Goal: Task Accomplishment & Management: Use online tool/utility

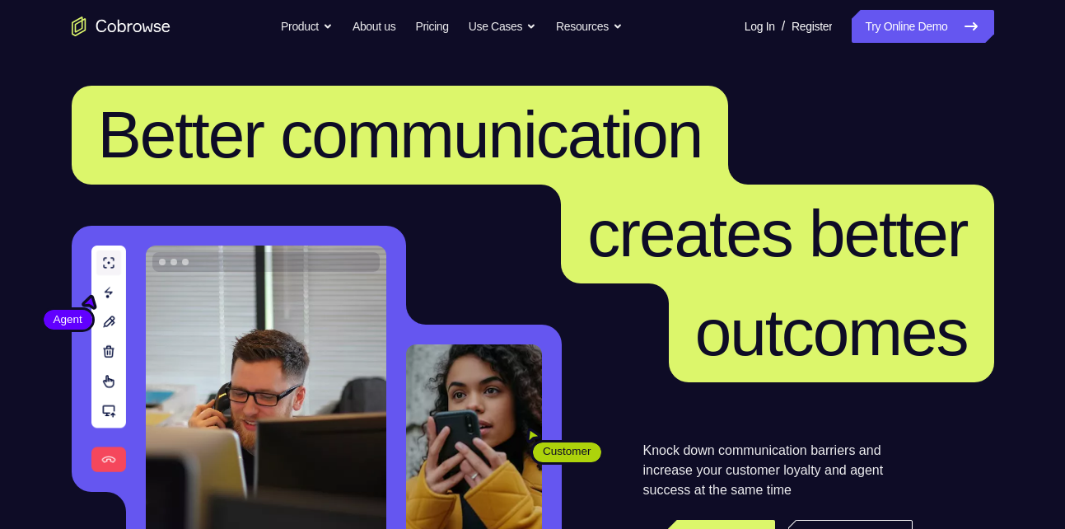
scroll to position [38, 0]
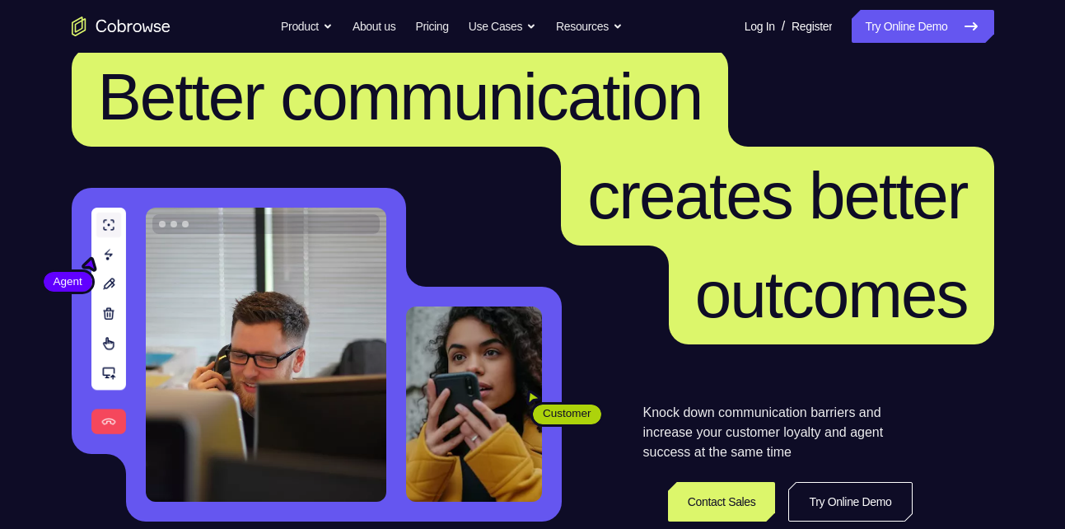
click at [912, 30] on link "Try Online Demo" at bounding box center [923, 26] width 142 height 33
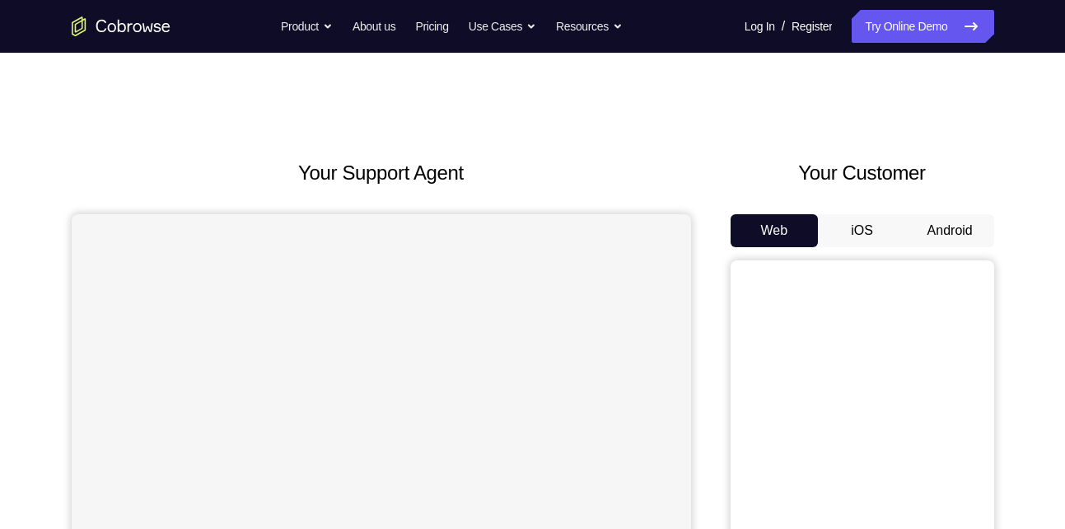
click at [921, 225] on button "Android" at bounding box center [950, 230] width 88 height 33
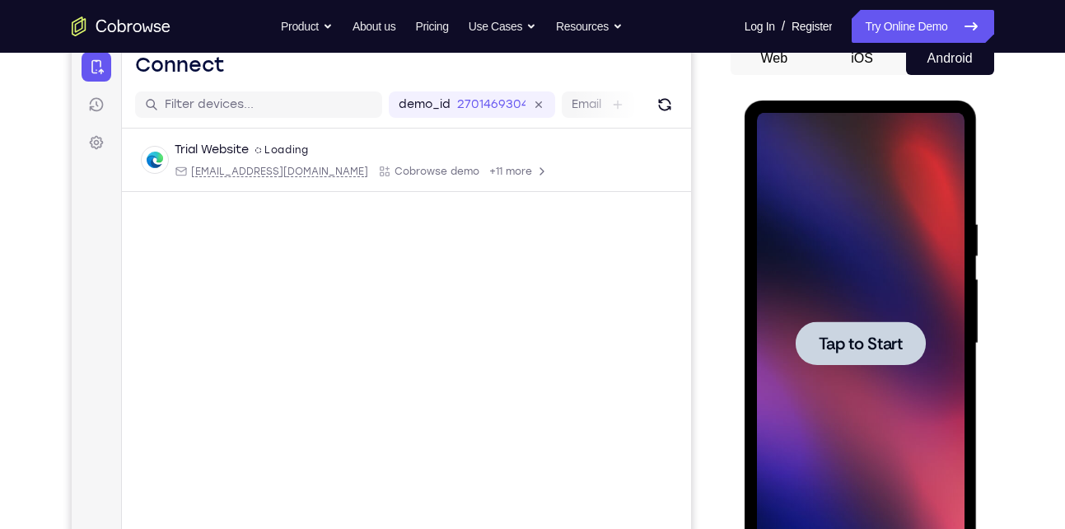
click at [938, 324] on div at bounding box center [861, 343] width 208 height 461
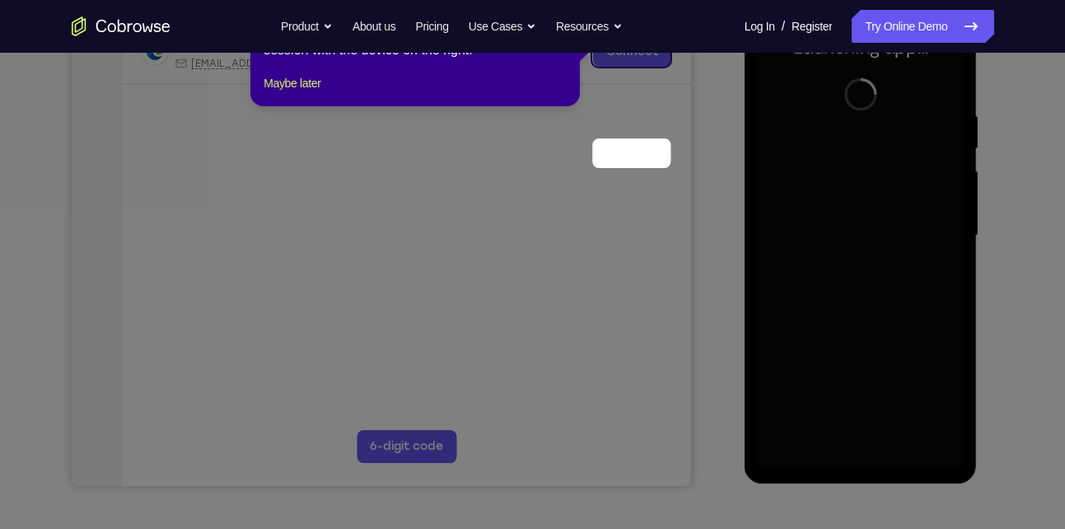
scroll to position [175, 0]
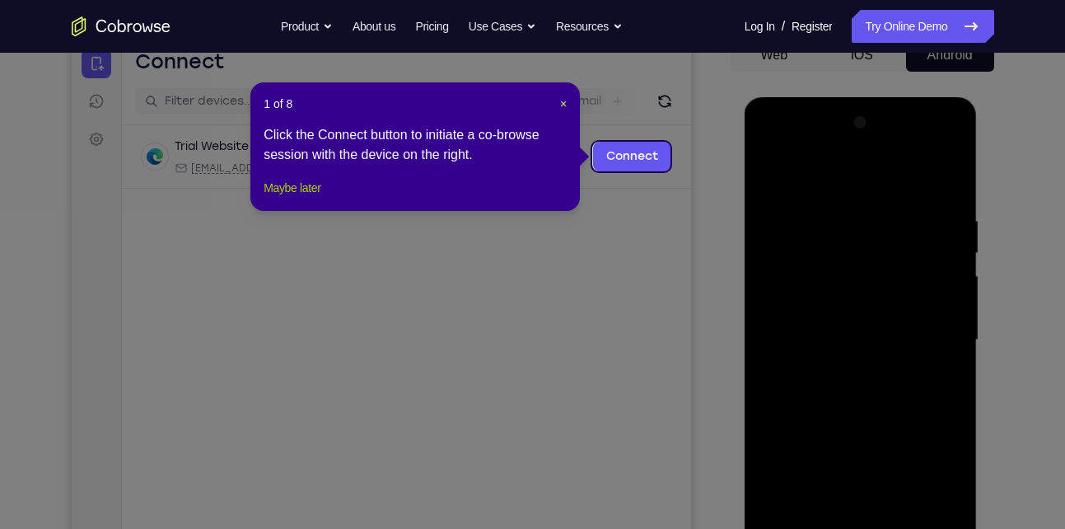
click at [301, 198] on button "Maybe later" at bounding box center [292, 188] width 57 height 20
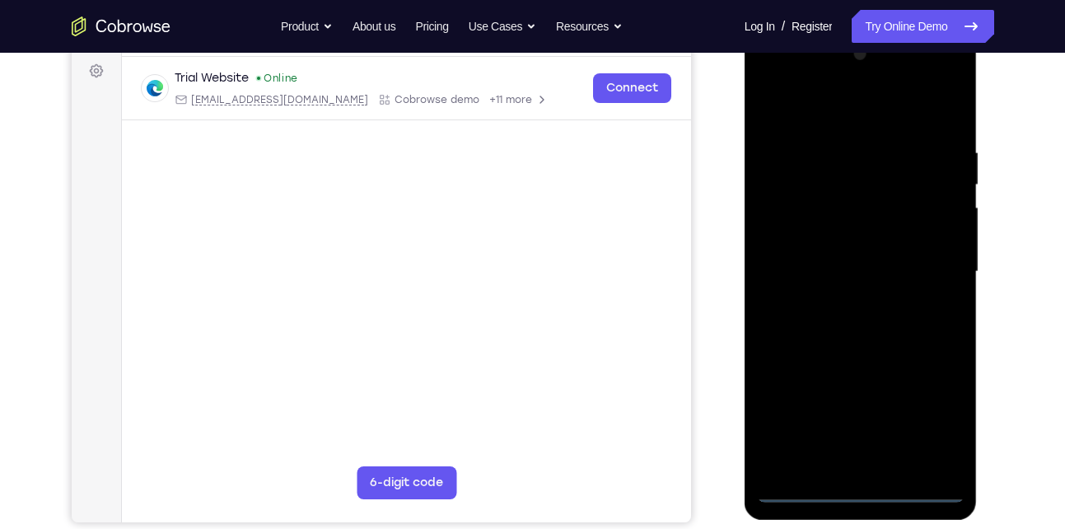
scroll to position [245, 0]
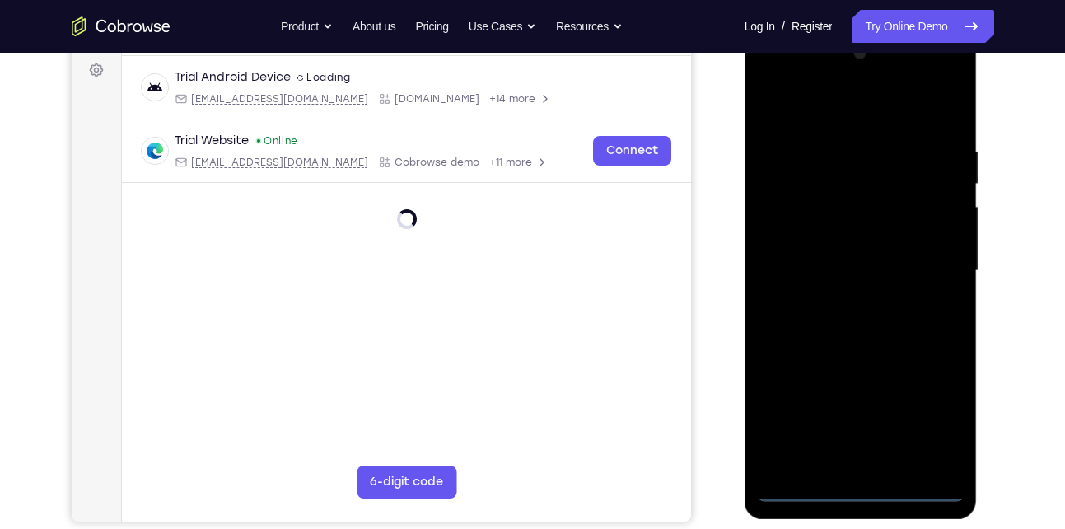
click at [865, 492] on div at bounding box center [861, 270] width 208 height 461
click at [936, 426] on div at bounding box center [861, 270] width 208 height 461
click at [770, 82] on div at bounding box center [861, 270] width 208 height 461
click at [937, 271] on div at bounding box center [861, 270] width 208 height 461
click at [842, 296] on div at bounding box center [861, 270] width 208 height 461
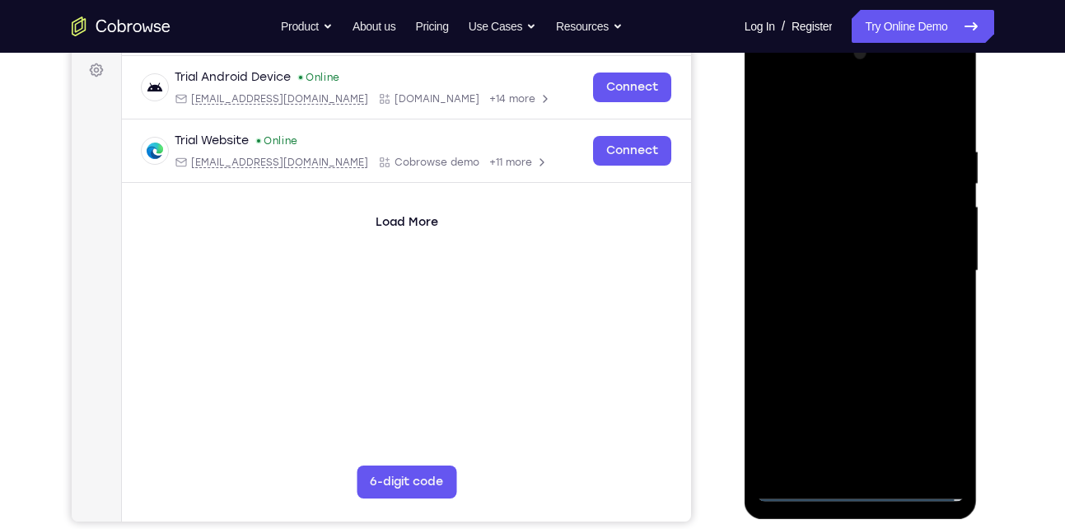
click at [853, 263] on div at bounding box center [861, 270] width 208 height 461
click at [841, 236] on div at bounding box center [861, 270] width 208 height 461
click at [846, 270] on div at bounding box center [861, 270] width 208 height 461
click at [887, 326] on div at bounding box center [861, 270] width 208 height 461
click at [902, 461] on div at bounding box center [861, 270] width 208 height 461
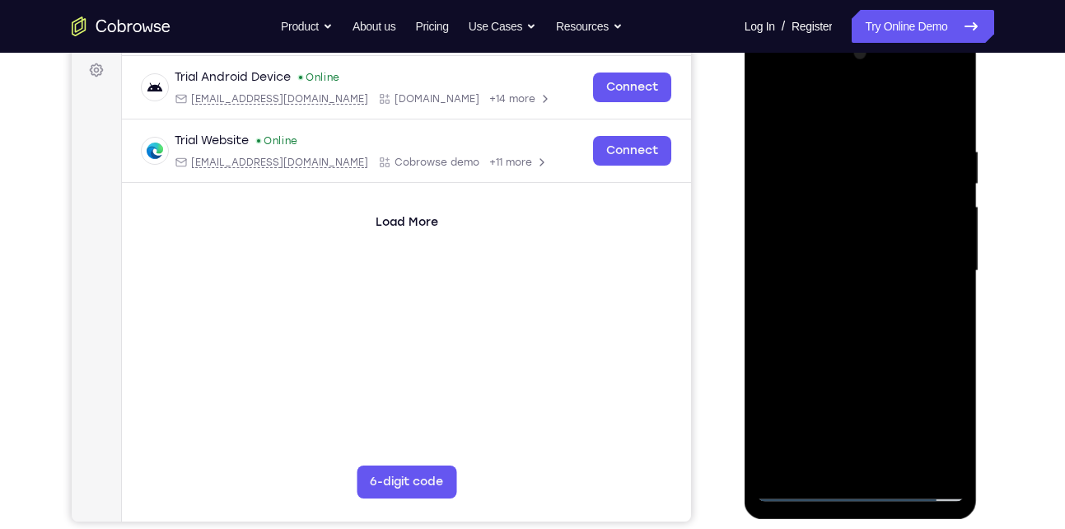
click at [876, 354] on div at bounding box center [861, 270] width 208 height 461
click at [861, 270] on div at bounding box center [861, 270] width 208 height 461
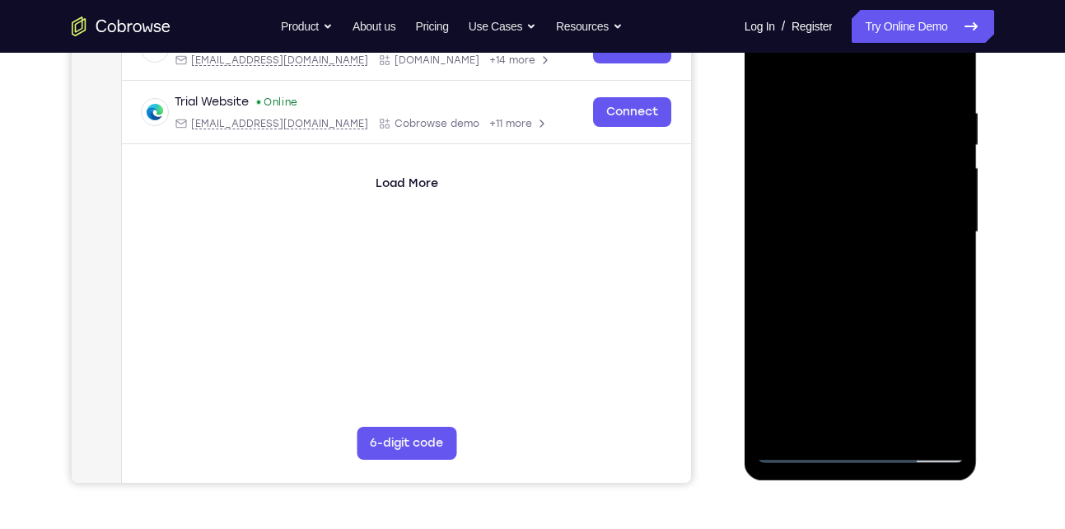
scroll to position [298, 0]
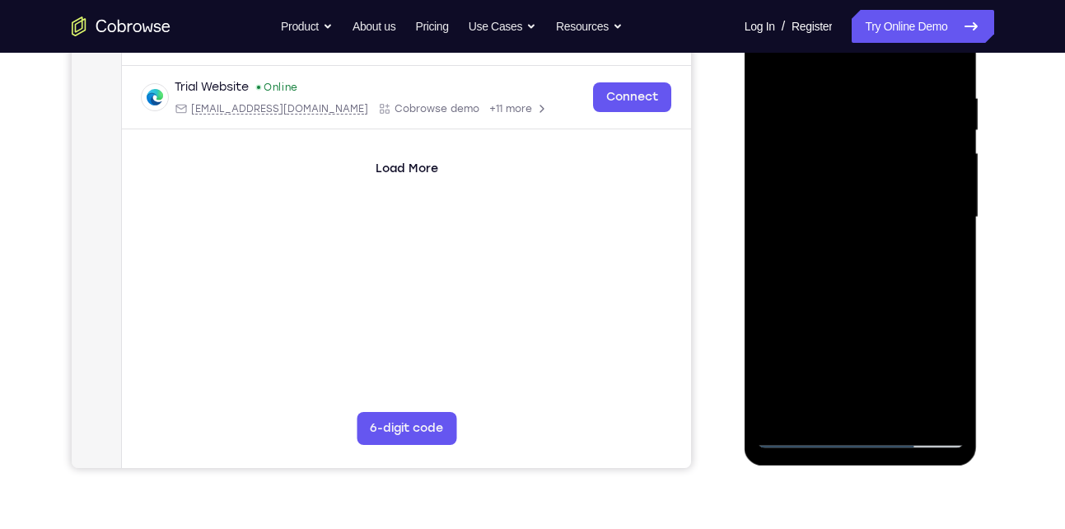
click at [832, 375] on div at bounding box center [861, 217] width 208 height 461
click at [865, 371] on div at bounding box center [861, 217] width 208 height 461
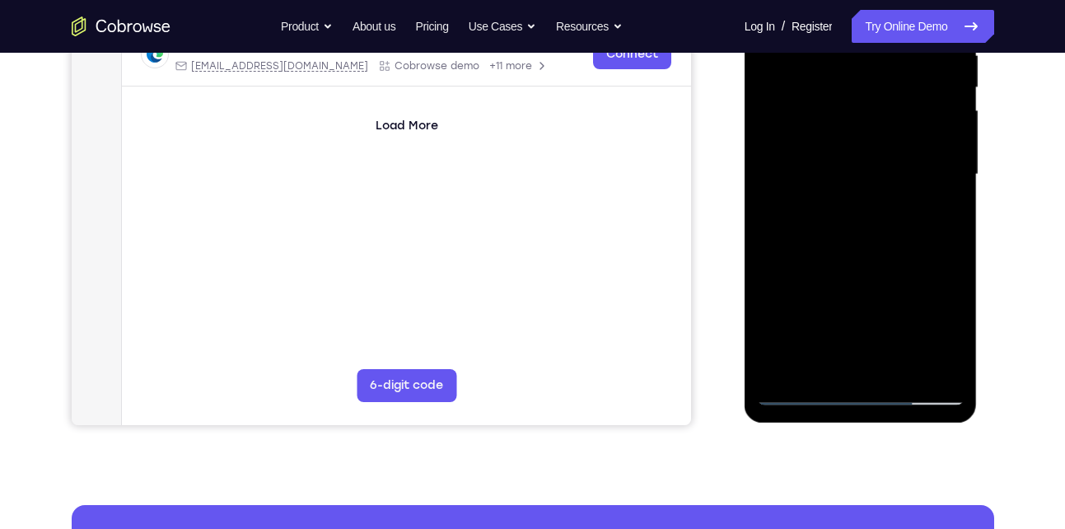
scroll to position [343, 0]
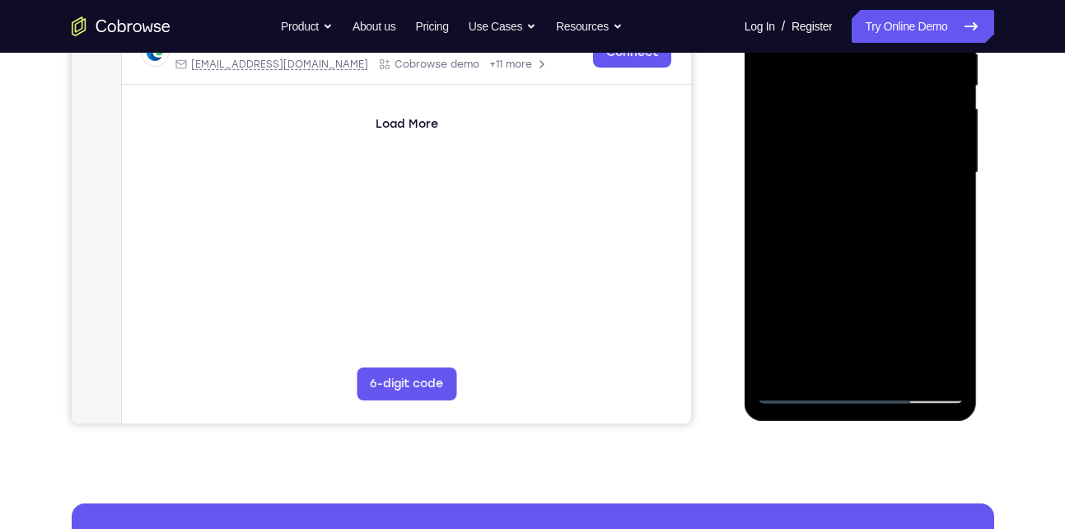
click at [883, 242] on div at bounding box center [861, 172] width 208 height 461
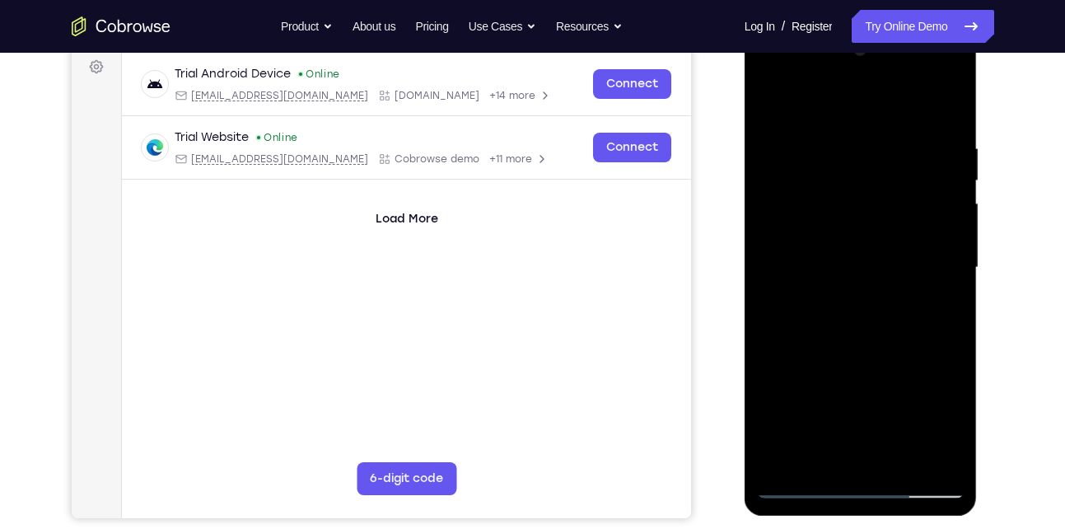
scroll to position [173, 0]
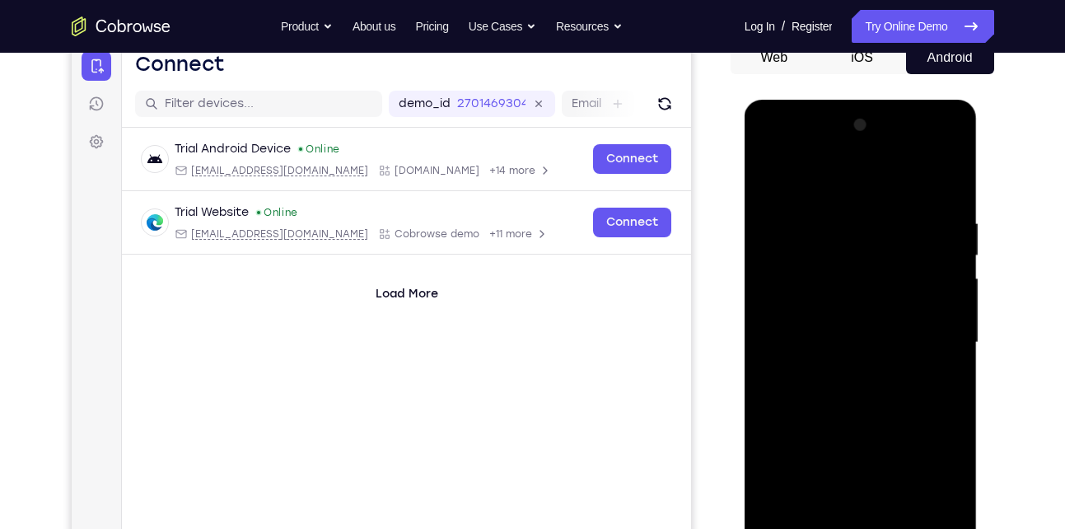
click at [827, 236] on div at bounding box center [861, 342] width 208 height 461
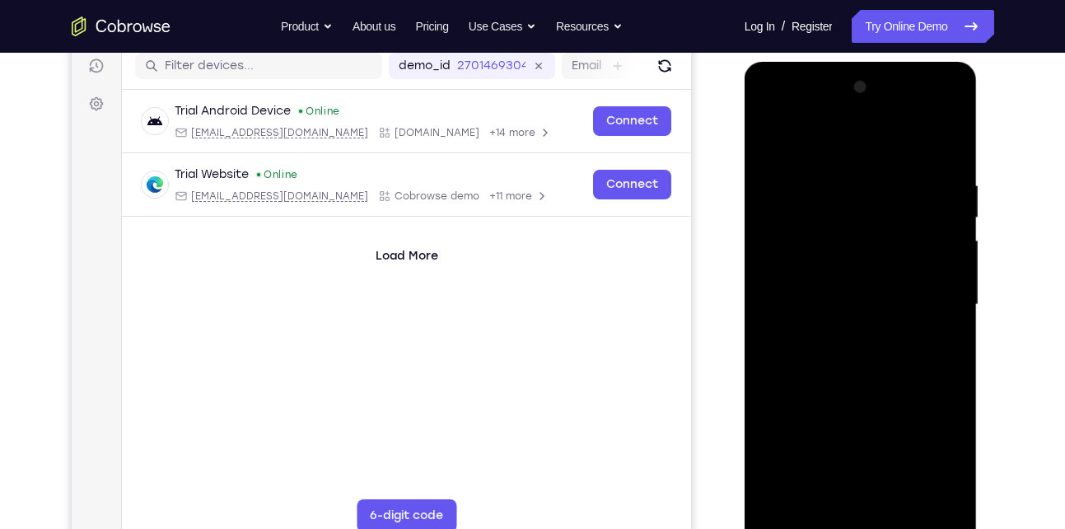
scroll to position [332, 0]
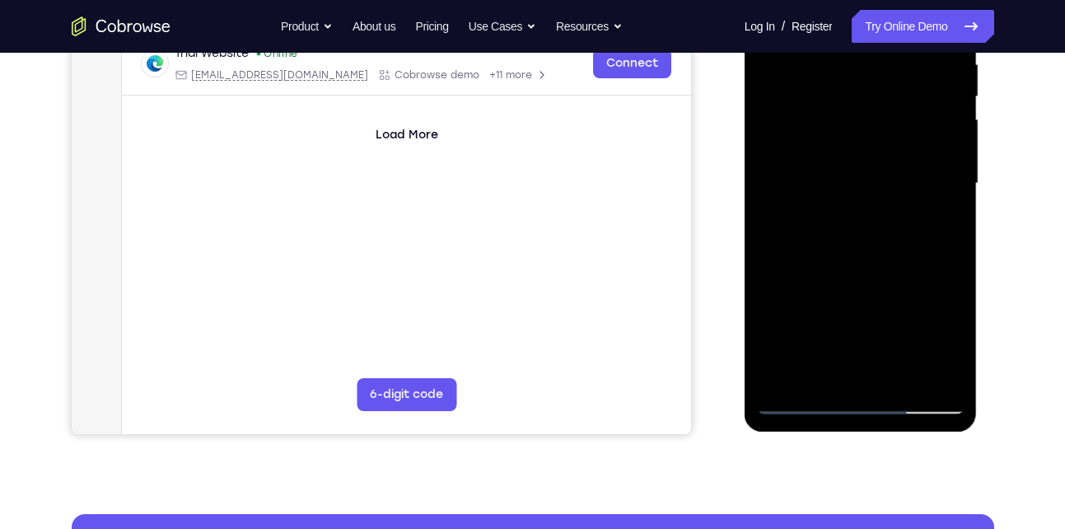
click at [852, 369] on div at bounding box center [861, 183] width 208 height 461
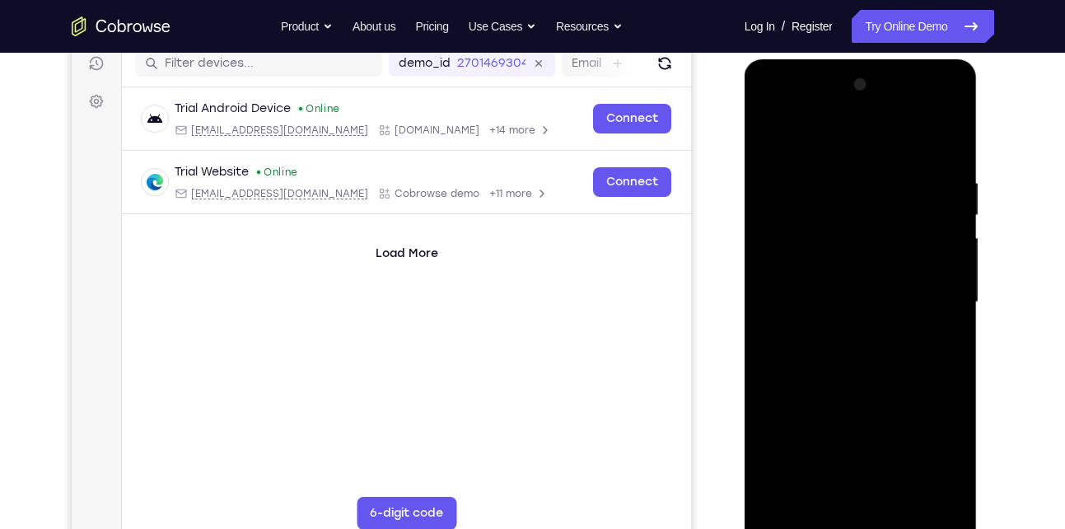
scroll to position [156, 0]
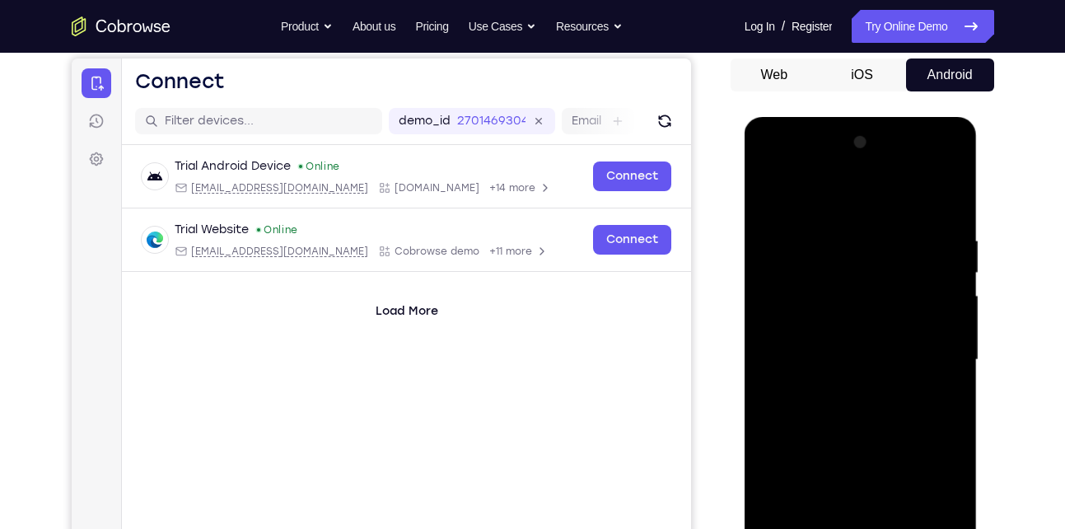
drag, startPoint x: 852, startPoint y: 413, endPoint x: 844, endPoint y: 217, distance: 196.2
drag, startPoint x: 844, startPoint y: 217, endPoint x: 803, endPoint y: 250, distance: 52.7
click at [803, 250] on div at bounding box center [861, 359] width 208 height 461
drag, startPoint x: 833, startPoint y: 422, endPoint x: 824, endPoint y: 210, distance: 211.8
click at [824, 210] on div at bounding box center [861, 359] width 208 height 461
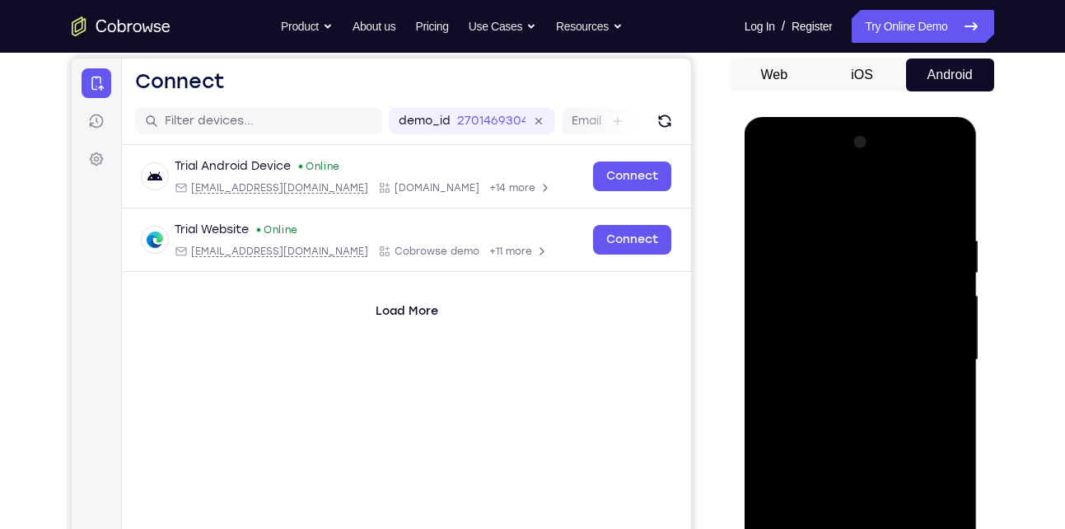
drag, startPoint x: 838, startPoint y: 436, endPoint x: 821, endPoint y: 222, distance: 214.8
click at [821, 222] on div at bounding box center [861, 359] width 208 height 461
click at [802, 408] on div at bounding box center [861, 359] width 208 height 461
click at [805, 339] on div at bounding box center [861, 359] width 208 height 461
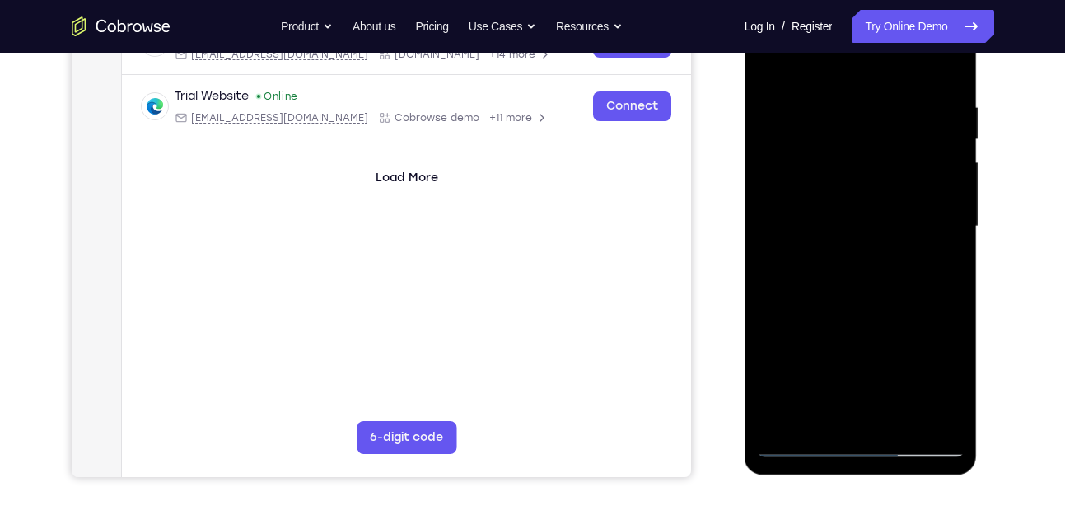
scroll to position [300, 0]
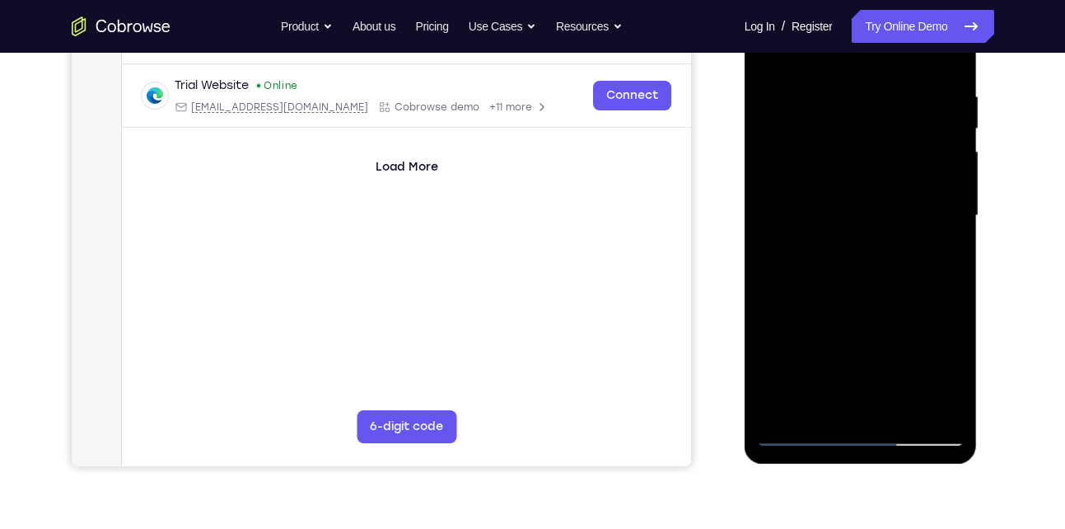
click at [929, 402] on div at bounding box center [861, 215] width 208 height 461
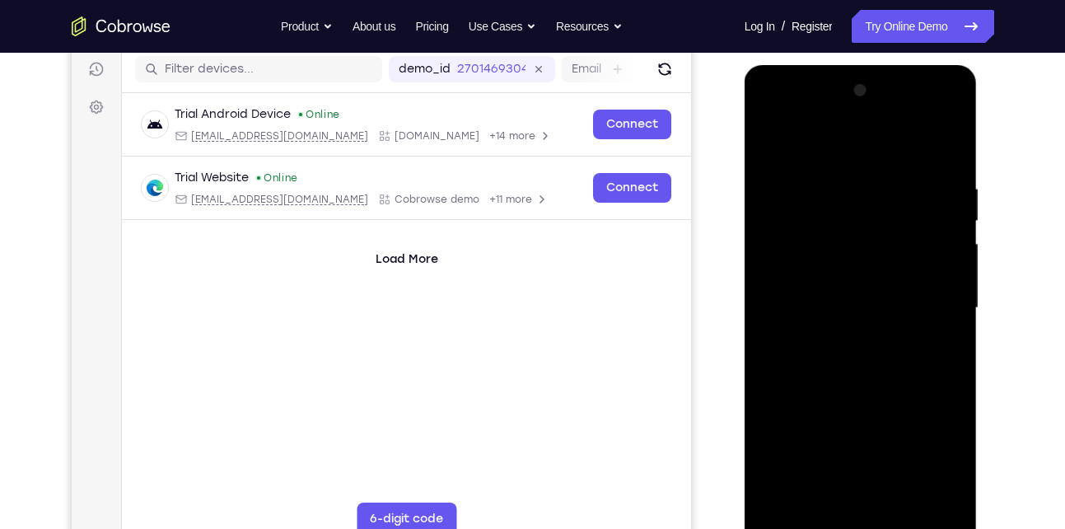
scroll to position [151, 0]
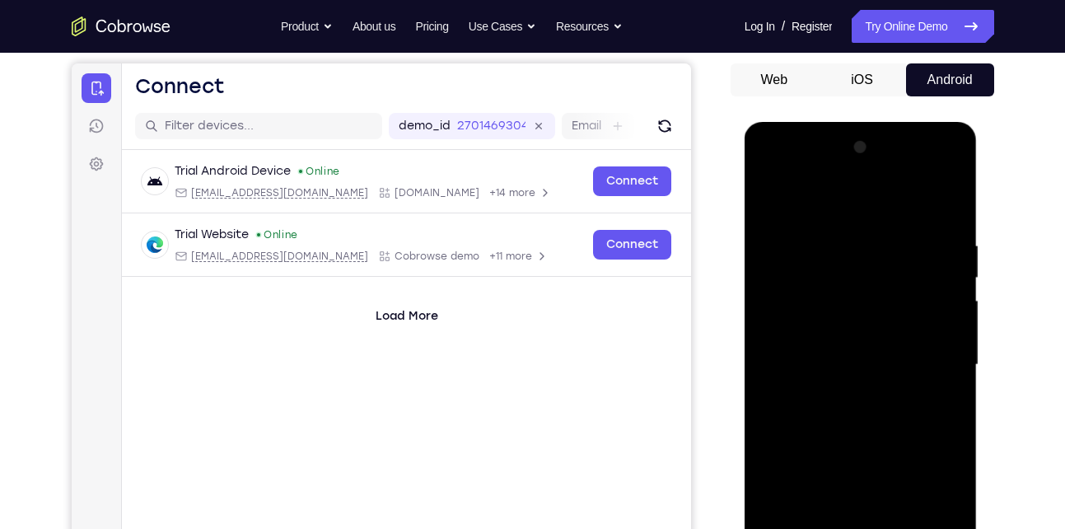
click at [778, 172] on div at bounding box center [861, 364] width 208 height 461
click at [774, 172] on div at bounding box center [861, 364] width 208 height 461
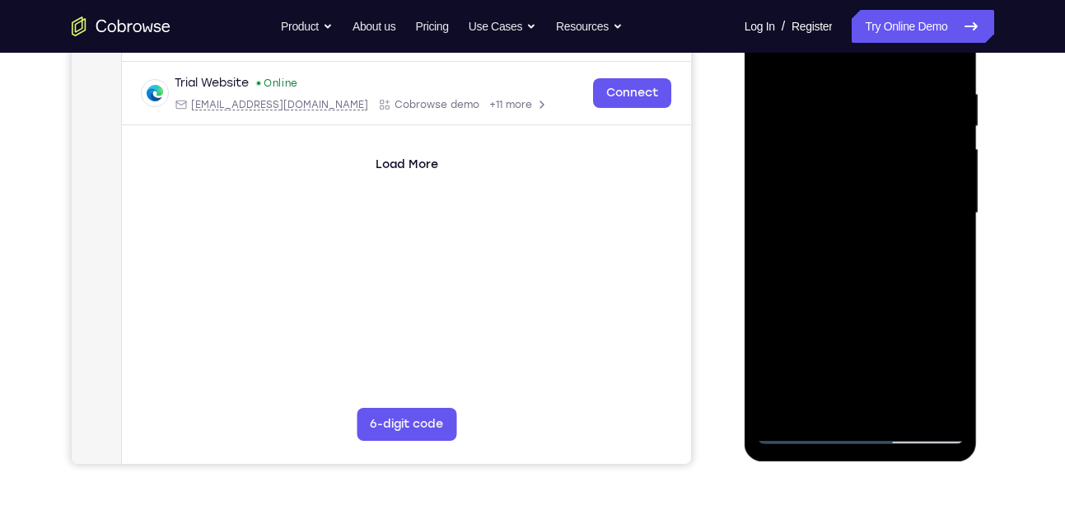
scroll to position [307, 0]
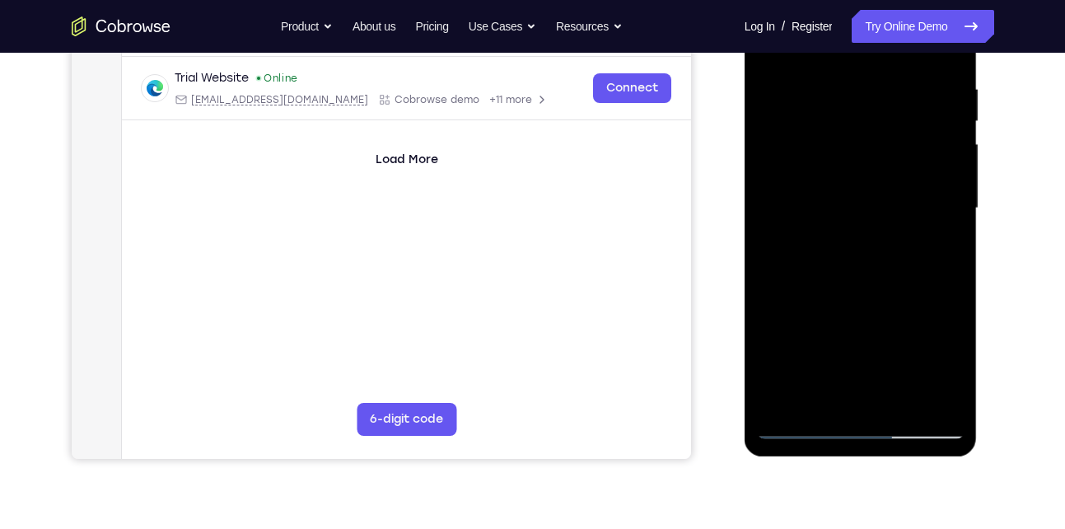
click at [821, 401] on div at bounding box center [861, 208] width 208 height 461
click at [919, 343] on div at bounding box center [861, 208] width 208 height 461
click at [774, 343] on div at bounding box center [861, 208] width 208 height 461
click at [855, 394] on div at bounding box center [861, 208] width 208 height 461
click at [940, 335] on div at bounding box center [861, 208] width 208 height 461
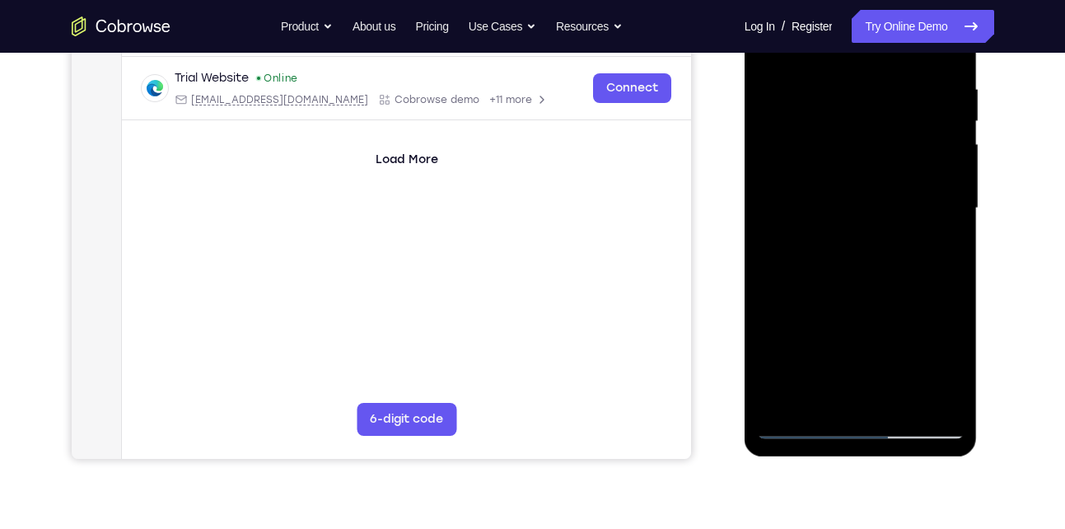
click at [842, 336] on div at bounding box center [861, 208] width 208 height 461
click at [897, 309] on div at bounding box center [861, 208] width 208 height 461
click at [919, 343] on div at bounding box center [861, 208] width 208 height 461
click at [862, 389] on div at bounding box center [861, 208] width 208 height 461
click at [800, 330] on div at bounding box center [861, 208] width 208 height 461
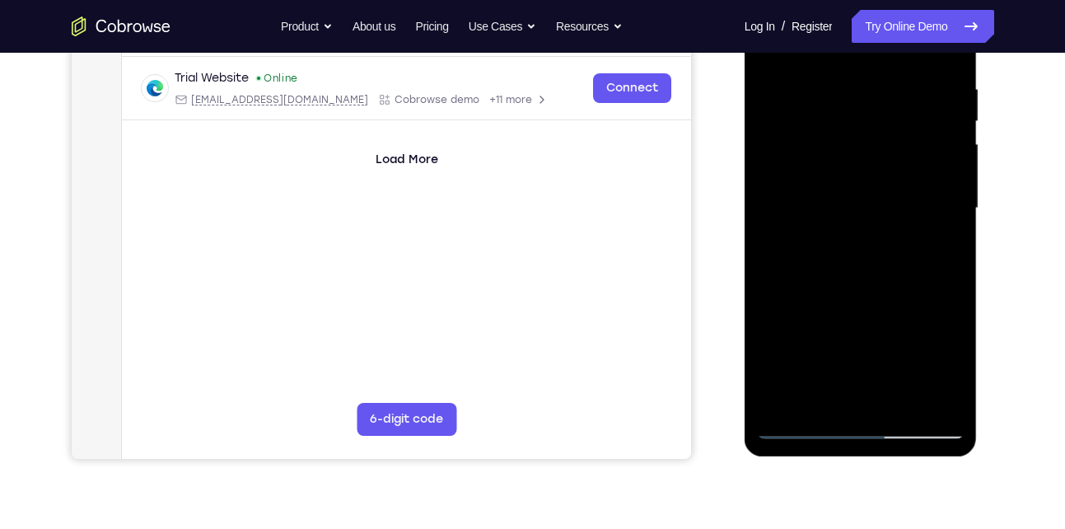
click at [876, 314] on div at bounding box center [861, 208] width 208 height 461
click at [896, 347] on div at bounding box center [861, 208] width 208 height 461
click at [808, 336] on div at bounding box center [861, 208] width 208 height 461
click at [940, 250] on div at bounding box center [861, 208] width 208 height 461
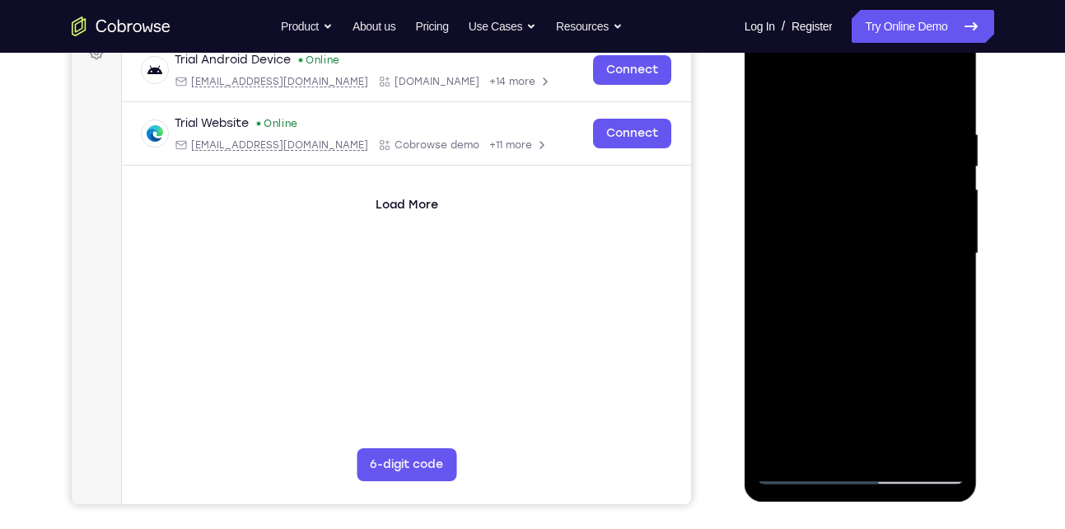
scroll to position [260, 0]
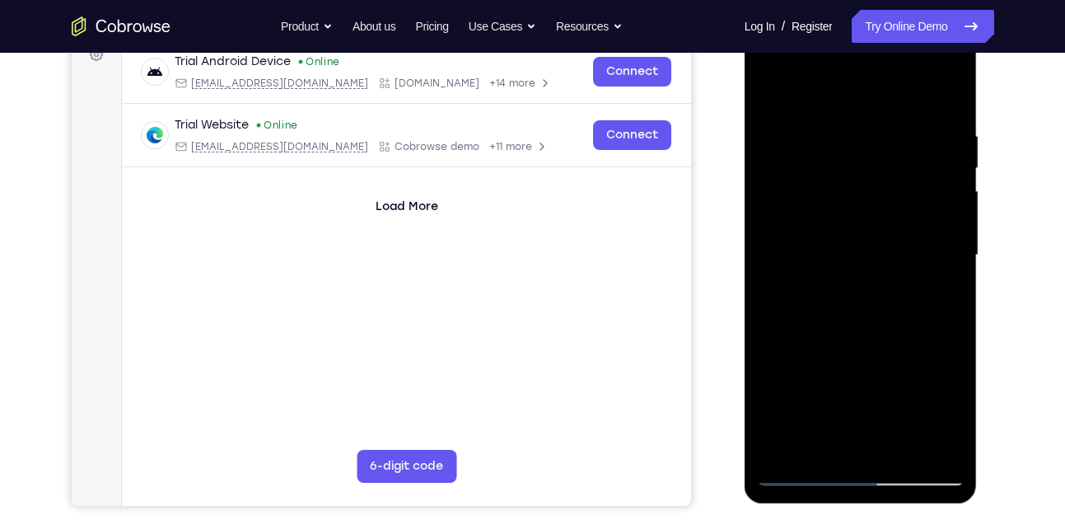
click at [841, 185] on div at bounding box center [861, 255] width 208 height 461
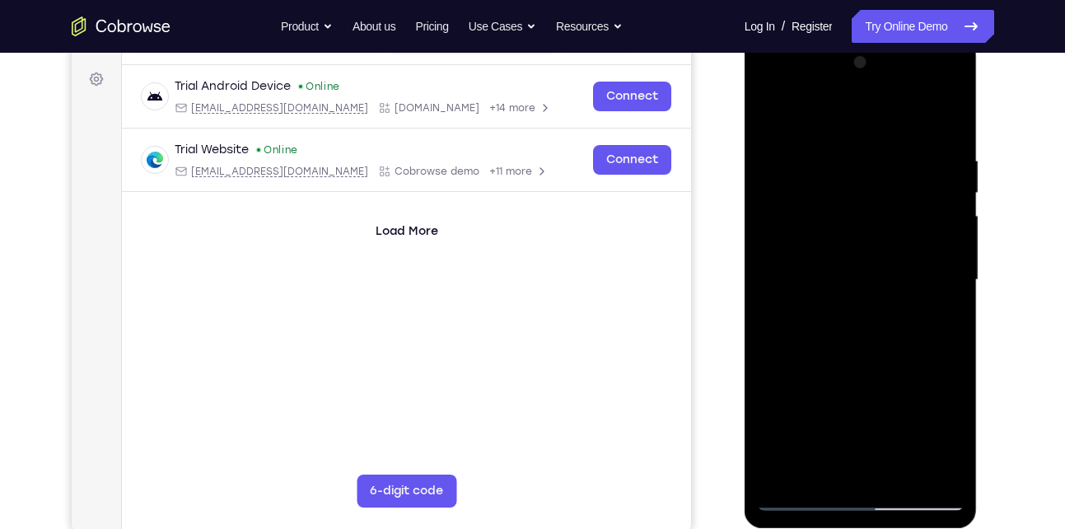
scroll to position [225, 0]
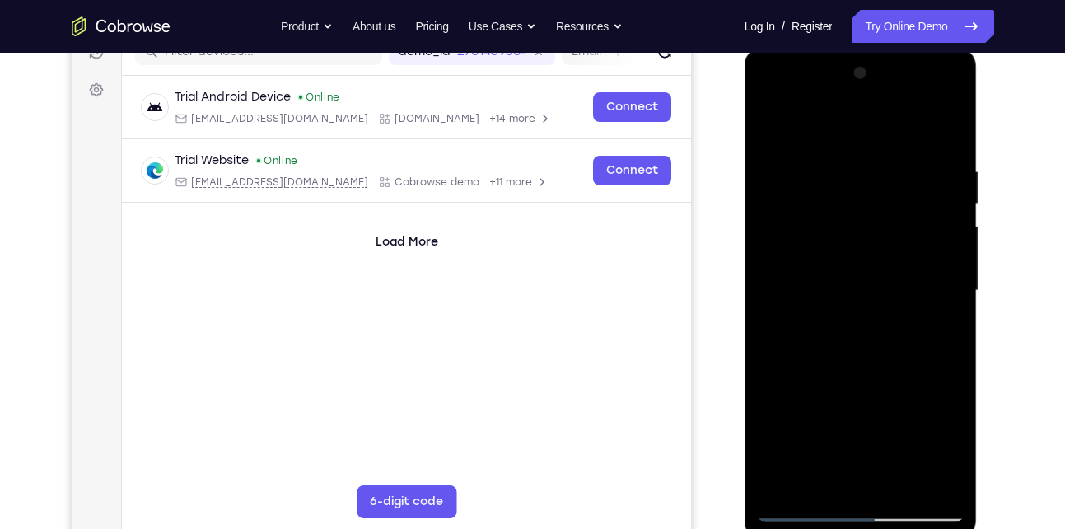
click at [912, 240] on div at bounding box center [861, 290] width 208 height 461
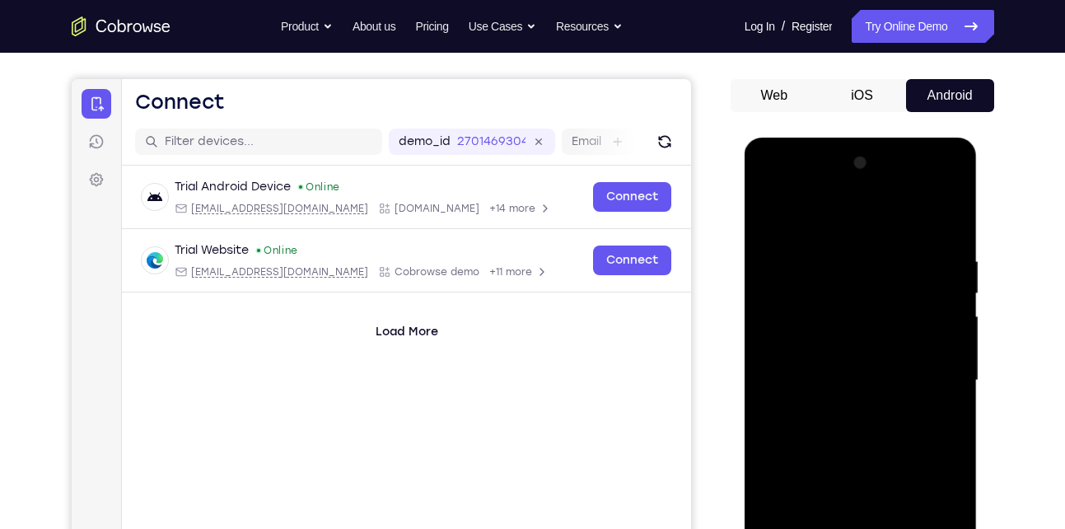
scroll to position [124, 0]
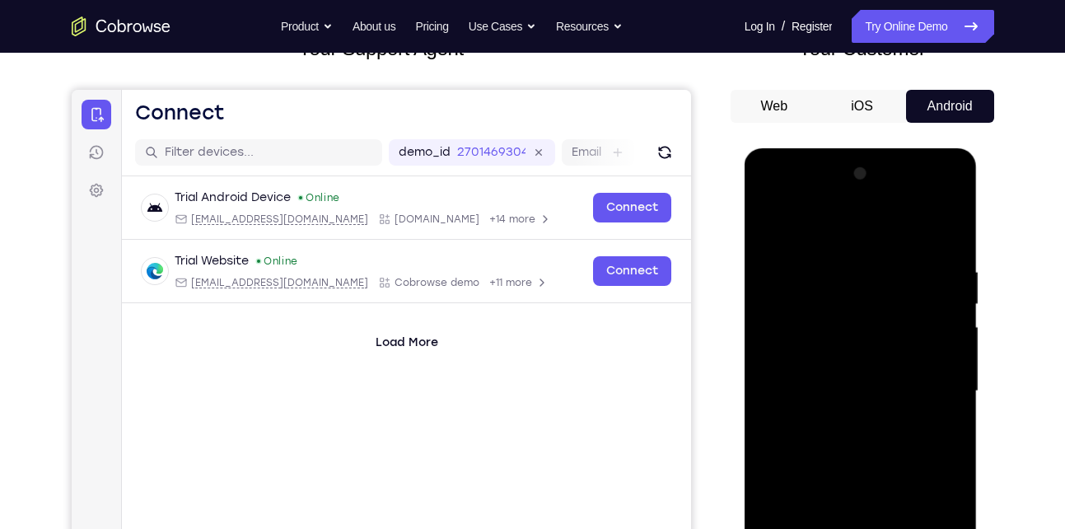
click at [774, 227] on div at bounding box center [861, 391] width 208 height 461
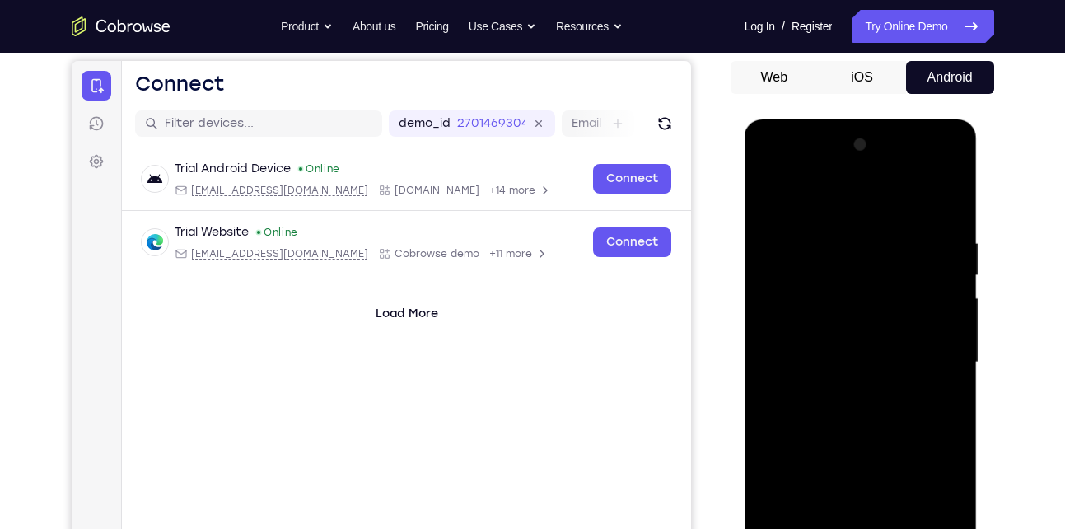
scroll to position [154, 0]
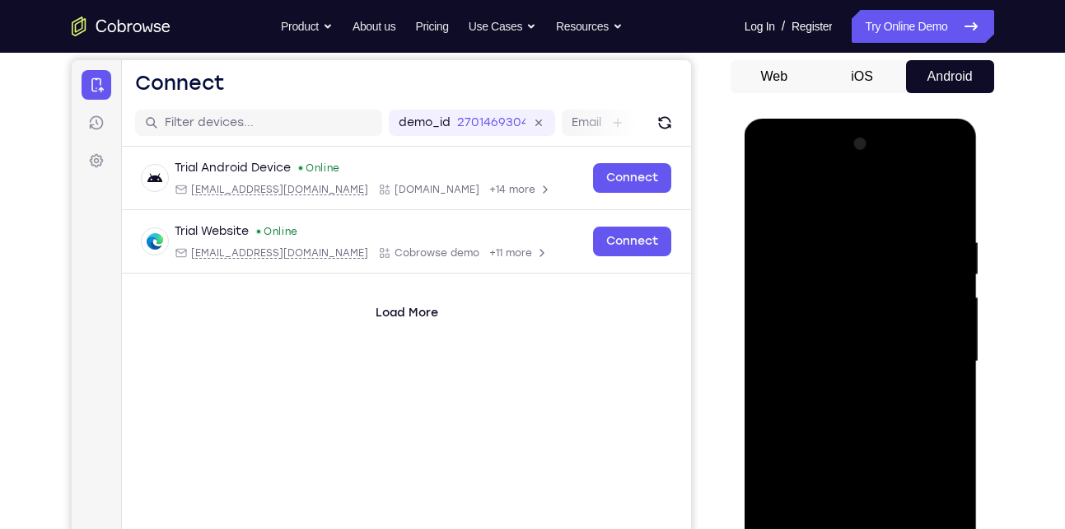
click at [863, 356] on div at bounding box center [861, 361] width 208 height 461
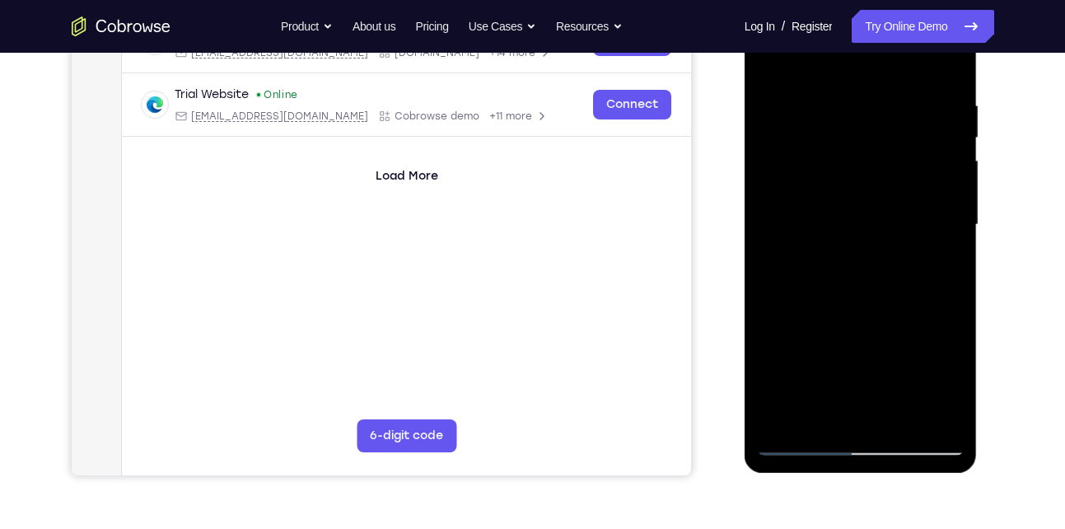
scroll to position [292, 0]
click at [832, 408] on div at bounding box center [861, 223] width 208 height 461
click at [825, 346] on div at bounding box center [861, 223] width 208 height 461
click at [872, 321] on div at bounding box center [861, 223] width 208 height 461
click at [880, 357] on div at bounding box center [861, 223] width 208 height 461
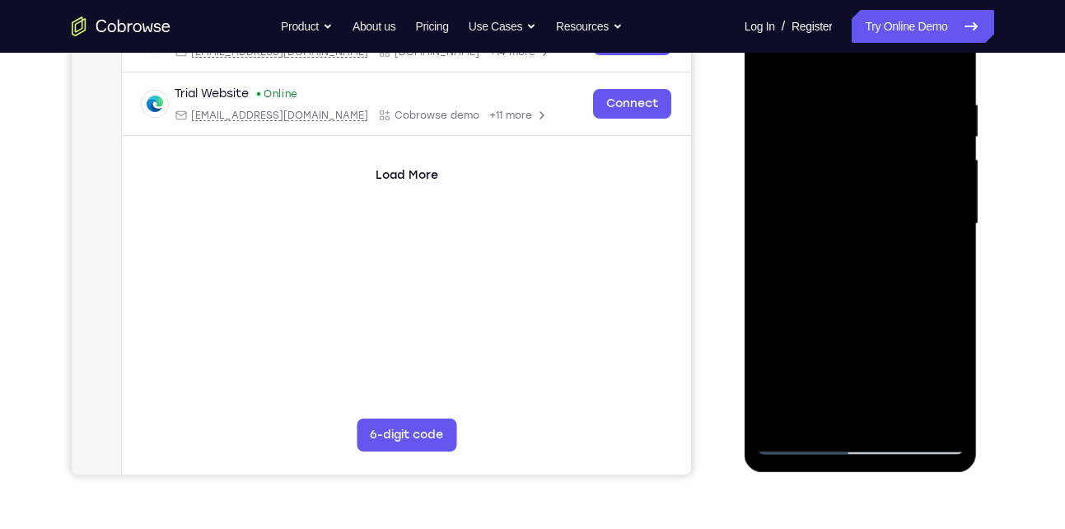
click at [843, 350] on div at bounding box center [861, 223] width 208 height 461
click at [933, 352] on div at bounding box center [861, 223] width 208 height 461
click at [938, 266] on div at bounding box center [861, 223] width 208 height 461
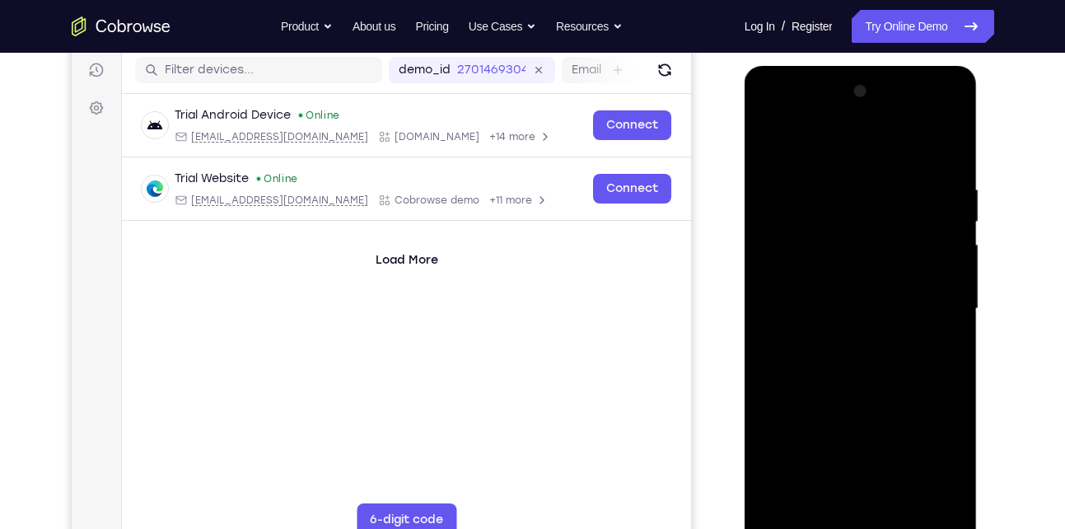
scroll to position [190, 0]
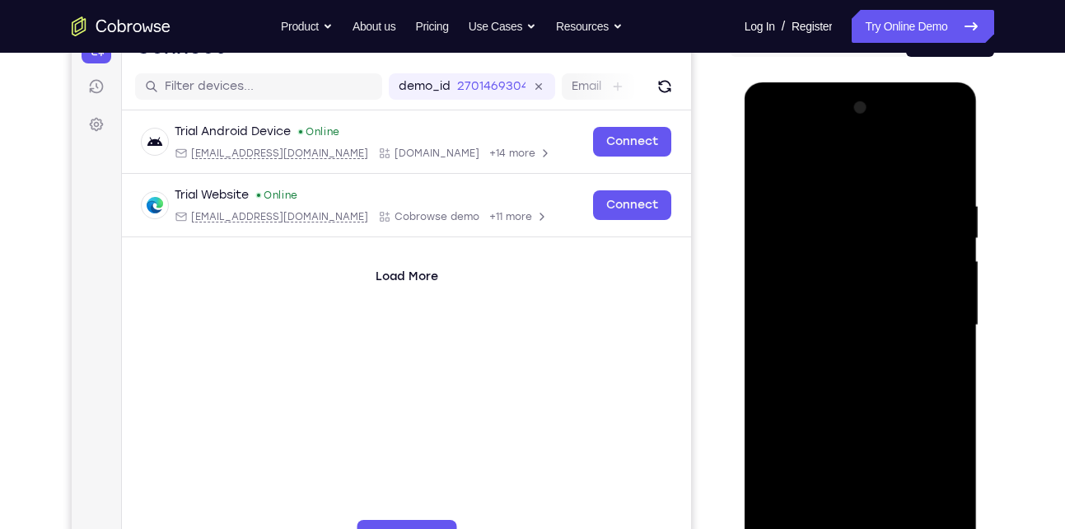
click at [775, 163] on div at bounding box center [861, 325] width 208 height 461
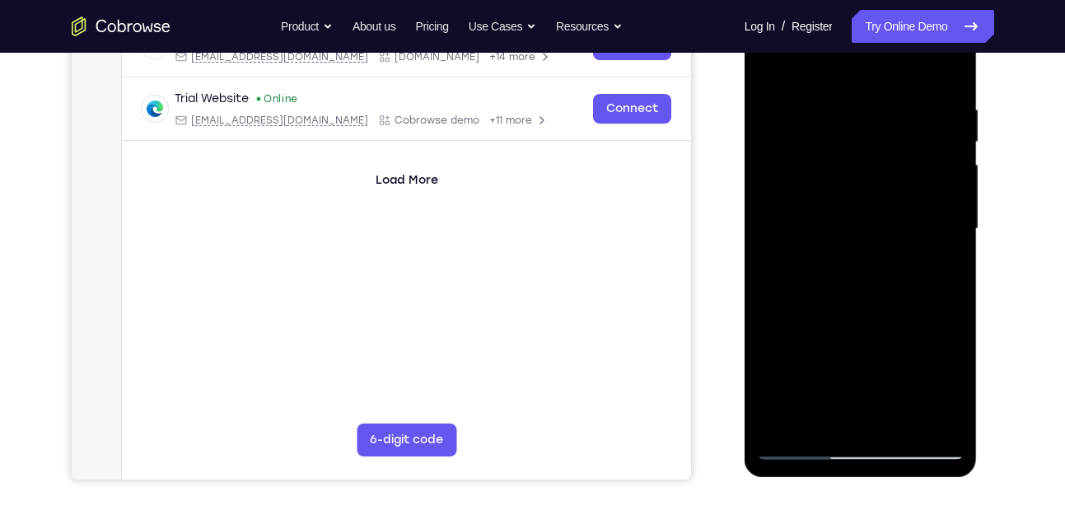
scroll to position [287, 0]
drag, startPoint x: 849, startPoint y: 366, endPoint x: 856, endPoint y: 296, distance: 71.1
click at [856, 296] on div at bounding box center [861, 228] width 208 height 461
drag, startPoint x: 873, startPoint y: 385, endPoint x: 880, endPoint y: 242, distance: 143.5
click at [880, 242] on div at bounding box center [861, 228] width 208 height 461
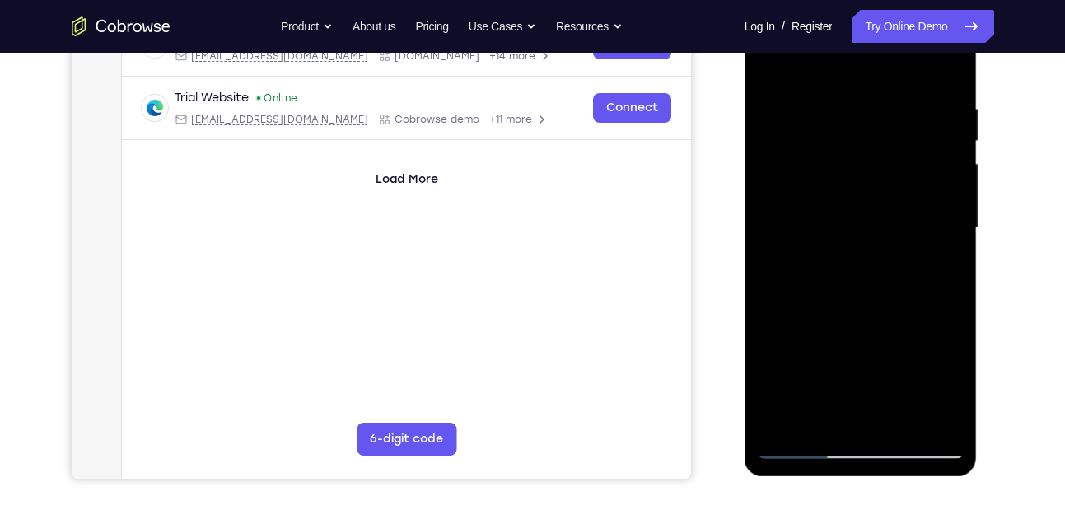
click at [880, 242] on div at bounding box center [861, 228] width 208 height 461
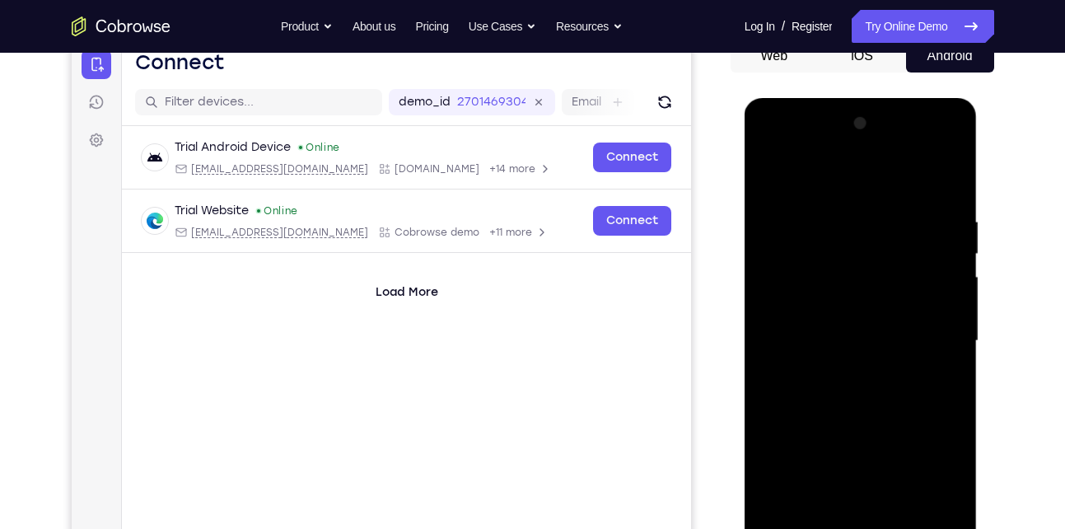
scroll to position [174, 0]
click at [769, 175] on div at bounding box center [861, 341] width 208 height 461
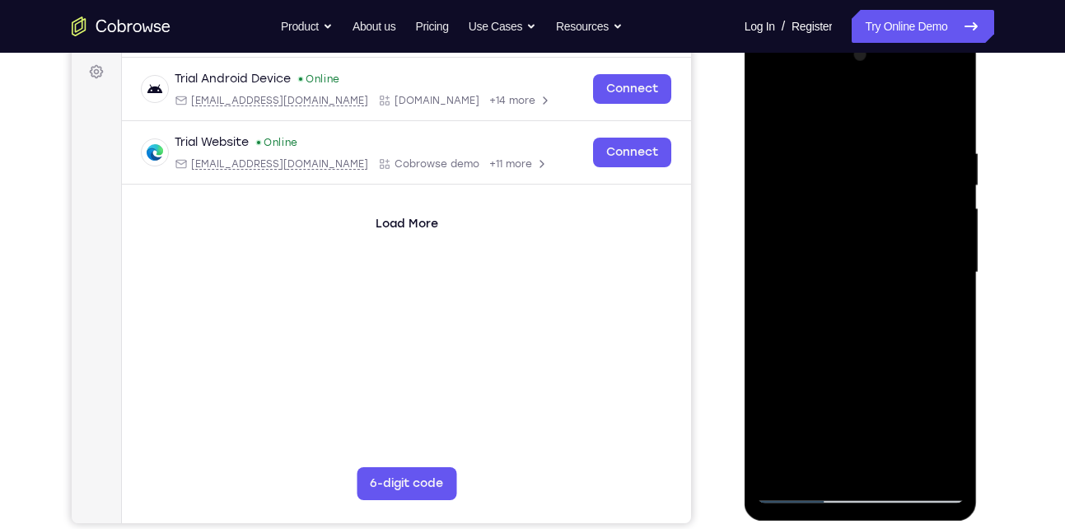
scroll to position [244, 0]
drag, startPoint x: 852, startPoint y: 404, endPoint x: 840, endPoint y: 281, distance: 123.2
click at [840, 281] on div at bounding box center [861, 271] width 208 height 461
drag, startPoint x: 856, startPoint y: 431, endPoint x: 850, endPoint y: 314, distance: 117.1
click at [850, 314] on div at bounding box center [861, 271] width 208 height 461
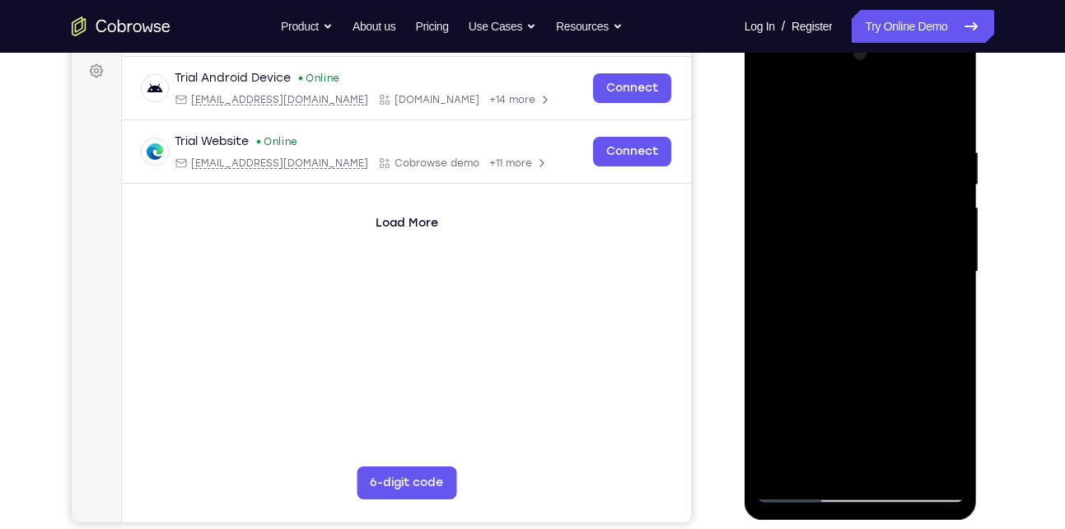
drag, startPoint x: 866, startPoint y: 424, endPoint x: 843, endPoint y: 278, distance: 147.4
click at [843, 278] on div at bounding box center [861, 271] width 208 height 461
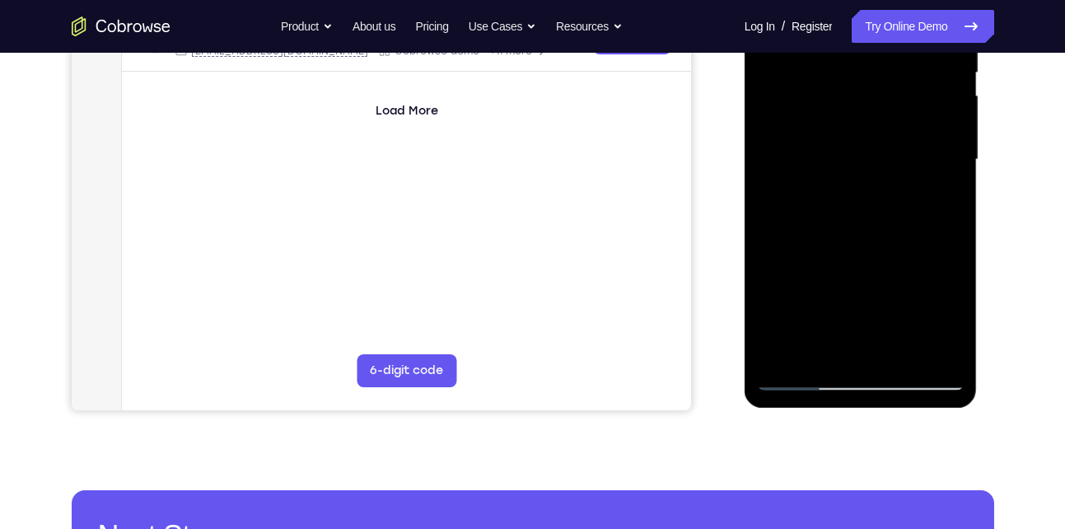
scroll to position [358, 0]
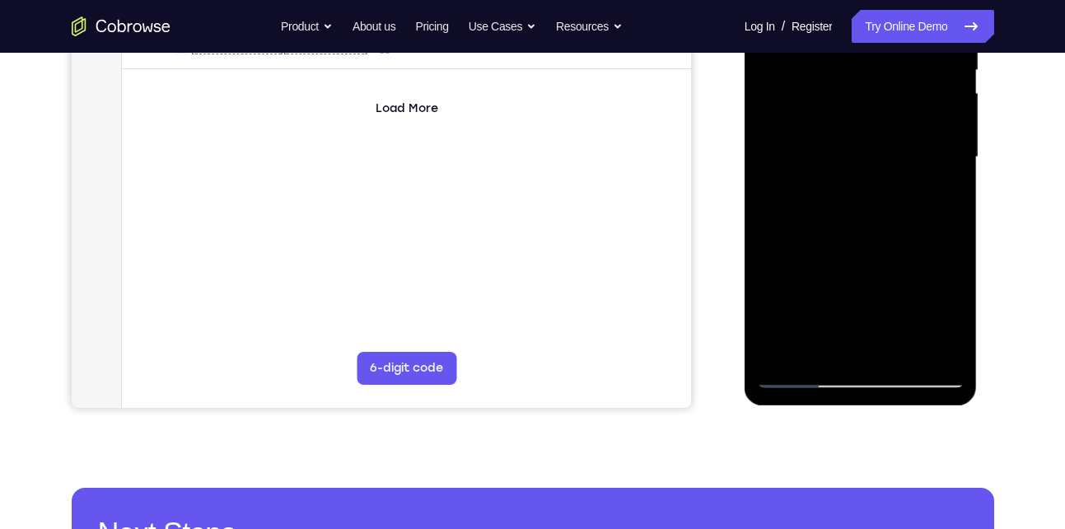
click at [806, 376] on div at bounding box center [861, 157] width 208 height 461
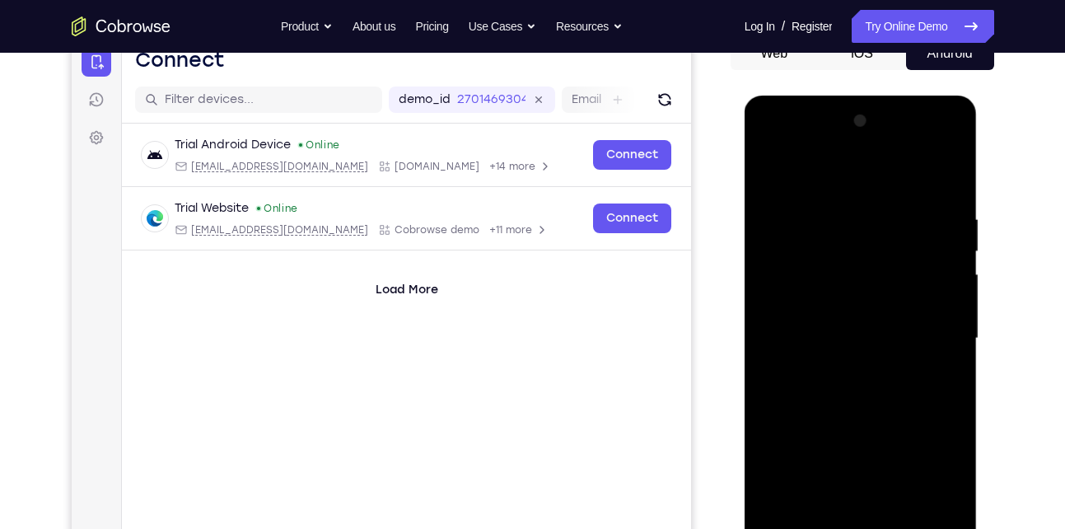
scroll to position [173, 0]
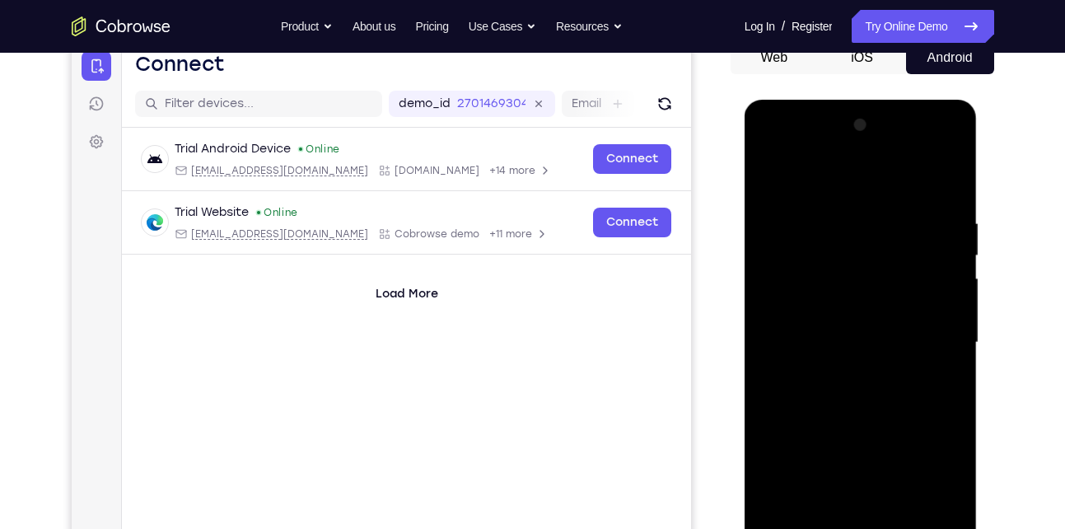
click at [769, 184] on div at bounding box center [861, 342] width 208 height 461
click at [772, 174] on div at bounding box center [861, 342] width 208 height 461
click at [948, 201] on div at bounding box center [861, 342] width 208 height 461
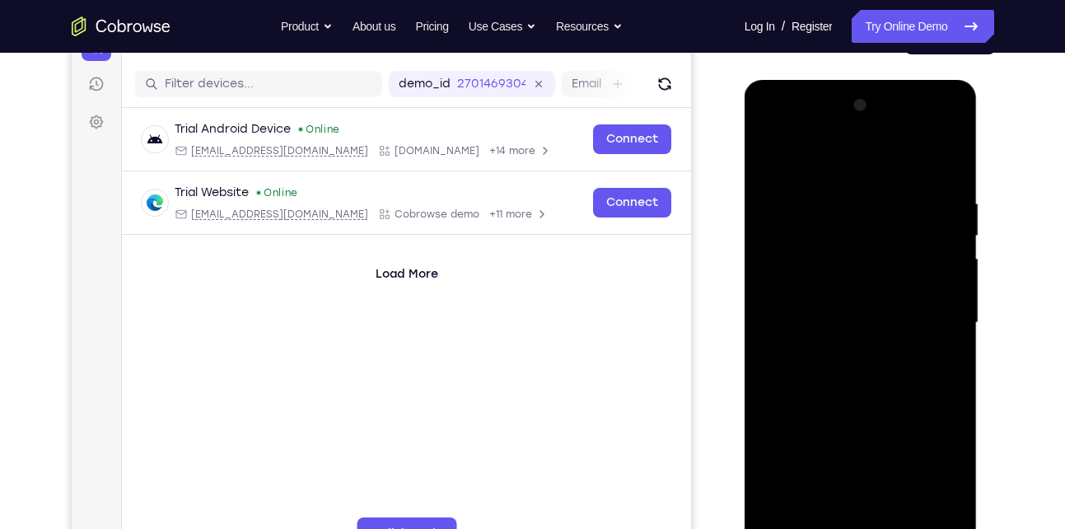
scroll to position [194, 0]
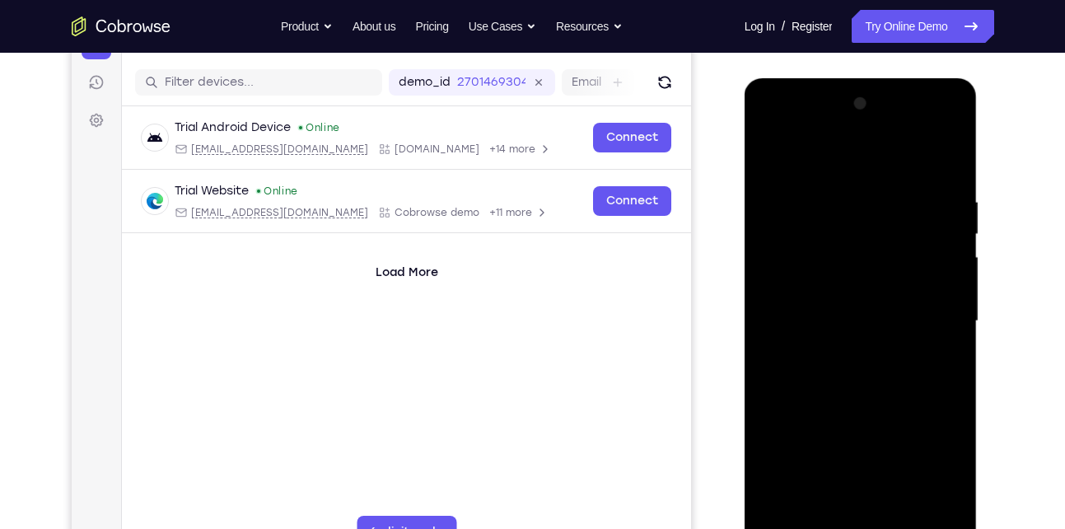
click at [950, 154] on div at bounding box center [861, 321] width 208 height 461
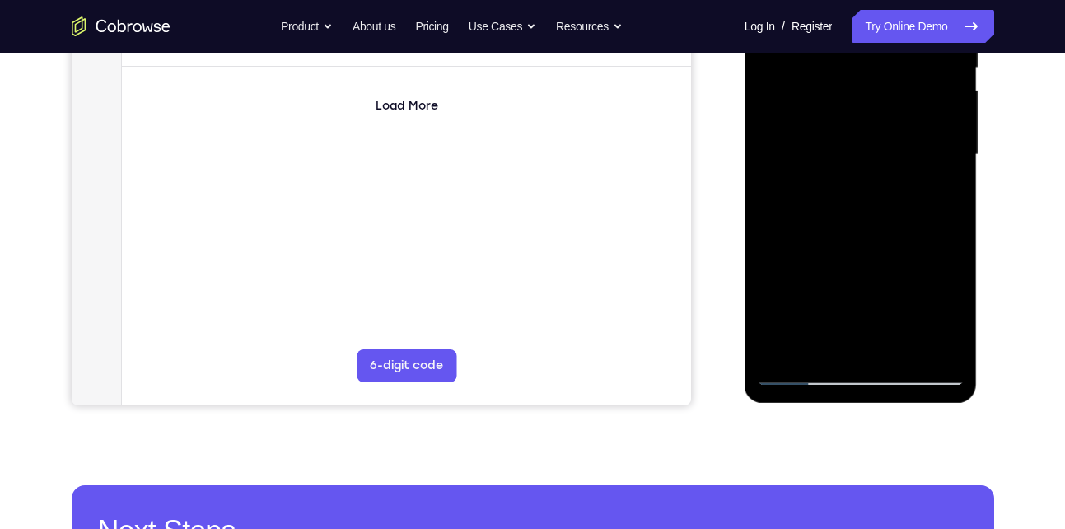
scroll to position [362, 0]
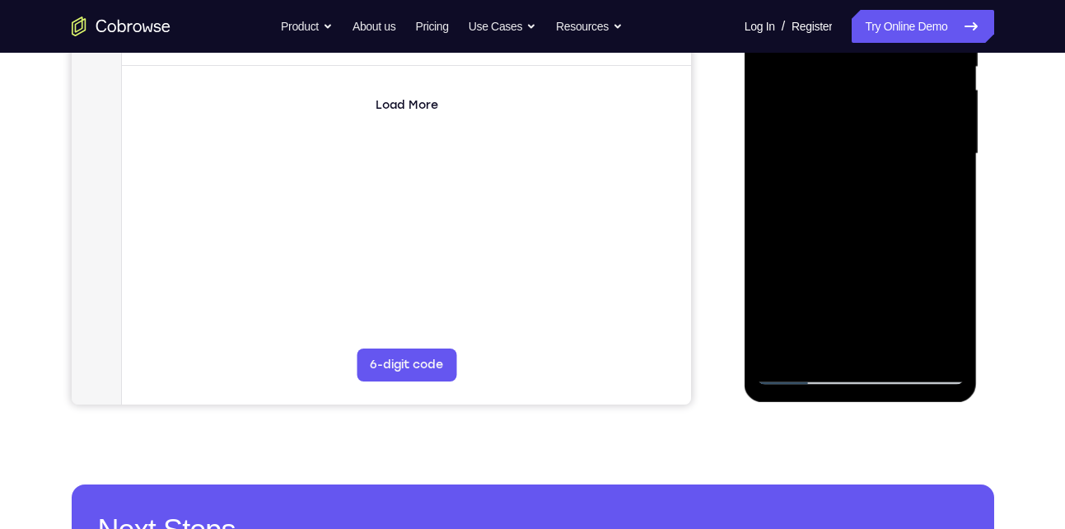
click at [954, 327] on div at bounding box center [861, 153] width 208 height 461
drag, startPoint x: 904, startPoint y: 311, endPoint x: 893, endPoint y: 198, distance: 114.2
click at [893, 198] on div at bounding box center [861, 153] width 208 height 461
click at [850, 301] on div at bounding box center [861, 153] width 208 height 461
drag, startPoint x: 850, startPoint y: 301, endPoint x: 861, endPoint y: 236, distance: 66.7
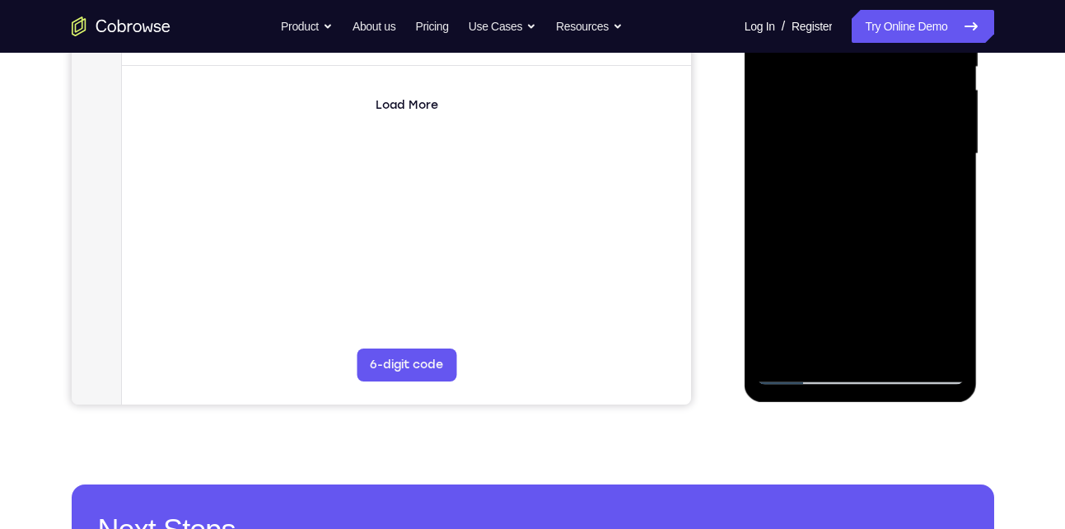
click at [861, 236] on div at bounding box center [861, 153] width 208 height 461
click at [815, 249] on div at bounding box center [861, 153] width 208 height 461
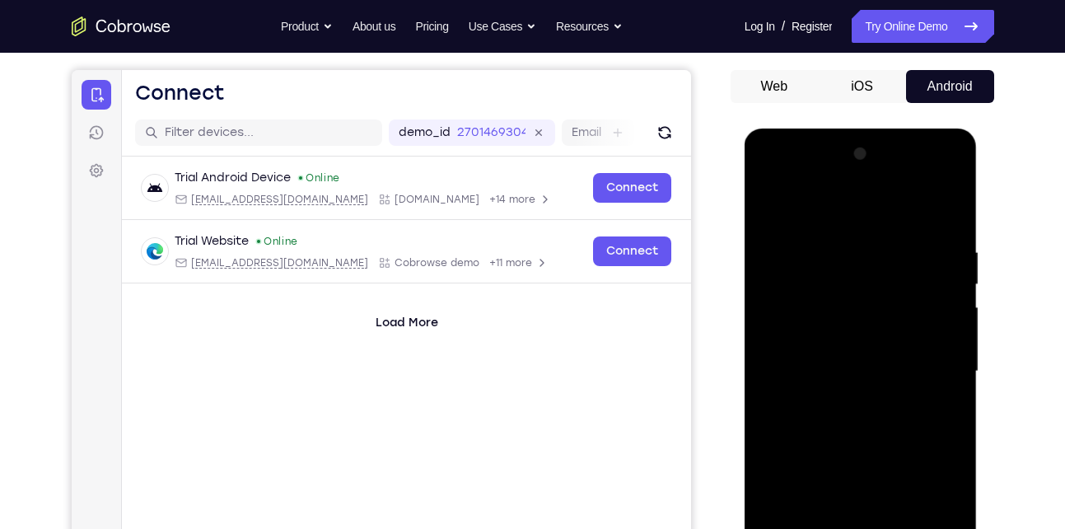
scroll to position [145, 0]
click at [771, 209] on div at bounding box center [861, 370] width 208 height 461
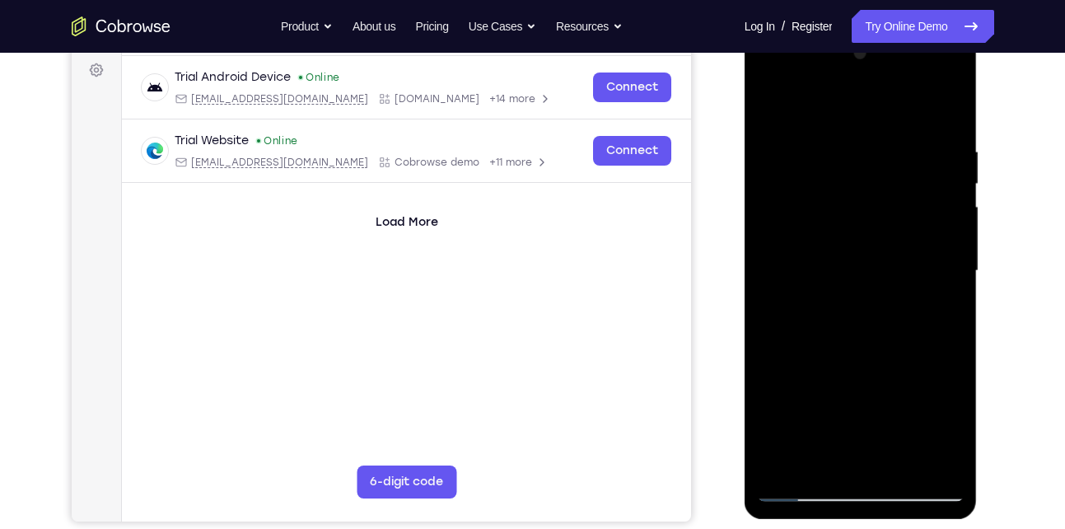
scroll to position [245, 0]
drag, startPoint x: 847, startPoint y: 336, endPoint x: 846, endPoint y: 203, distance: 132.6
click at [846, 203] on div at bounding box center [861, 270] width 208 height 461
drag, startPoint x: 867, startPoint y: 330, endPoint x: 866, endPoint y: 303, distance: 27.2
click at [866, 303] on div at bounding box center [861, 270] width 208 height 461
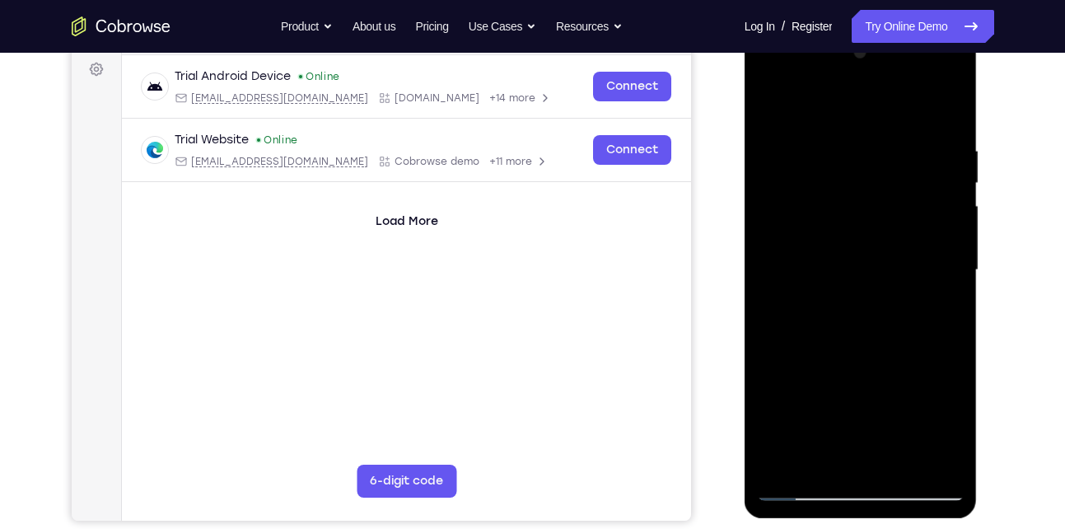
drag, startPoint x: 866, startPoint y: 303, endPoint x: 869, endPoint y: 255, distance: 47.9
click at [869, 255] on div at bounding box center [861, 270] width 208 height 461
drag, startPoint x: 871, startPoint y: 357, endPoint x: 870, endPoint y: 222, distance: 135.9
click at [870, 222] on div at bounding box center [861, 270] width 208 height 461
drag, startPoint x: 880, startPoint y: 338, endPoint x: 873, endPoint y: 214, distance: 124.6
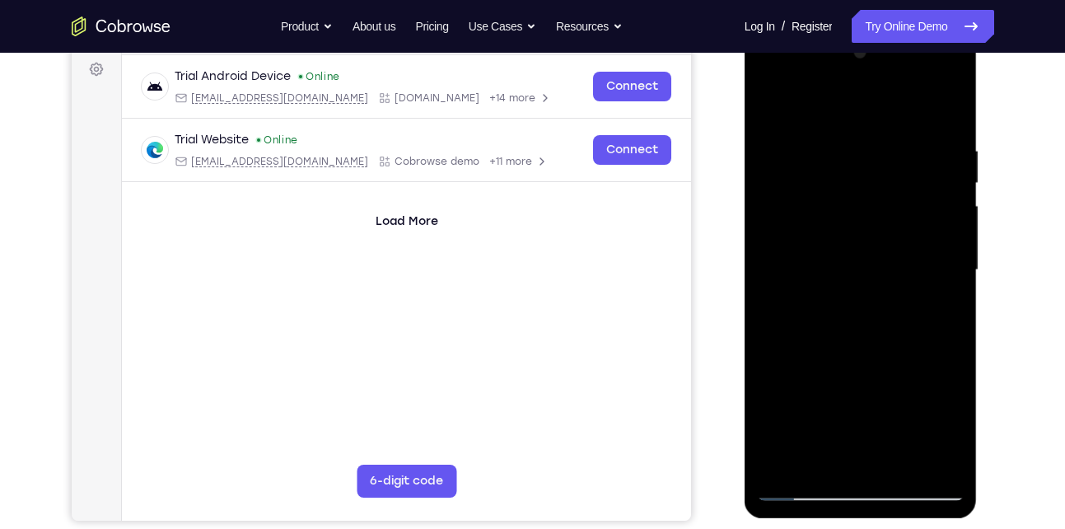
click at [873, 214] on div at bounding box center [861, 270] width 208 height 461
drag, startPoint x: 884, startPoint y: 363, endPoint x: 889, endPoint y: 218, distance: 145.0
click at [889, 218] on div at bounding box center [861, 270] width 208 height 461
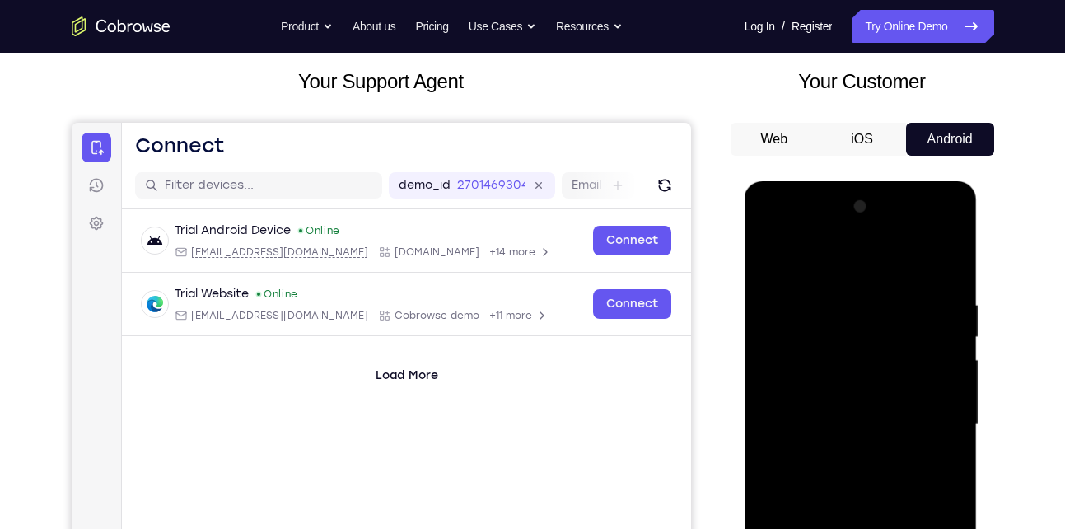
scroll to position [91, 0]
click at [773, 254] on div at bounding box center [861, 424] width 208 height 461
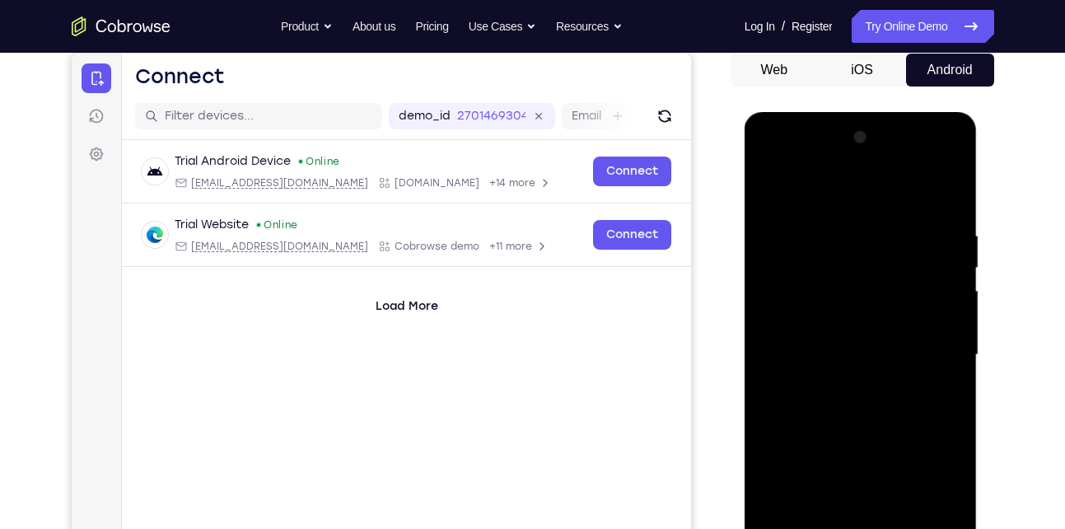
scroll to position [170, 0]
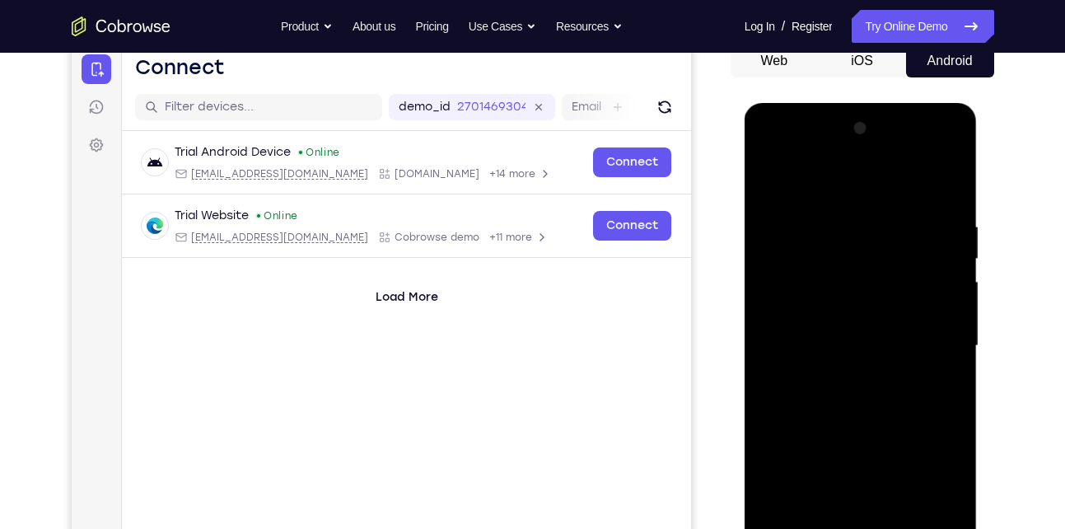
drag, startPoint x: 884, startPoint y: 239, endPoint x: 880, endPoint y: 320, distance: 80.9
click at [880, 320] on div at bounding box center [861, 345] width 208 height 461
click at [954, 372] on div at bounding box center [861, 345] width 208 height 461
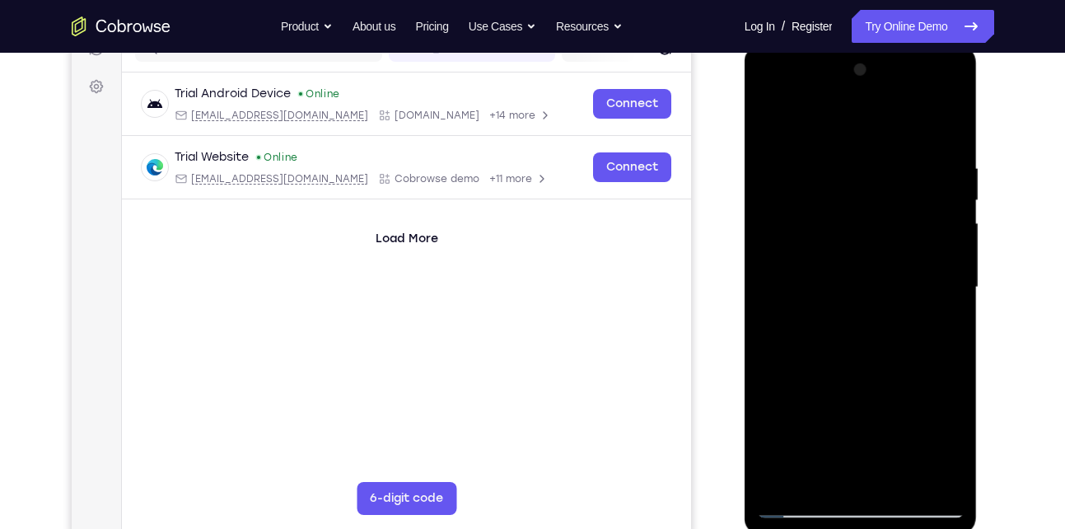
scroll to position [229, 0]
click at [950, 310] on div at bounding box center [861, 286] width 208 height 461
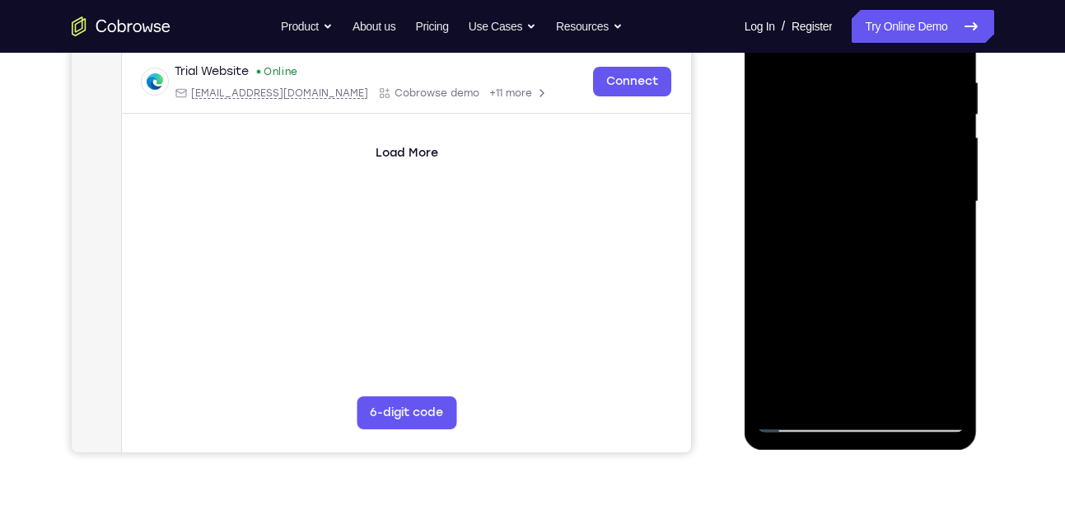
scroll to position [315, 0]
click at [774, 371] on div at bounding box center [861, 200] width 208 height 461
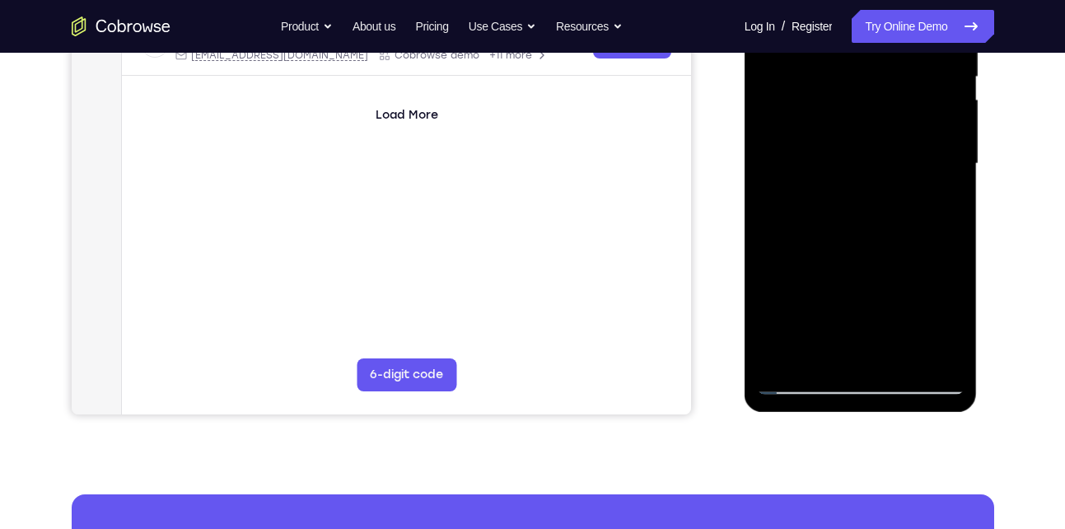
scroll to position [352, 0]
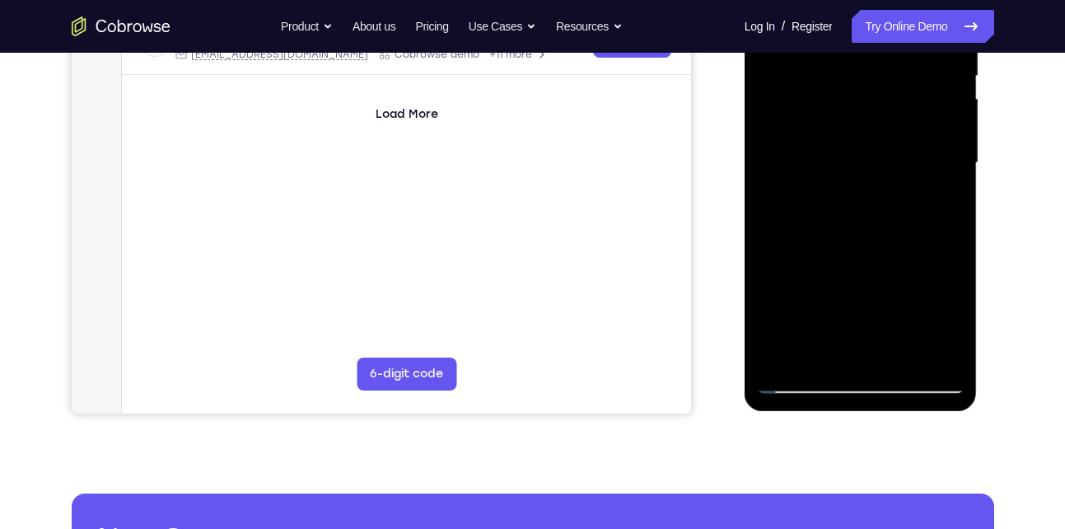
click at [785, 353] on div at bounding box center [861, 162] width 208 height 461
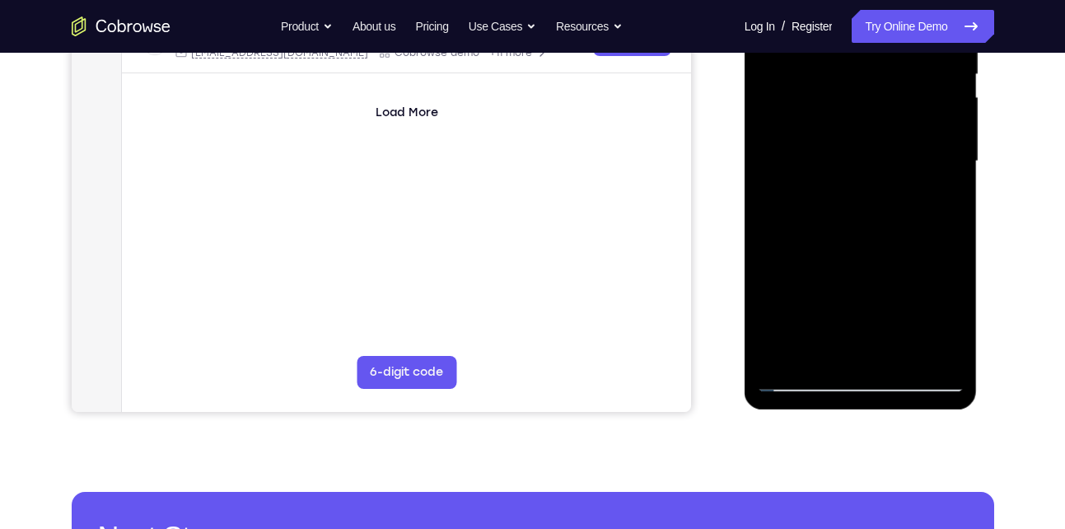
scroll to position [355, 0]
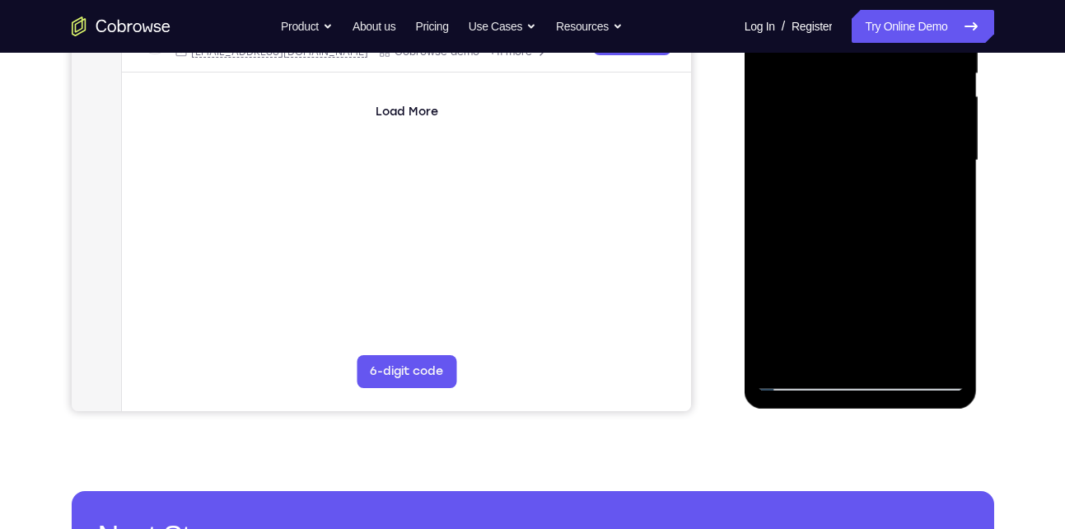
click at [895, 348] on div at bounding box center [861, 160] width 208 height 461
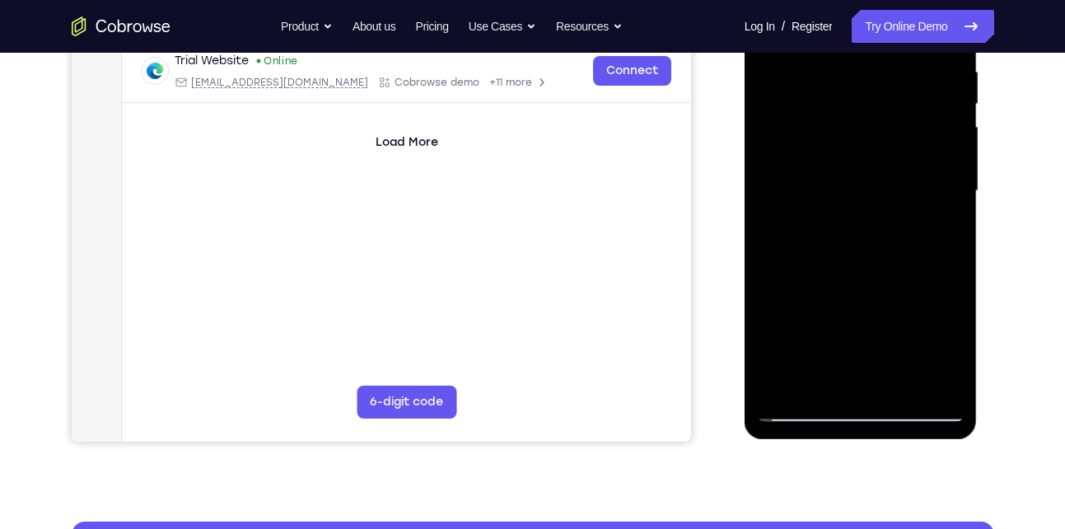
scroll to position [323, 0]
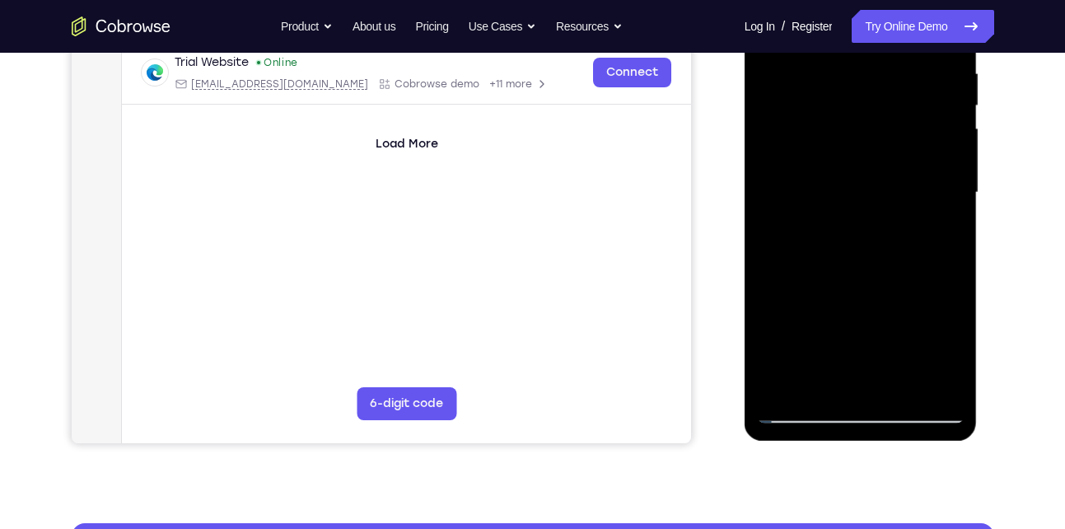
click at [854, 188] on div at bounding box center [861, 192] width 208 height 461
drag, startPoint x: 854, startPoint y: 188, endPoint x: 858, endPoint y: 128, distance: 60.3
click at [858, 128] on div at bounding box center [861, 192] width 208 height 461
click at [837, 383] on div at bounding box center [861, 192] width 208 height 461
click at [857, 326] on div at bounding box center [861, 192] width 208 height 461
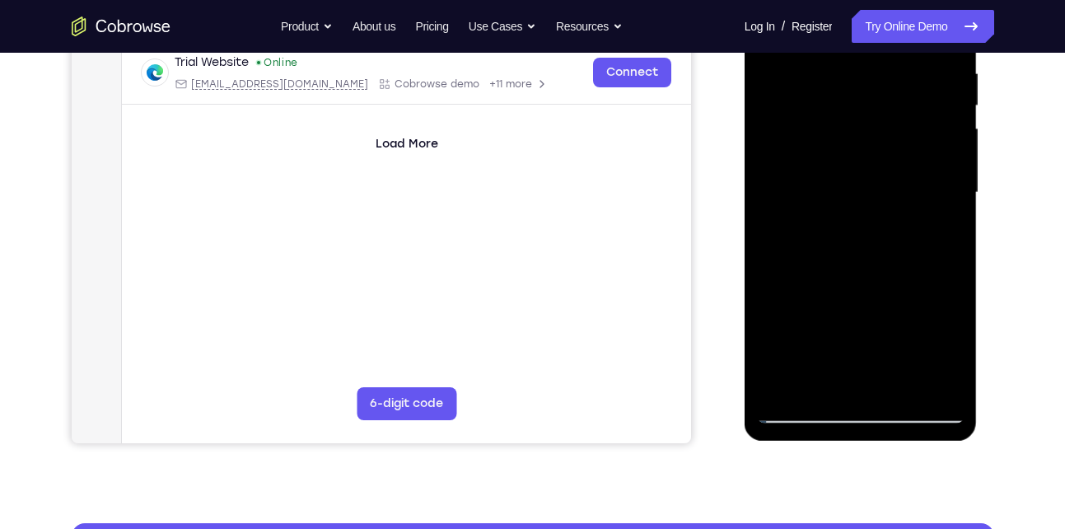
click at [835, 322] on div at bounding box center [861, 192] width 208 height 461
click at [880, 350] on div at bounding box center [861, 192] width 208 height 461
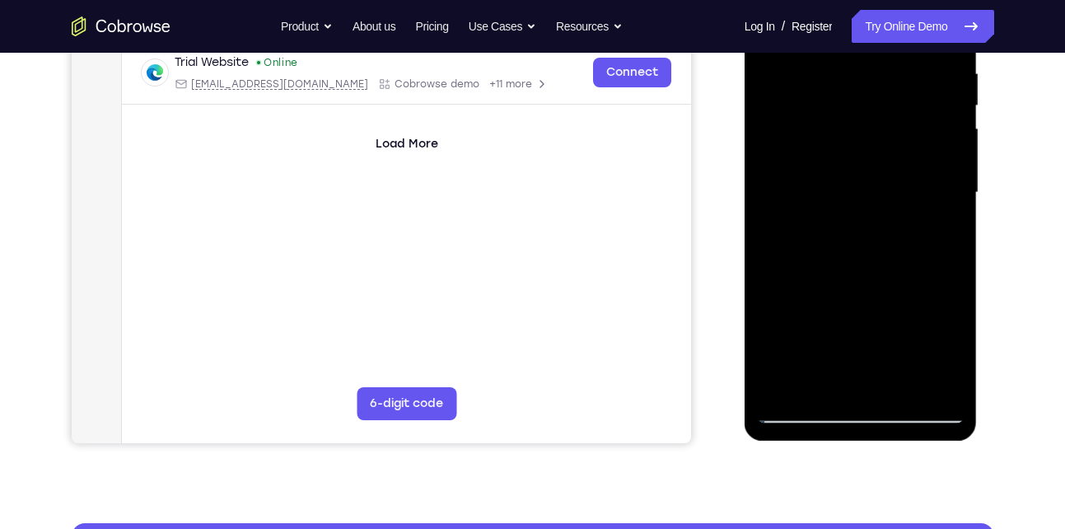
click at [880, 350] on div at bounding box center [861, 192] width 208 height 461
click at [941, 236] on div at bounding box center [861, 192] width 208 height 461
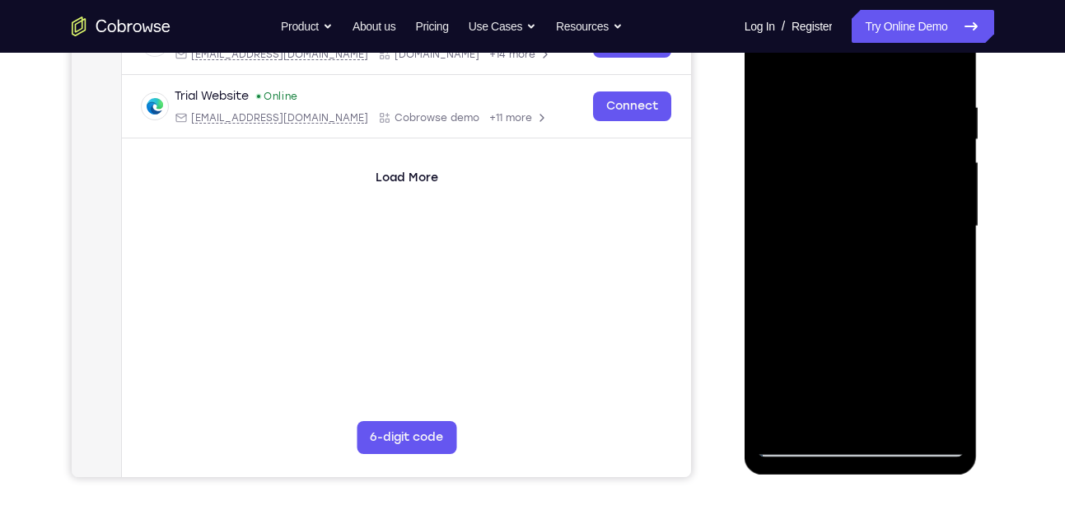
scroll to position [288, 0]
click at [941, 238] on div at bounding box center [861, 227] width 208 height 461
click at [889, 382] on div at bounding box center [861, 227] width 208 height 461
click at [875, 359] on div at bounding box center [861, 227] width 208 height 461
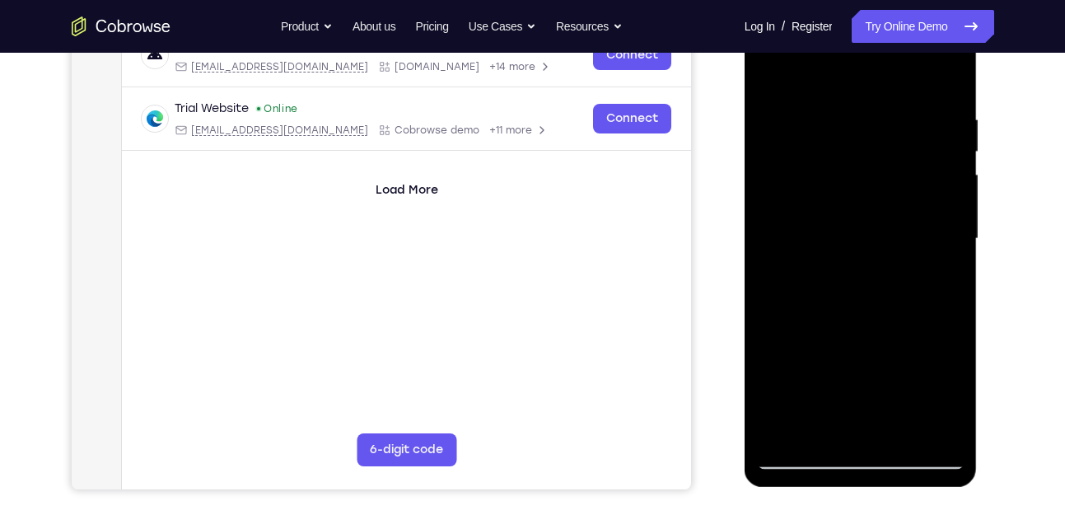
scroll to position [275, 0]
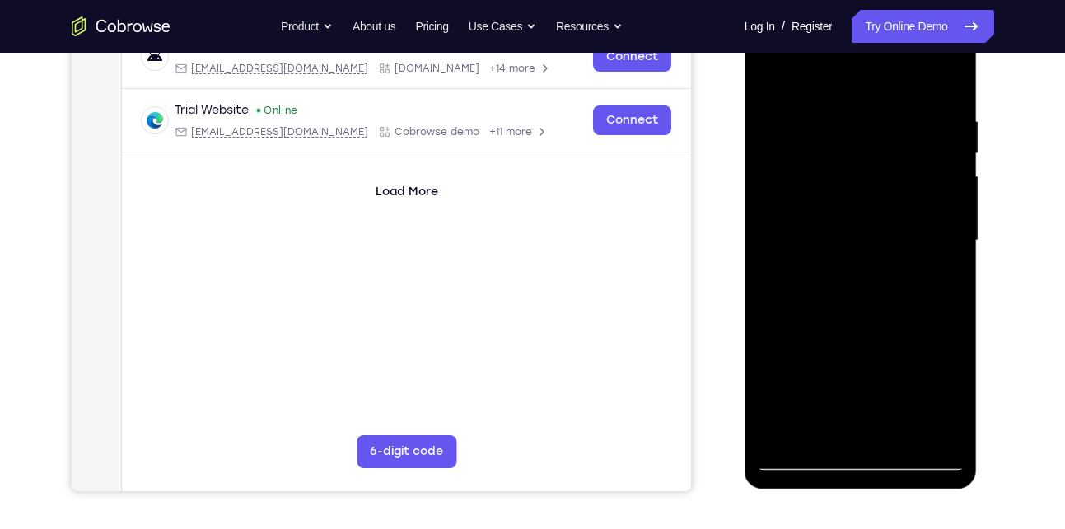
click at [870, 245] on div at bounding box center [861, 240] width 208 height 461
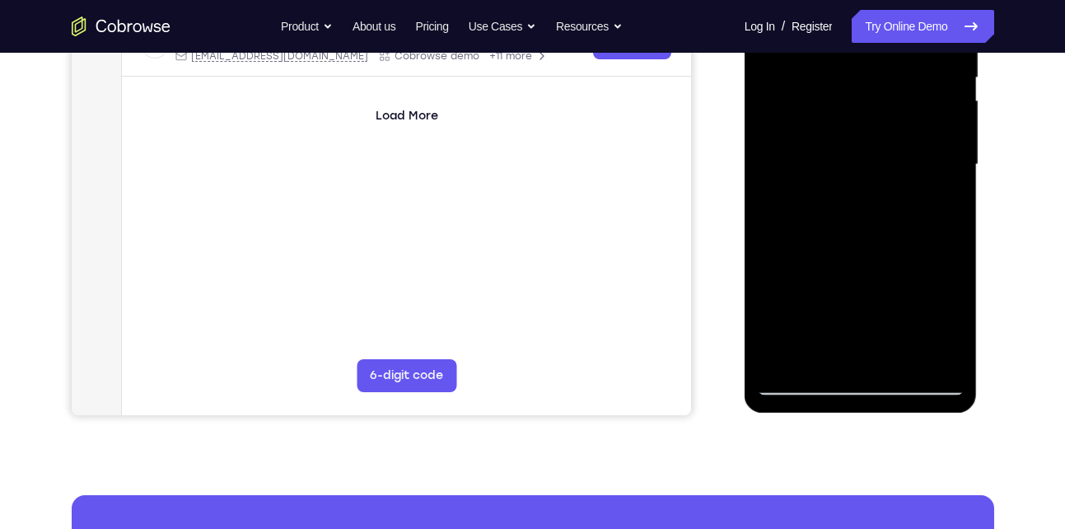
scroll to position [352, 0]
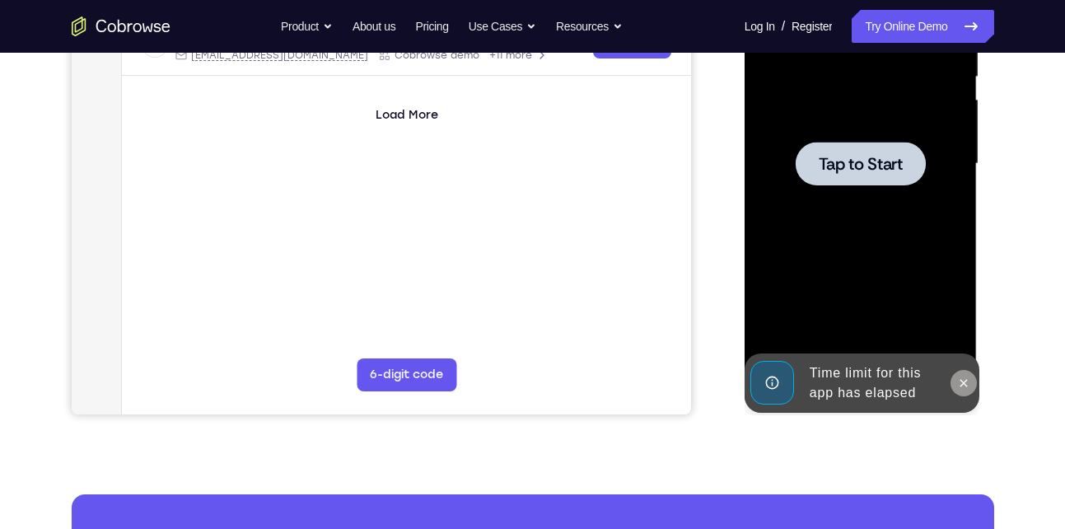
click at [965, 386] on icon at bounding box center [963, 382] width 13 height 13
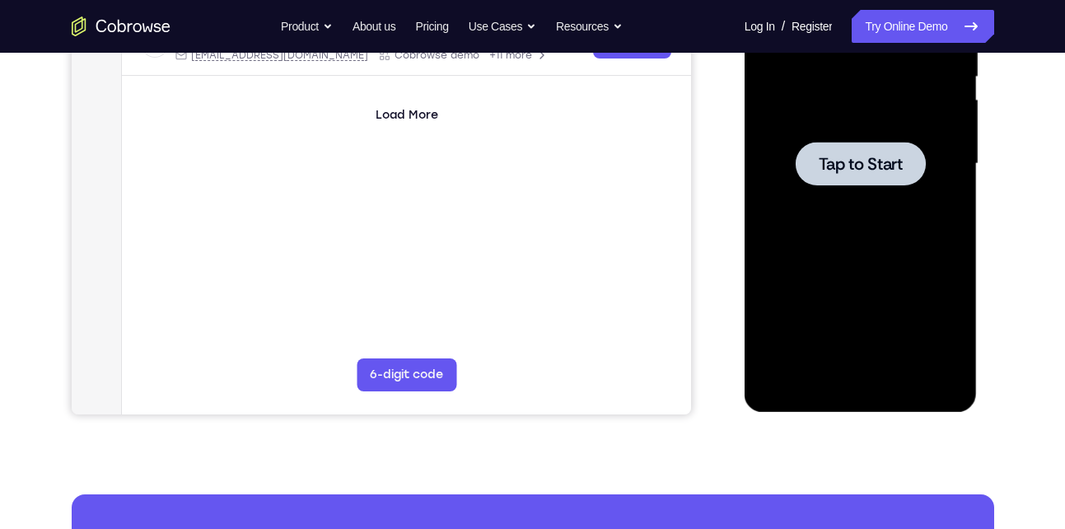
click at [832, 175] on div at bounding box center [861, 164] width 130 height 44
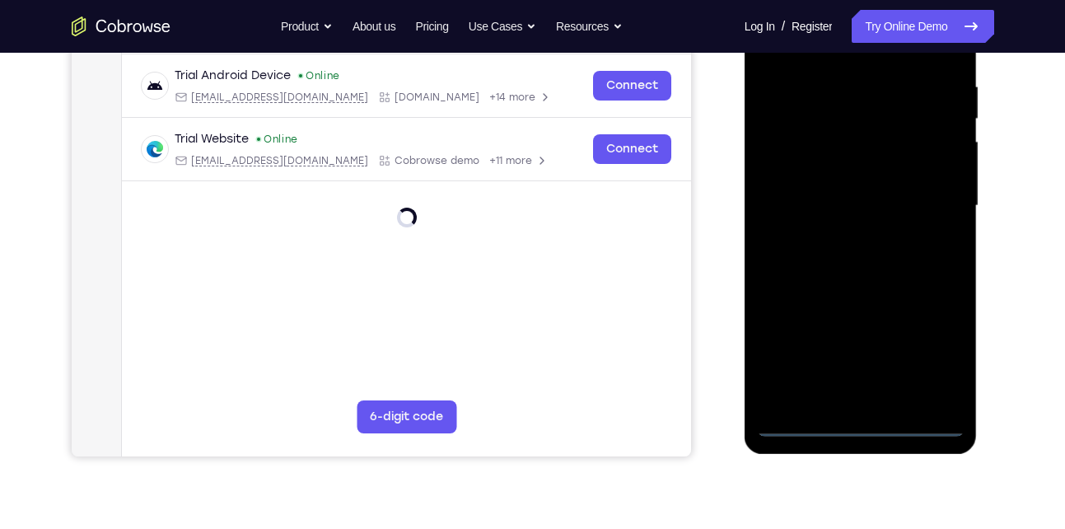
scroll to position [311, 0]
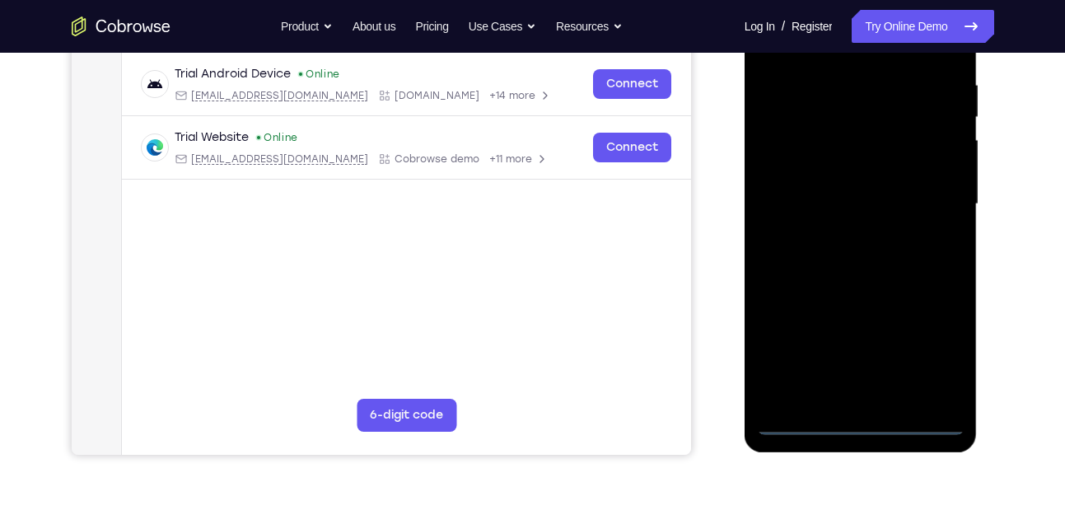
click at [859, 419] on div at bounding box center [861, 204] width 208 height 461
click at [926, 349] on div at bounding box center [861, 204] width 208 height 461
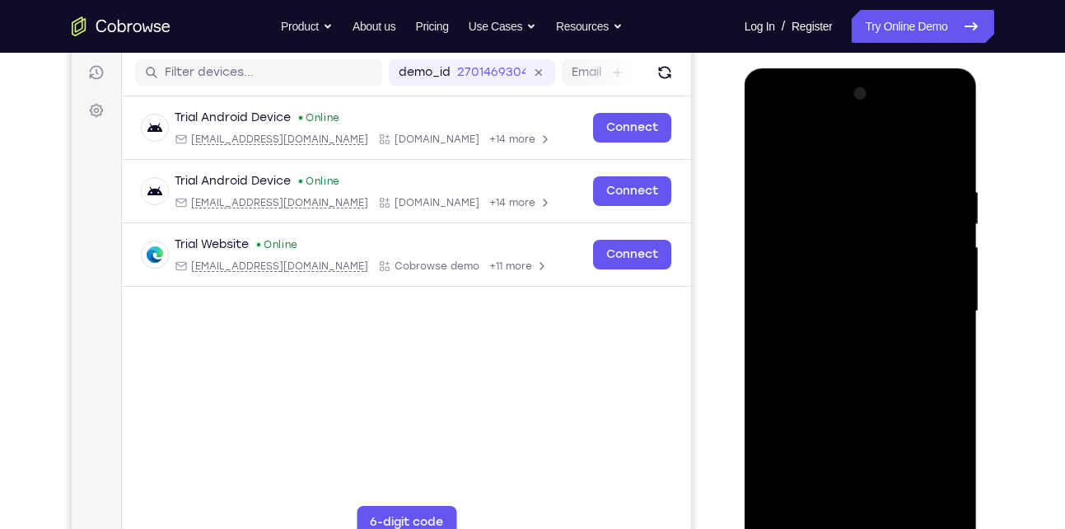
scroll to position [203, 0]
click at [775, 118] on div at bounding box center [861, 312] width 208 height 461
click at [931, 301] on div at bounding box center [861, 312] width 208 height 461
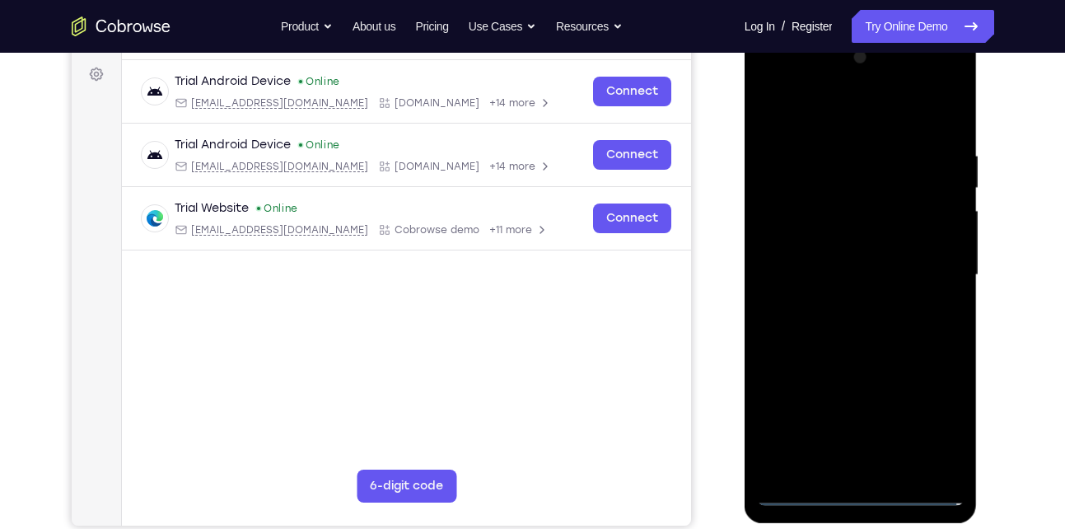
scroll to position [240, 0]
click at [841, 302] on div at bounding box center [861, 275] width 208 height 461
click at [842, 240] on div at bounding box center [861, 275] width 208 height 461
click at [833, 259] on div at bounding box center [861, 275] width 208 height 461
click at [861, 231] on div at bounding box center [861, 275] width 208 height 461
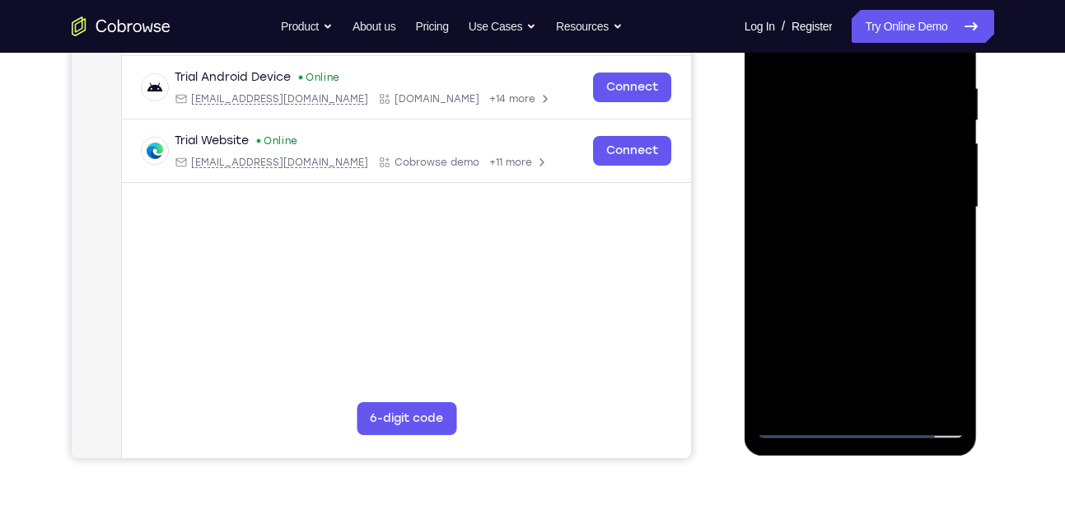
scroll to position [312, 0]
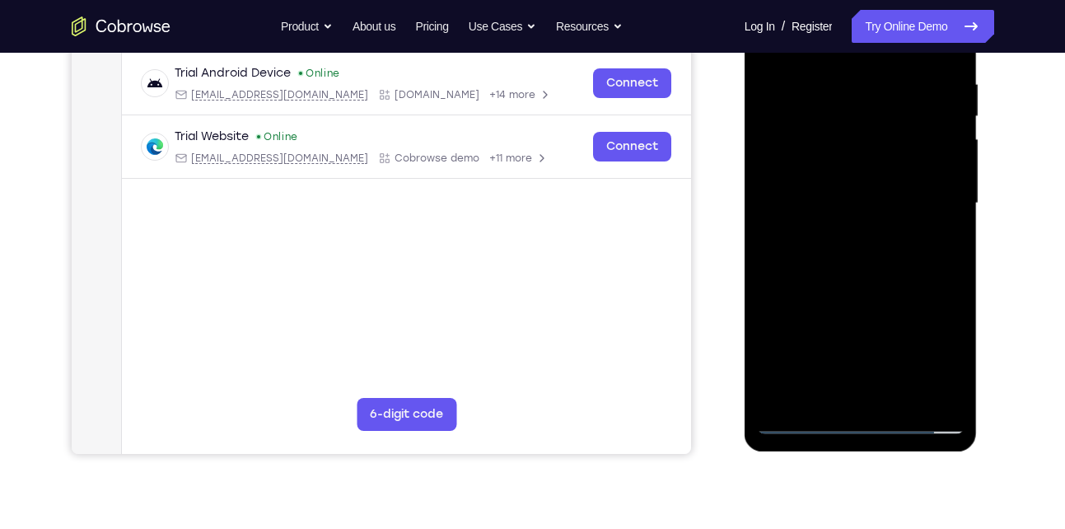
click at [899, 394] on div at bounding box center [861, 203] width 208 height 461
click at [876, 299] on div at bounding box center [861, 203] width 208 height 461
drag, startPoint x: 861, startPoint y: 329, endPoint x: 870, endPoint y: 194, distance: 136.2
click at [870, 194] on div at bounding box center [861, 203] width 208 height 461
drag, startPoint x: 859, startPoint y: 338, endPoint x: 875, endPoint y: 401, distance: 64.5
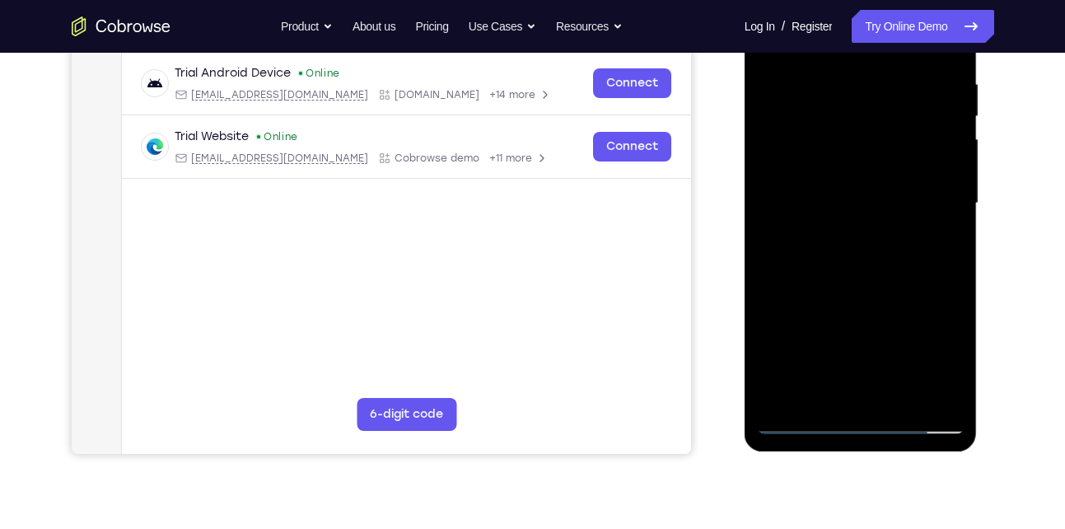
click at [875, 401] on div at bounding box center [861, 203] width 208 height 461
drag, startPoint x: 847, startPoint y: 291, endPoint x: 858, endPoint y: 390, distance: 99.4
click at [858, 390] on div at bounding box center [861, 203] width 208 height 461
click at [833, 237] on div at bounding box center [861, 203] width 208 height 461
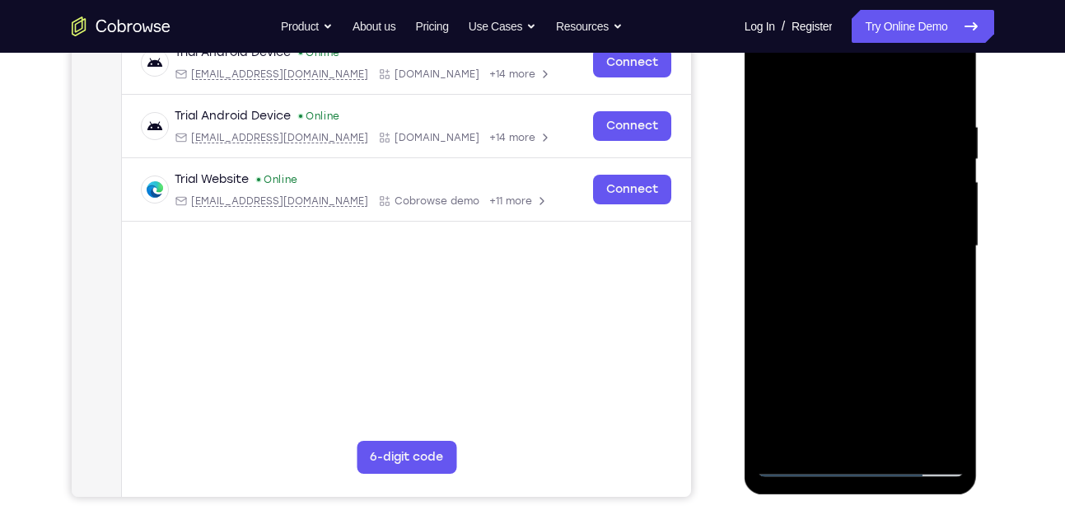
scroll to position [242, 0]
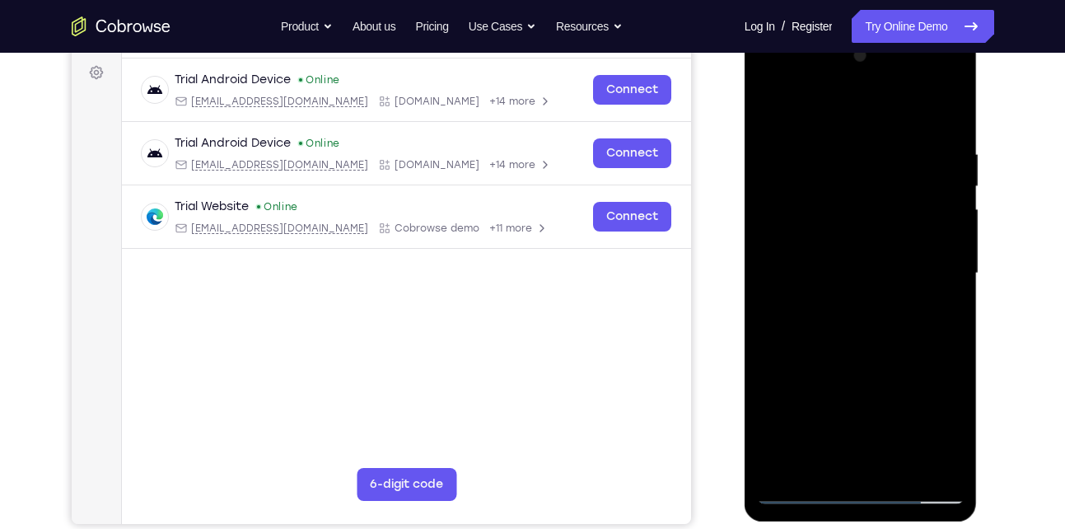
drag, startPoint x: 833, startPoint y: 307, endPoint x: 832, endPoint y: 418, distance: 111.2
click at [832, 418] on div at bounding box center [861, 273] width 208 height 461
drag, startPoint x: 842, startPoint y: 289, endPoint x: 841, endPoint y: 385, distance: 96.4
click at [841, 385] on div at bounding box center [861, 273] width 208 height 461
drag, startPoint x: 870, startPoint y: 233, endPoint x: 868, endPoint y: 385, distance: 152.4
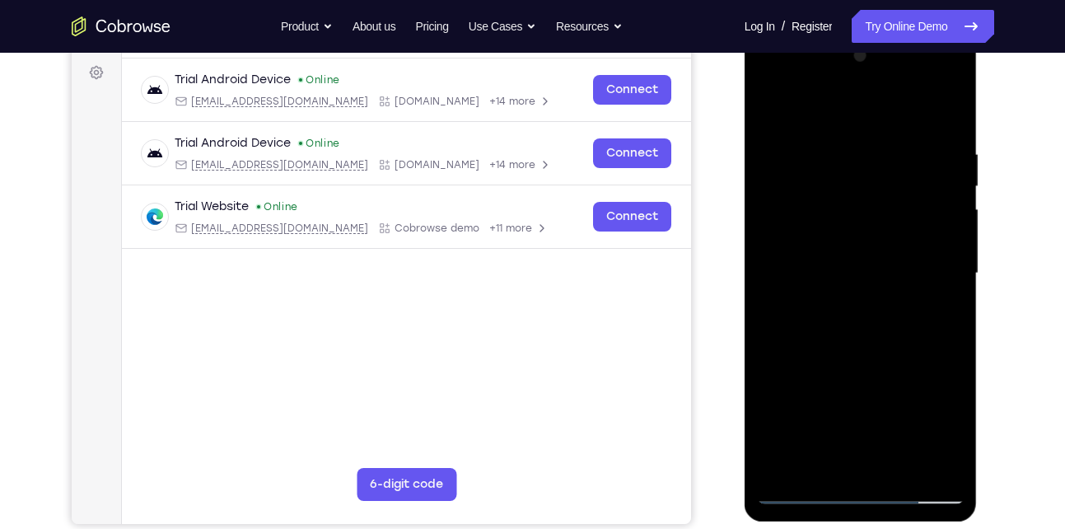
click at [868, 385] on div at bounding box center [861, 273] width 208 height 461
drag, startPoint x: 859, startPoint y: 230, endPoint x: 860, endPoint y: 441, distance: 210.8
click at [860, 441] on div at bounding box center [861, 273] width 208 height 461
drag, startPoint x: 853, startPoint y: 236, endPoint x: 852, endPoint y: 366, distance: 130.9
click at [852, 366] on div at bounding box center [861, 273] width 208 height 461
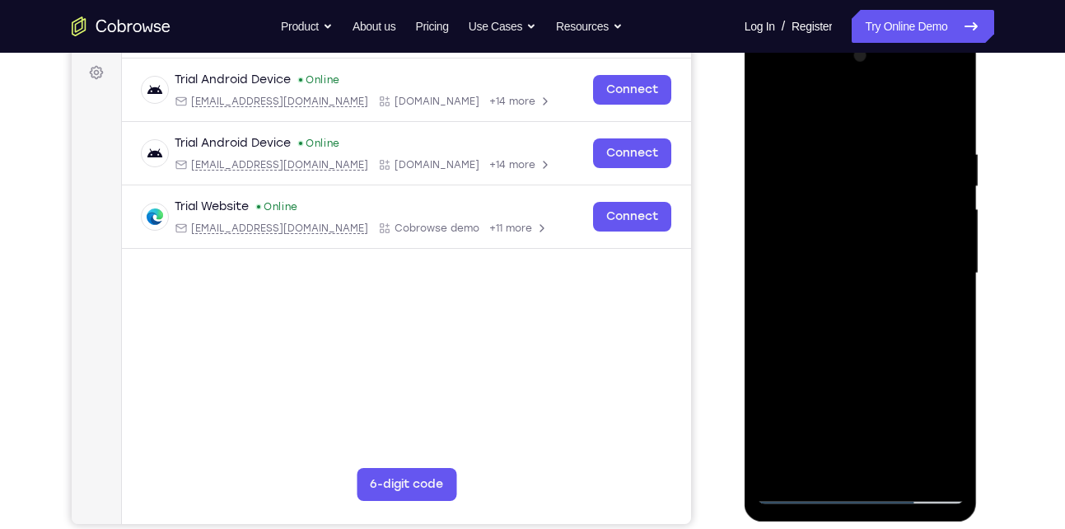
drag, startPoint x: 825, startPoint y: 187, endPoint x: 846, endPoint y: 322, distance: 136.6
click at [846, 322] on div at bounding box center [861, 273] width 208 height 461
click at [858, 222] on div at bounding box center [861, 273] width 208 height 461
click at [894, 136] on div at bounding box center [861, 273] width 208 height 461
click at [867, 331] on div at bounding box center [861, 273] width 208 height 461
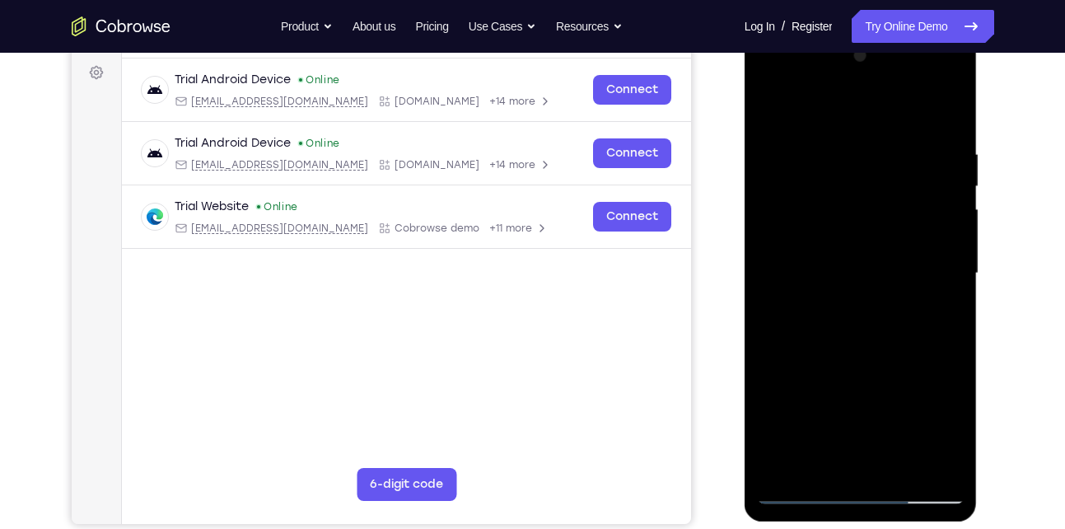
click at [773, 104] on div at bounding box center [861, 273] width 208 height 461
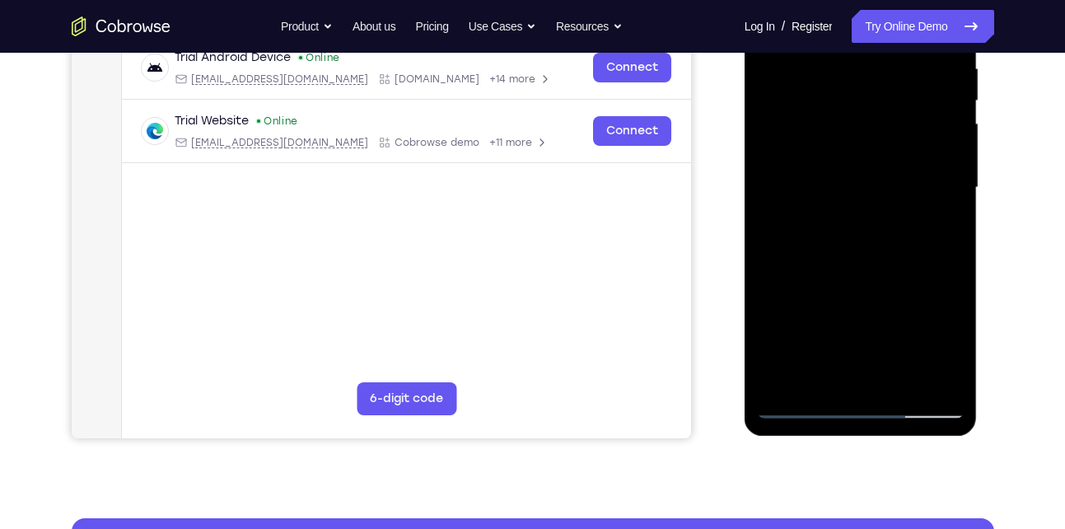
scroll to position [383, 0]
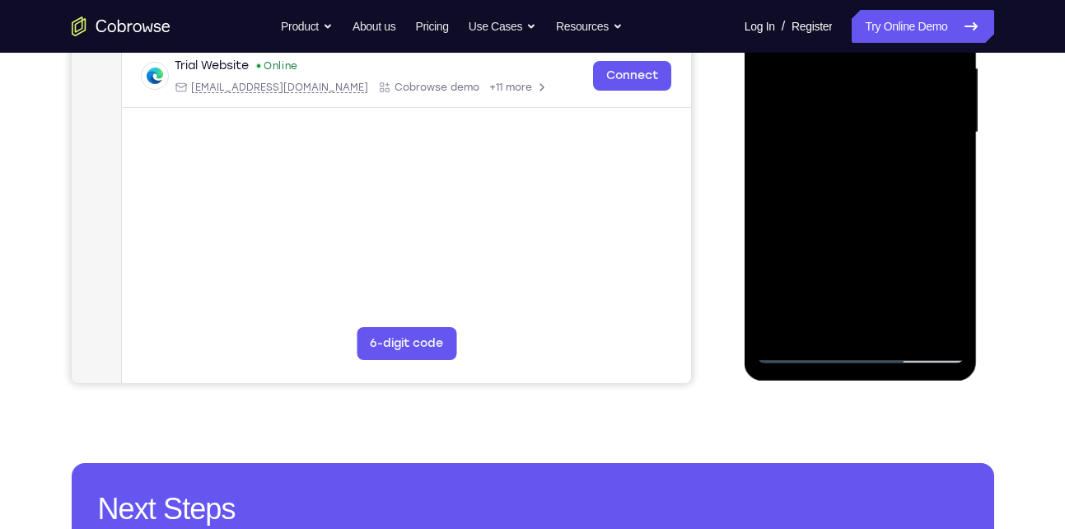
drag, startPoint x: 850, startPoint y: 261, endPoint x: 836, endPoint y: 170, distance: 92.5
click at [836, 170] on div at bounding box center [861, 132] width 208 height 461
drag, startPoint x: 836, startPoint y: 273, endPoint x: 838, endPoint y: 158, distance: 114.5
click at [838, 158] on div at bounding box center [861, 132] width 208 height 461
drag, startPoint x: 852, startPoint y: 318, endPoint x: 833, endPoint y: 111, distance: 207.6
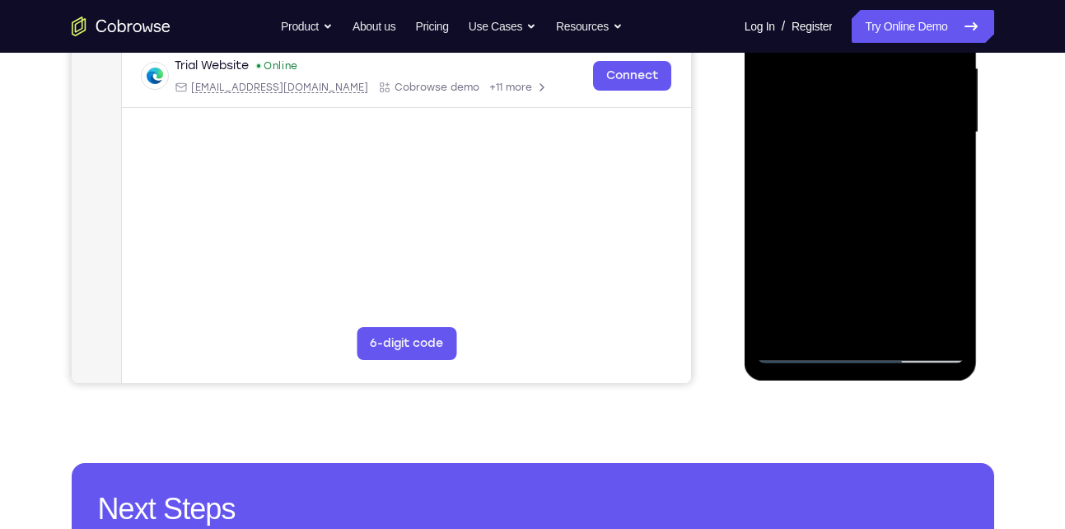
click at [833, 111] on div at bounding box center [861, 132] width 208 height 461
drag, startPoint x: 846, startPoint y: 240, endPoint x: 836, endPoint y: 116, distance: 124.7
click at [836, 116] on div at bounding box center [861, 132] width 208 height 461
drag, startPoint x: 840, startPoint y: 270, endPoint x: 842, endPoint y: 113, distance: 157.3
click at [842, 113] on div at bounding box center [861, 132] width 208 height 461
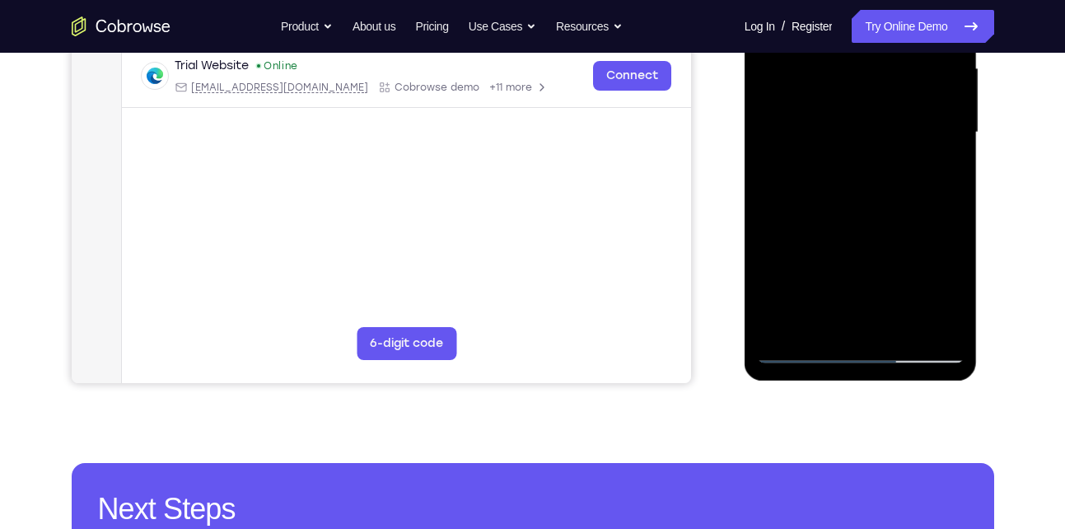
drag, startPoint x: 837, startPoint y: 290, endPoint x: 828, endPoint y: 81, distance: 209.4
click at [828, 81] on div at bounding box center [861, 132] width 208 height 461
drag, startPoint x: 842, startPoint y: 287, endPoint x: 841, endPoint y: 67, distance: 219.9
click at [841, 67] on div at bounding box center [861, 132] width 208 height 461
drag, startPoint x: 847, startPoint y: 223, endPoint x: 833, endPoint y: 38, distance: 185.8
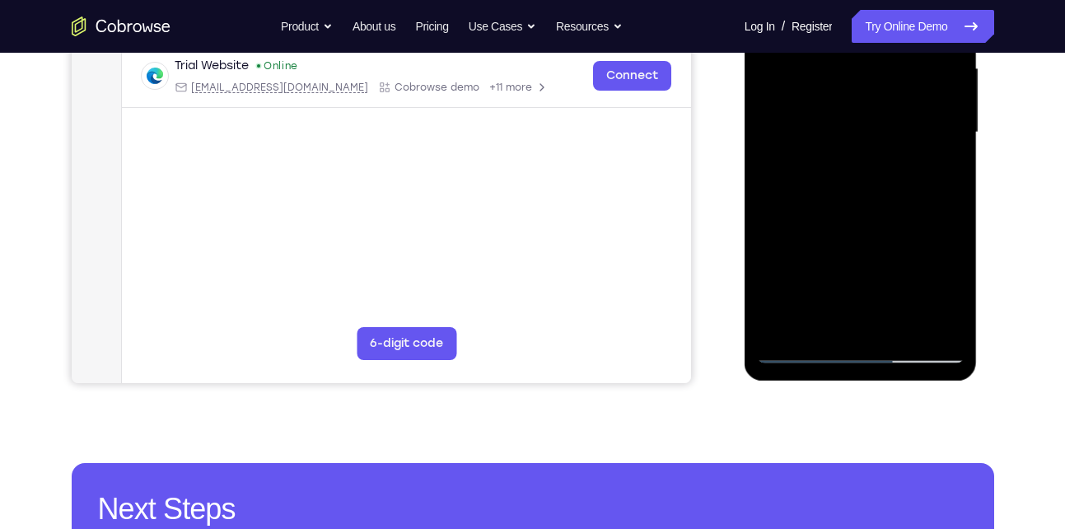
click at [833, 38] on div at bounding box center [861, 132] width 208 height 461
drag, startPoint x: 857, startPoint y: 266, endPoint x: 834, endPoint y: 38, distance: 229.3
click at [834, 38] on div at bounding box center [861, 132] width 208 height 461
drag, startPoint x: 865, startPoint y: 304, endPoint x: 847, endPoint y: 182, distance: 123.1
click at [847, 182] on div at bounding box center [861, 132] width 208 height 461
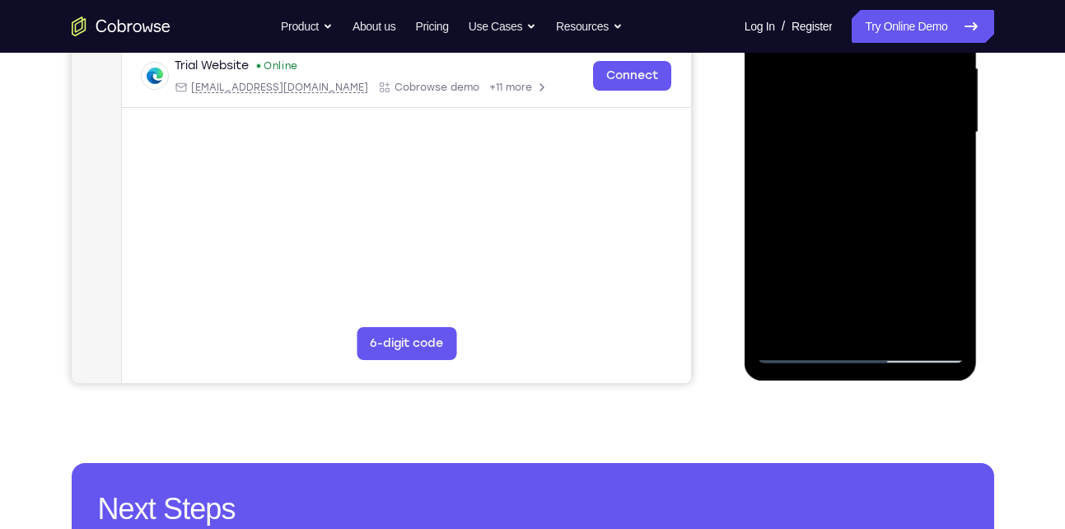
drag, startPoint x: 847, startPoint y: 277, endPoint x: 842, endPoint y: 149, distance: 127.7
click at [842, 149] on div at bounding box center [861, 132] width 208 height 461
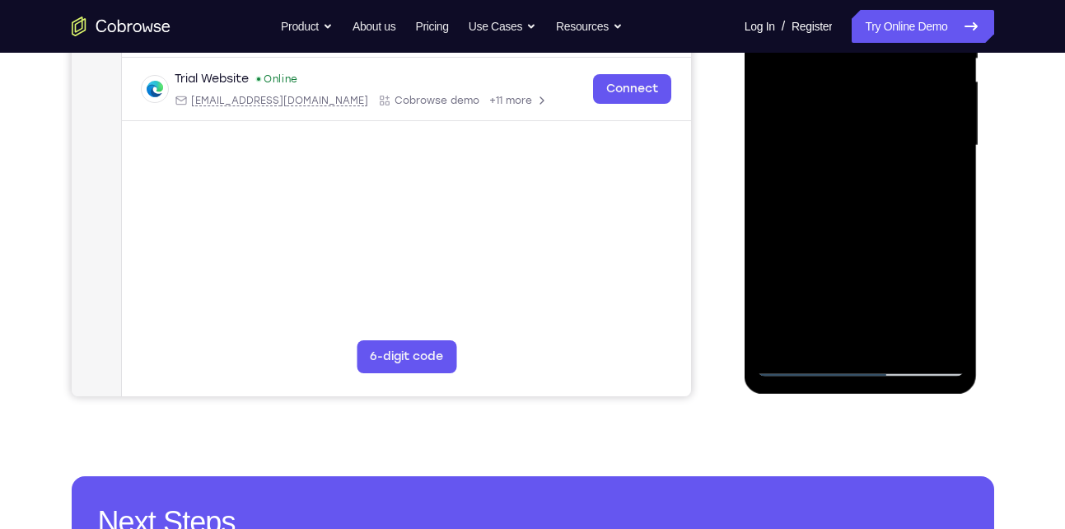
scroll to position [358, 0]
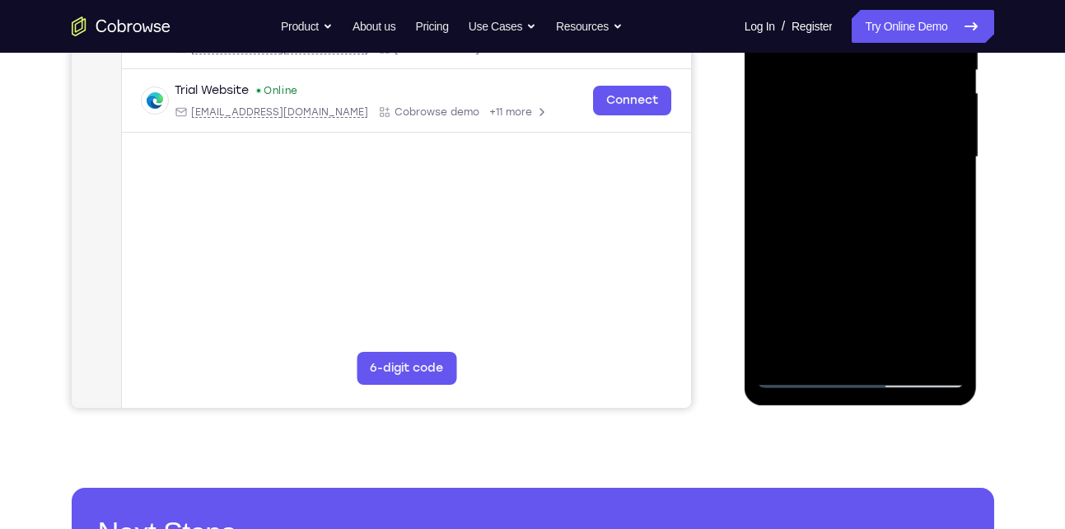
click at [806, 375] on div at bounding box center [861, 157] width 208 height 461
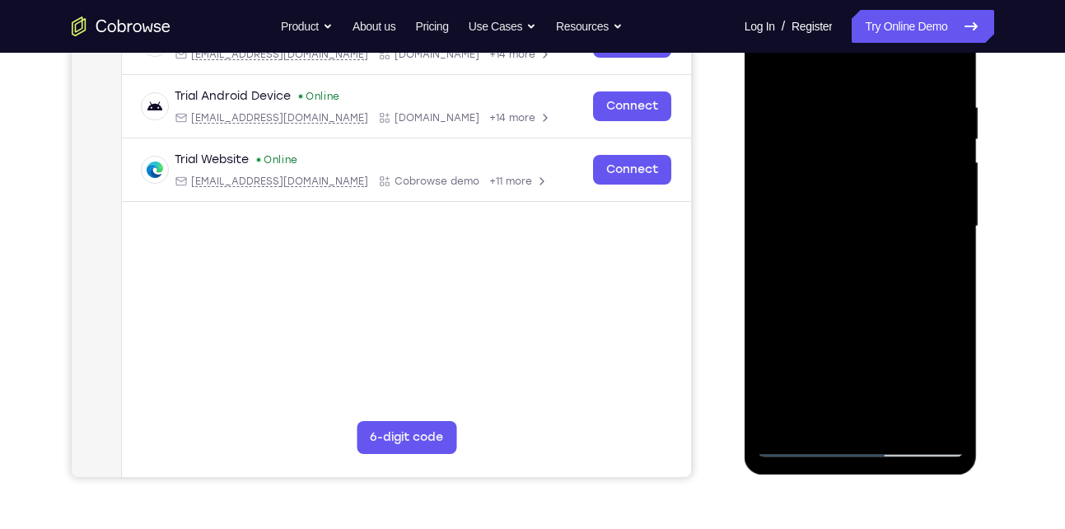
scroll to position [277, 0]
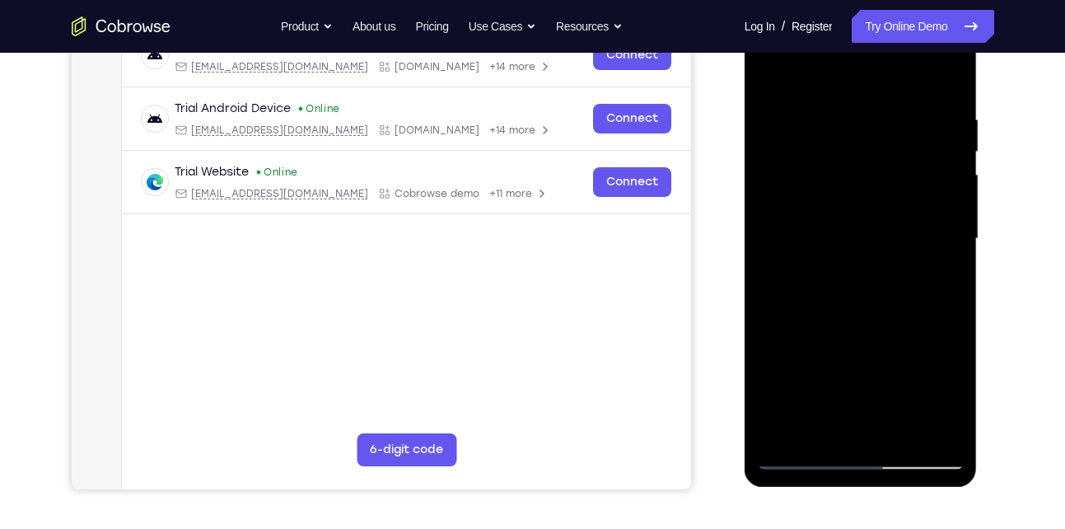
click at [772, 79] on div at bounding box center [861, 238] width 208 height 461
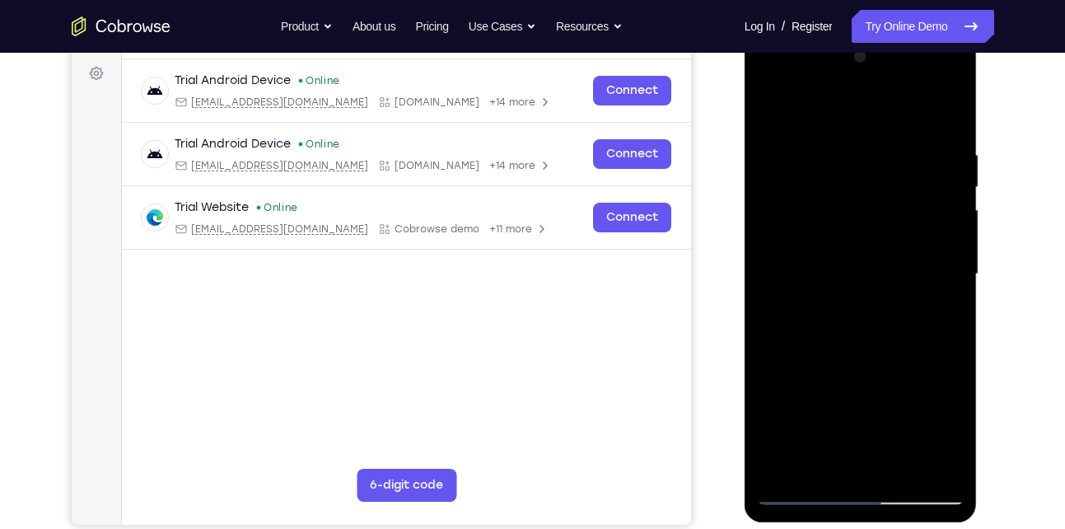
click at [773, 99] on div at bounding box center [861, 274] width 208 height 461
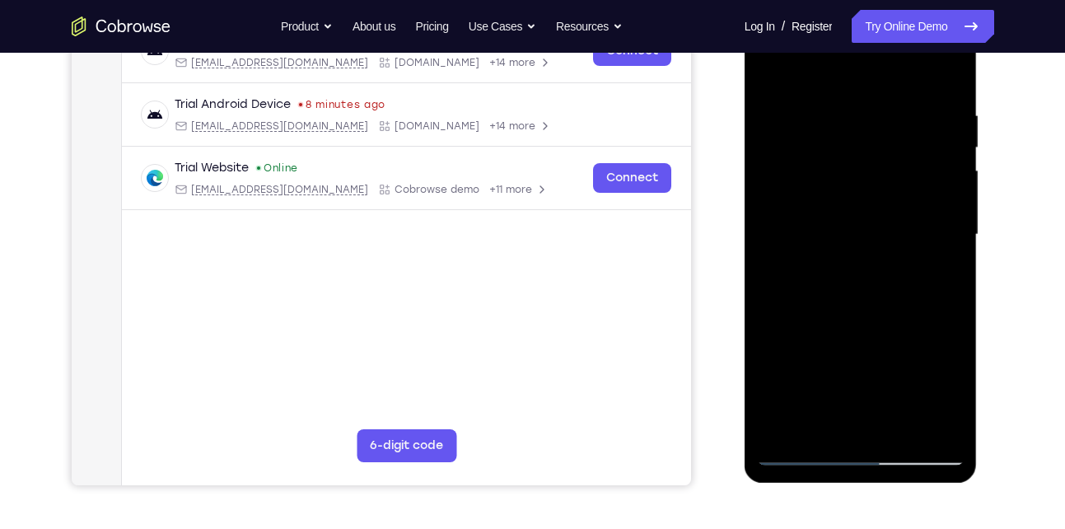
scroll to position [282, 0]
click at [834, 109] on div at bounding box center [861, 233] width 208 height 461
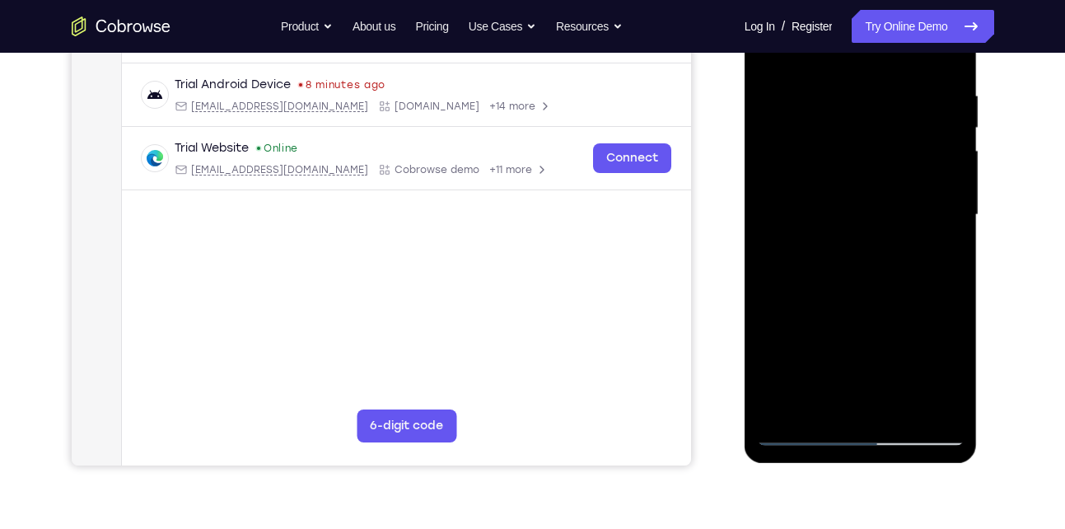
scroll to position [301, 0]
click at [928, 240] on div at bounding box center [861, 214] width 208 height 461
click at [948, 218] on div at bounding box center [861, 214] width 208 height 461
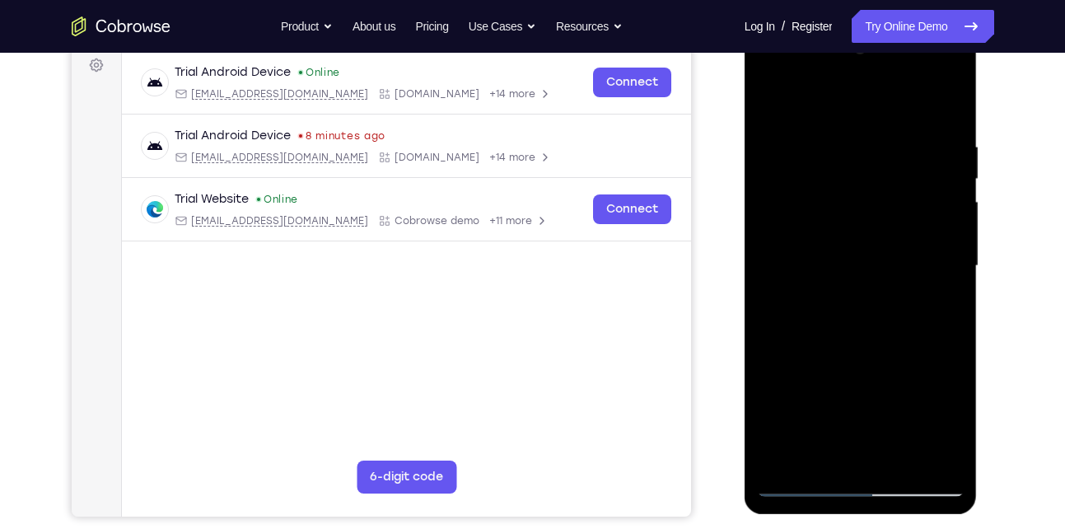
scroll to position [251, 0]
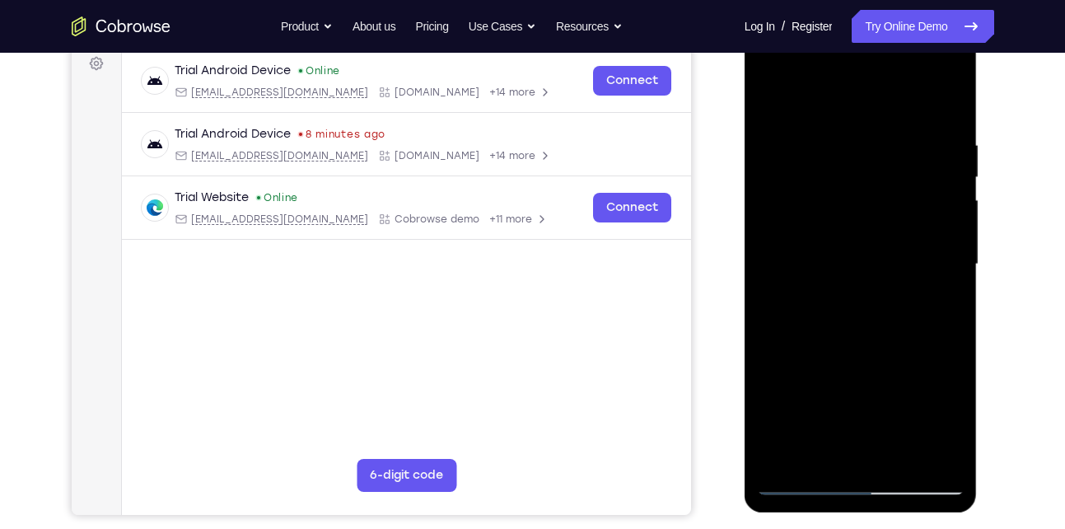
click at [943, 222] on div at bounding box center [861, 264] width 208 height 461
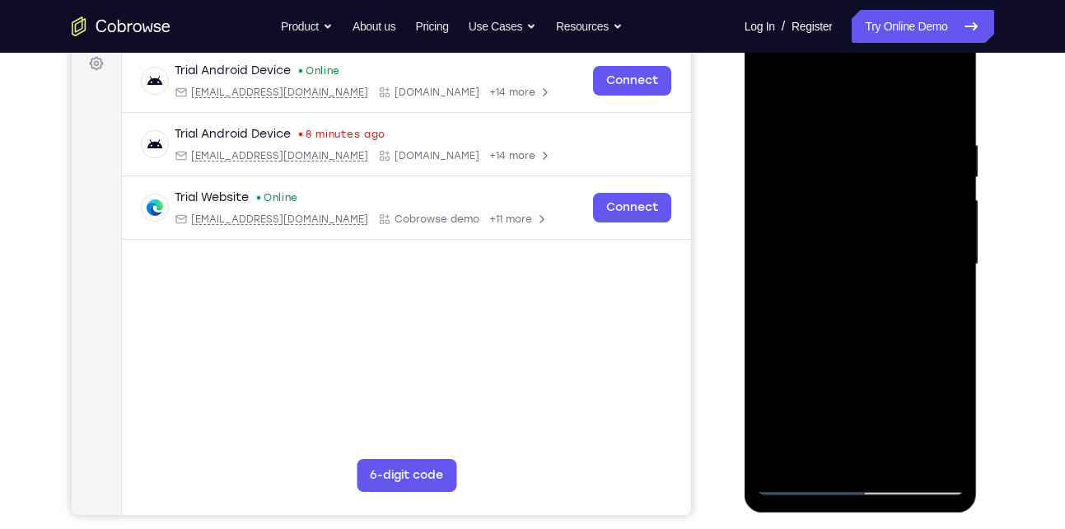
click at [943, 222] on div at bounding box center [861, 264] width 208 height 461
click at [777, 239] on div at bounding box center [861, 264] width 208 height 461
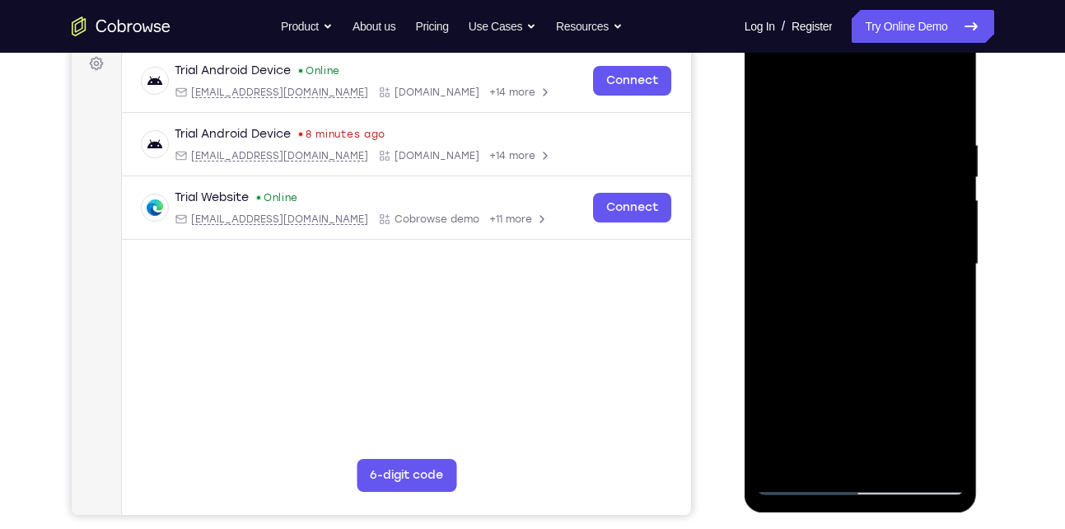
click at [777, 239] on div at bounding box center [861, 264] width 208 height 461
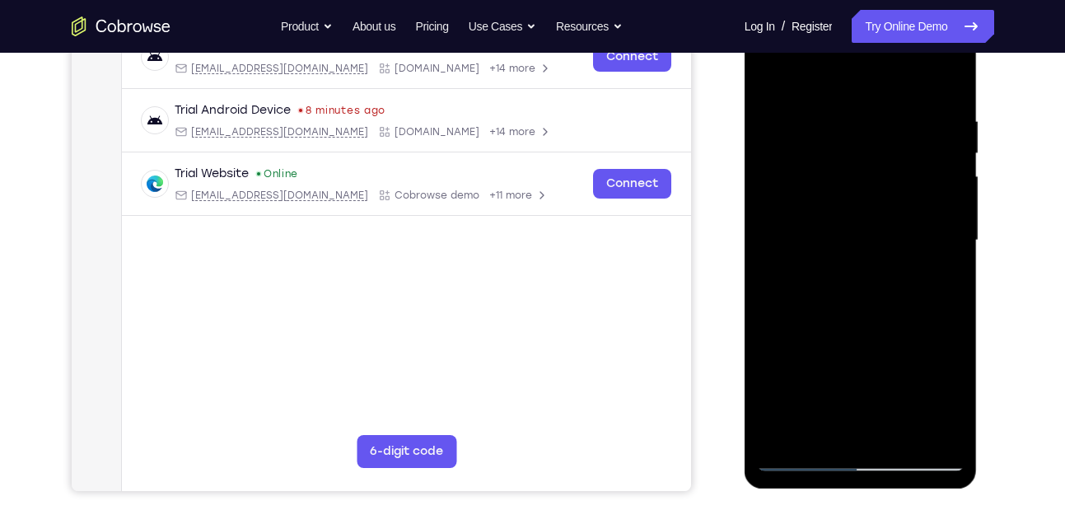
scroll to position [278, 0]
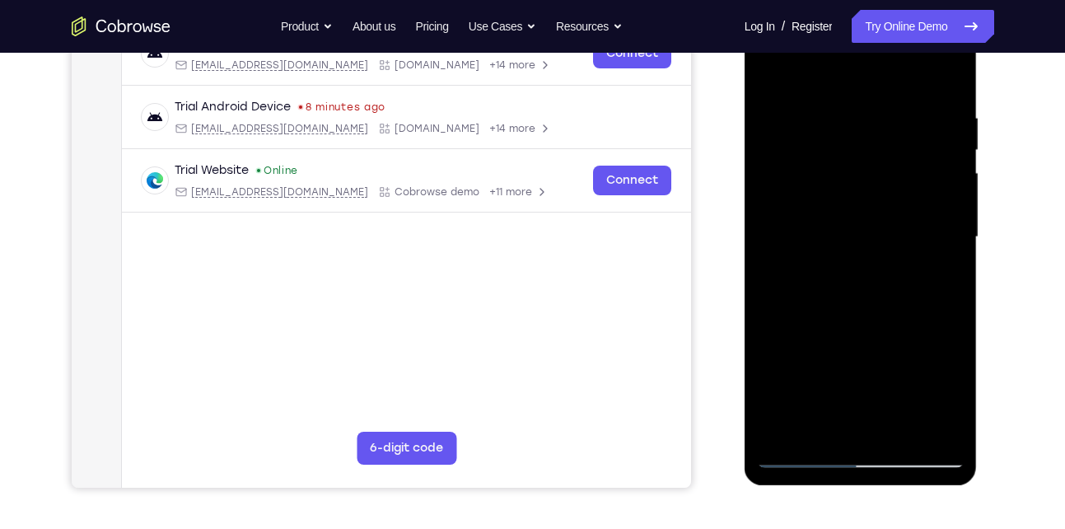
click at [948, 224] on div at bounding box center [861, 237] width 208 height 461
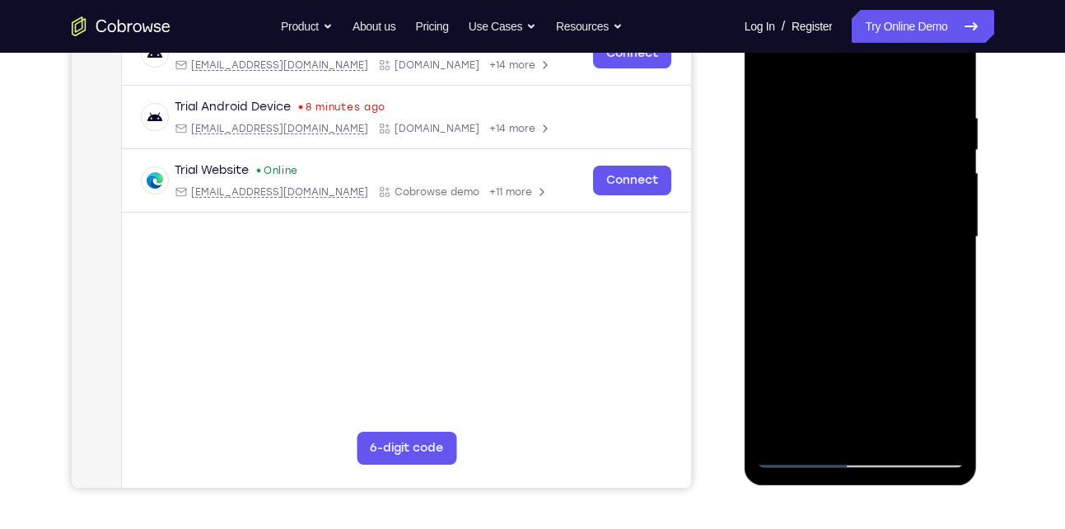
click at [948, 224] on div at bounding box center [861, 237] width 208 height 461
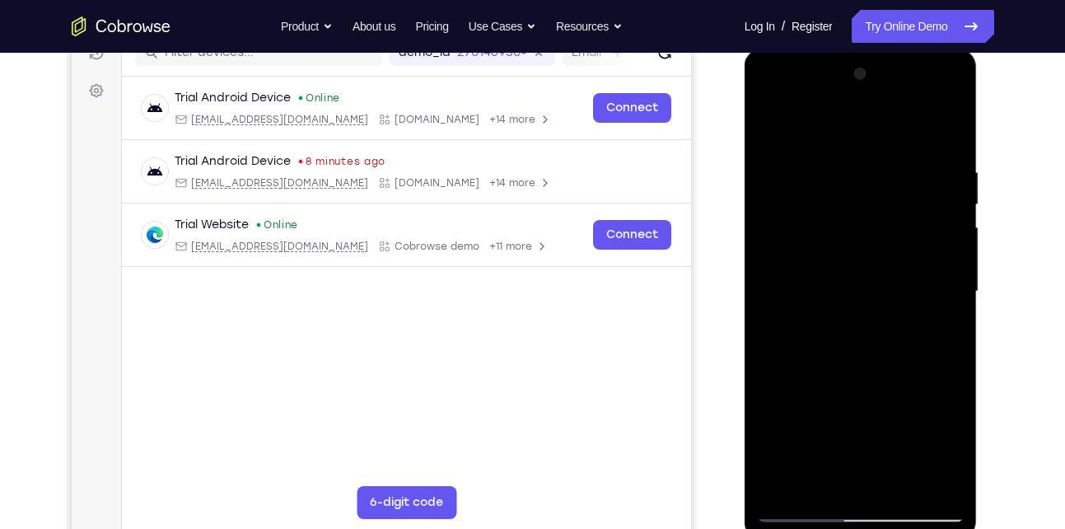
scroll to position [217, 0]
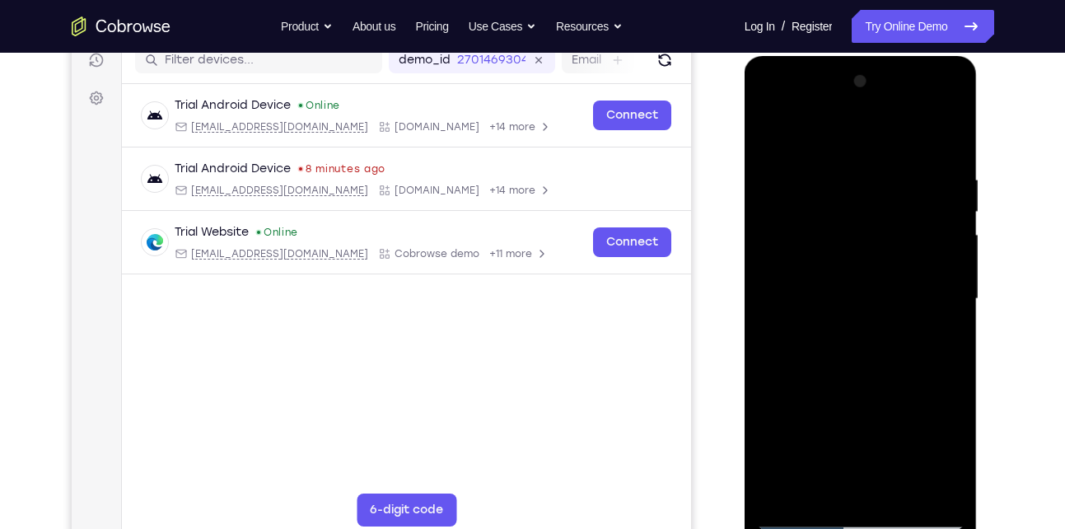
click at [944, 136] on div at bounding box center [861, 298] width 208 height 461
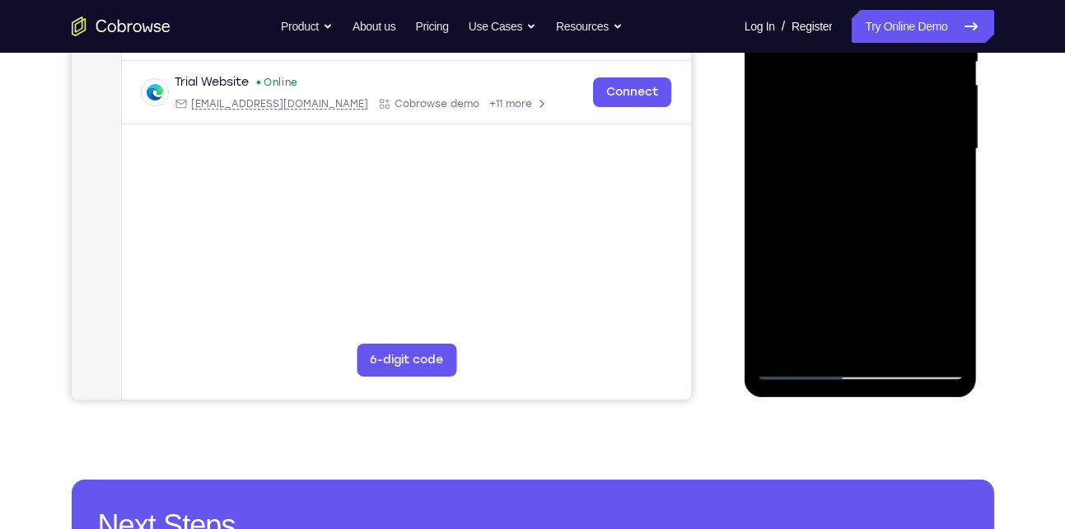
scroll to position [369, 0]
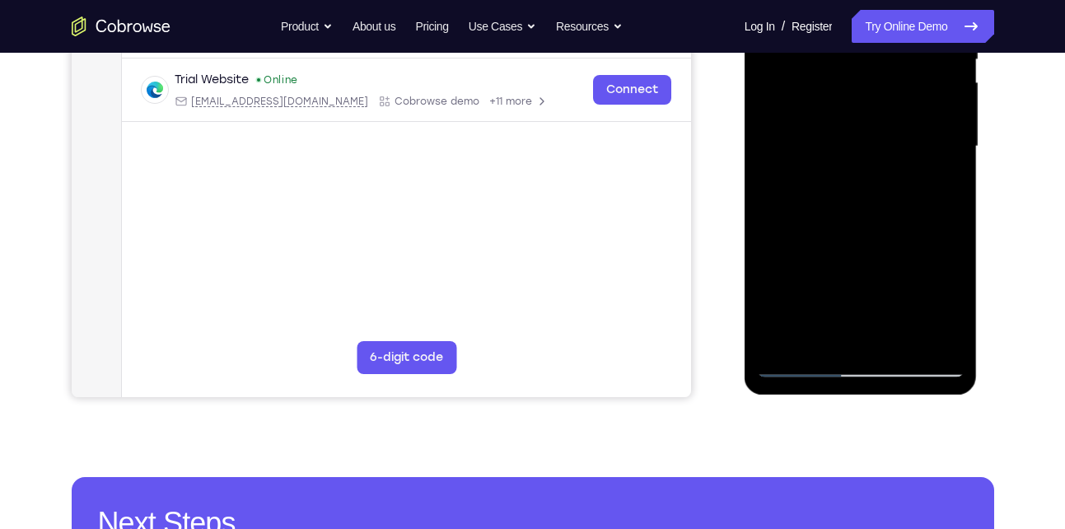
click at [900, 343] on div at bounding box center [861, 146] width 208 height 461
click at [854, 141] on div at bounding box center [861, 146] width 208 height 461
click at [854, 338] on div at bounding box center [861, 146] width 208 height 461
click at [769, 338] on div at bounding box center [861, 146] width 208 height 461
click at [920, 308] on div at bounding box center [861, 146] width 208 height 461
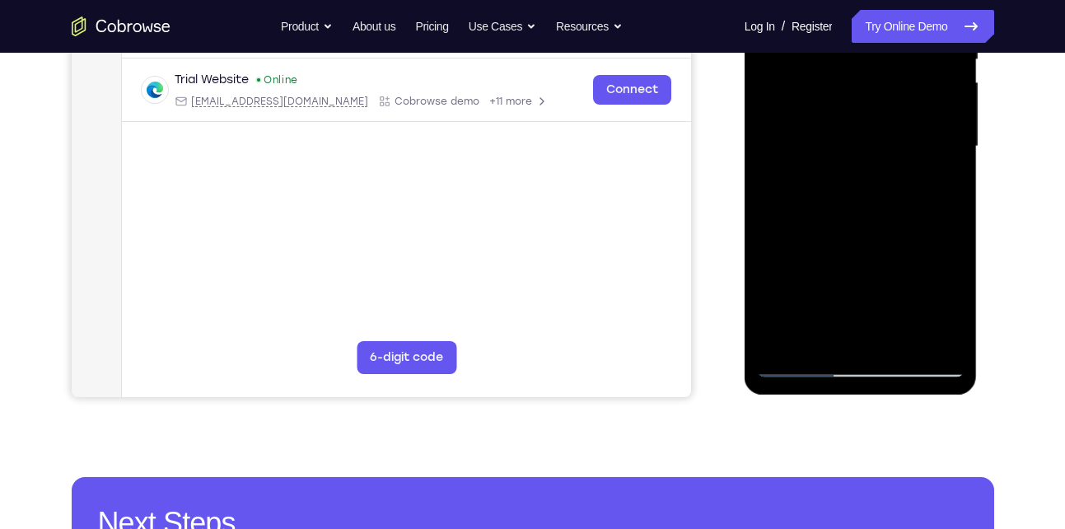
click at [939, 181] on div at bounding box center [861, 146] width 208 height 461
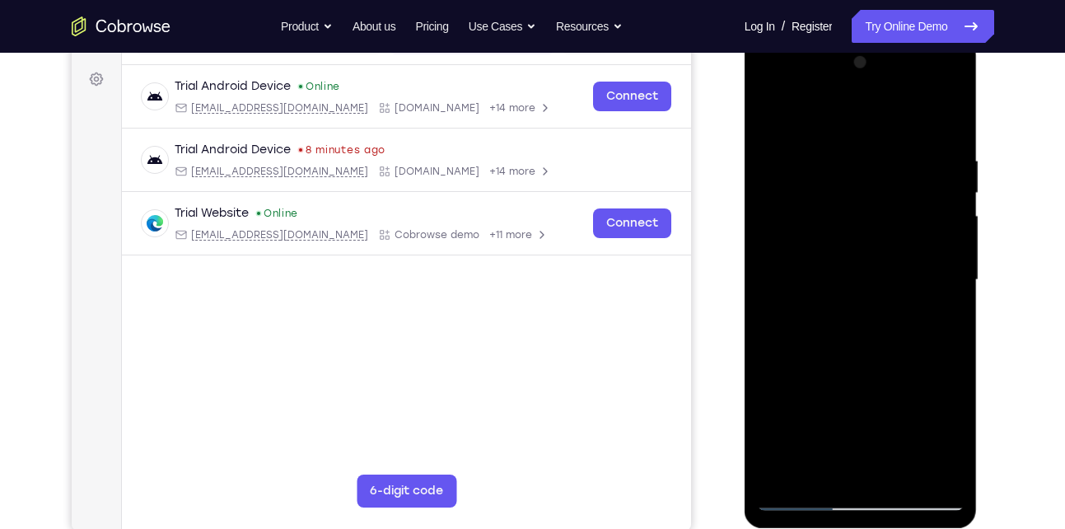
scroll to position [233, 0]
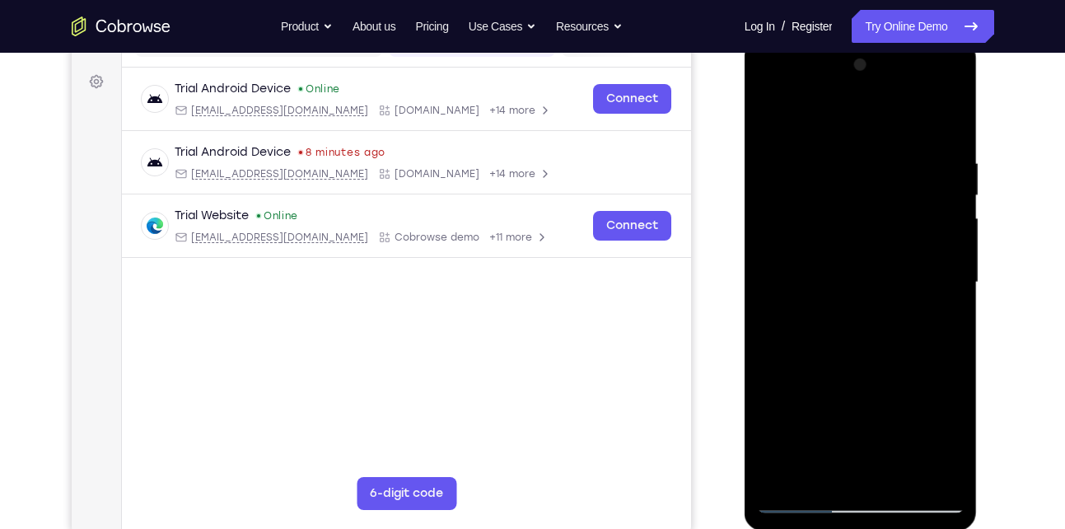
click at [770, 122] on div at bounding box center [861, 282] width 208 height 461
click at [775, 114] on div at bounding box center [861, 282] width 208 height 461
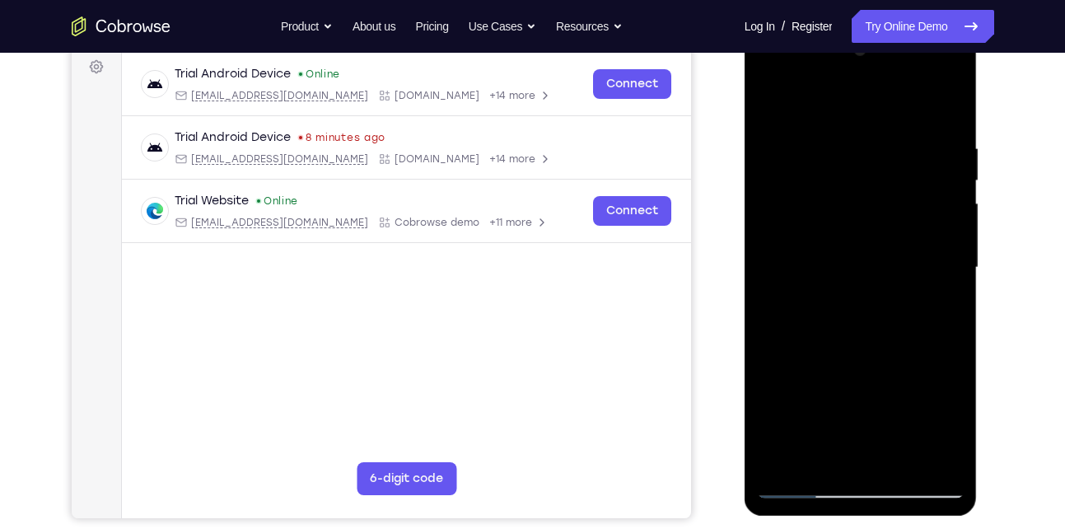
scroll to position [247, 0]
click at [950, 183] on div at bounding box center [861, 268] width 208 height 461
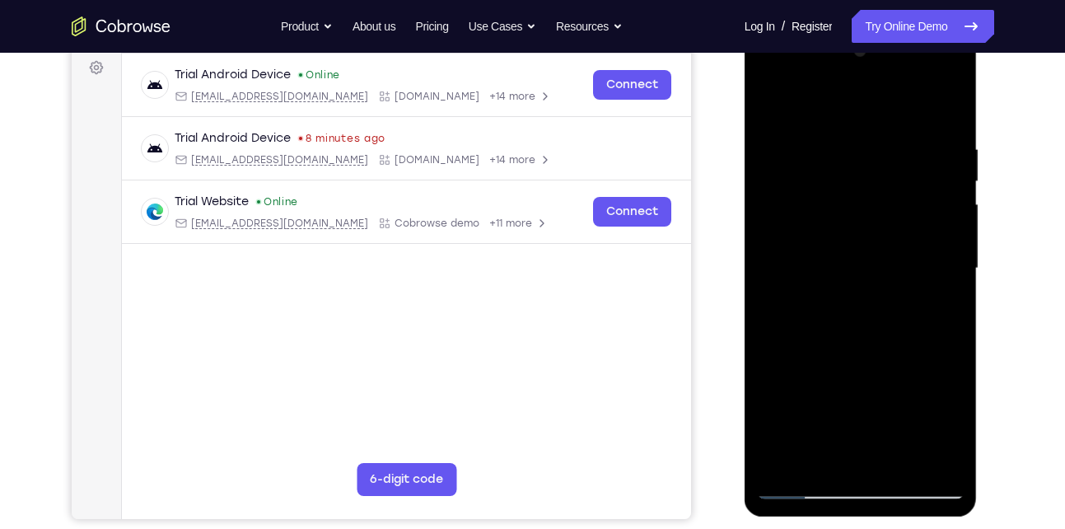
click at [950, 183] on div at bounding box center [861, 268] width 208 height 461
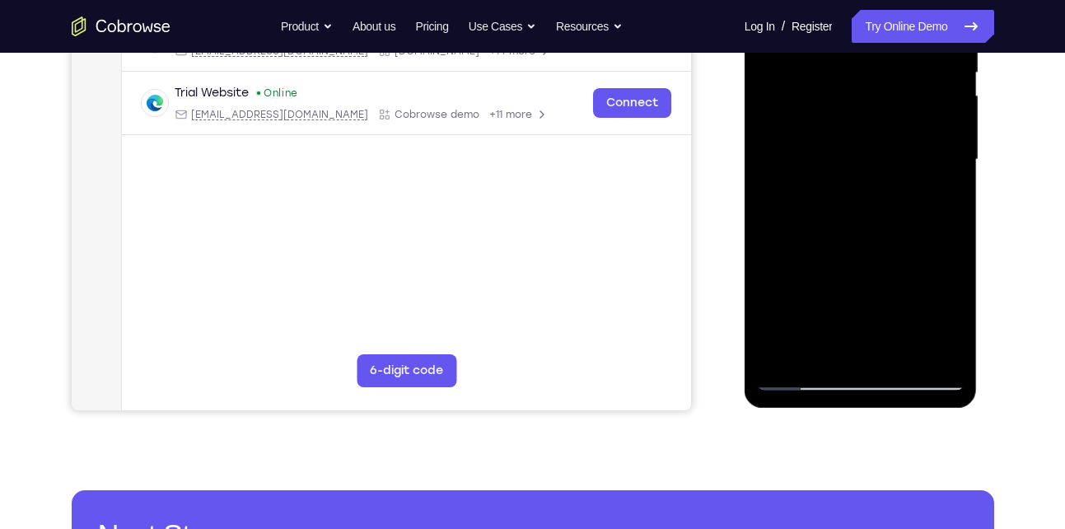
scroll to position [358, 0]
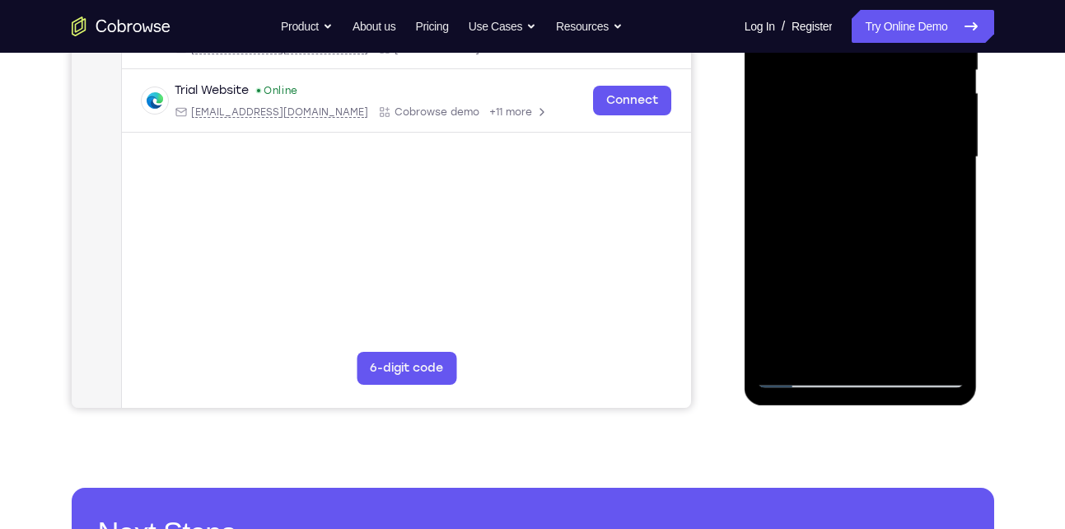
click at [954, 195] on div at bounding box center [861, 157] width 208 height 461
click at [945, 249] on div at bounding box center [861, 157] width 208 height 461
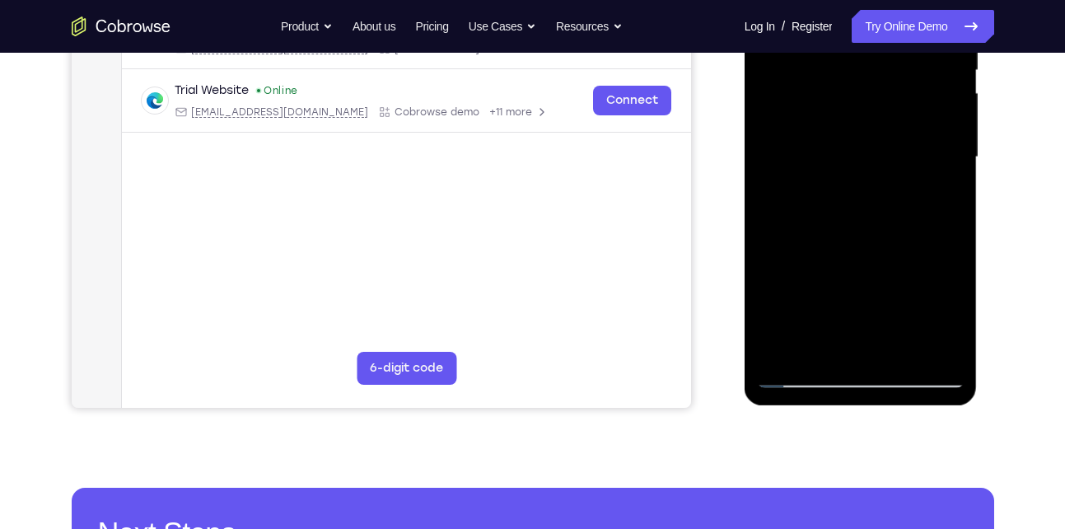
click at [945, 249] on div at bounding box center [861, 157] width 208 height 461
click at [955, 239] on div at bounding box center [861, 157] width 208 height 461
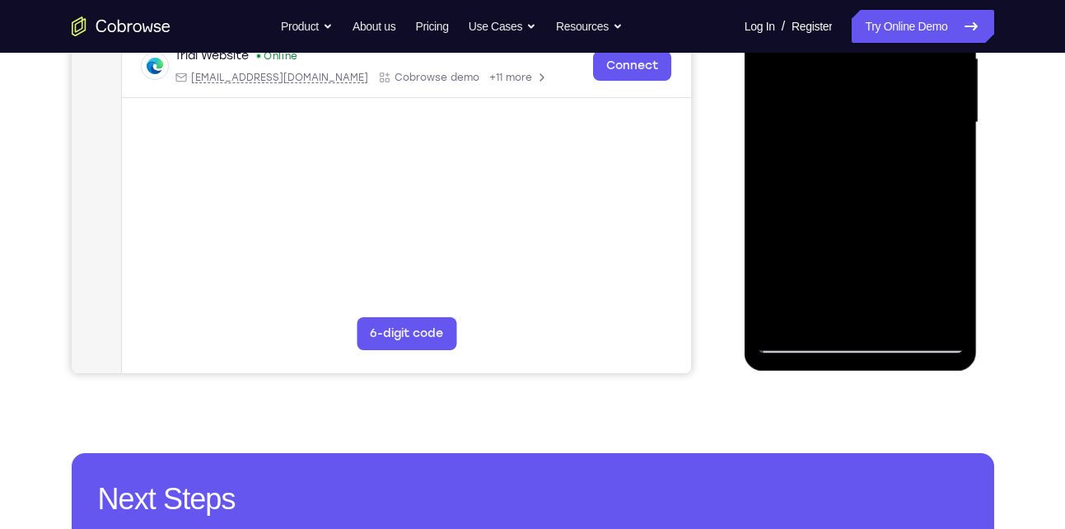
scroll to position [394, 0]
click at [898, 318] on div at bounding box center [861, 121] width 208 height 461
click at [847, 111] on div at bounding box center [861, 121] width 208 height 461
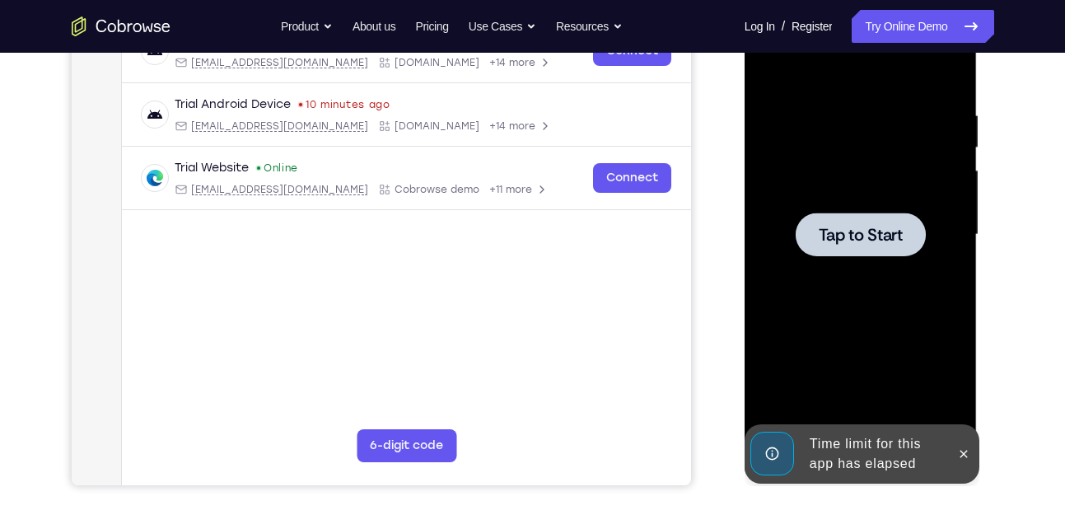
scroll to position [272, 0]
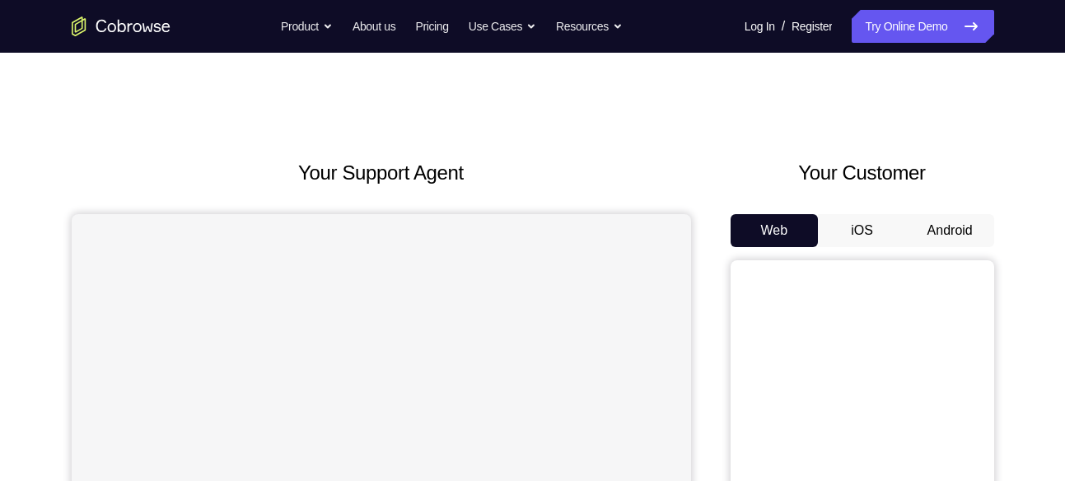
click at [951, 219] on button "Android" at bounding box center [950, 230] width 88 height 33
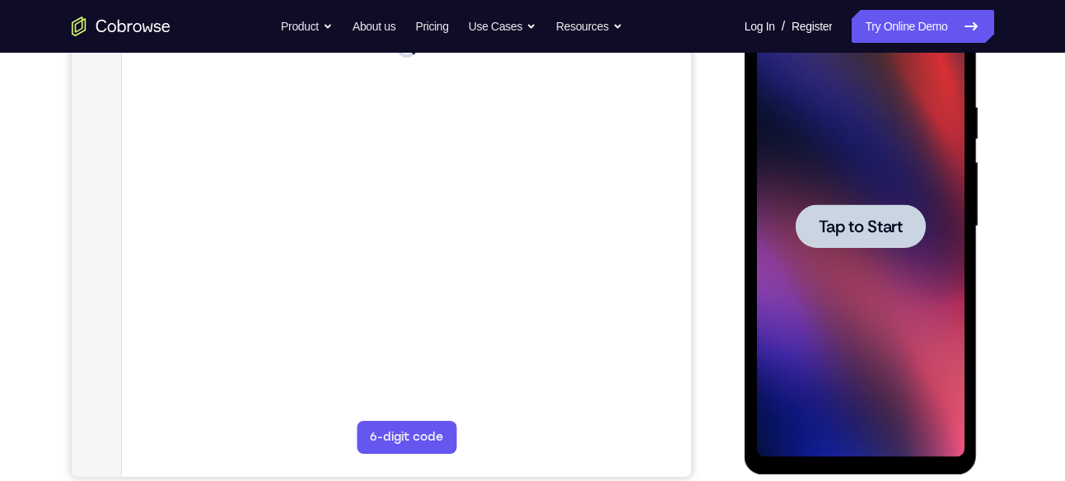
click at [908, 217] on div at bounding box center [861, 226] width 130 height 44
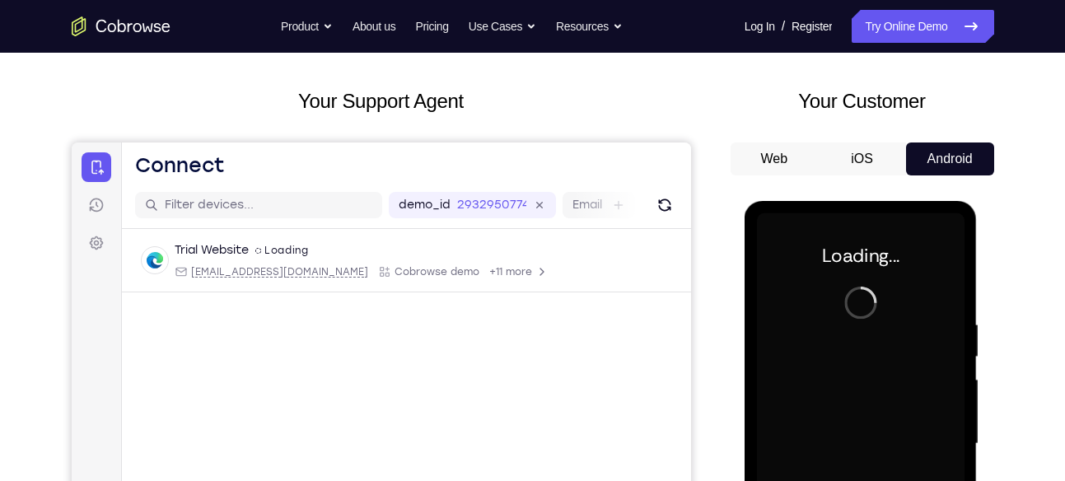
scroll to position [66, 0]
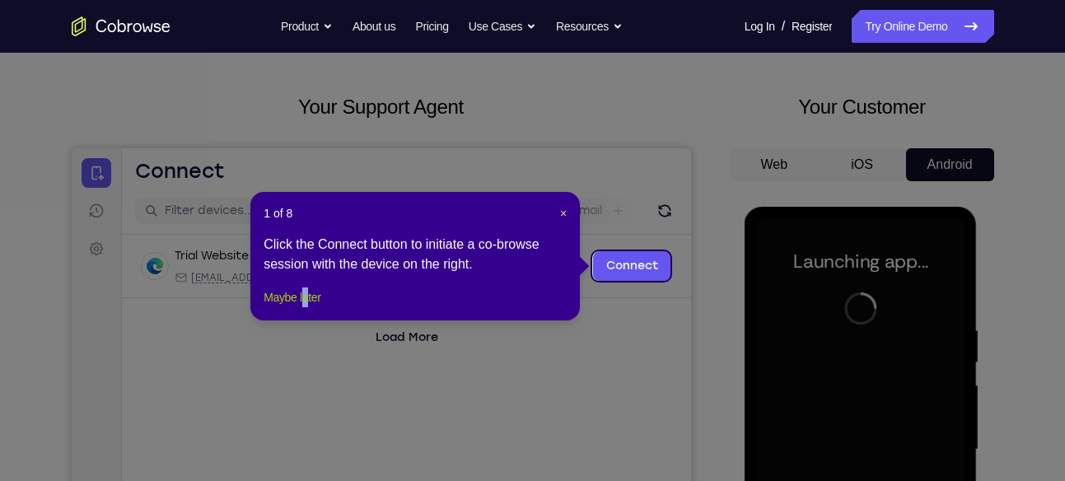
drag, startPoint x: 313, startPoint y: 327, endPoint x: 306, endPoint y: 321, distance: 8.8
click at [306, 320] on div "1 of 8 × Click the Connect button to initiate a co-browse session with the devi…" at bounding box center [414, 256] width 329 height 128
click at [306, 307] on button "Maybe later" at bounding box center [292, 297] width 57 height 20
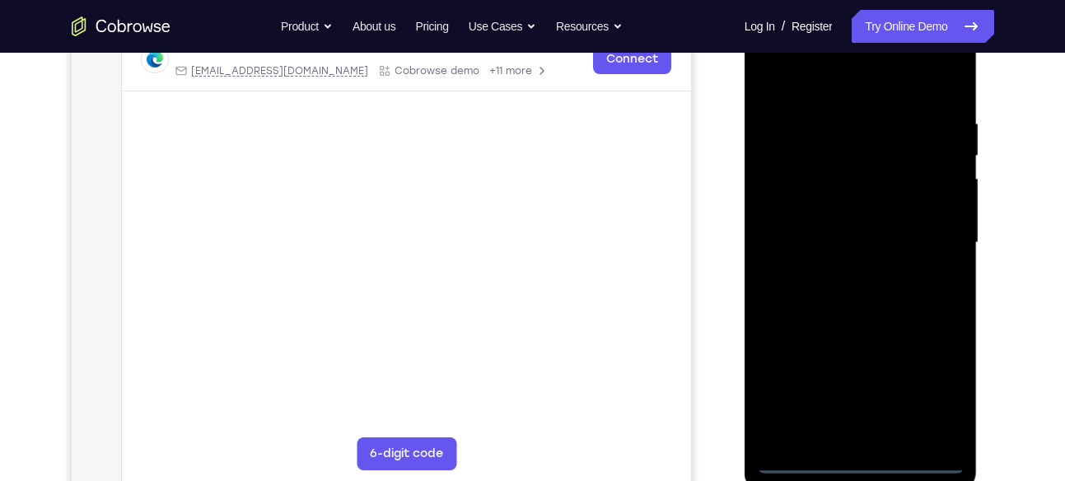
scroll to position [278, 0]
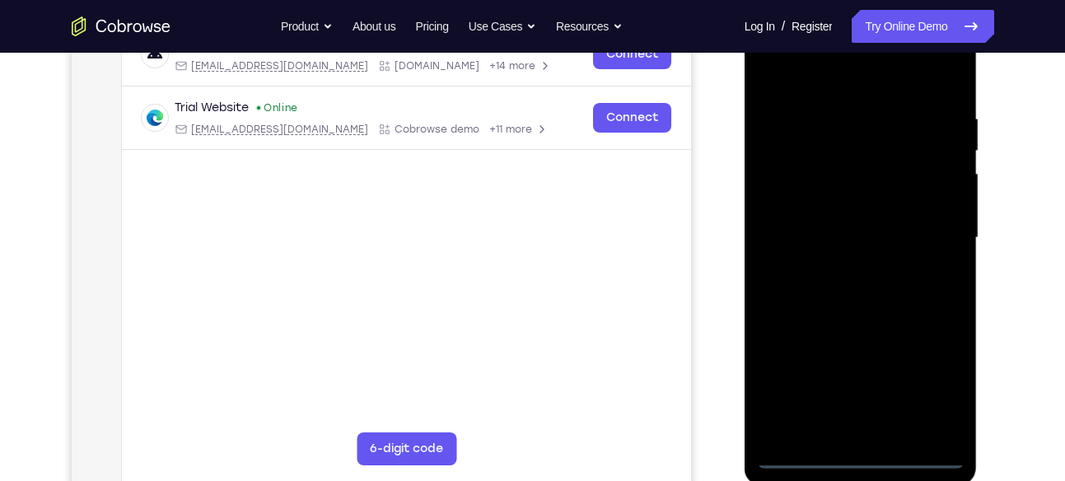
click at [867, 450] on div at bounding box center [861, 237] width 208 height 461
click at [931, 389] on div at bounding box center [861, 237] width 208 height 461
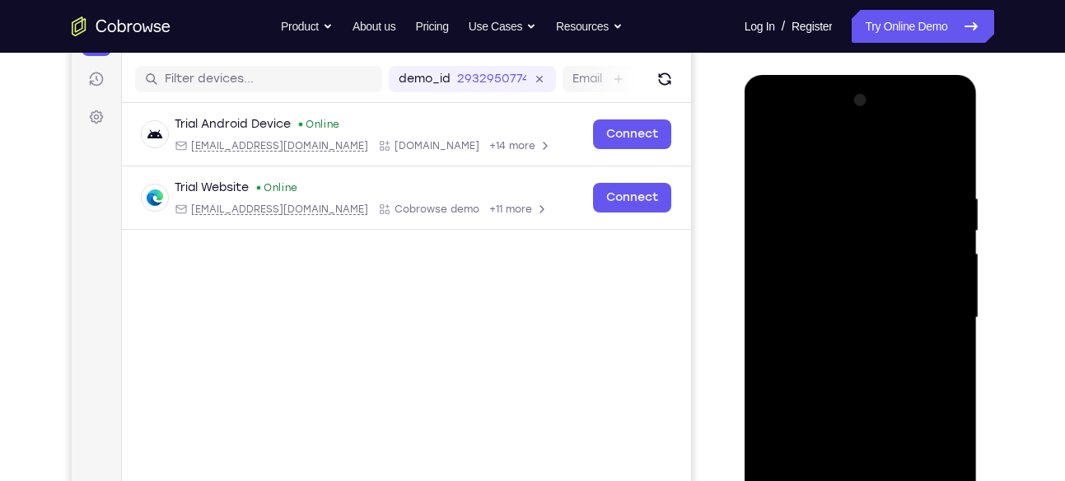
scroll to position [198, 0]
click at [773, 124] on div at bounding box center [861, 316] width 208 height 461
click at [936, 310] on div at bounding box center [861, 316] width 208 height 461
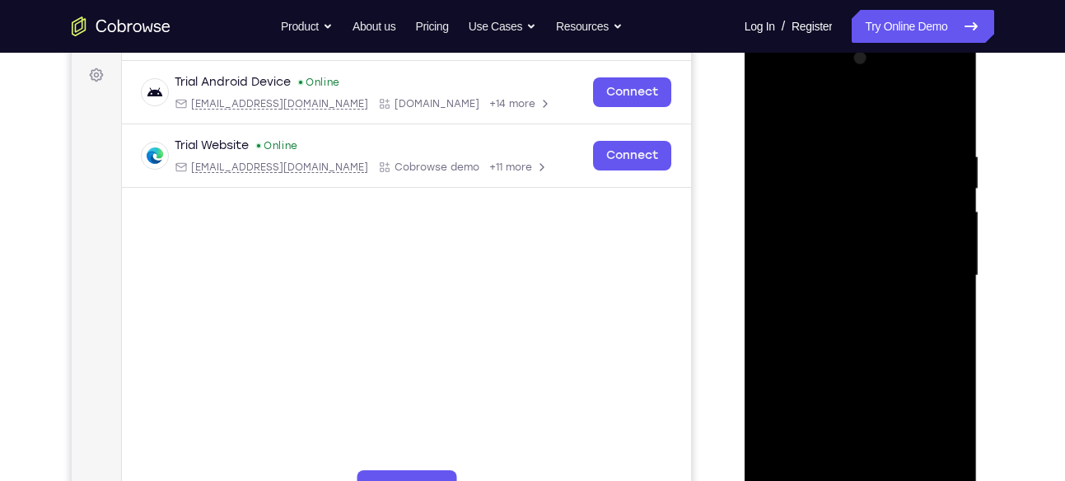
scroll to position [239, 0]
click at [838, 308] on div at bounding box center [861, 276] width 208 height 461
click at [828, 250] on div at bounding box center [861, 276] width 208 height 461
click at [821, 240] on div at bounding box center [861, 276] width 208 height 461
click at [870, 276] on div at bounding box center [861, 276] width 208 height 461
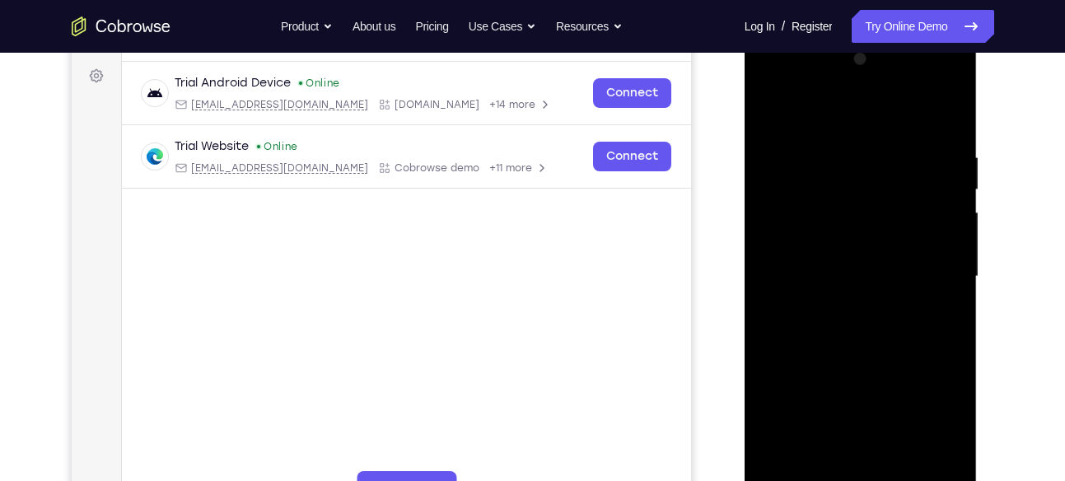
scroll to position [306, 0]
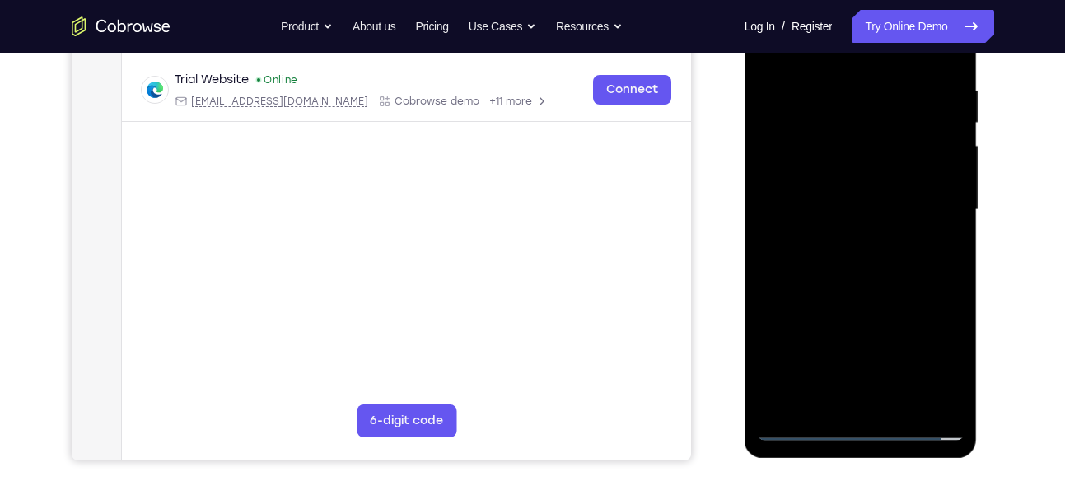
click at [902, 266] on div at bounding box center [861, 209] width 208 height 461
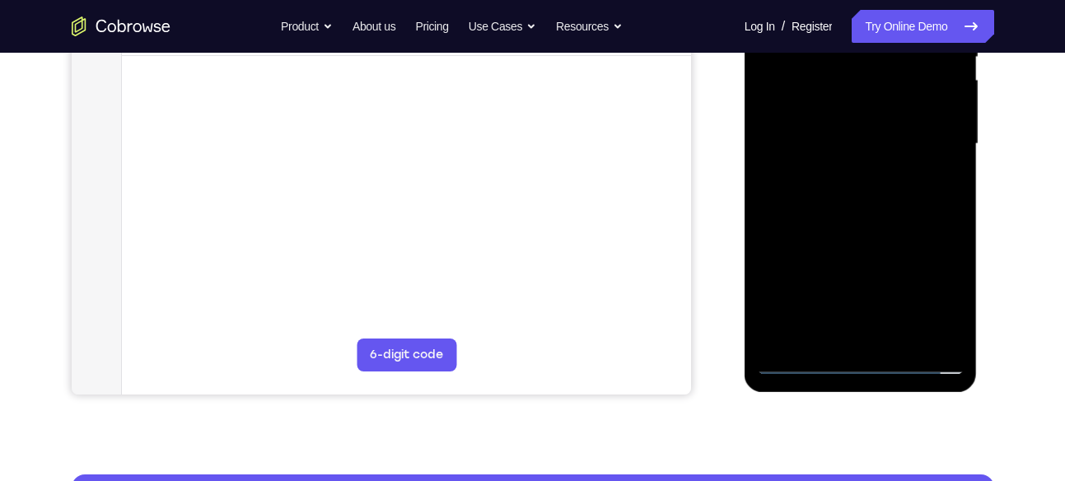
scroll to position [373, 0]
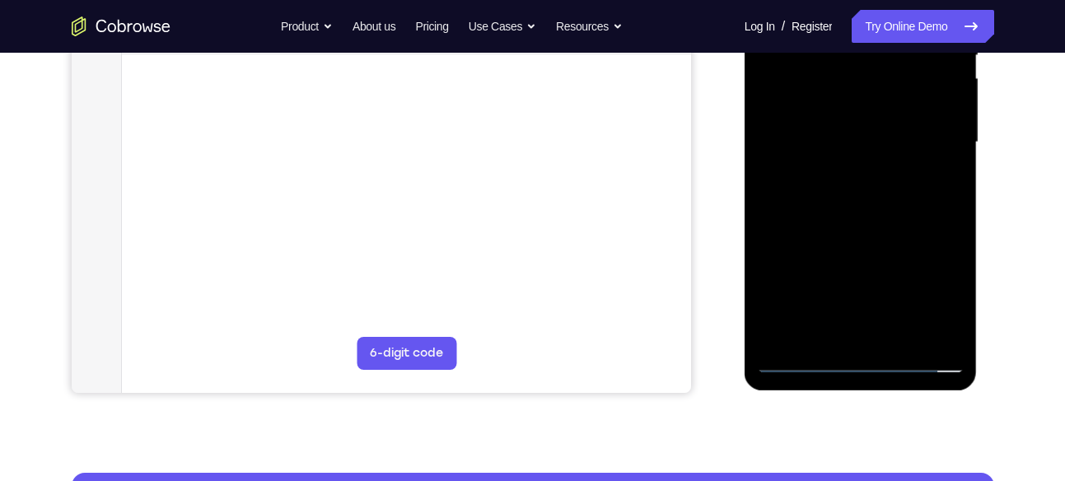
click at [869, 222] on div at bounding box center [861, 142] width 208 height 461
click at [893, 333] on div at bounding box center [861, 142] width 208 height 461
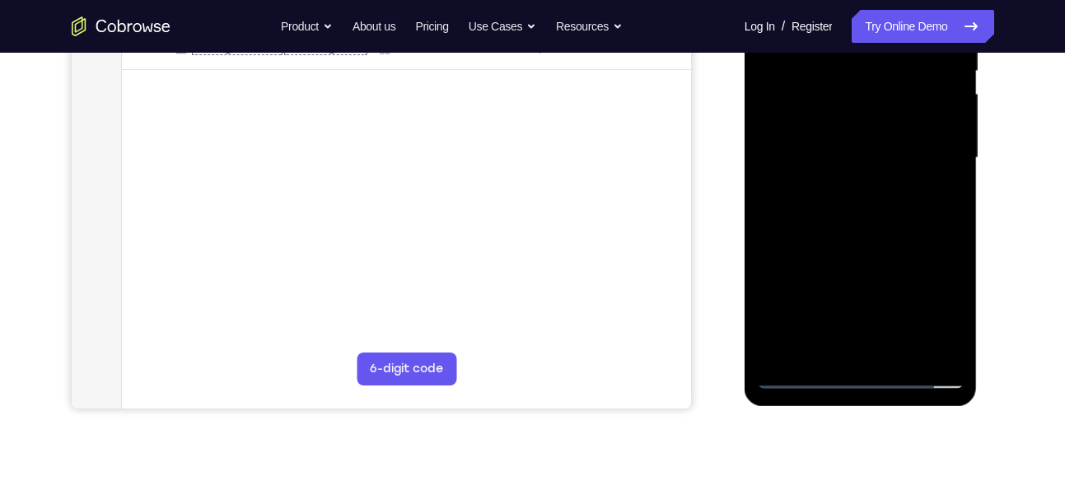
click at [864, 246] on div at bounding box center [861, 158] width 208 height 461
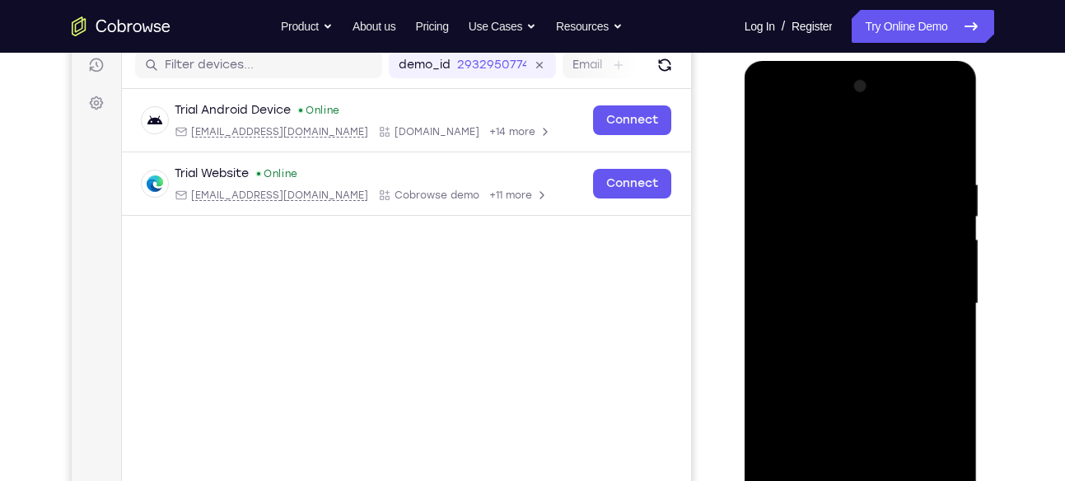
scroll to position [211, 0]
click at [795, 174] on div at bounding box center [861, 304] width 208 height 461
click at [765, 166] on div at bounding box center [861, 304] width 208 height 461
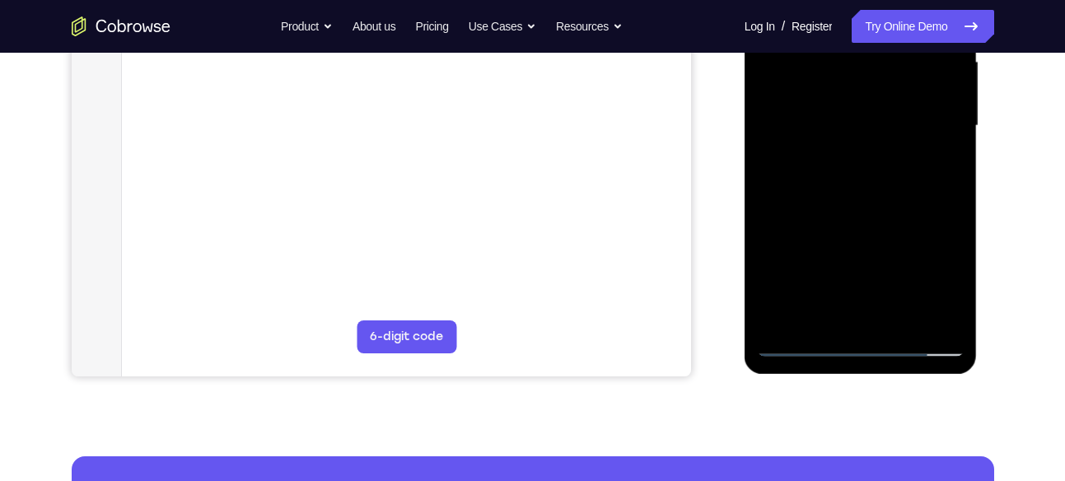
scroll to position [390, 0]
click at [806, 337] on div at bounding box center [861, 125] width 208 height 461
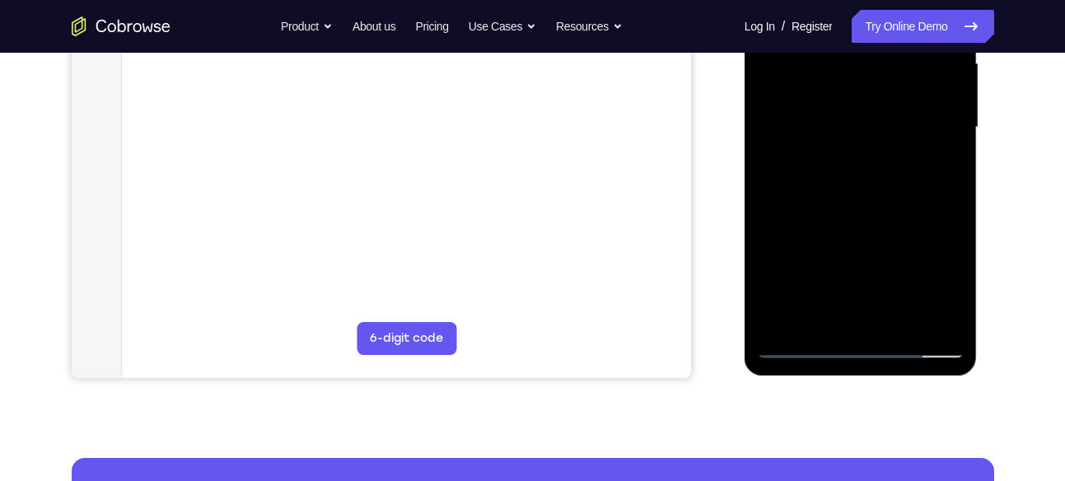
click at [802, 345] on div at bounding box center [861, 127] width 208 height 461
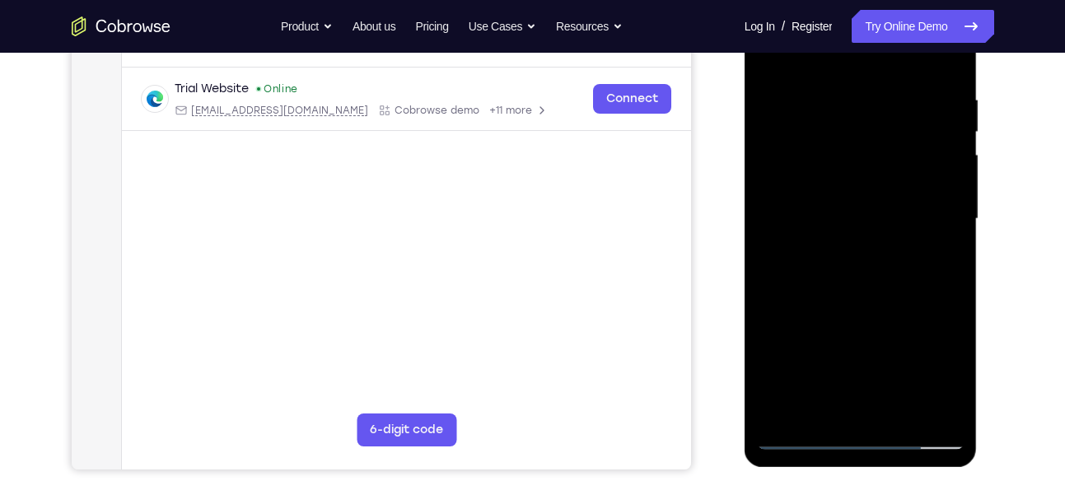
scroll to position [247, 0]
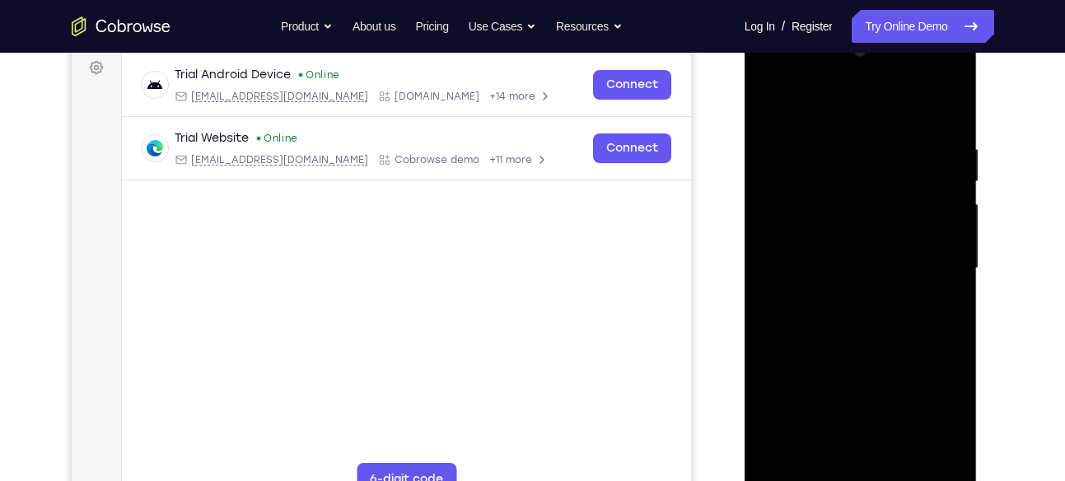
click at [837, 152] on div at bounding box center [861, 268] width 208 height 461
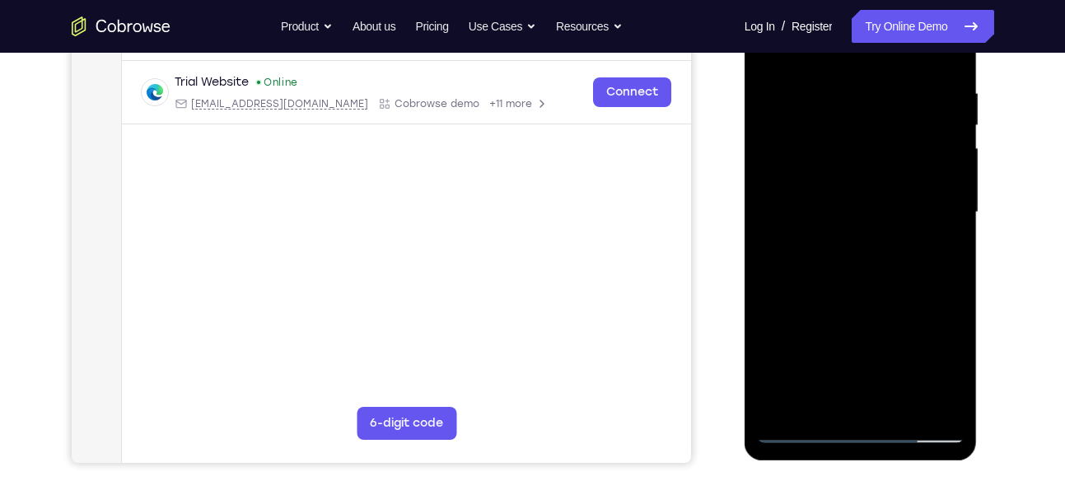
click at [939, 201] on div at bounding box center [861, 212] width 208 height 461
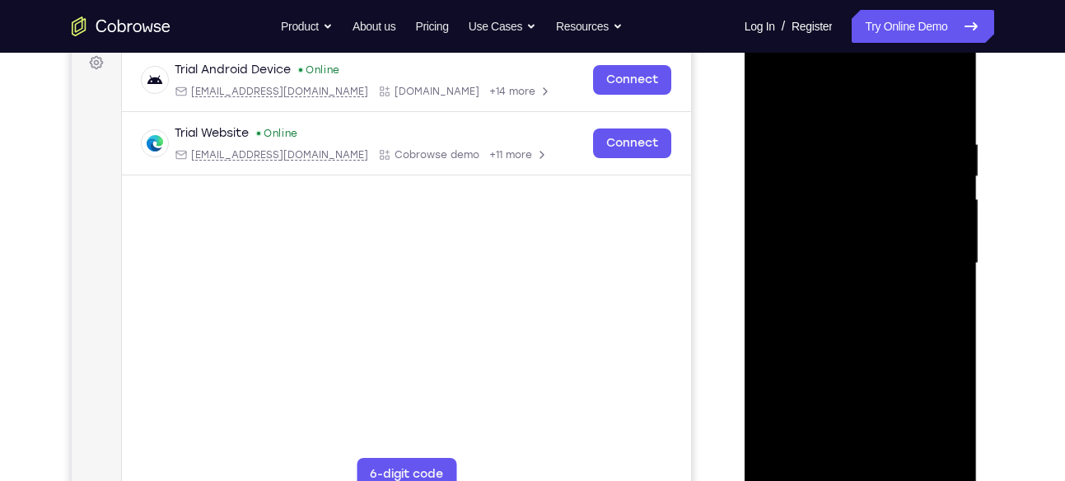
scroll to position [247, 0]
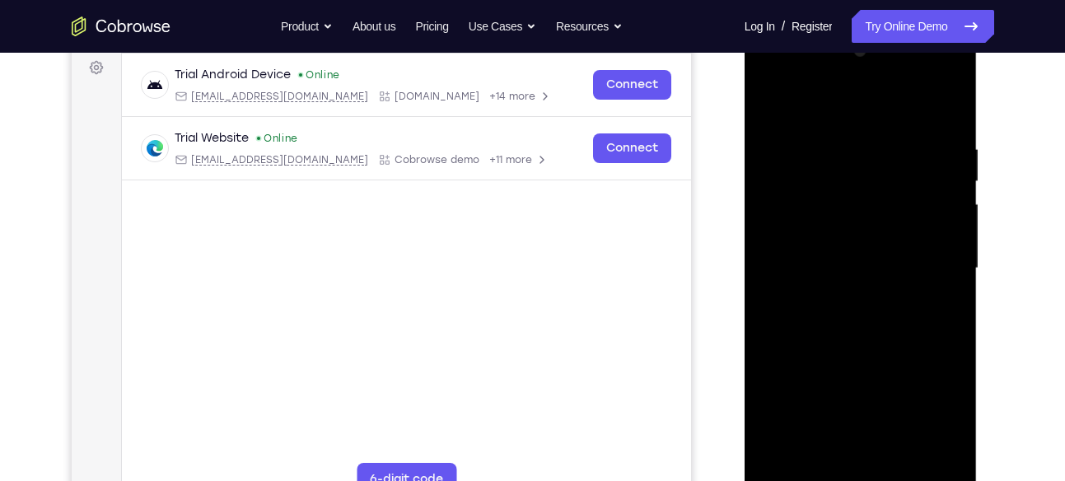
click at [805, 114] on div at bounding box center [861, 268] width 208 height 461
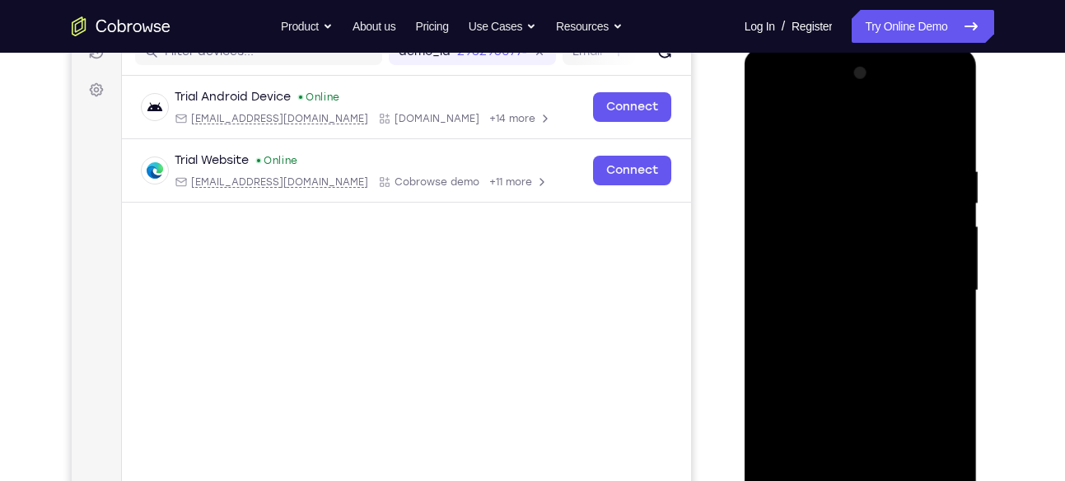
scroll to position [222, 0]
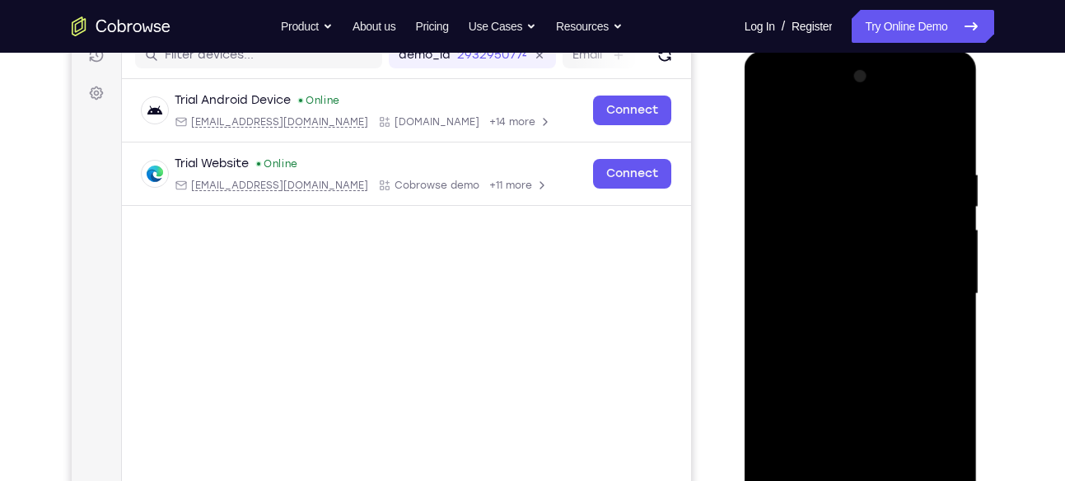
click at [775, 125] on div at bounding box center [861, 293] width 208 height 461
click at [931, 220] on div at bounding box center [861, 293] width 208 height 461
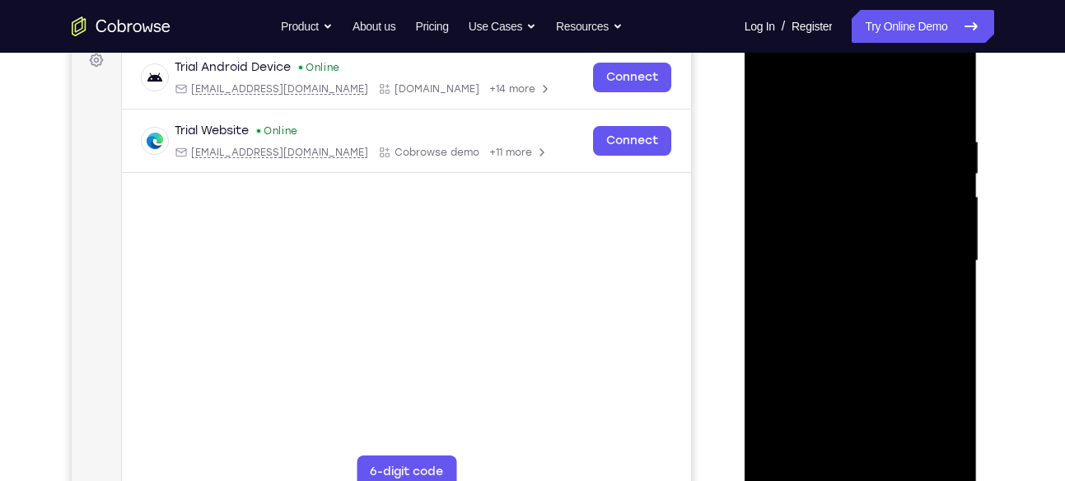
click at [931, 220] on div at bounding box center [861, 260] width 208 height 461
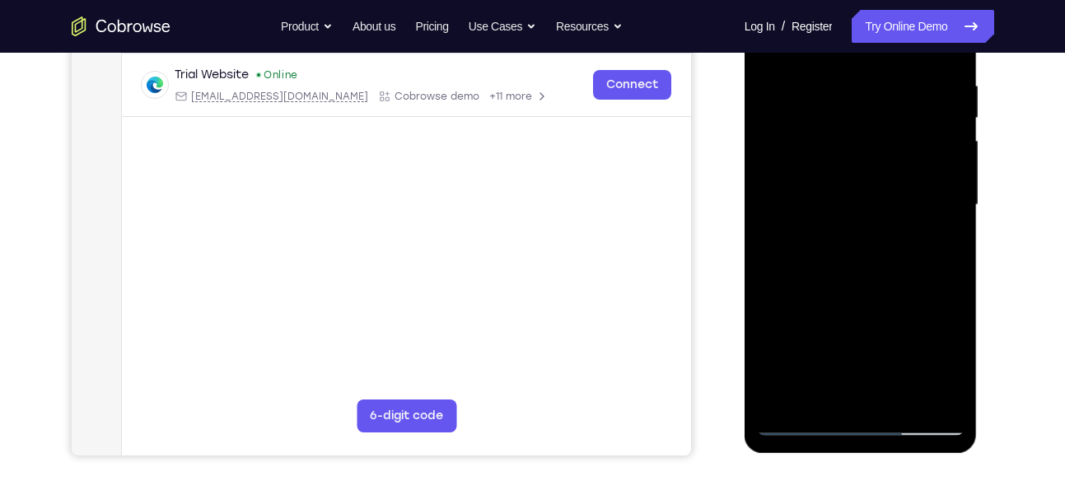
scroll to position [311, 0]
click at [944, 237] on div at bounding box center [861, 204] width 208 height 461
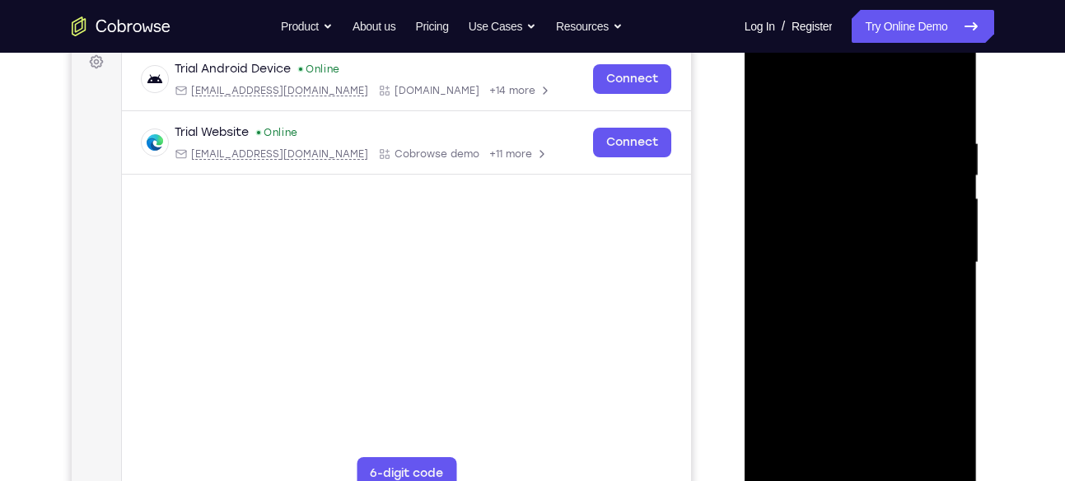
scroll to position [247, 0]
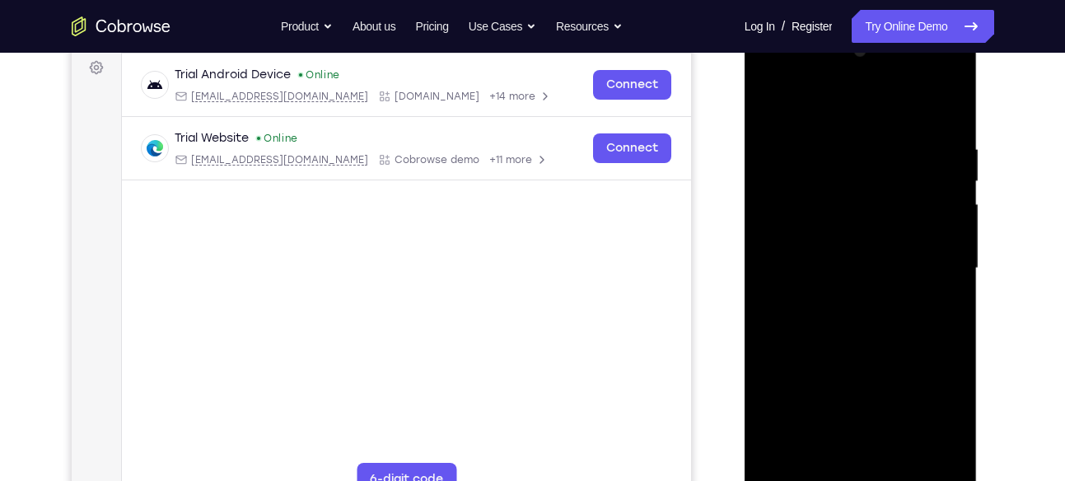
click at [944, 237] on div at bounding box center [861, 268] width 208 height 461
click at [922, 241] on div at bounding box center [861, 268] width 208 height 461
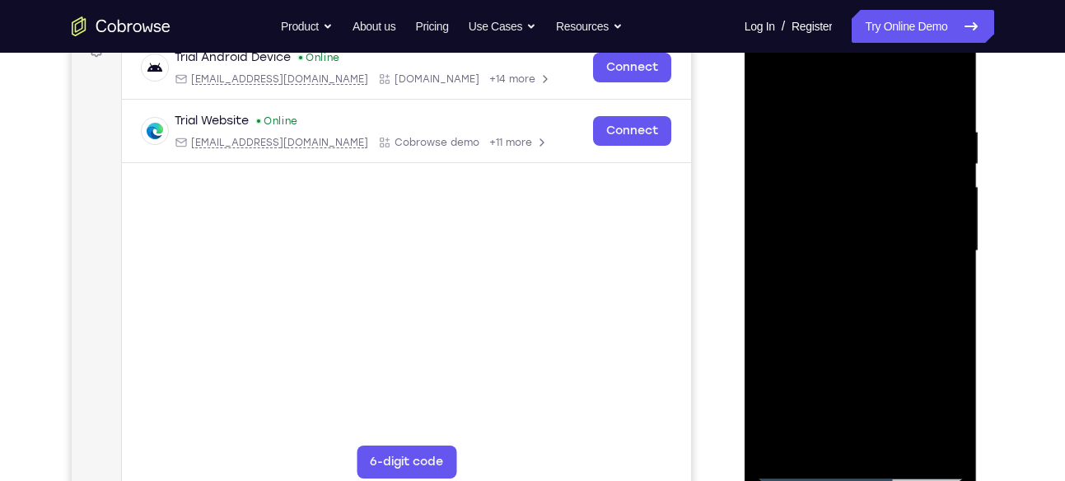
scroll to position [265, 0]
click at [922, 241] on div at bounding box center [861, 250] width 208 height 461
click at [780, 254] on div at bounding box center [861, 250] width 208 height 461
click at [932, 203] on div at bounding box center [861, 250] width 208 height 461
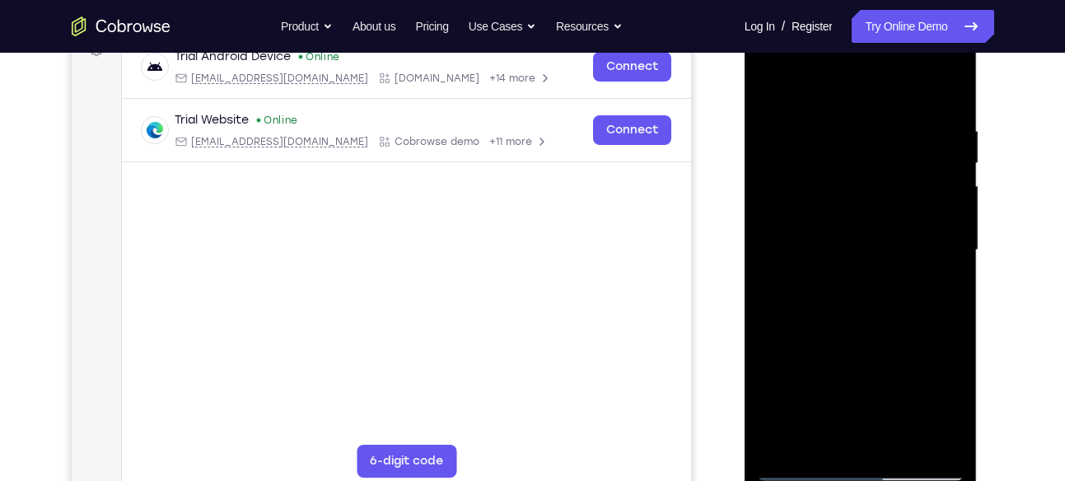
click at [932, 203] on div at bounding box center [861, 250] width 208 height 461
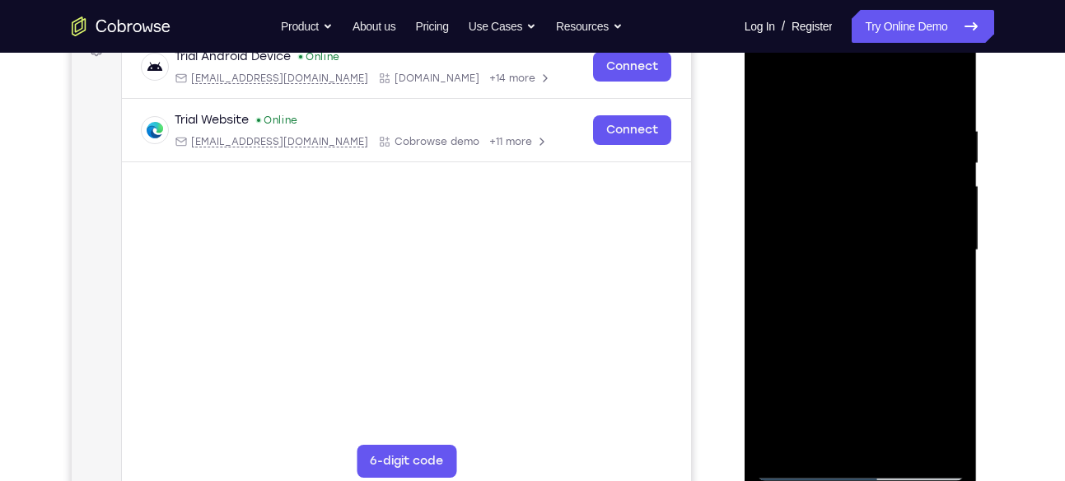
click at [932, 203] on div at bounding box center [861, 250] width 208 height 461
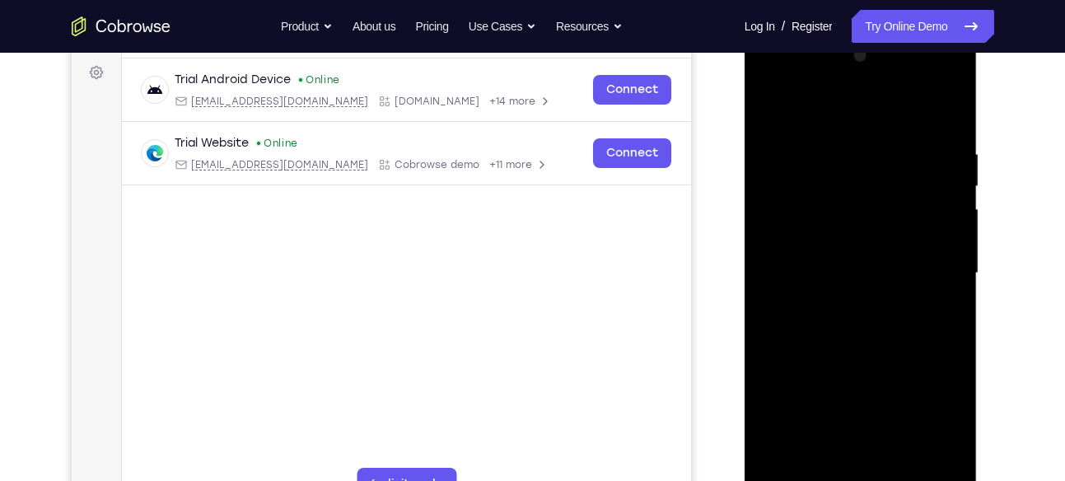
scroll to position [243, 0]
click at [932, 203] on div at bounding box center [861, 272] width 208 height 461
click at [947, 114] on div at bounding box center [861, 272] width 208 height 461
click at [932, 138] on div at bounding box center [861, 272] width 208 height 461
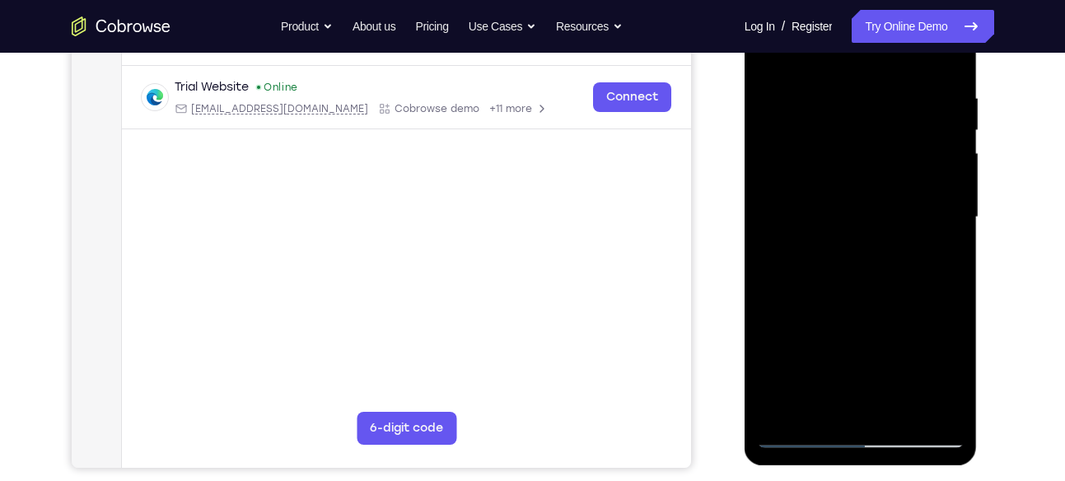
scroll to position [341, 0]
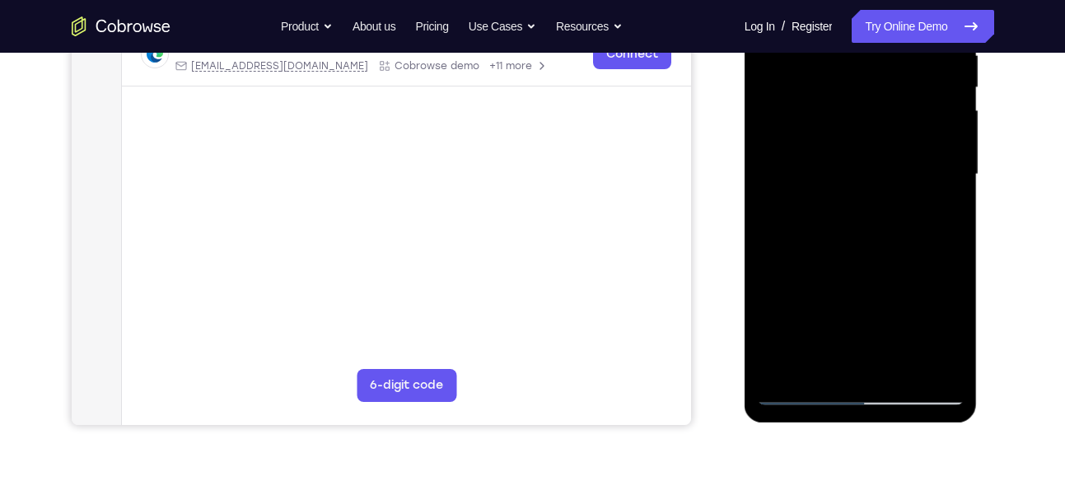
click at [835, 360] on div at bounding box center [861, 174] width 208 height 461
click at [819, 358] on div at bounding box center [861, 174] width 208 height 461
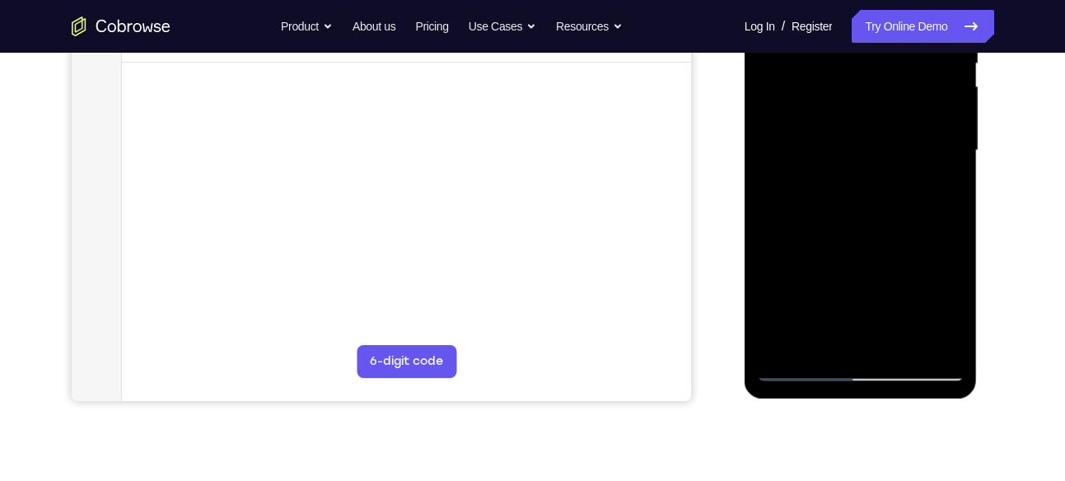
scroll to position [369, 0]
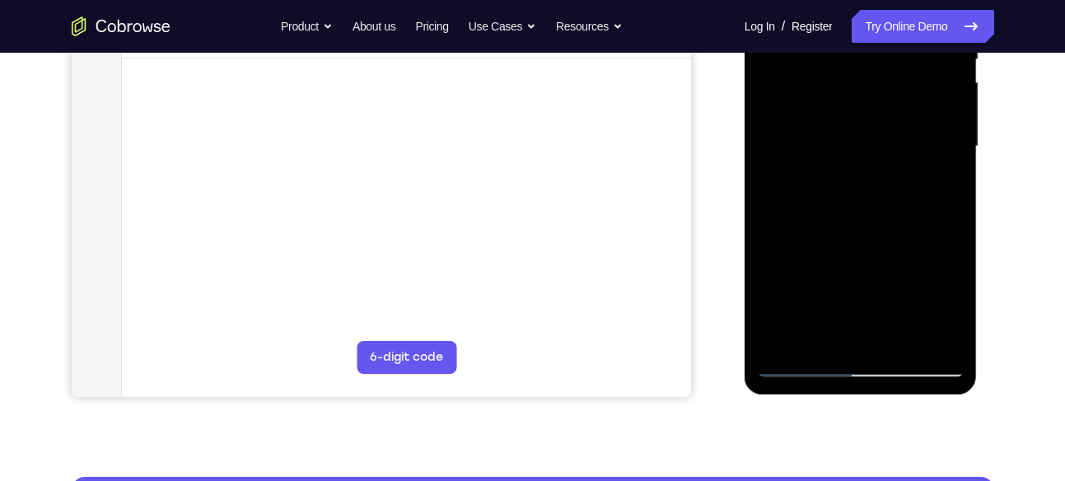
drag, startPoint x: 892, startPoint y: 302, endPoint x: 891, endPoint y: 260, distance: 42.0
click at [891, 260] on div at bounding box center [861, 146] width 208 height 461
click at [891, 250] on div at bounding box center [861, 146] width 208 height 461
click at [892, 229] on div at bounding box center [861, 146] width 208 height 461
click at [888, 161] on div at bounding box center [861, 146] width 208 height 461
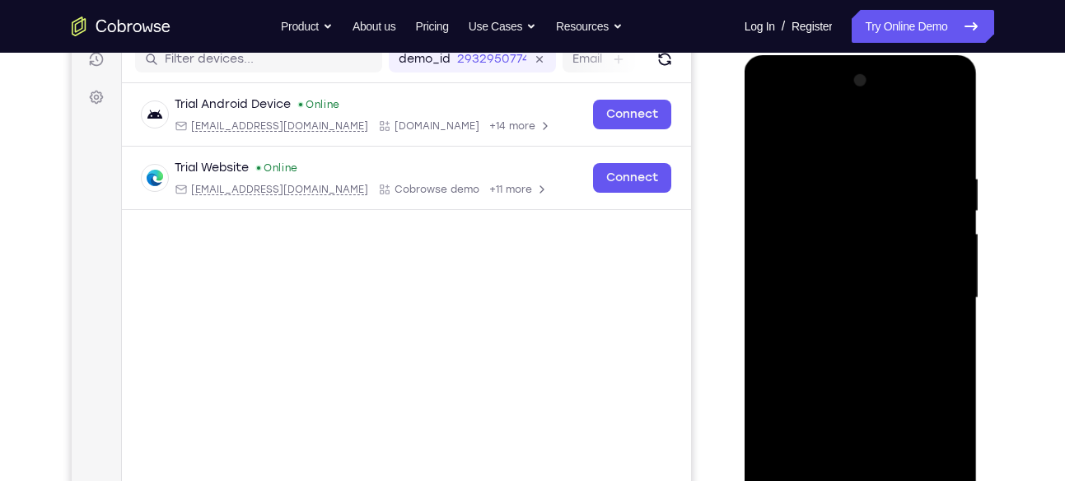
scroll to position [217, 0]
click at [946, 136] on div at bounding box center [861, 298] width 208 height 461
drag, startPoint x: 945, startPoint y: 182, endPoint x: 836, endPoint y: 192, distance: 109.2
click at [836, 192] on div at bounding box center [861, 298] width 208 height 461
click at [881, 177] on div at bounding box center [861, 298] width 208 height 461
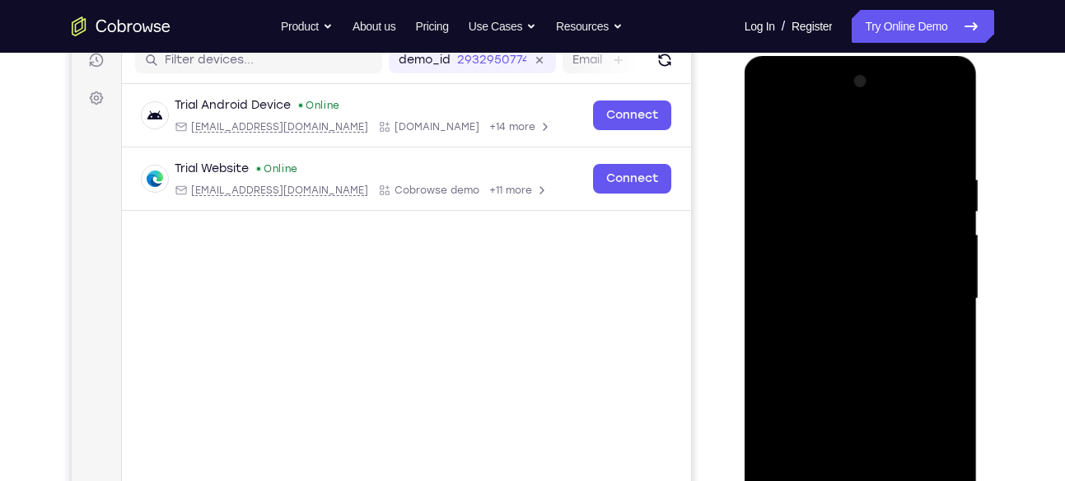
click at [922, 197] on div at bounding box center [861, 298] width 208 height 461
click at [945, 182] on div at bounding box center [861, 298] width 208 height 461
click at [945, 135] on div at bounding box center [861, 298] width 208 height 461
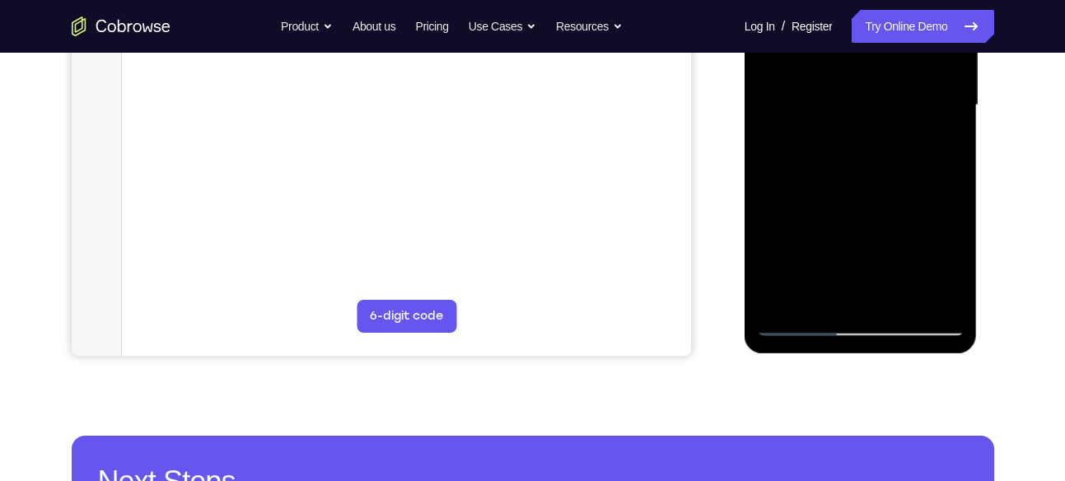
scroll to position [411, 0]
click at [899, 296] on div at bounding box center [861, 104] width 208 height 461
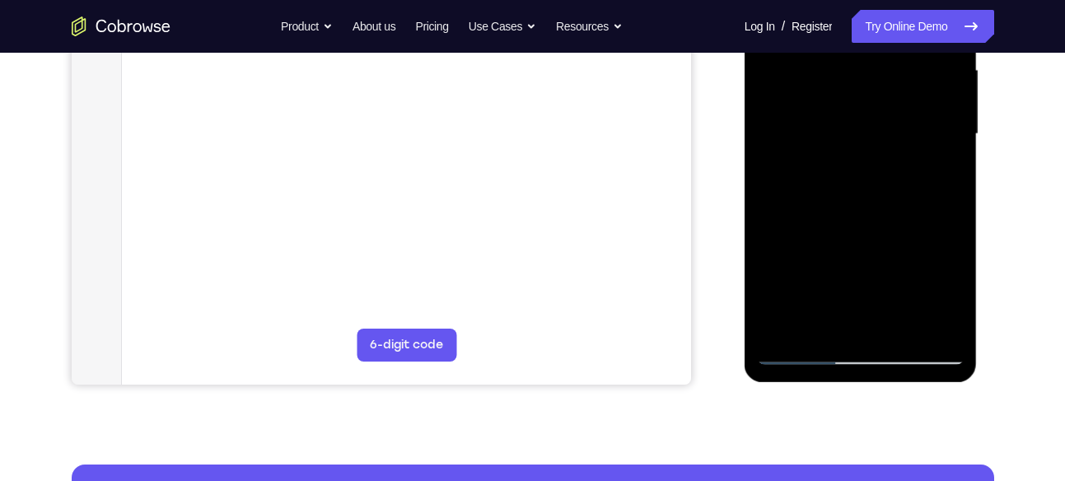
scroll to position [350, 0]
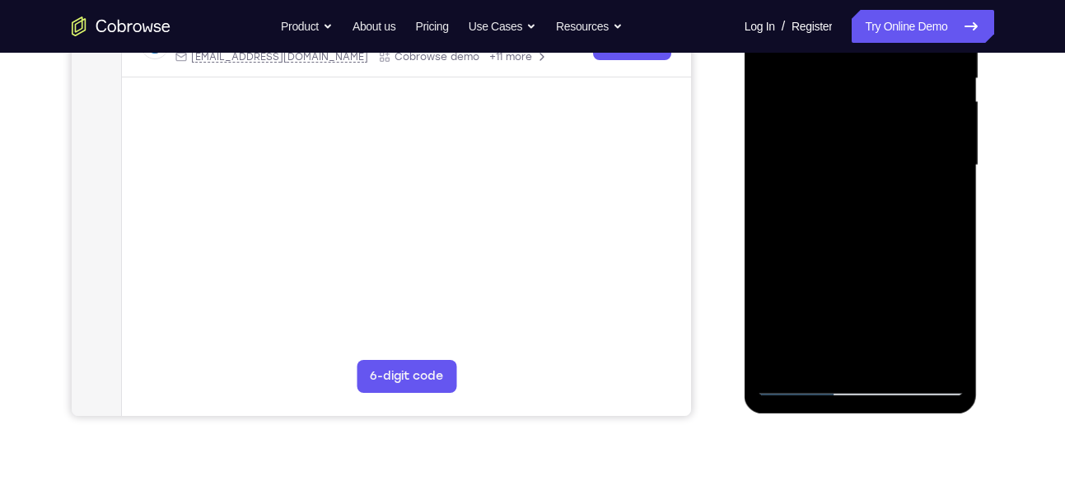
click at [869, 159] on div at bounding box center [861, 165] width 208 height 461
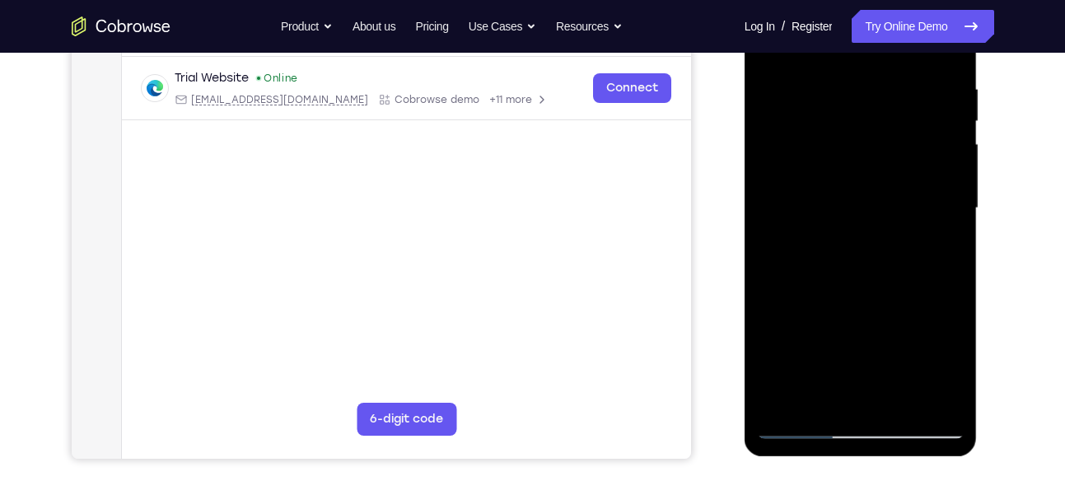
scroll to position [263, 0]
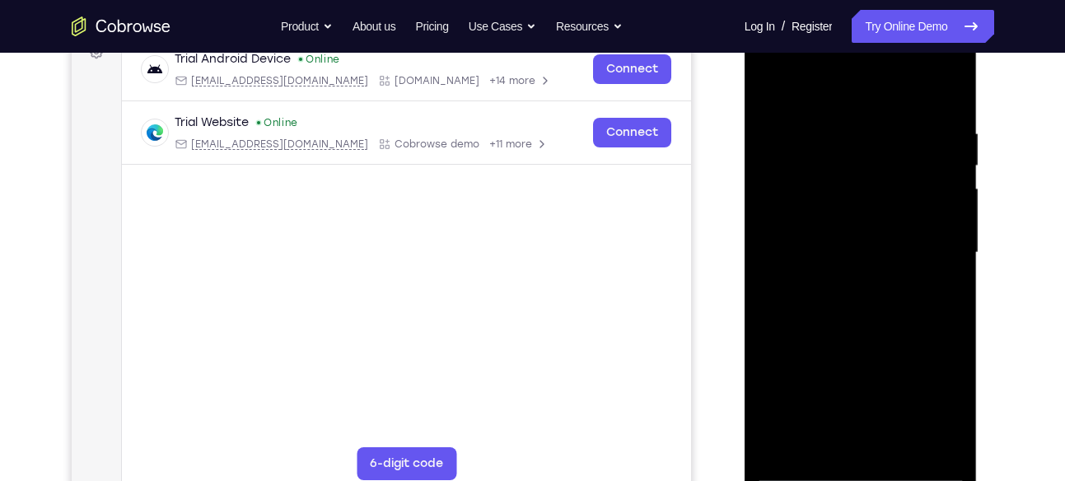
click at [770, 91] on div at bounding box center [861, 252] width 208 height 461
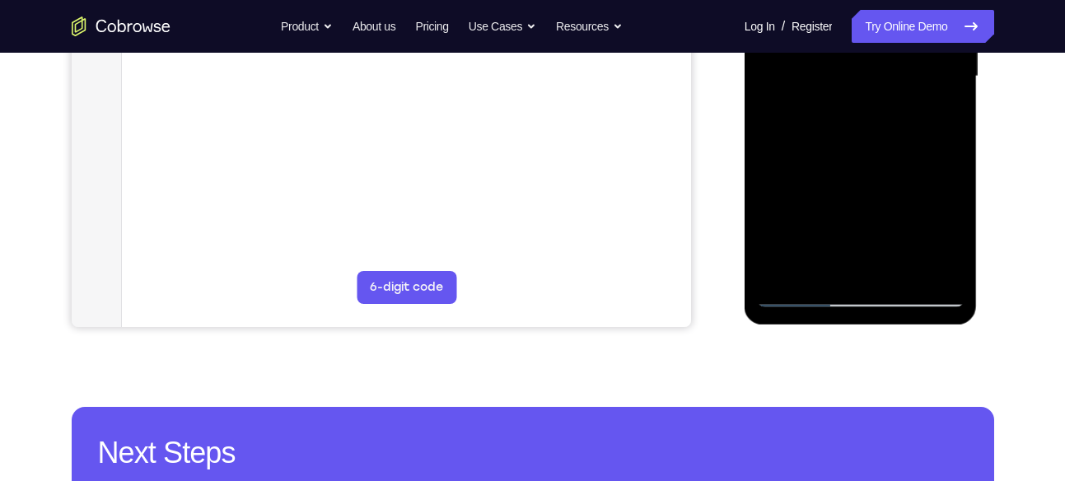
scroll to position [464, 0]
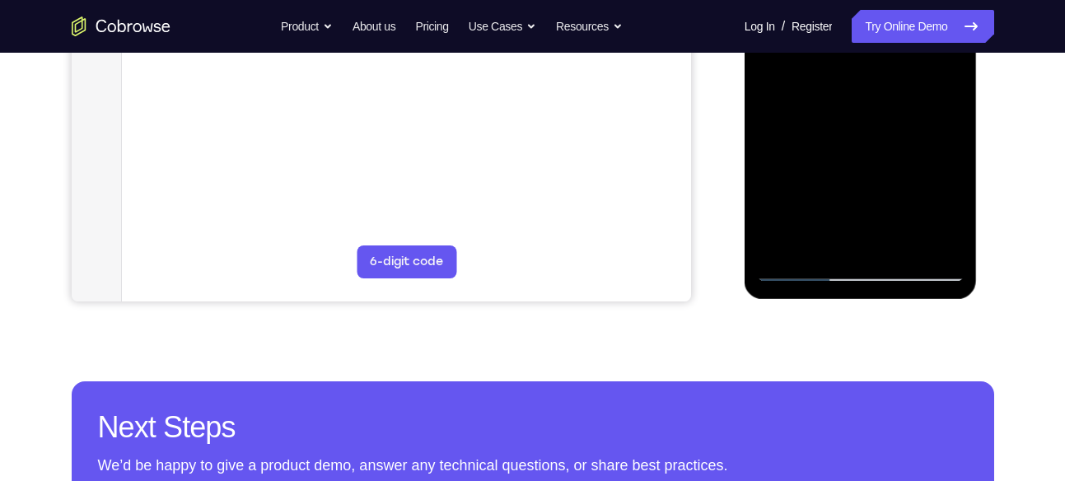
drag, startPoint x: 862, startPoint y: 233, endPoint x: 854, endPoint y: 107, distance: 126.3
click at [854, 107] on div at bounding box center [861, 50] width 208 height 461
drag, startPoint x: 857, startPoint y: 221, endPoint x: 861, endPoint y: 107, distance: 113.7
click at [861, 107] on div at bounding box center [861, 50] width 208 height 461
drag, startPoint x: 869, startPoint y: 222, endPoint x: 870, endPoint y: 126, distance: 95.5
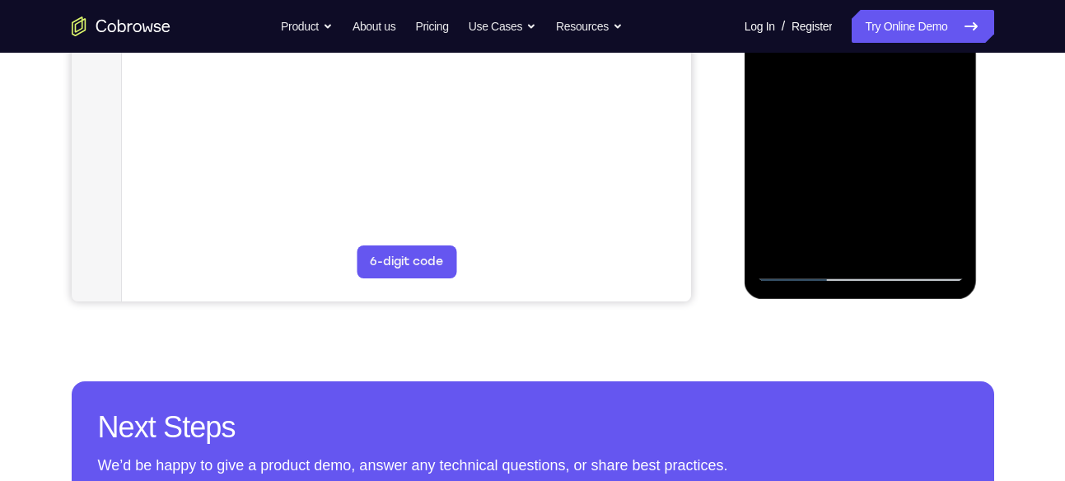
click at [870, 126] on div at bounding box center [861, 50] width 208 height 461
click at [805, 268] on div at bounding box center [861, 50] width 208 height 461
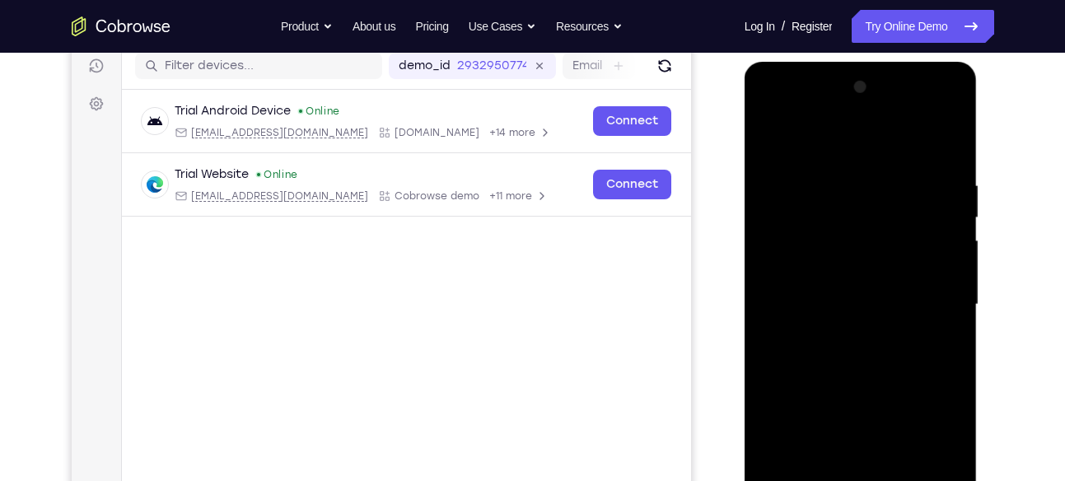
scroll to position [210, 0]
click at [777, 138] on div at bounding box center [861, 305] width 208 height 461
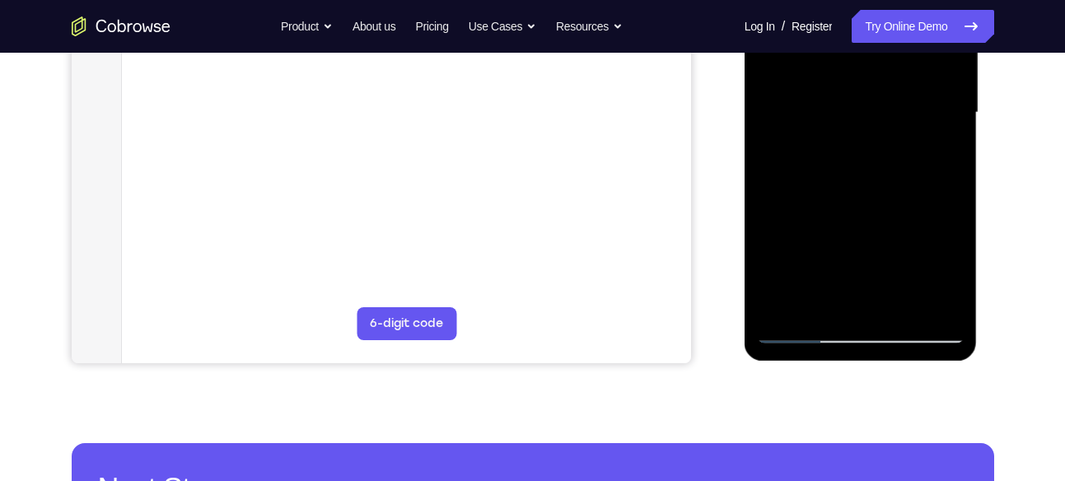
scroll to position [424, 0]
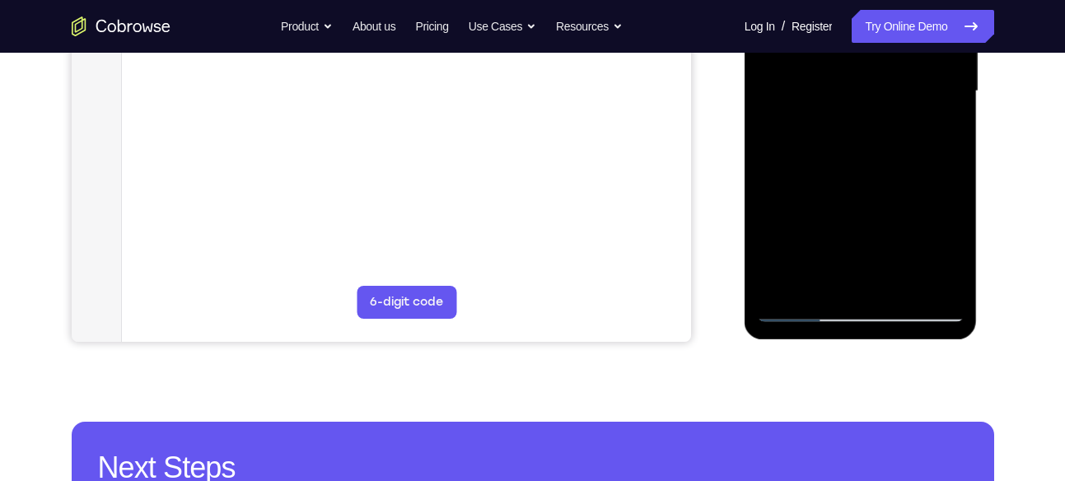
click at [820, 289] on div at bounding box center [861, 91] width 208 height 461
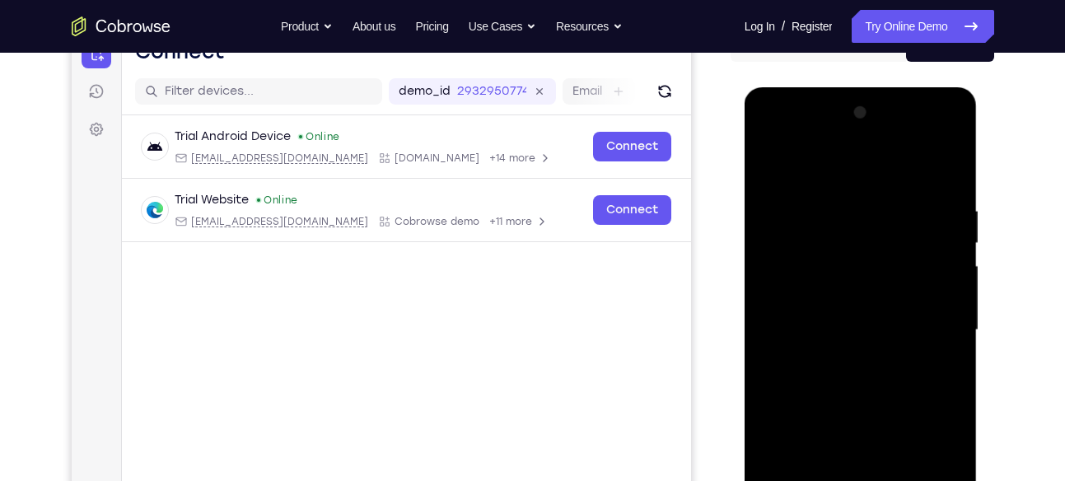
scroll to position [184, 0]
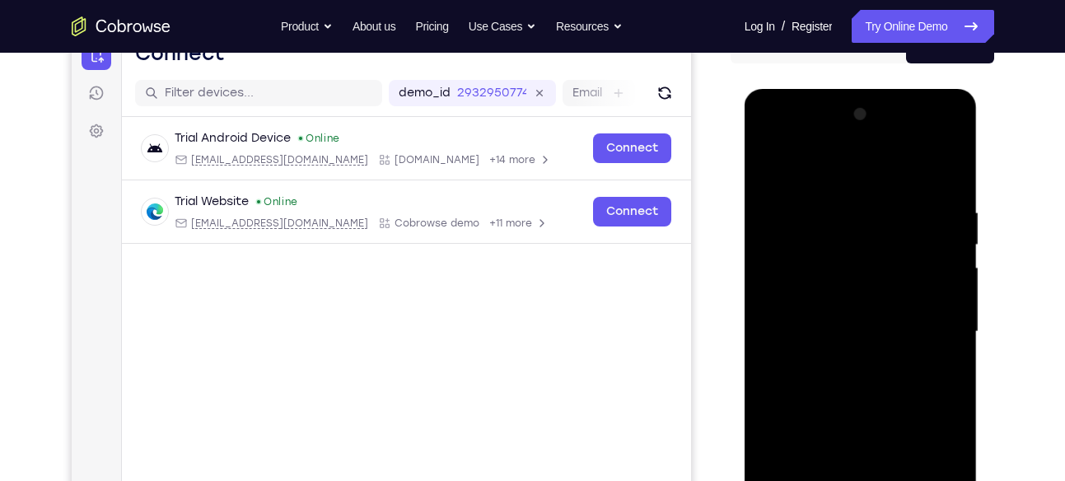
click at [835, 168] on div at bounding box center [861, 331] width 208 height 461
click at [779, 217] on div at bounding box center [861, 331] width 208 height 461
click at [816, 273] on div at bounding box center [861, 331] width 208 height 461
click at [791, 208] on div at bounding box center [861, 331] width 208 height 461
click at [862, 222] on div at bounding box center [861, 331] width 208 height 461
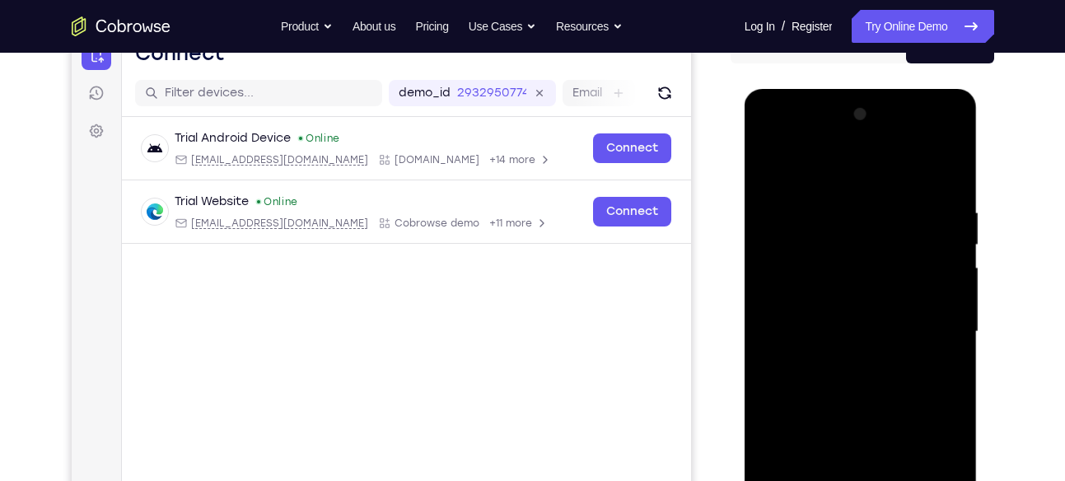
click at [769, 163] on div at bounding box center [861, 331] width 208 height 461
click at [825, 167] on div at bounding box center [861, 331] width 208 height 461
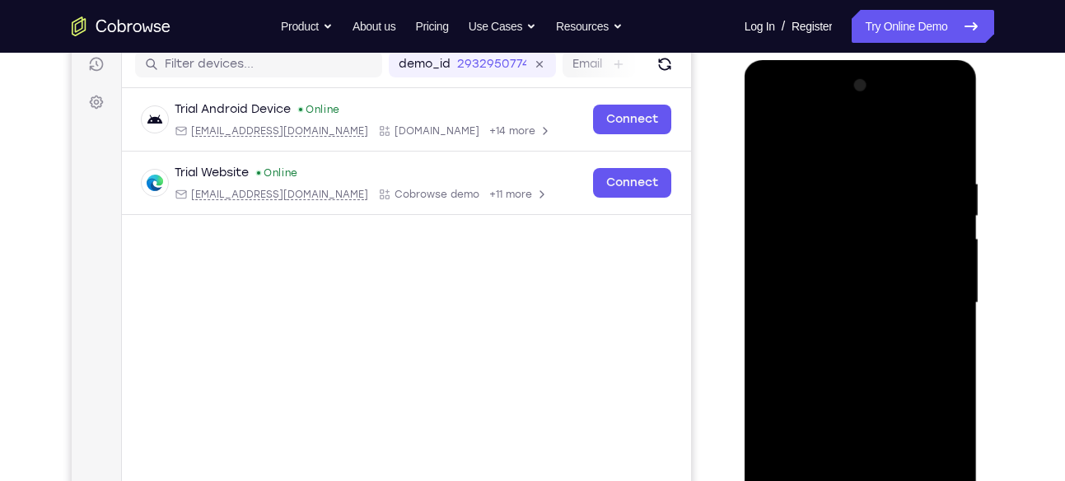
scroll to position [214, 0]
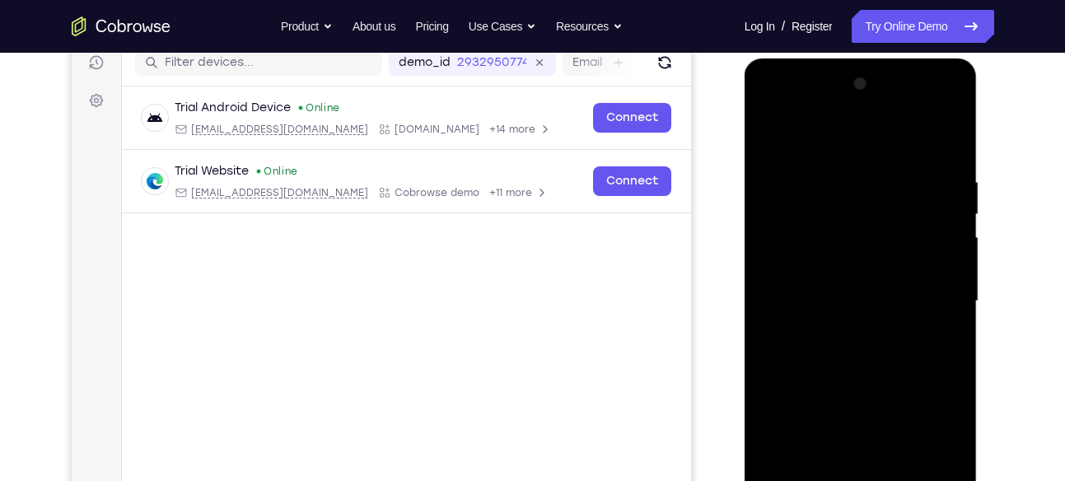
click at [813, 226] on div at bounding box center [861, 301] width 208 height 461
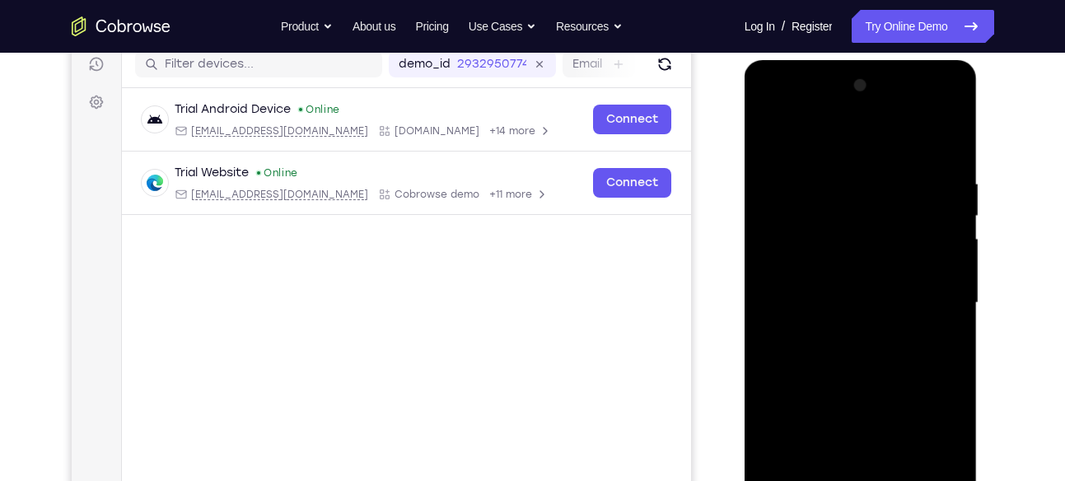
scroll to position [255, 0]
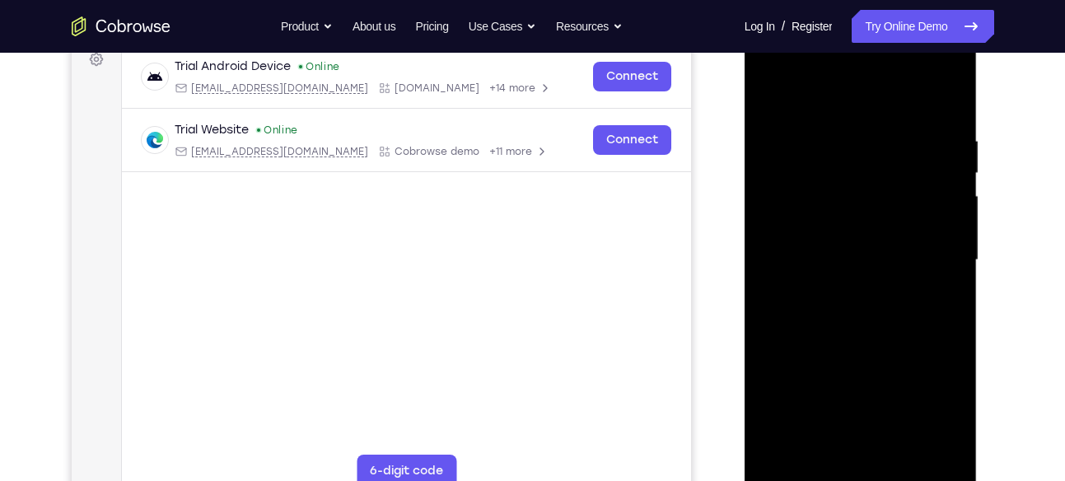
click at [771, 96] on div at bounding box center [861, 260] width 208 height 461
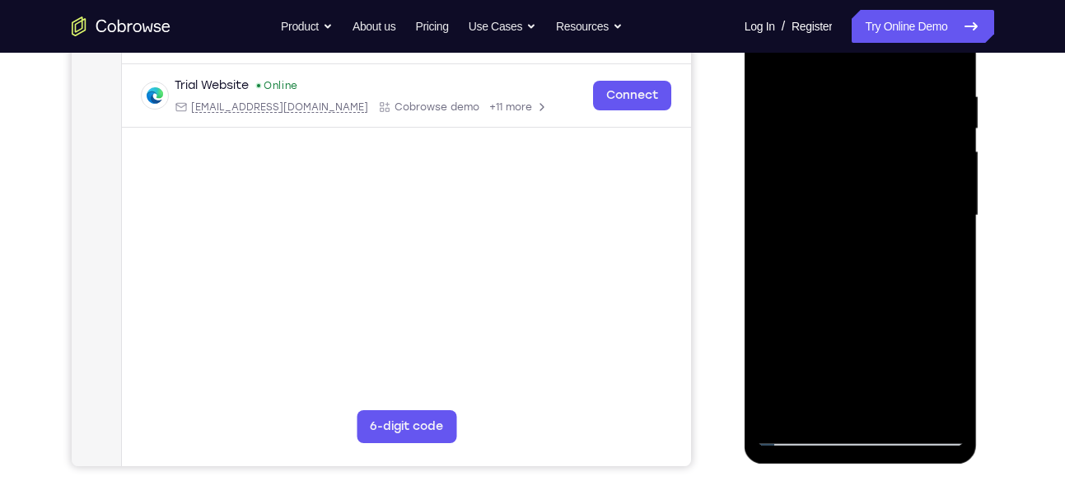
scroll to position [301, 0]
click at [807, 201] on div at bounding box center [861, 214] width 208 height 461
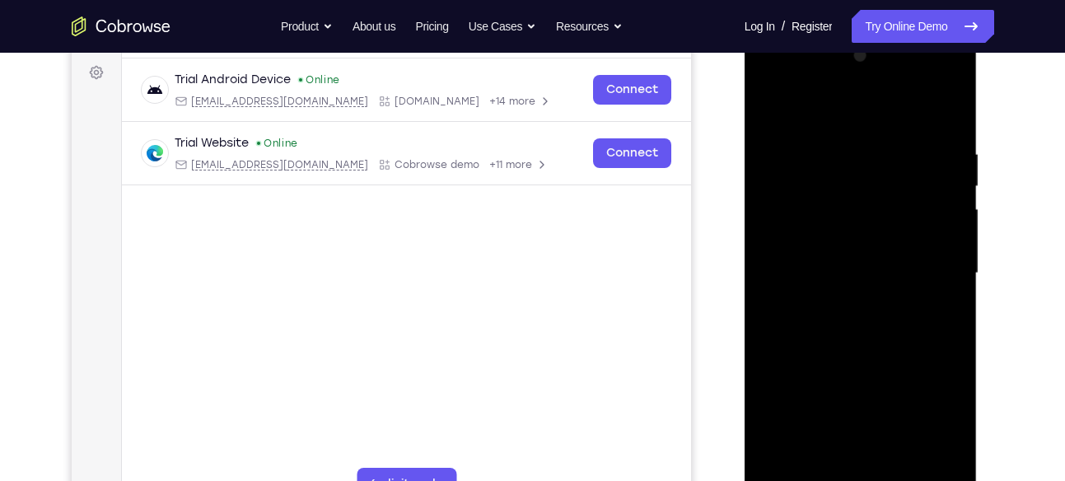
scroll to position [232, 0]
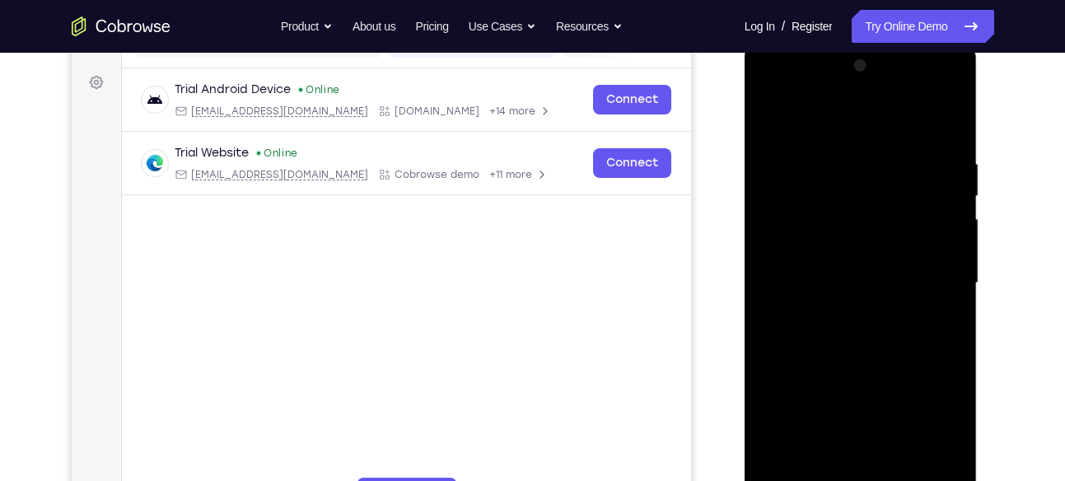
click at [838, 175] on div at bounding box center [861, 283] width 208 height 461
click at [772, 119] on div at bounding box center [861, 283] width 208 height 461
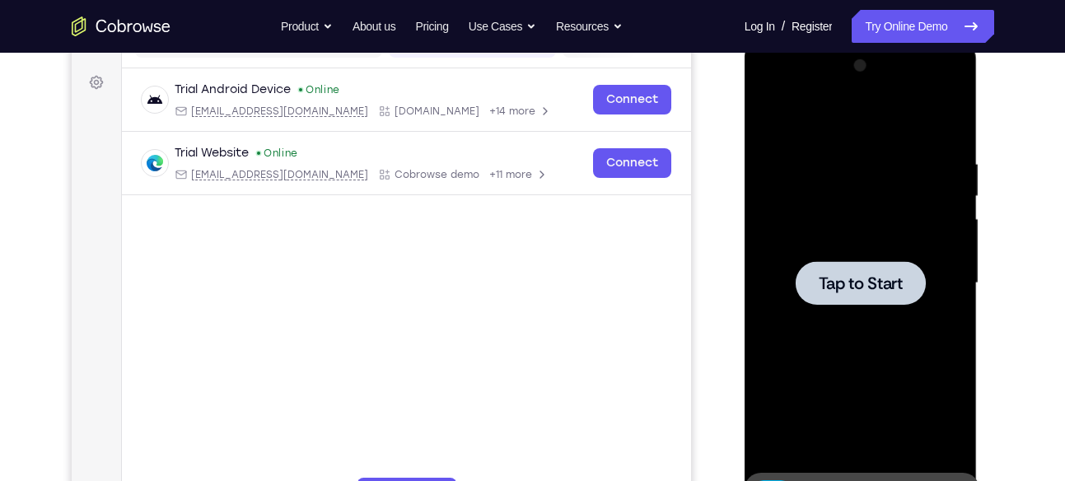
click at [838, 264] on div at bounding box center [861, 283] width 130 height 44
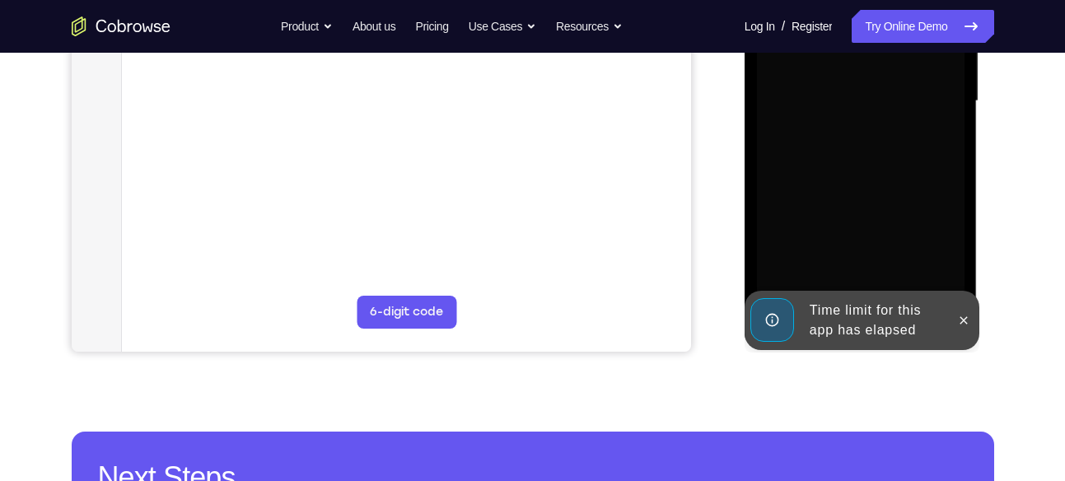
scroll to position [416, 0]
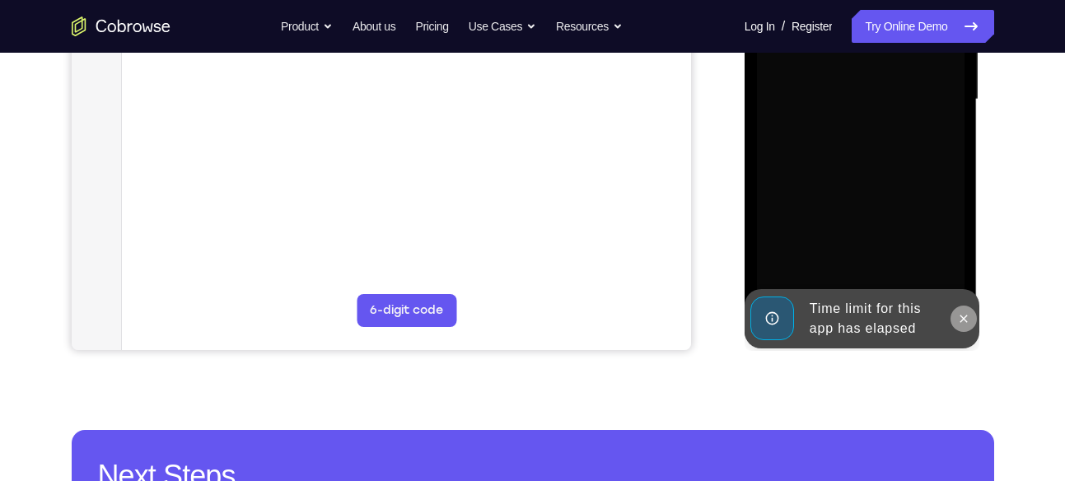
click at [965, 320] on icon at bounding box center [963, 318] width 13 height 13
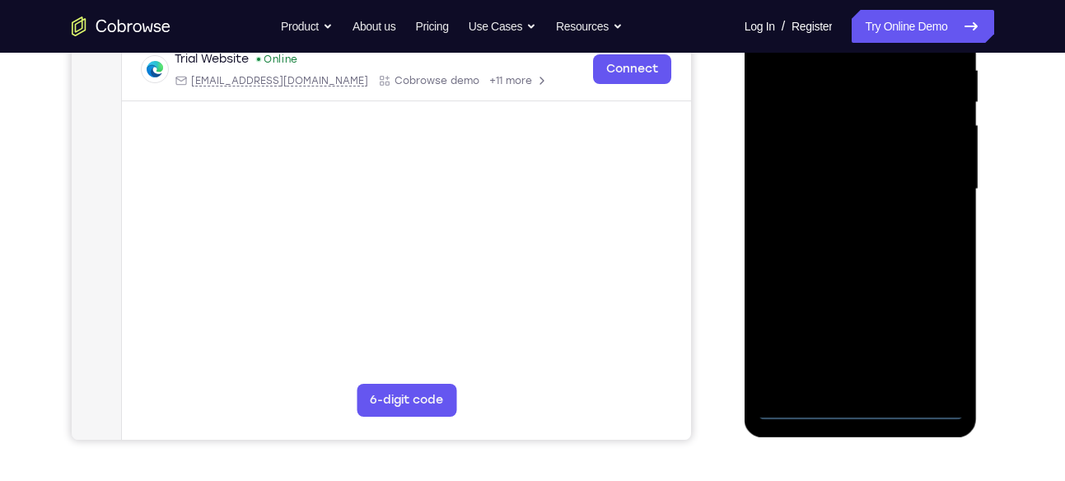
scroll to position [336, 0]
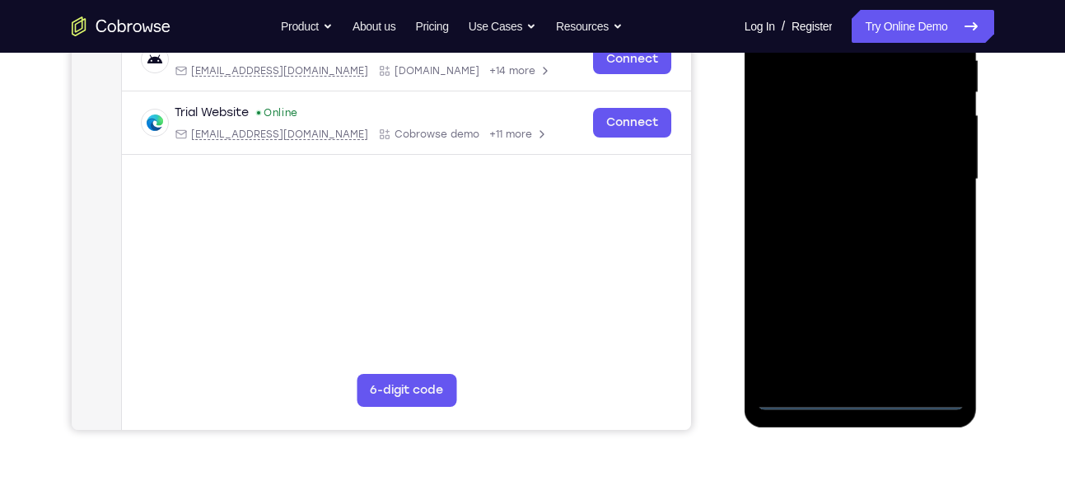
click at [870, 396] on div at bounding box center [861, 179] width 208 height 461
click at [938, 328] on div at bounding box center [861, 179] width 208 height 461
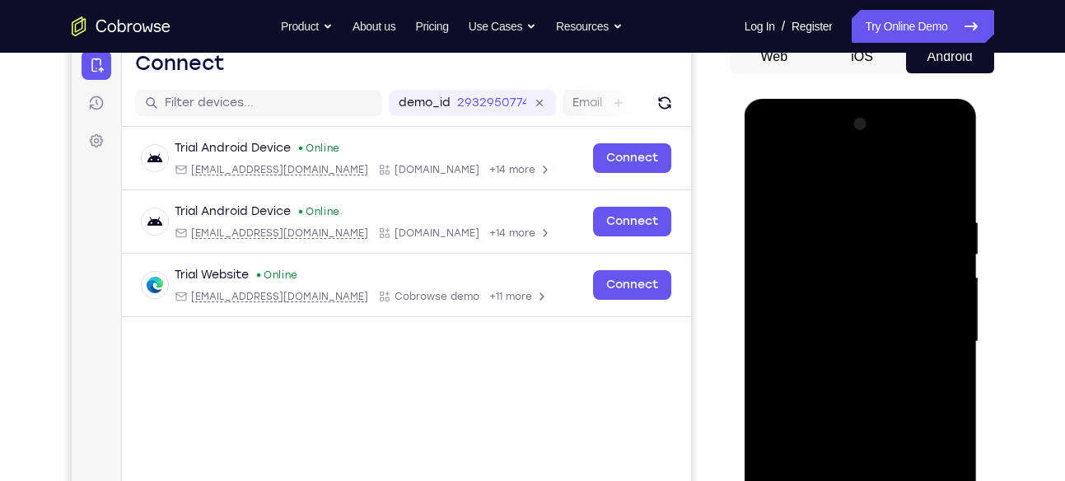
scroll to position [155, 0]
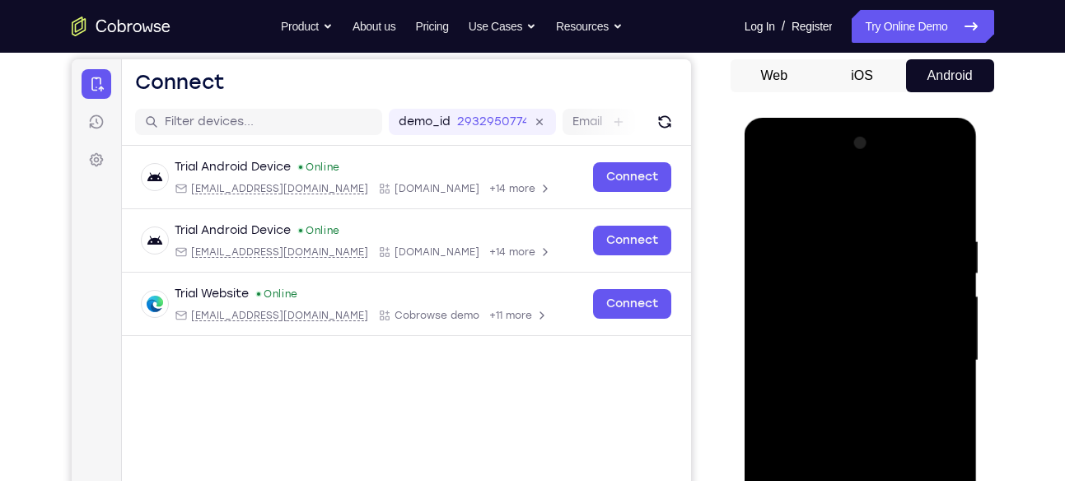
click at [782, 166] on div at bounding box center [861, 360] width 208 height 461
click at [931, 350] on div at bounding box center [861, 360] width 208 height 461
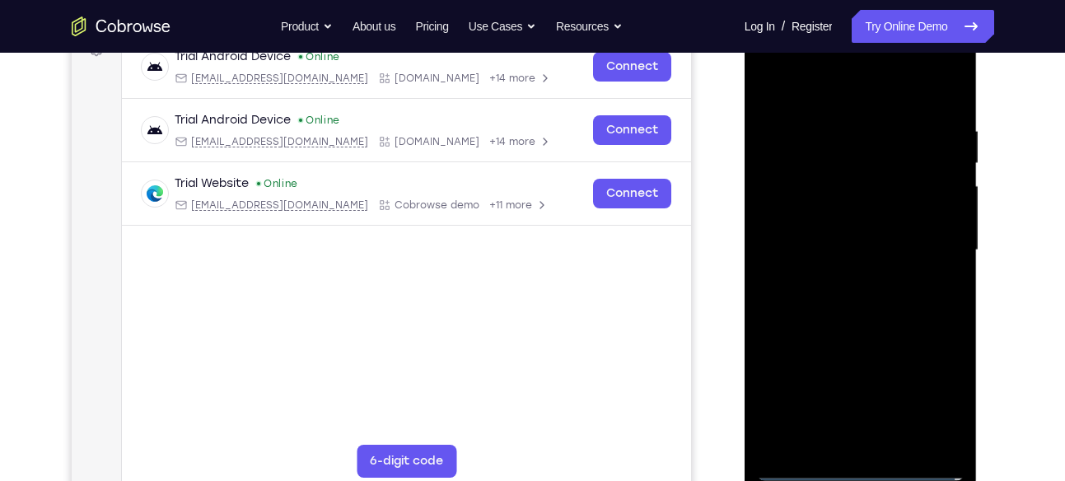
scroll to position [264, 0]
click at [839, 279] on div at bounding box center [861, 251] width 208 height 461
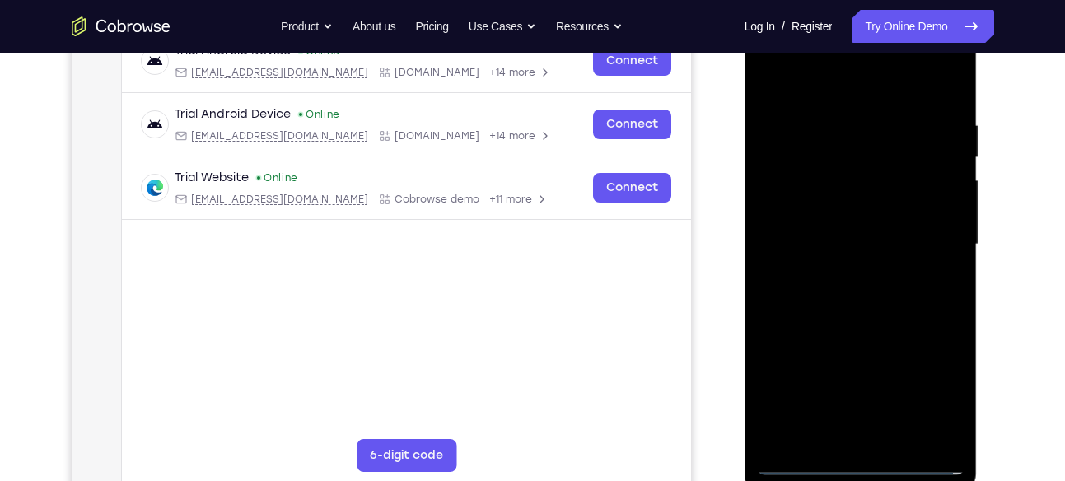
scroll to position [273, 0]
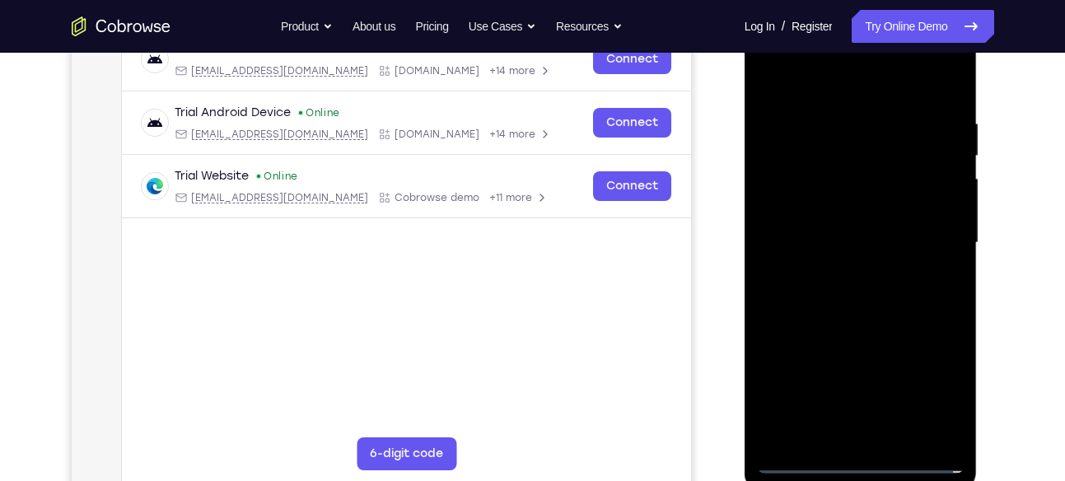
click at [831, 217] on div at bounding box center [861, 242] width 208 height 461
click at [812, 200] on div at bounding box center [861, 242] width 208 height 461
click at [847, 240] on div at bounding box center [861, 242] width 208 height 461
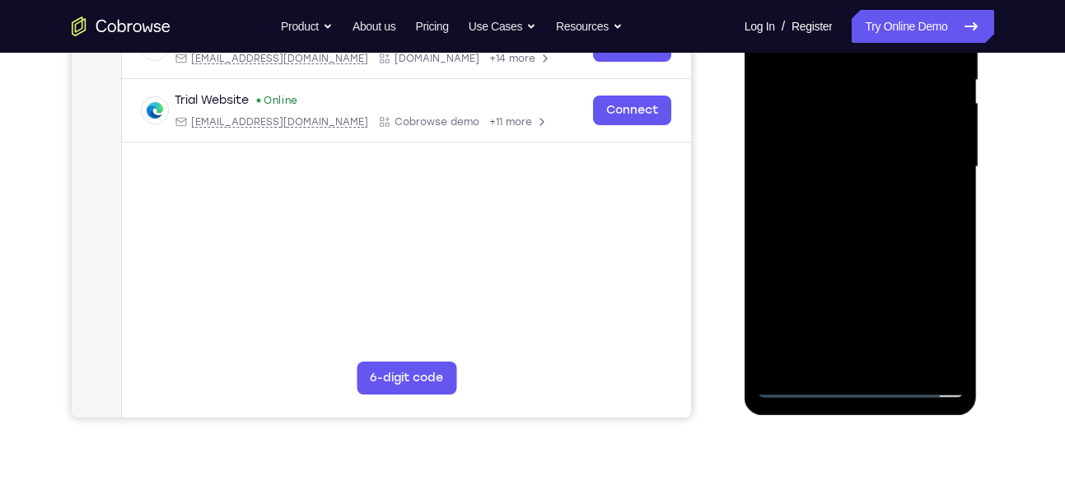
scroll to position [349, 0]
click at [869, 225] on div at bounding box center [861, 166] width 208 height 461
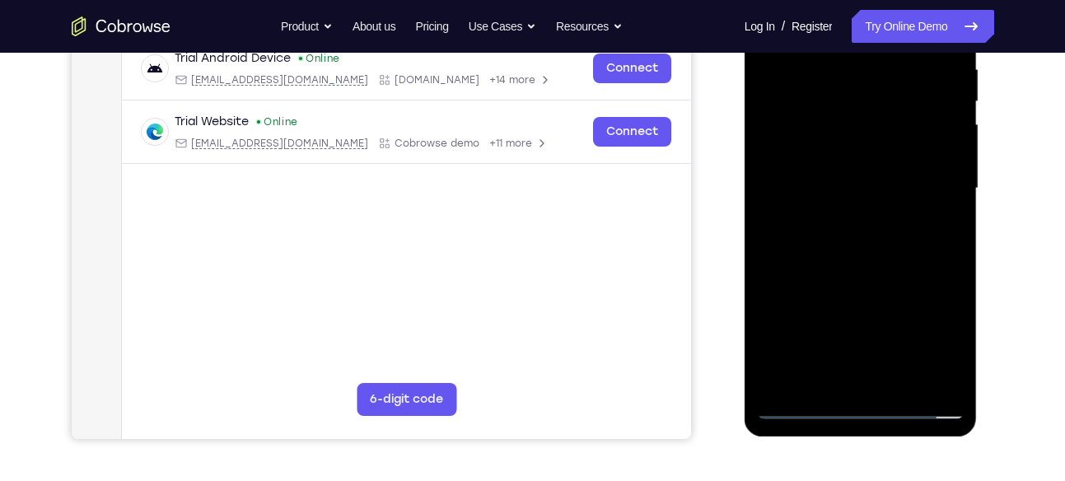
scroll to position [358, 0]
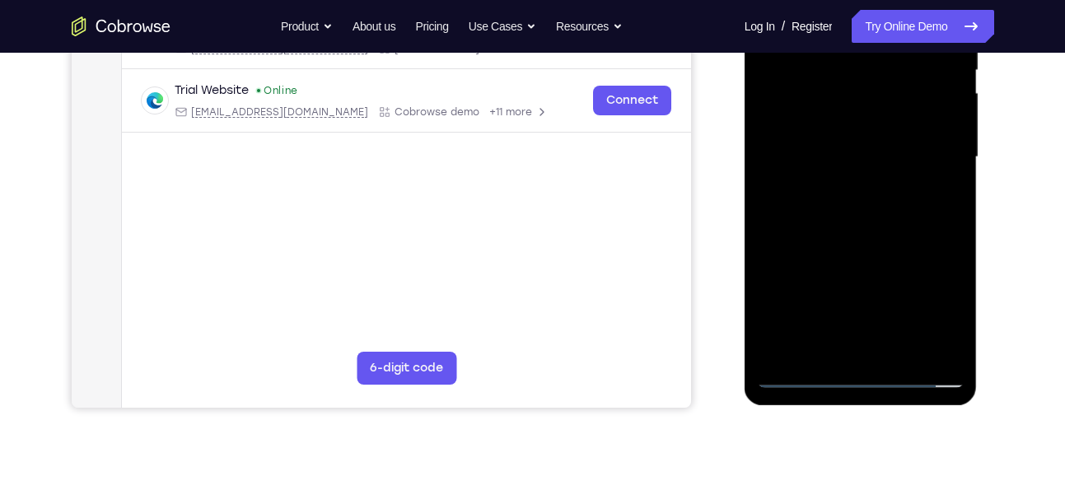
click at [866, 231] on div at bounding box center [861, 157] width 208 height 461
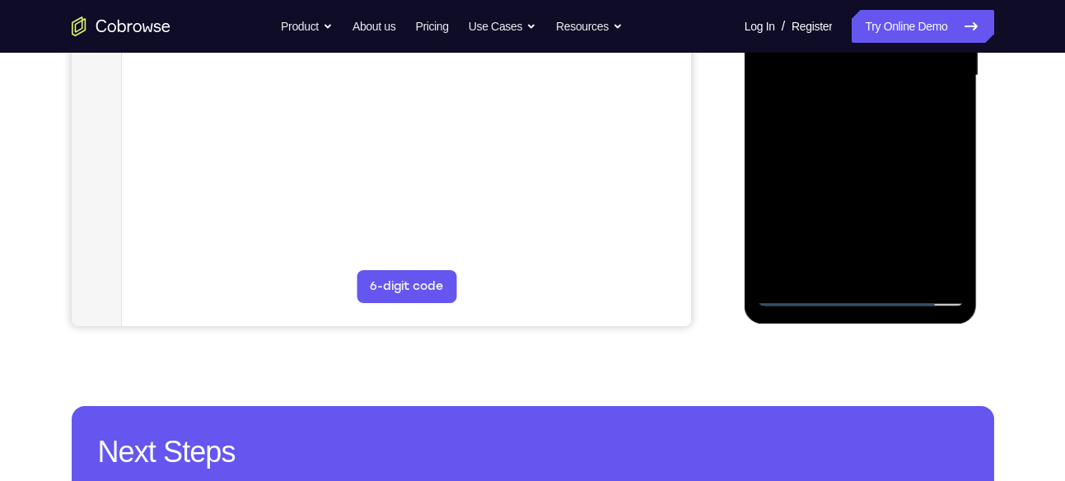
scroll to position [441, 0]
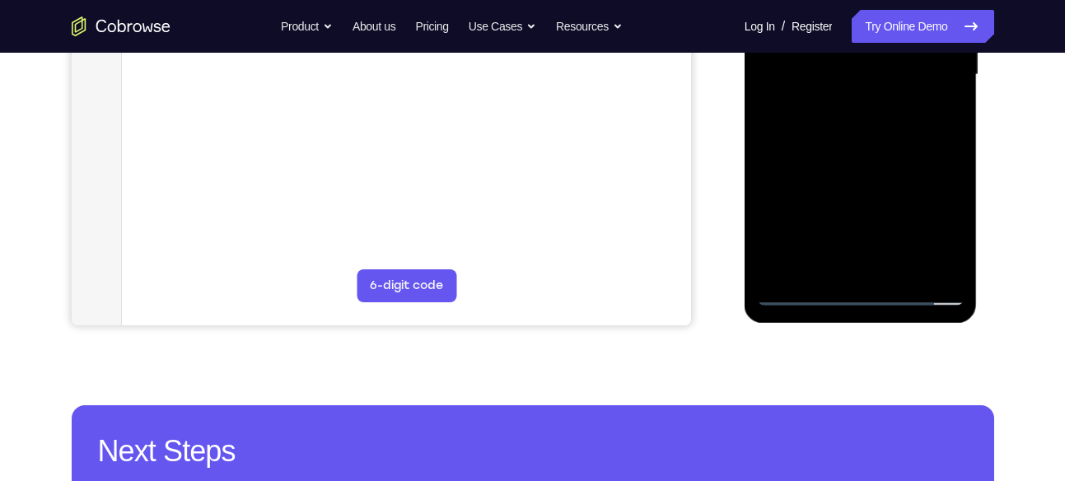
click at [830, 267] on div at bounding box center [861, 74] width 208 height 461
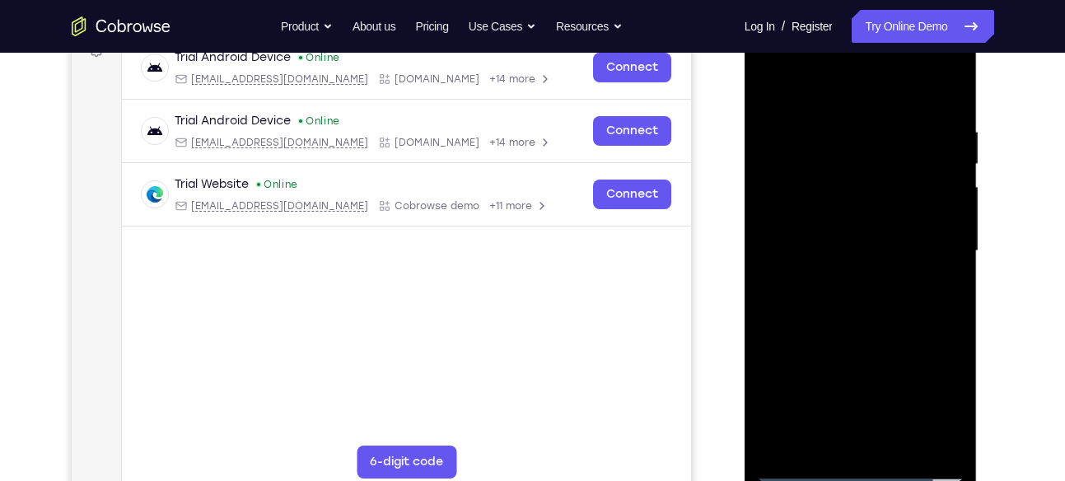
scroll to position [242, 0]
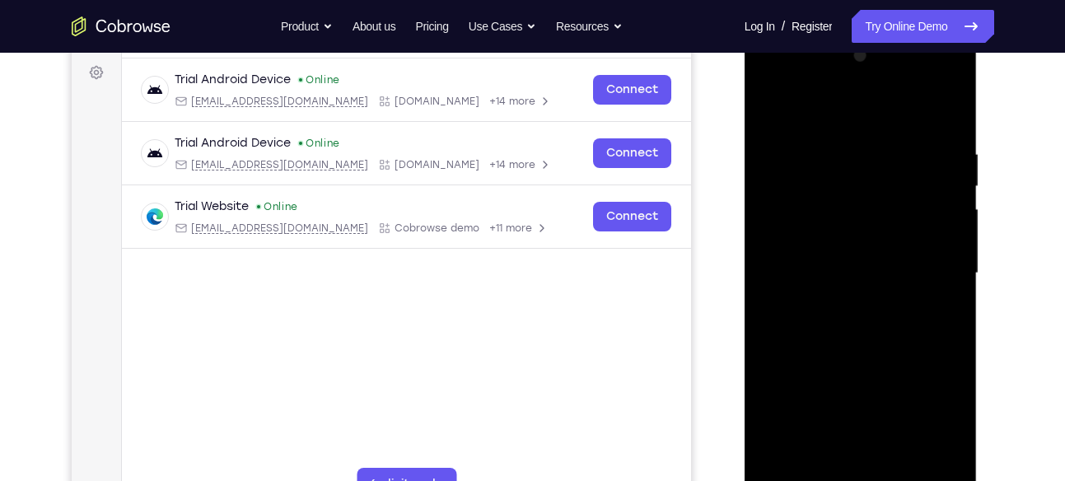
click at [842, 105] on div at bounding box center [861, 273] width 208 height 461
click at [949, 186] on div at bounding box center [861, 273] width 208 height 461
click at [847, 106] on div at bounding box center [861, 273] width 208 height 461
click at [824, 171] on div at bounding box center [861, 273] width 208 height 461
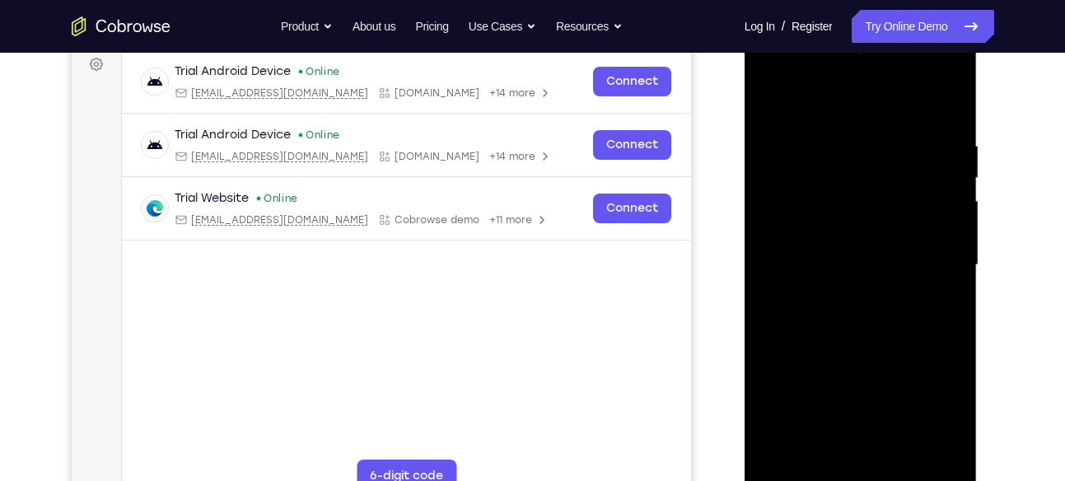
scroll to position [236, 0]
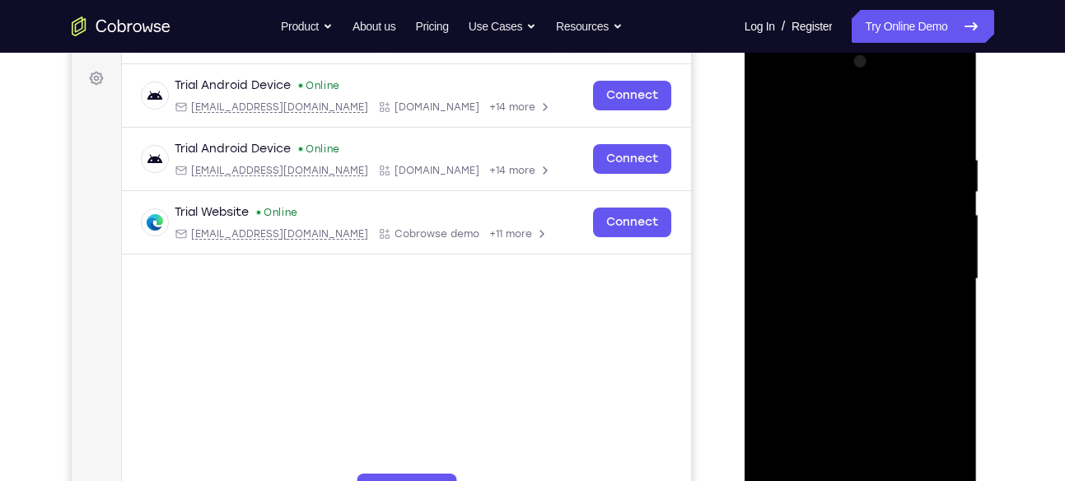
click at [768, 109] on div at bounding box center [861, 279] width 208 height 461
click at [948, 158] on div at bounding box center [861, 279] width 208 height 461
click at [859, 108] on div at bounding box center [861, 279] width 208 height 461
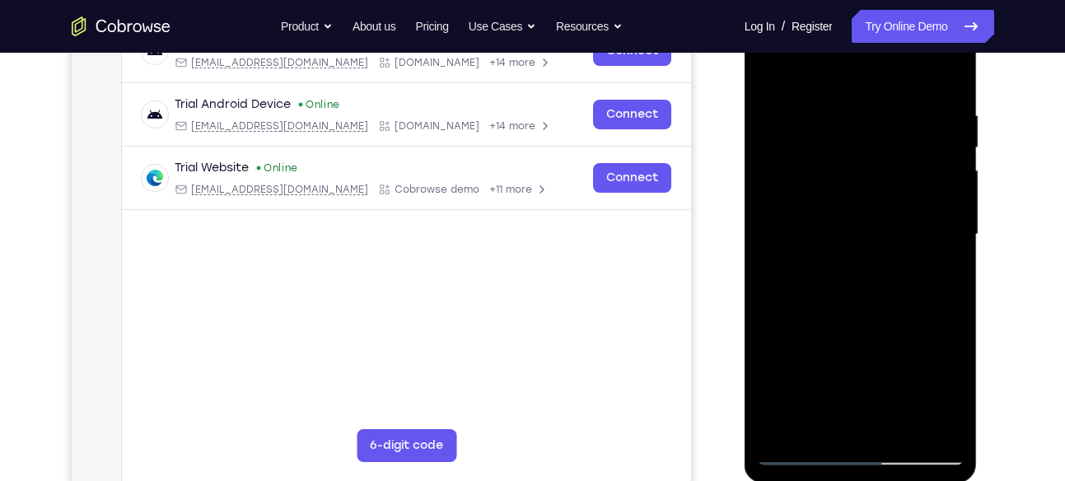
scroll to position [286, 0]
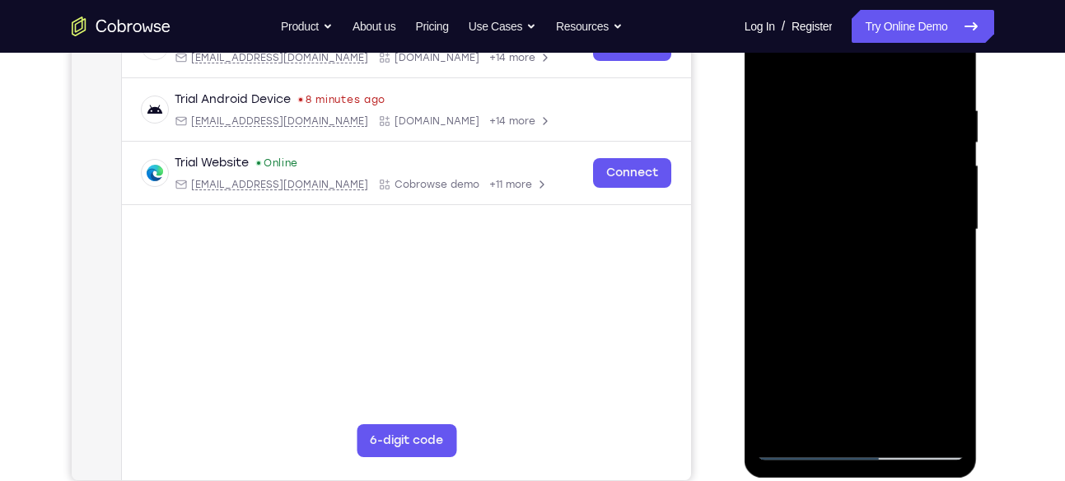
click at [824, 184] on div at bounding box center [861, 229] width 208 height 461
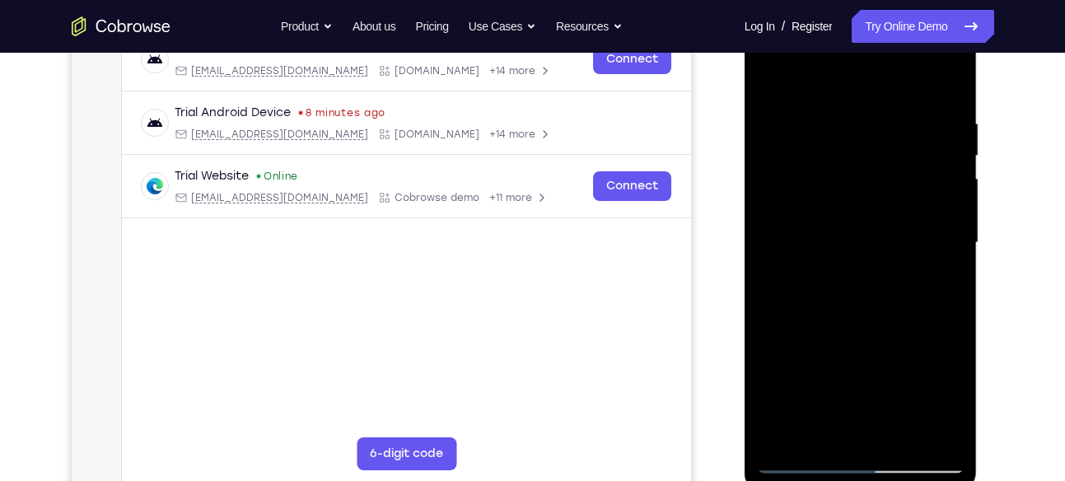
scroll to position [267, 0]
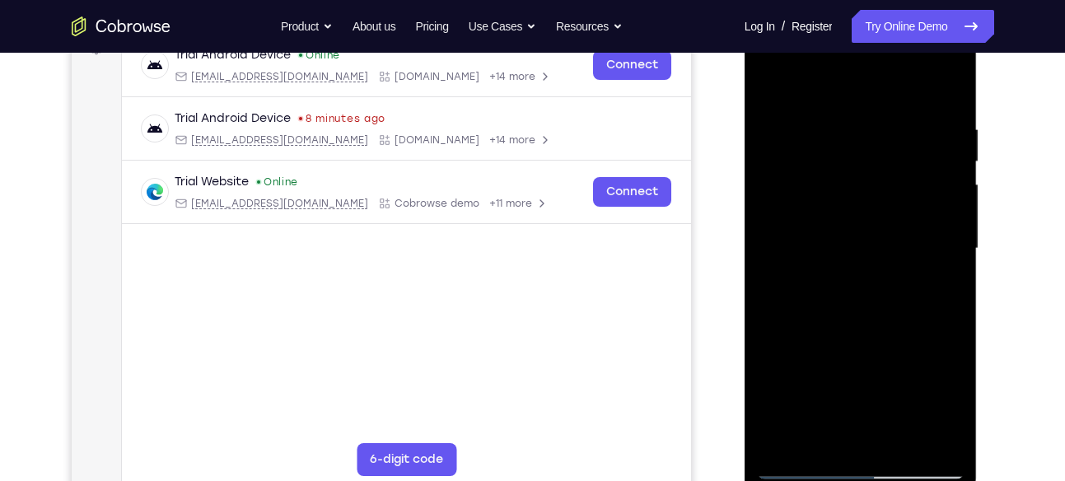
click at [833, 140] on div at bounding box center [861, 248] width 208 height 461
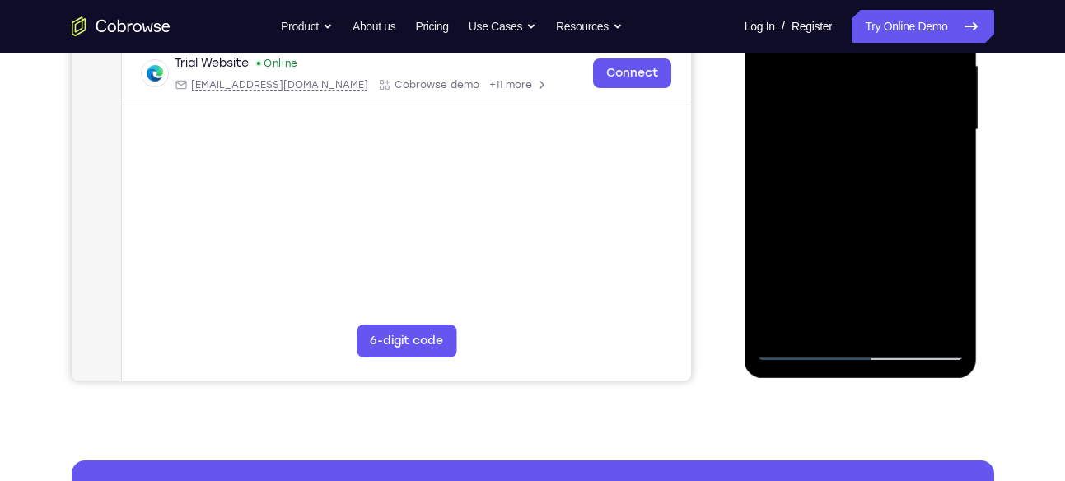
scroll to position [372, 0]
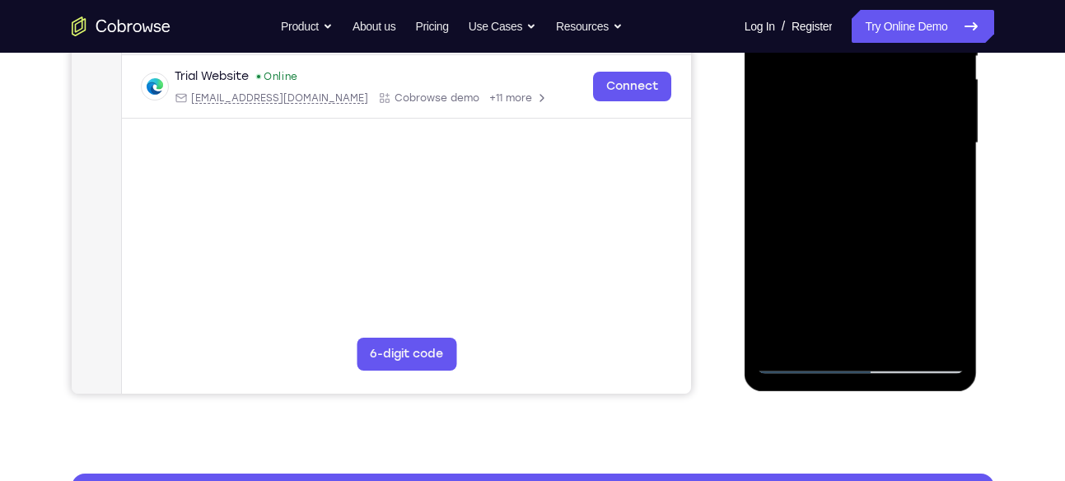
click at [777, 140] on div at bounding box center [861, 143] width 208 height 461
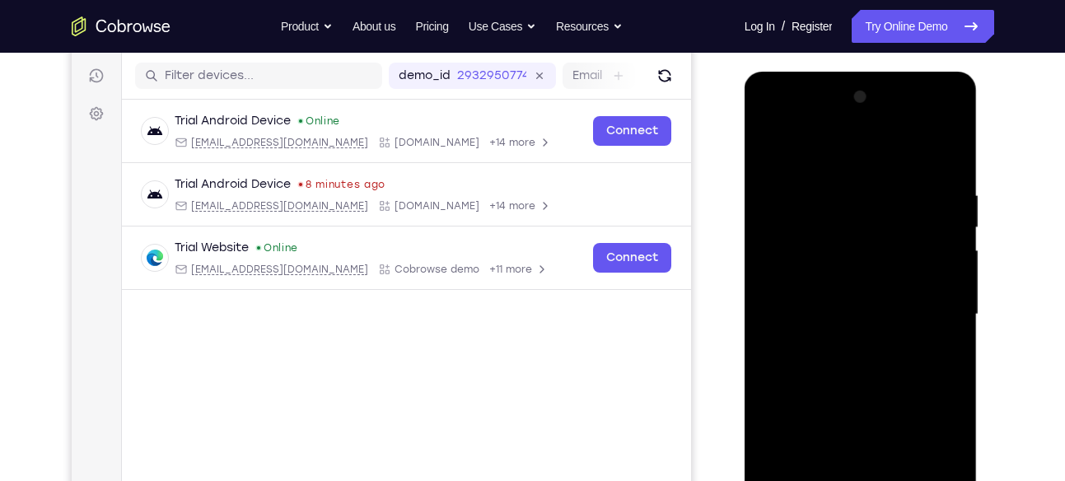
scroll to position [200, 0]
click at [944, 261] on div at bounding box center [861, 315] width 208 height 461
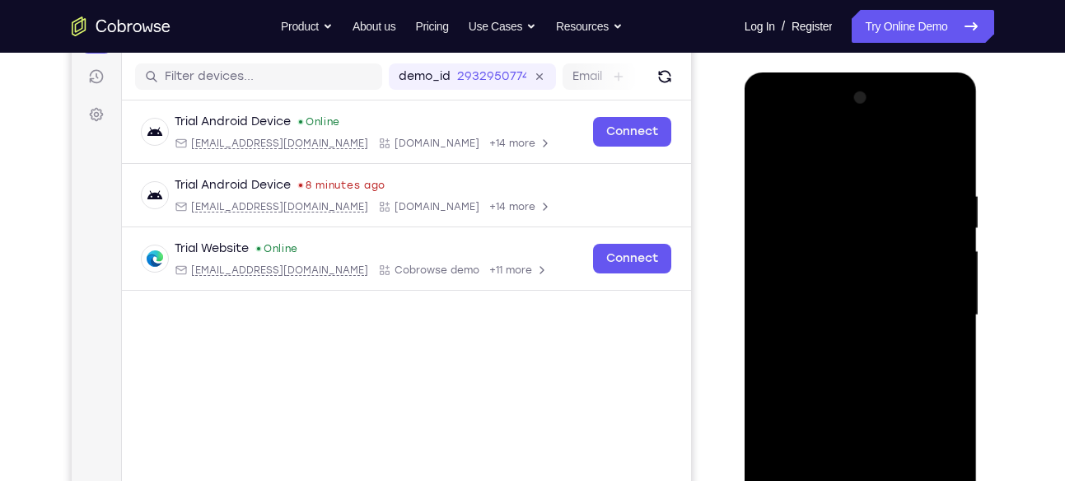
click at [944, 261] on div at bounding box center [861, 315] width 208 height 461
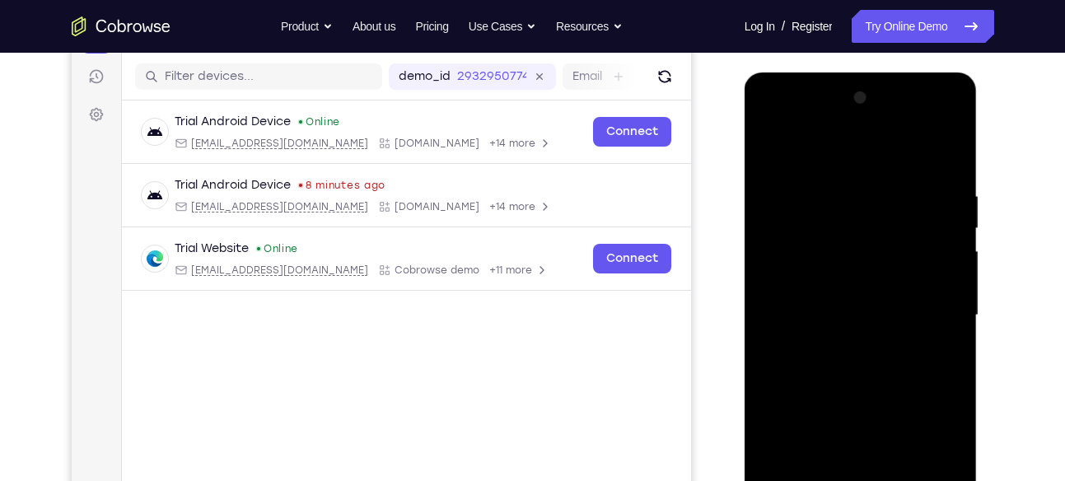
click at [944, 261] on div at bounding box center [861, 315] width 208 height 461
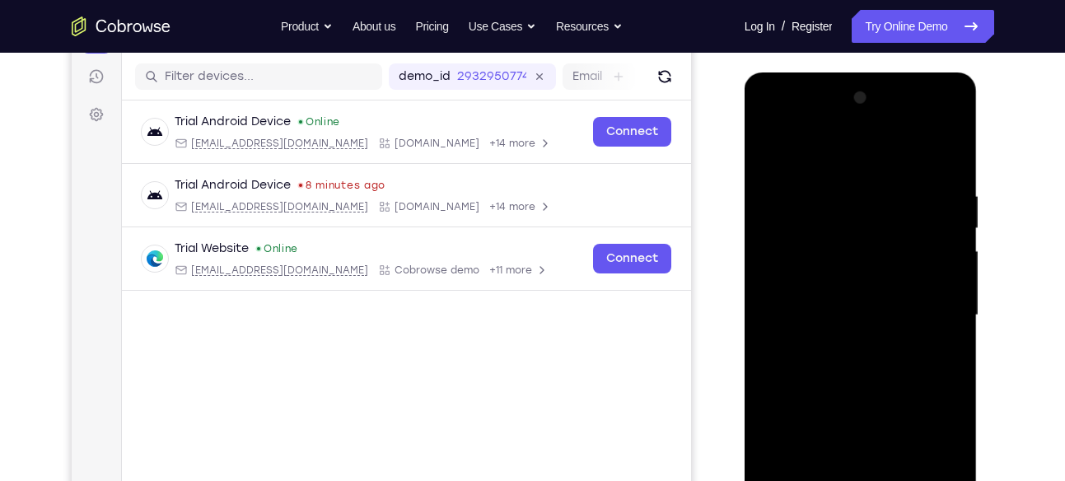
click at [944, 261] on div at bounding box center [861, 315] width 208 height 461
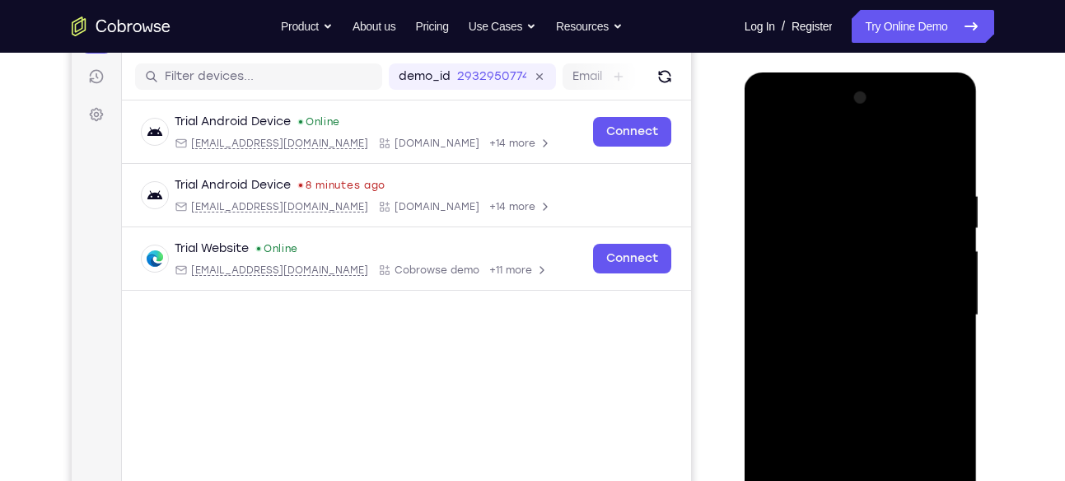
click at [944, 261] on div at bounding box center [861, 315] width 208 height 461
click at [953, 97] on div at bounding box center [861, 315] width 208 height 461
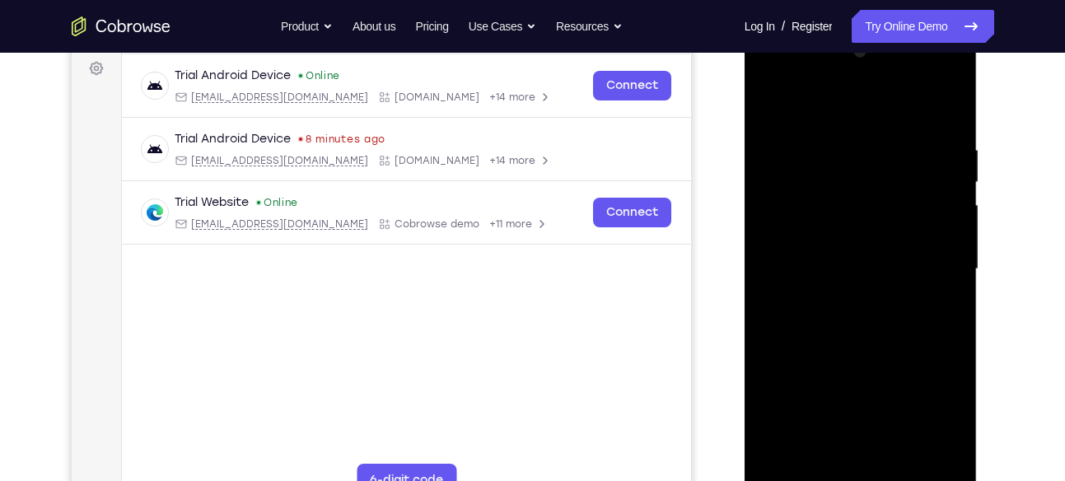
scroll to position [247, 0]
click at [772, 101] on div at bounding box center [861, 268] width 208 height 461
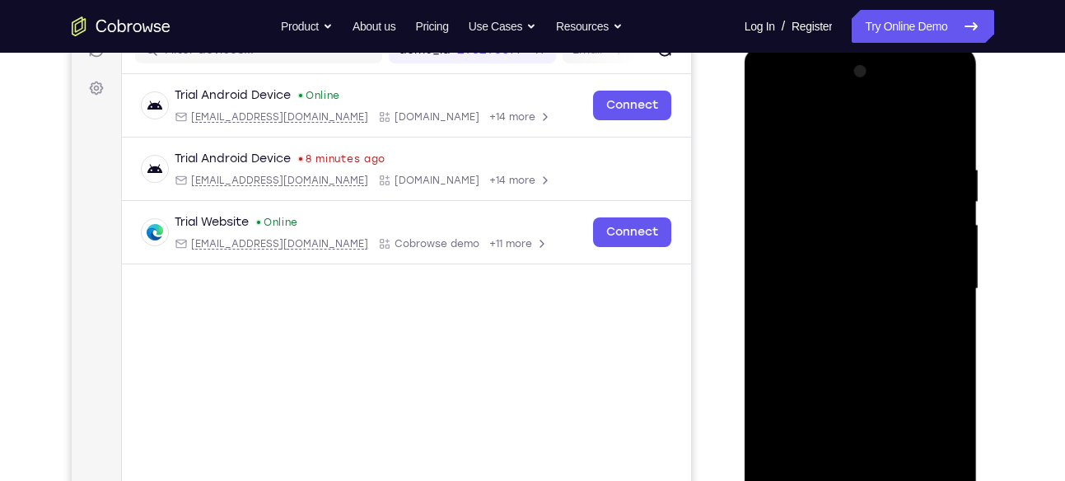
scroll to position [225, 0]
click at [847, 244] on div at bounding box center [861, 290] width 208 height 461
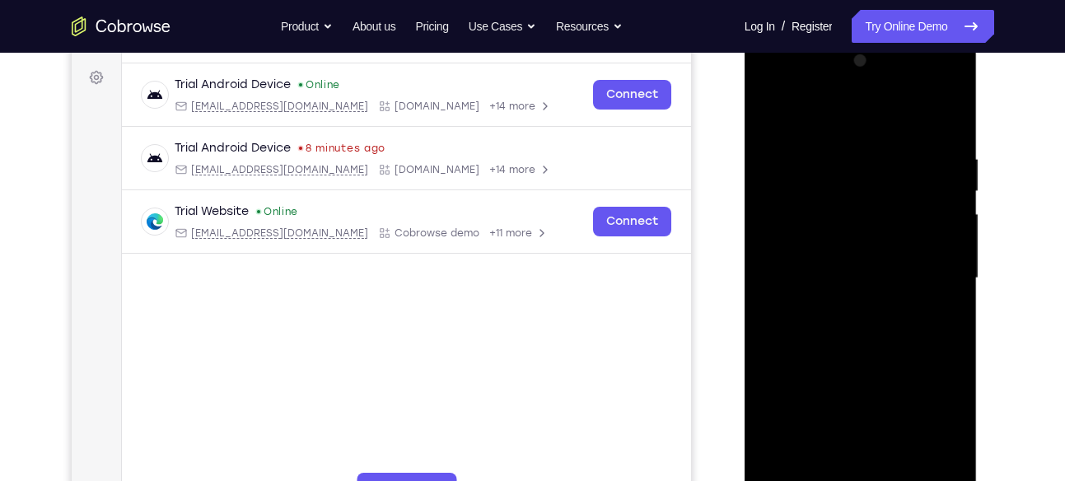
scroll to position [236, 0]
click at [771, 118] on div at bounding box center [861, 279] width 208 height 461
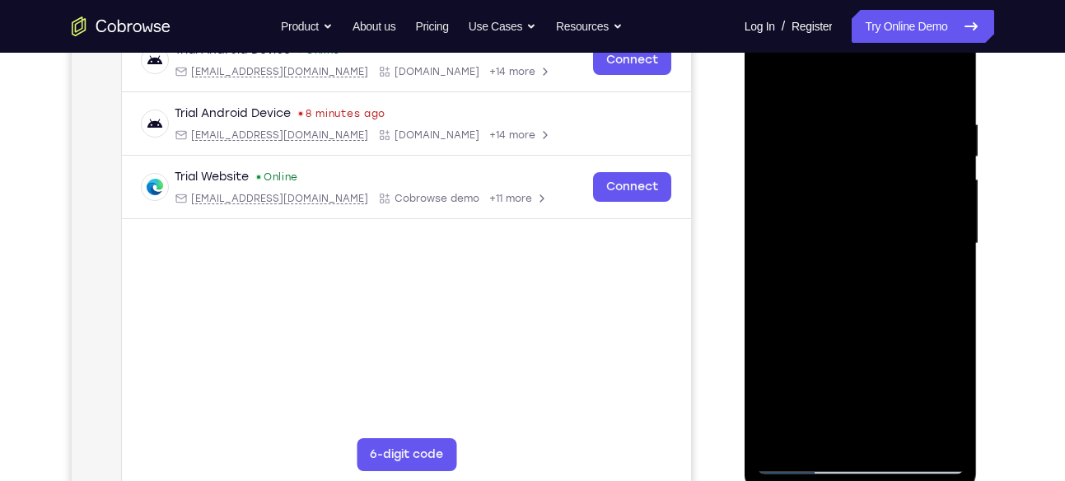
scroll to position [273, 0]
click at [822, 99] on div at bounding box center [861, 242] width 208 height 461
click at [884, 133] on div at bounding box center [861, 242] width 208 height 461
click at [774, 78] on div at bounding box center [861, 242] width 208 height 461
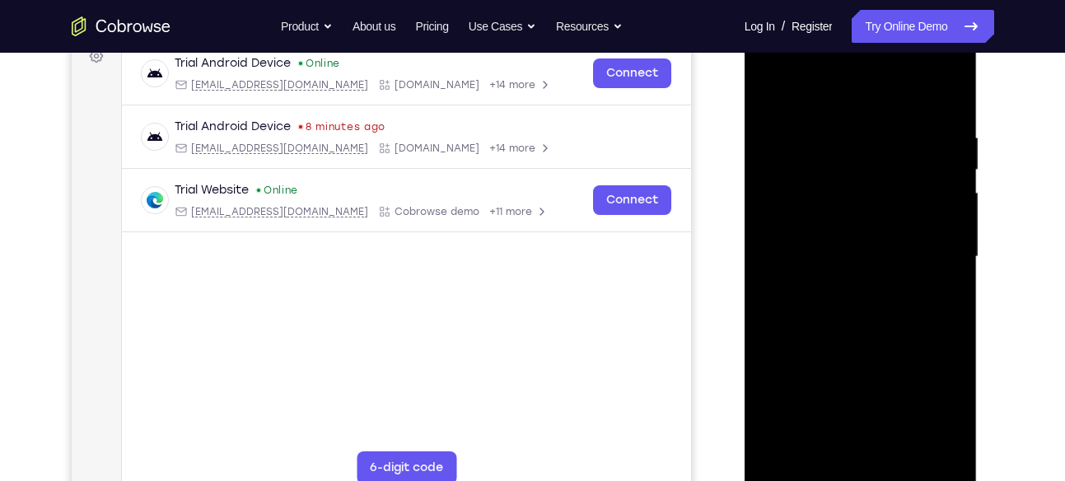
scroll to position [258, 0]
click at [816, 121] on div at bounding box center [861, 257] width 208 height 461
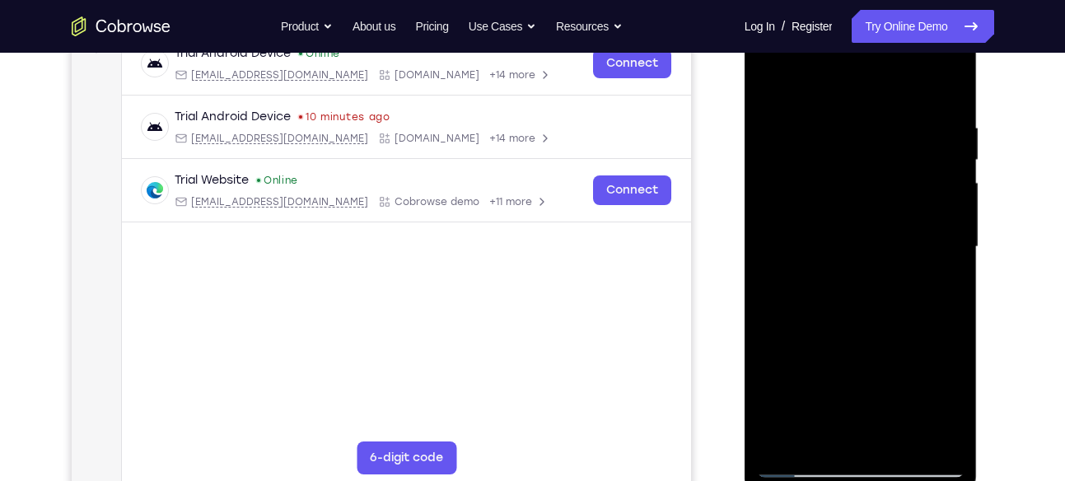
click at [772, 81] on div at bounding box center [861, 246] width 208 height 461
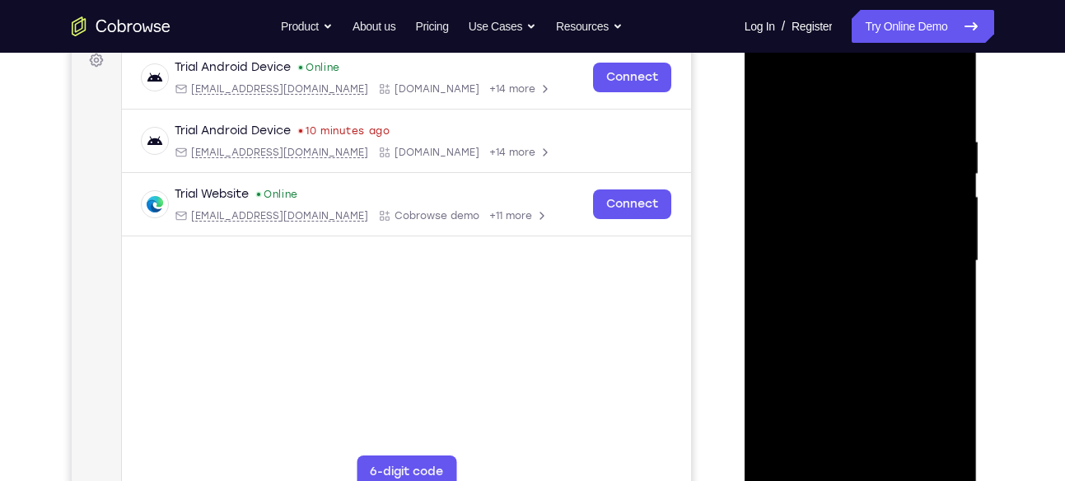
scroll to position [255, 0]
click at [819, 244] on div at bounding box center [861, 260] width 208 height 461
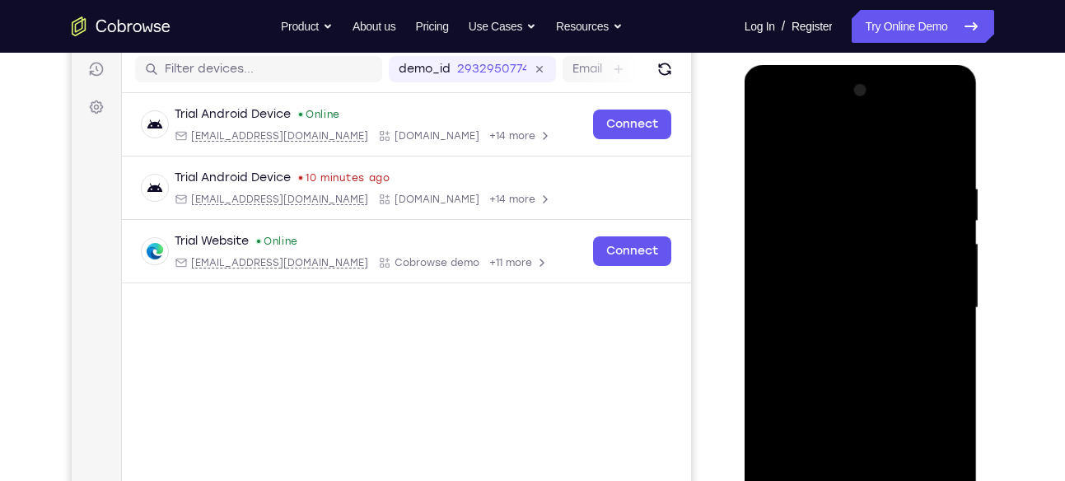
scroll to position [207, 0]
click at [835, 194] on div at bounding box center [861, 308] width 208 height 461
click at [770, 145] on div at bounding box center [861, 308] width 208 height 461
click at [947, 143] on div at bounding box center [861, 308] width 208 height 461
click at [861, 142] on div at bounding box center [861, 308] width 208 height 461
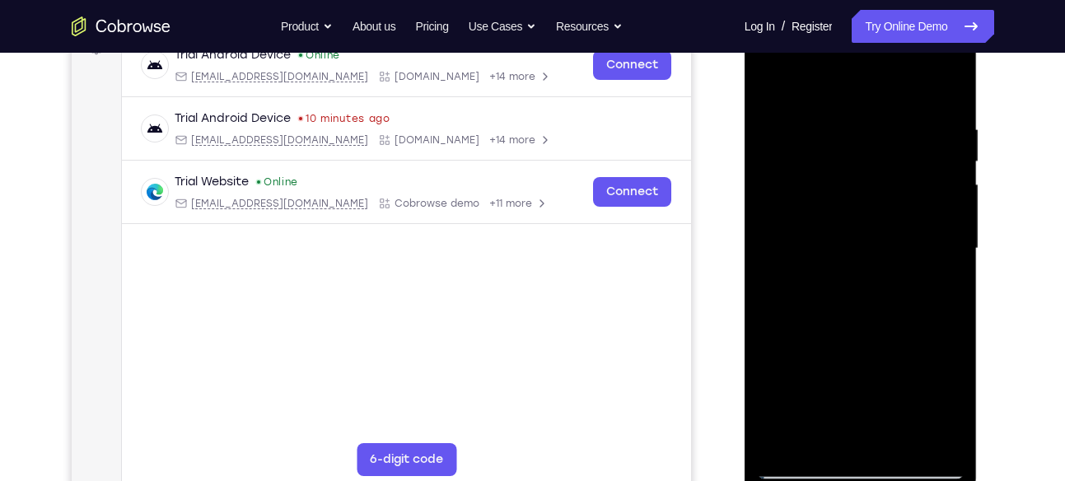
scroll to position [266, 0]
drag, startPoint x: 865, startPoint y: 224, endPoint x: 868, endPoint y: 132, distance: 92.3
drag, startPoint x: 124, startPoint y: 125, endPoint x: 1003, endPoint y: 107, distance: 879.7
click at [1003, 107] on div "Your Support Agent Your Customer Web iOS Android Next Steps We’d be happy to gi…" at bounding box center [533, 330] width 1054 height 1086
drag, startPoint x: 875, startPoint y: 150, endPoint x: 866, endPoint y: 245, distance: 95.1
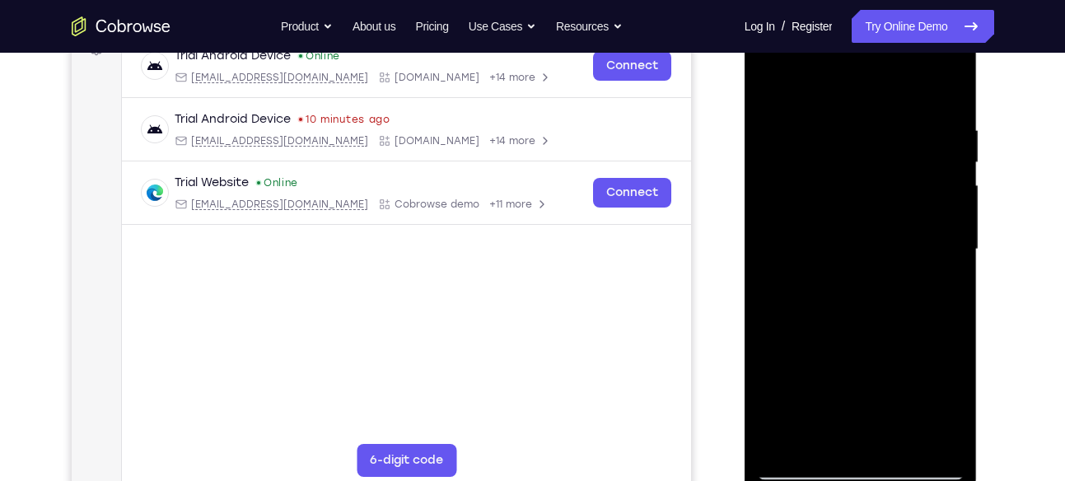
click at [866, 245] on div at bounding box center [861, 249] width 208 height 461
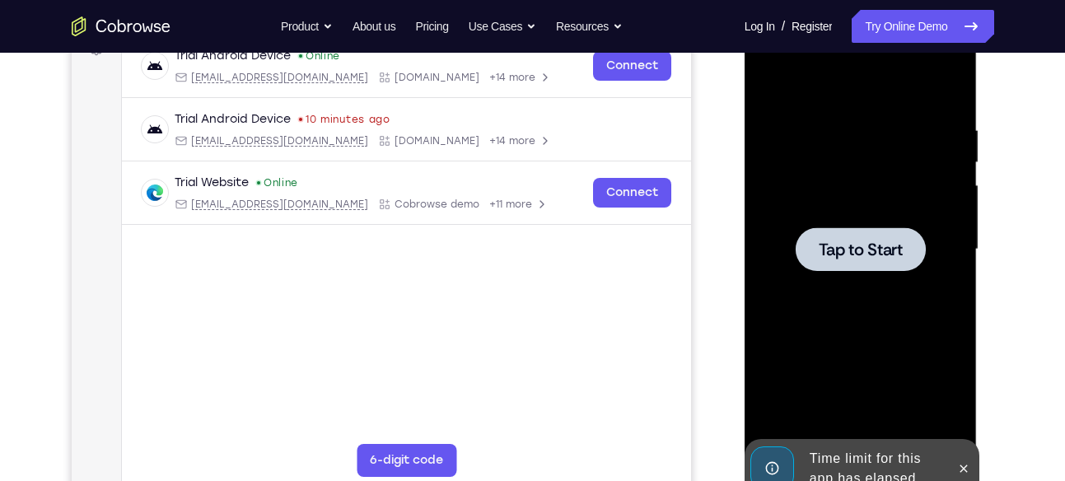
drag, startPoint x: 847, startPoint y: 186, endPoint x: 845, endPoint y: 240, distance: 53.6
click at [845, 7] on div "Tap to Start" at bounding box center [860, 7] width 233 height 0
click at [867, 247] on span "Tap to Start" at bounding box center [861, 249] width 84 height 16
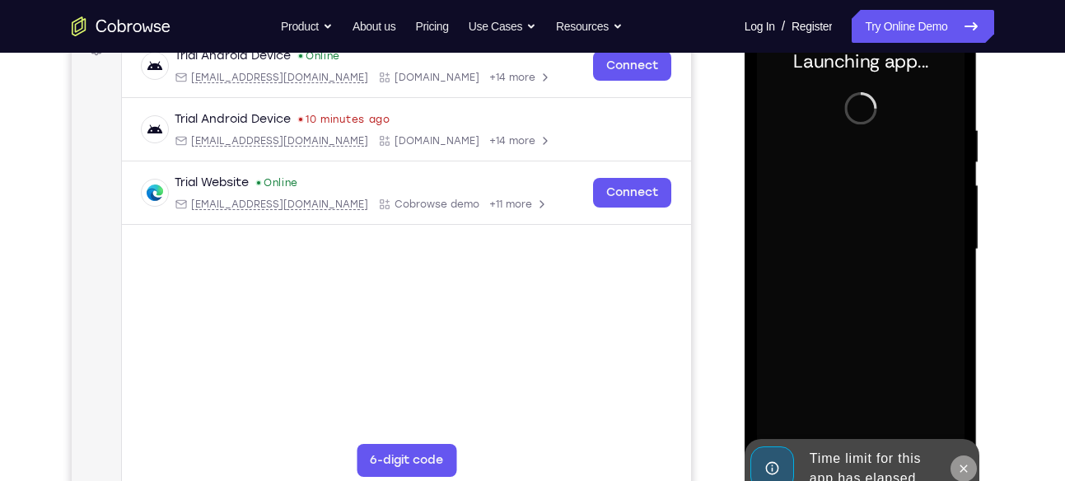
click at [972, 462] on button at bounding box center [963, 468] width 26 height 26
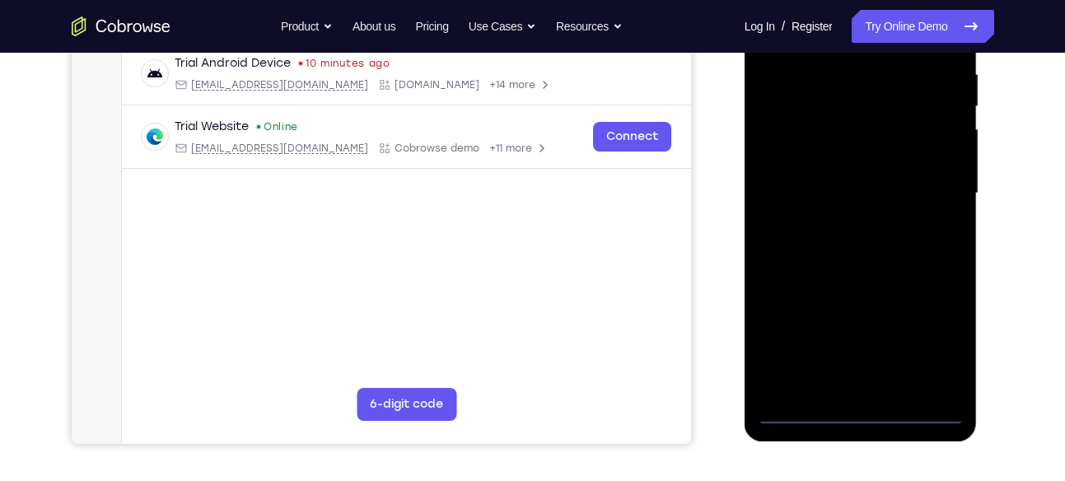
scroll to position [324, 0]
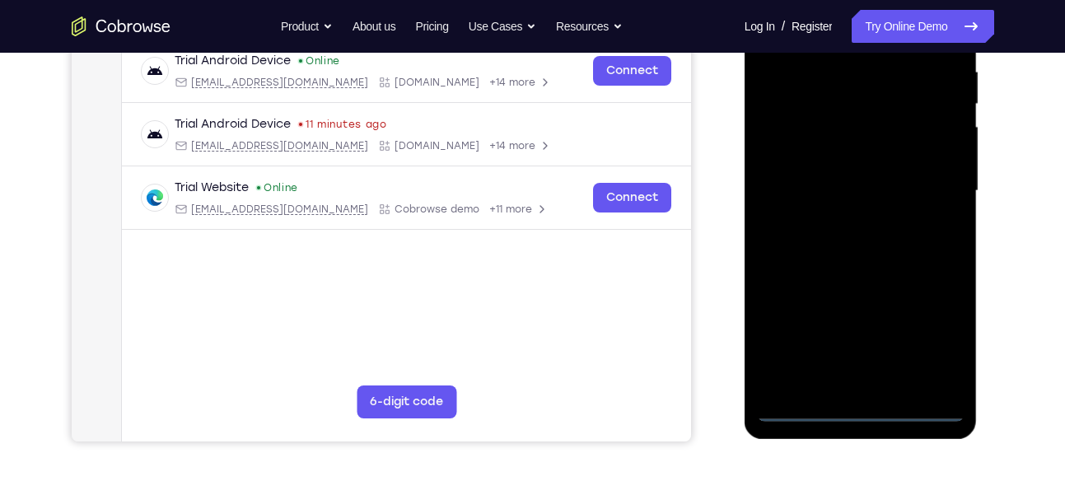
click at [856, 398] on div at bounding box center [861, 190] width 208 height 461
click at [867, 405] on div at bounding box center [861, 190] width 208 height 461
click at [930, 343] on div at bounding box center [861, 190] width 208 height 461
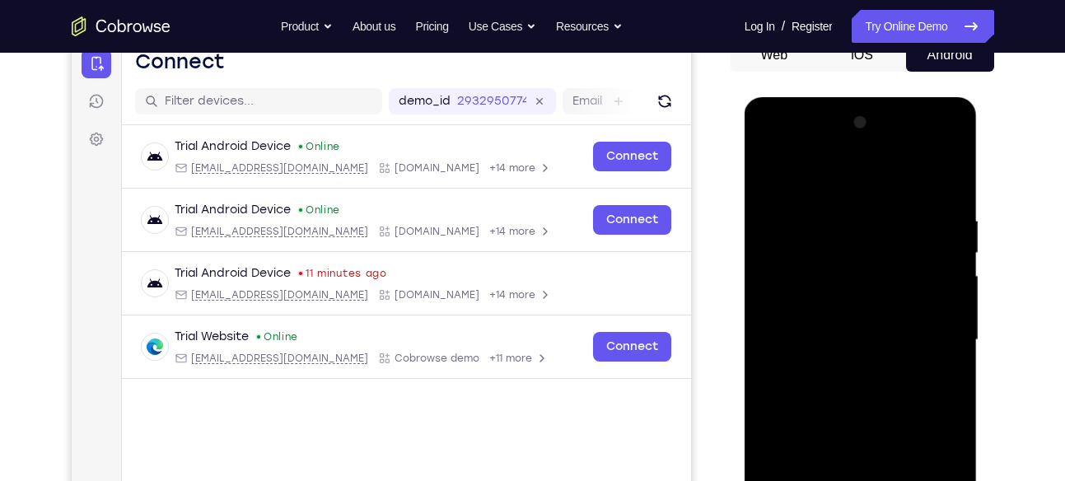
scroll to position [177, 0]
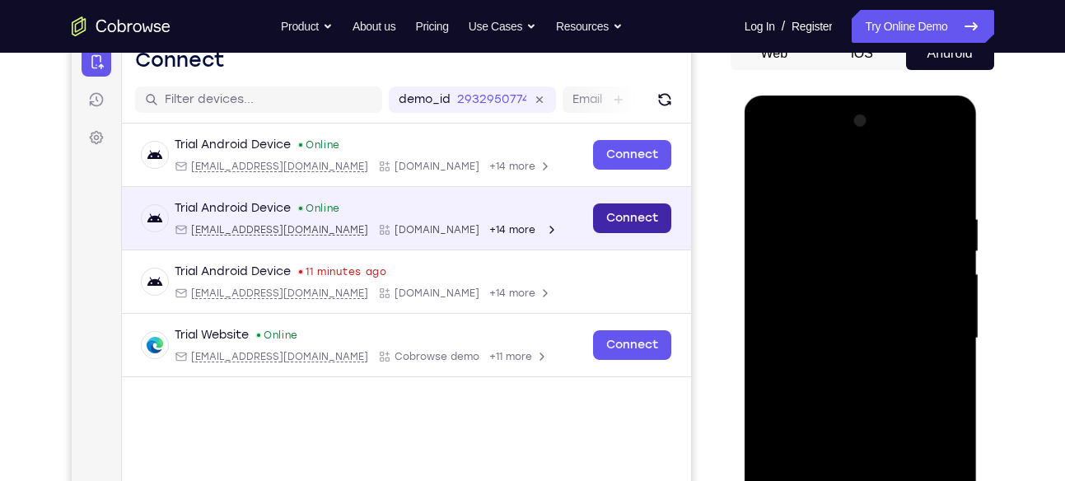
click at [660, 216] on link "Connect" at bounding box center [631, 218] width 78 height 30
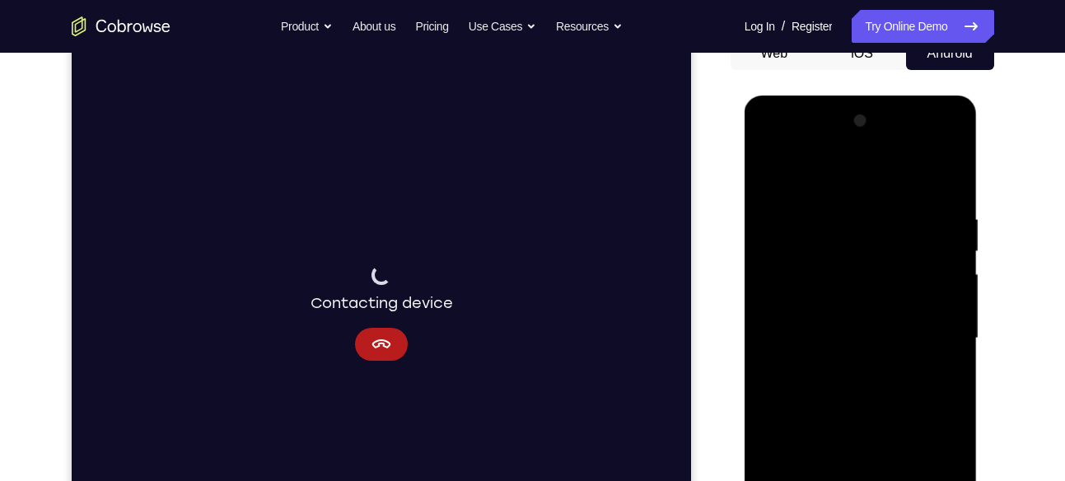
click at [768, 144] on div at bounding box center [861, 338] width 208 height 461
click at [923, 329] on div at bounding box center [861, 338] width 208 height 461
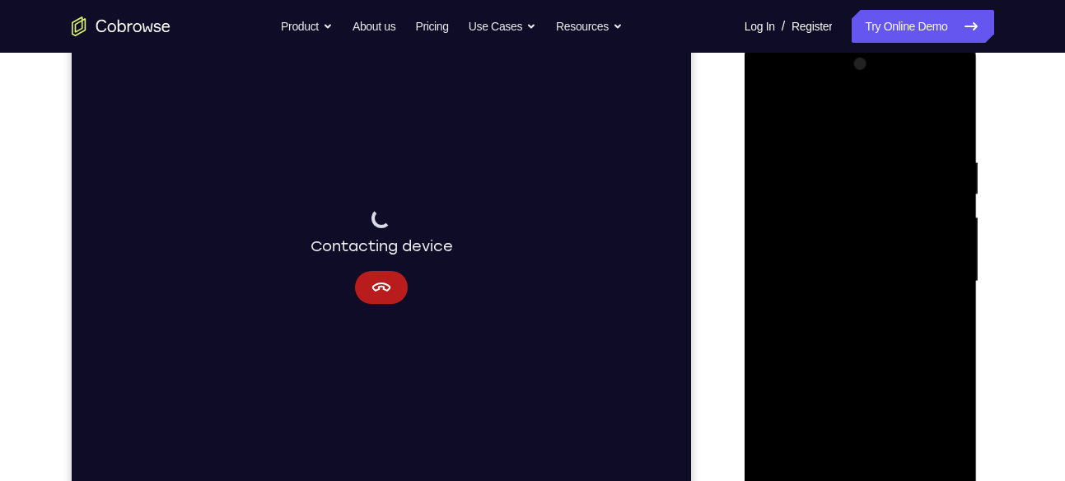
scroll to position [235, 0]
click at [842, 311] on div at bounding box center [861, 280] width 208 height 461
click at [835, 256] on div at bounding box center [861, 280] width 208 height 461
click at [832, 255] on div at bounding box center [861, 280] width 208 height 461
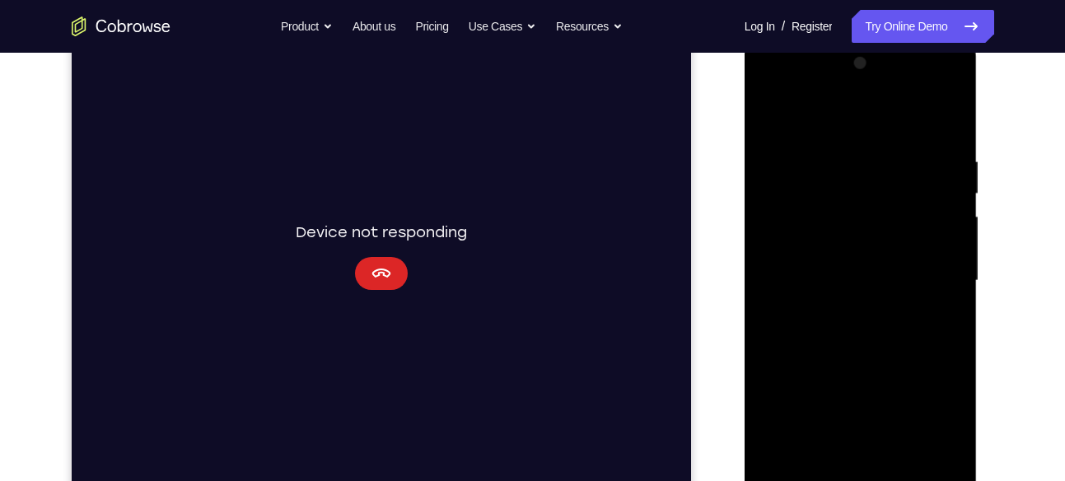
click at [385, 271] on icon "Cancel" at bounding box center [381, 274] width 20 height 20
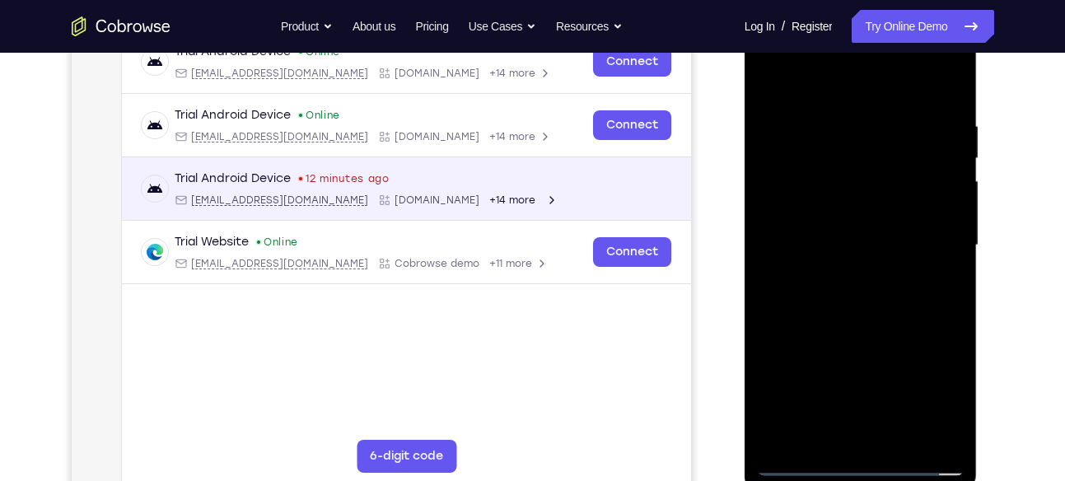
scroll to position [274, 0]
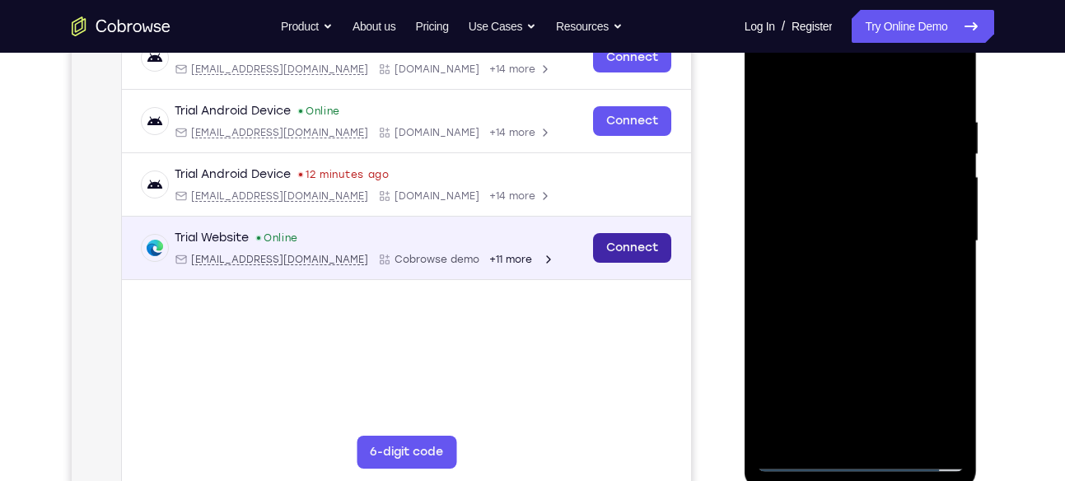
click at [636, 250] on link "Connect" at bounding box center [631, 248] width 78 height 30
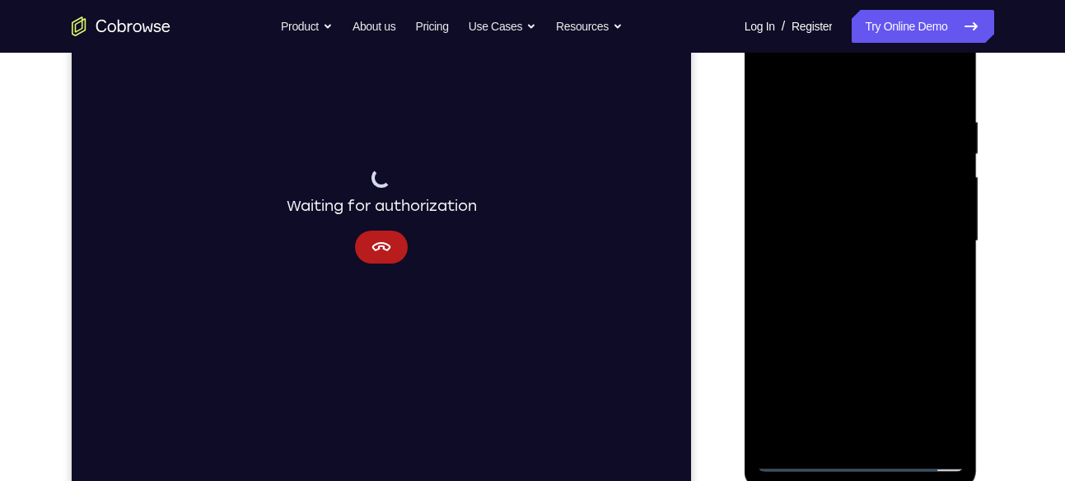
click at [843, 238] on div at bounding box center [861, 241] width 208 height 461
click at [870, 300] on div at bounding box center [861, 241] width 208 height 461
click at [867, 292] on div at bounding box center [861, 241] width 208 height 461
click at [870, 285] on div at bounding box center [861, 241] width 208 height 461
click at [841, 187] on div at bounding box center [861, 241] width 208 height 461
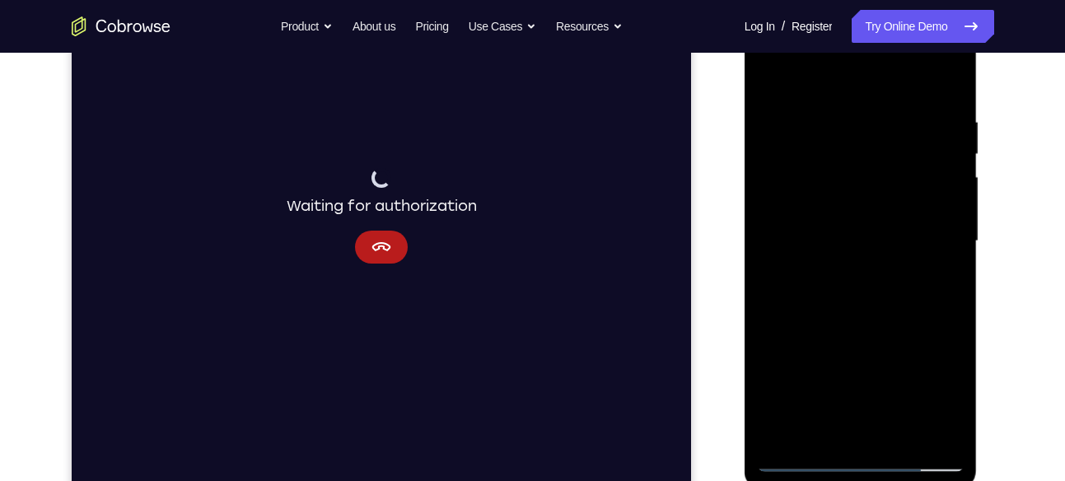
click at [866, 306] on div at bounding box center [861, 241] width 208 height 461
click at [802, 463] on div at bounding box center [861, 241] width 208 height 461
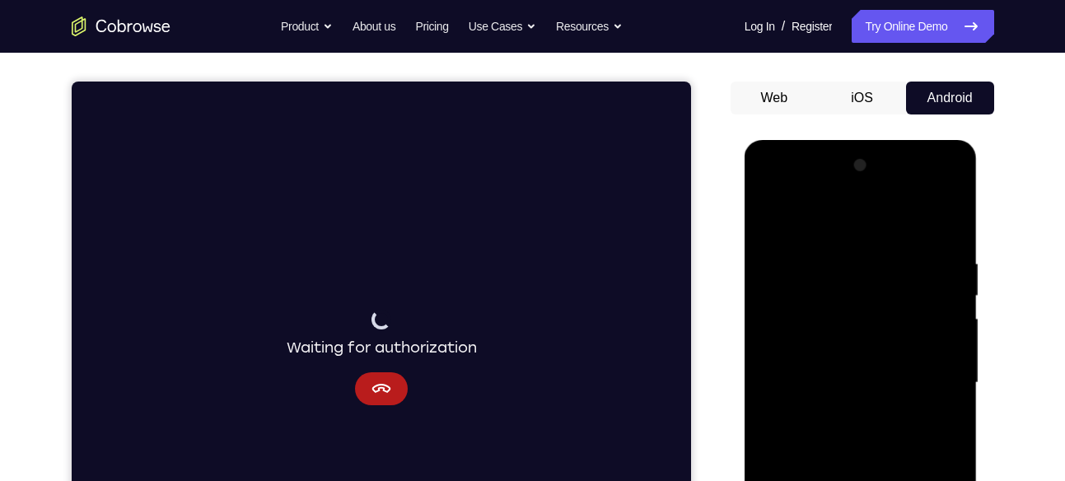
scroll to position [0, 0]
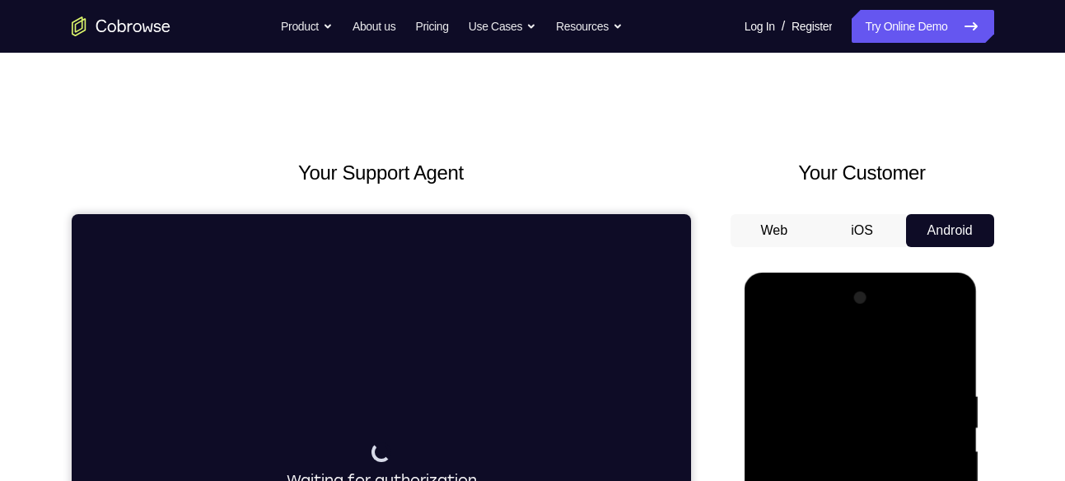
click at [833, 226] on button "iOS" at bounding box center [862, 230] width 88 height 33
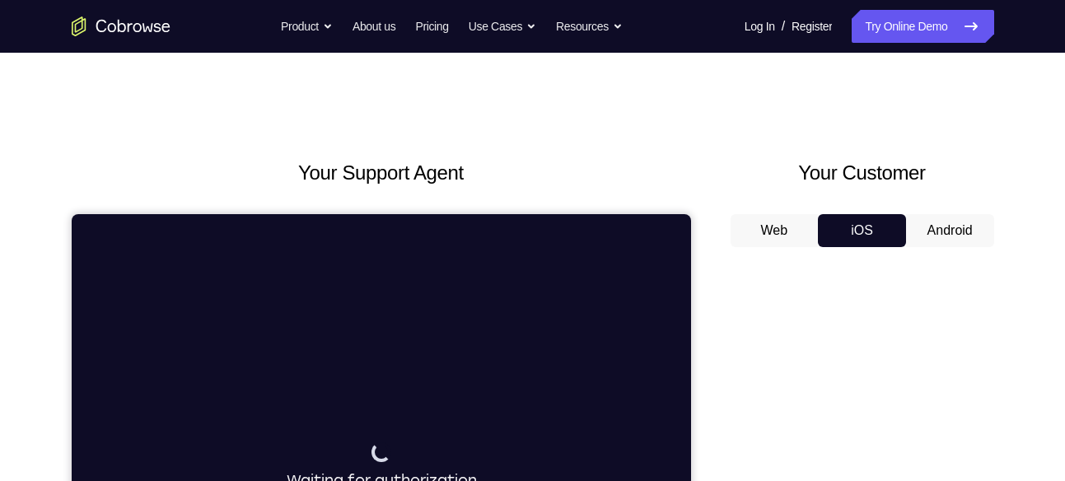
click at [968, 220] on button "Android" at bounding box center [950, 230] width 88 height 33
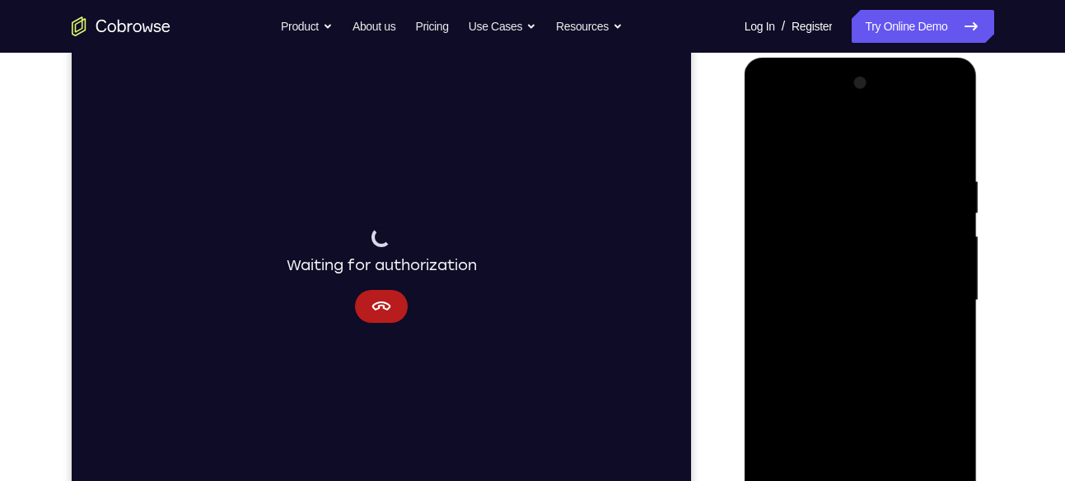
scroll to position [254, 0]
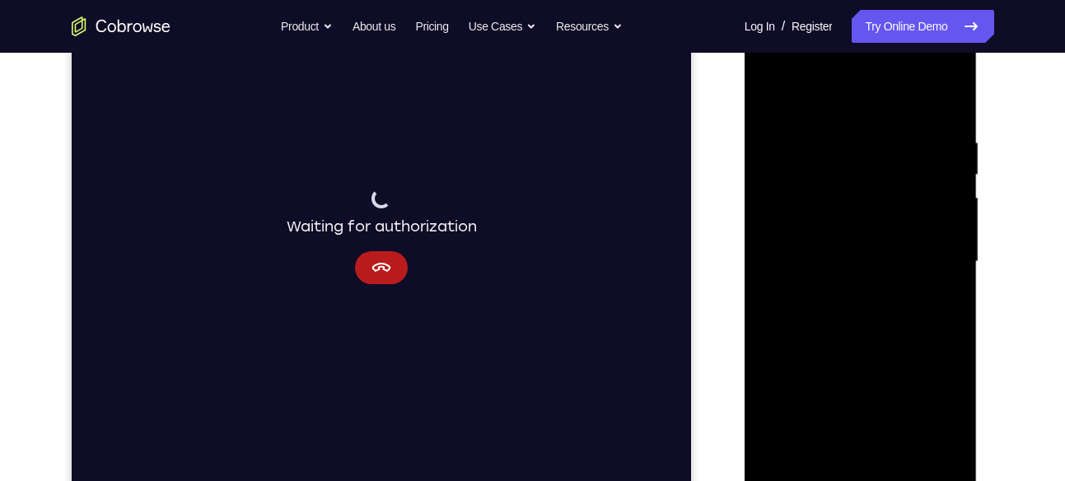
click at [871, 305] on div at bounding box center [861, 261] width 208 height 461
click at [838, 212] on div at bounding box center [861, 261] width 208 height 461
click at [847, 244] on div at bounding box center [861, 261] width 208 height 461
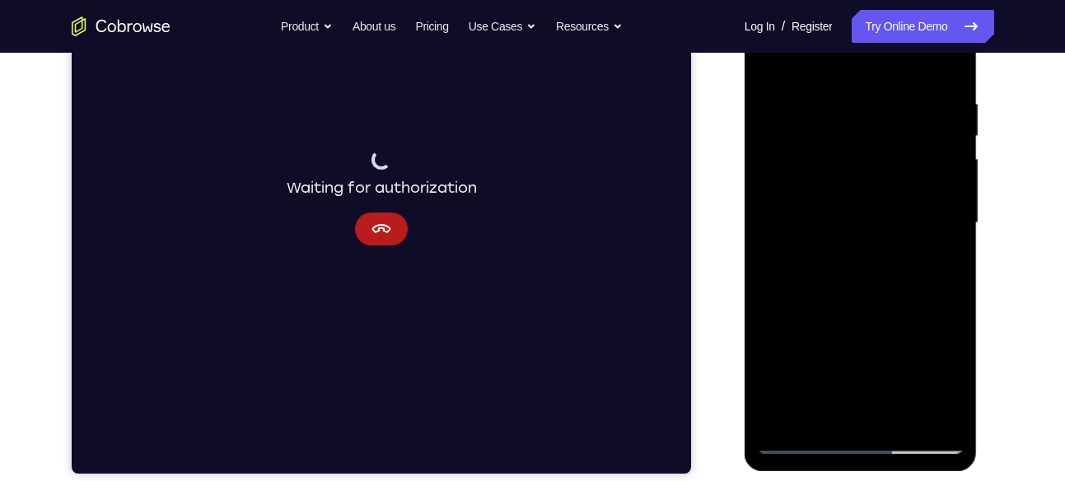
scroll to position [295, 0]
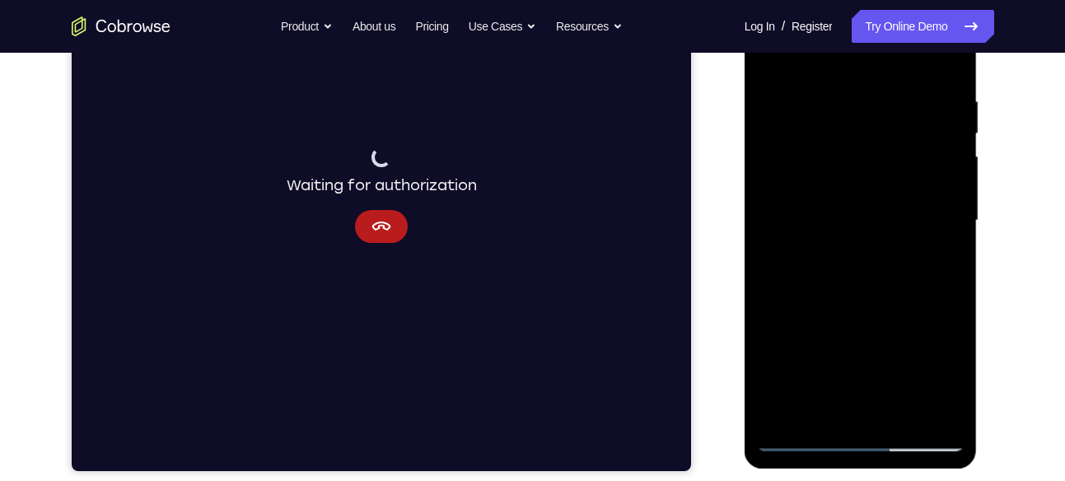
click at [879, 295] on div at bounding box center [861, 220] width 208 height 461
click at [899, 411] on div at bounding box center [861, 220] width 208 height 461
click at [862, 308] on div at bounding box center [861, 220] width 208 height 461
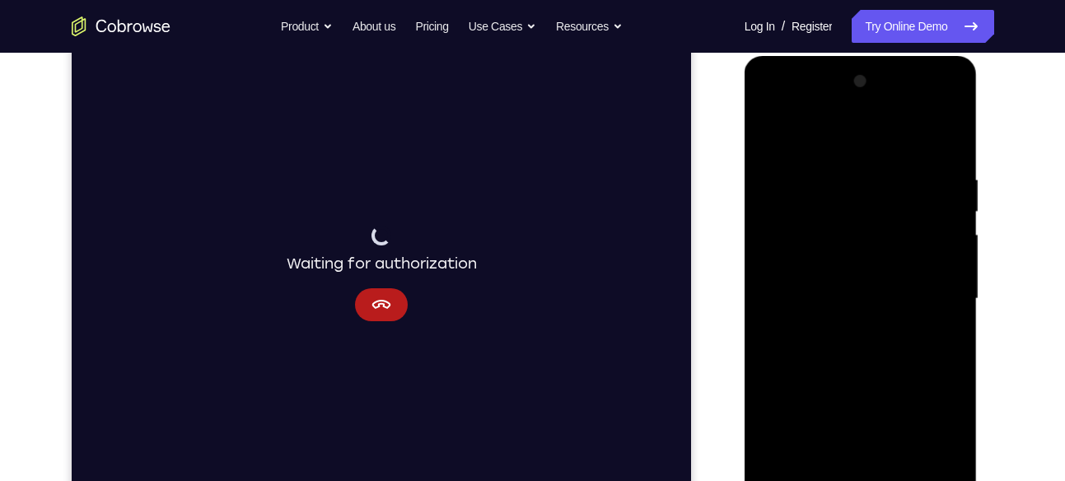
scroll to position [216, 0]
click at [775, 132] on div at bounding box center [861, 299] width 208 height 461
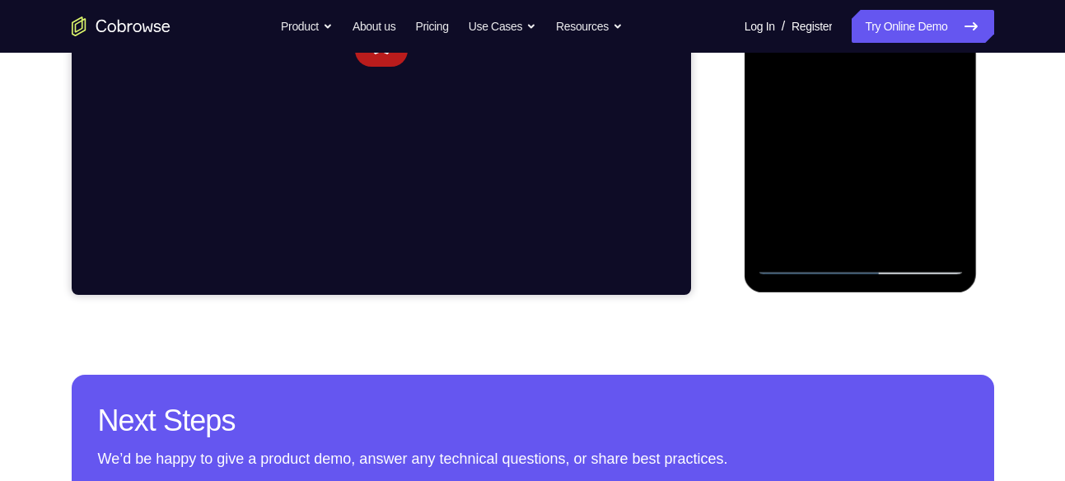
scroll to position [474, 0]
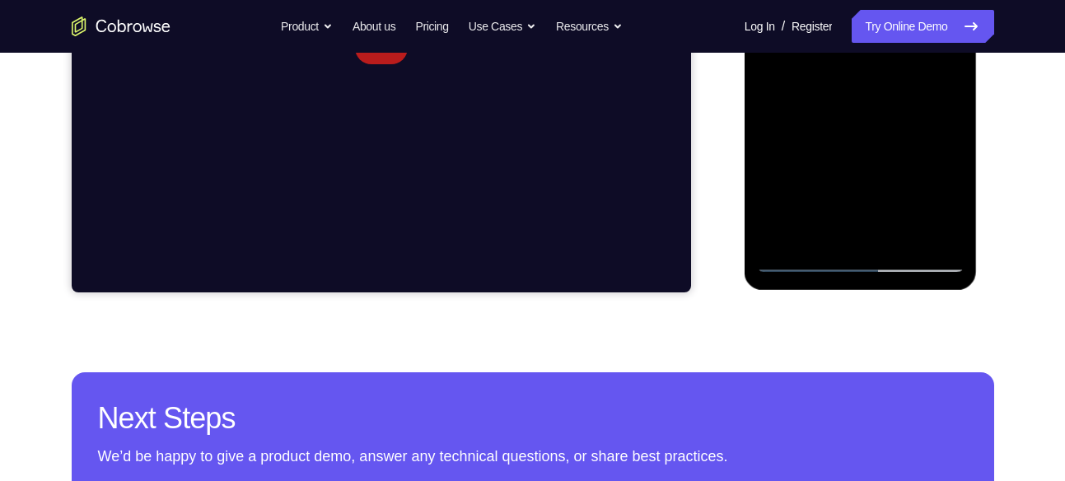
click at [823, 233] on div at bounding box center [861, 41] width 208 height 461
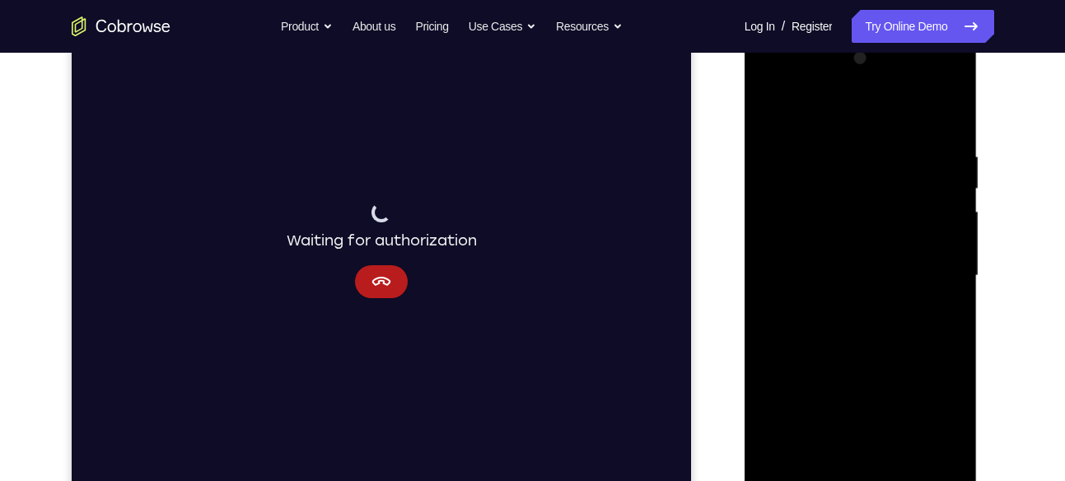
scroll to position [236, 0]
click at [841, 117] on div at bounding box center [861, 279] width 208 height 461
click at [816, 114] on div at bounding box center [861, 279] width 208 height 461
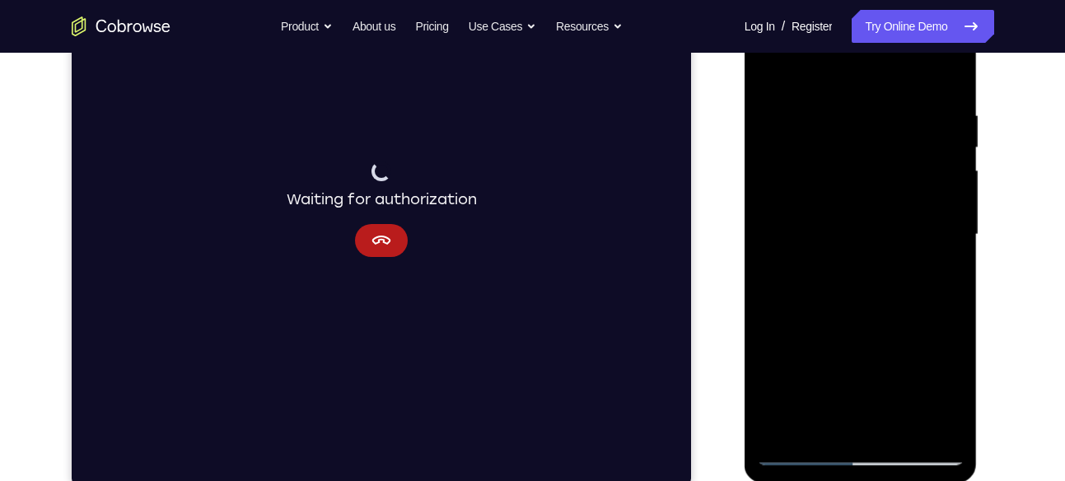
scroll to position [282, 0]
click at [810, 184] on div at bounding box center [861, 233] width 208 height 461
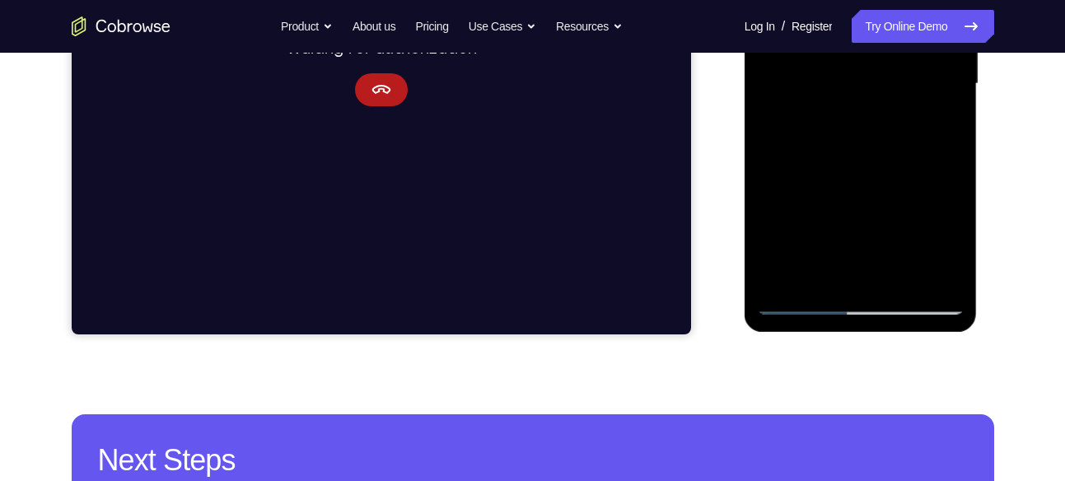
scroll to position [456, 0]
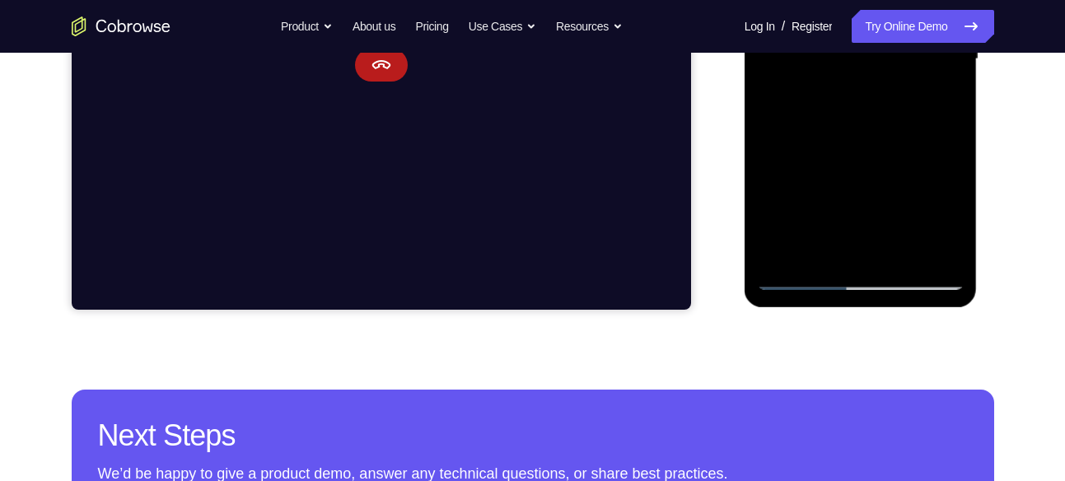
drag, startPoint x: 861, startPoint y: 195, endPoint x: 855, endPoint y: 137, distance: 58.8
click at [855, 137] on div at bounding box center [861, 59] width 208 height 461
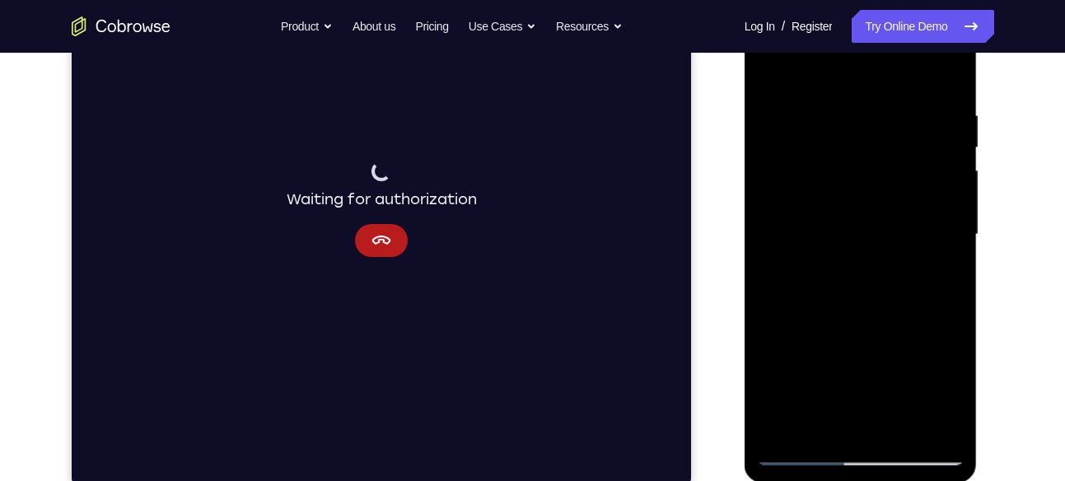
scroll to position [280, 0]
click at [772, 73] on div at bounding box center [861, 235] width 208 height 461
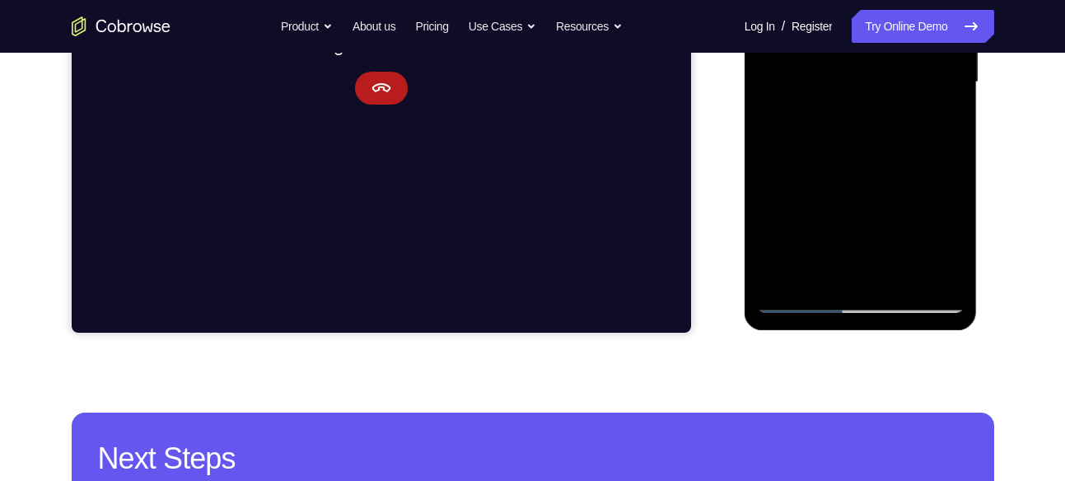
scroll to position [427, 0]
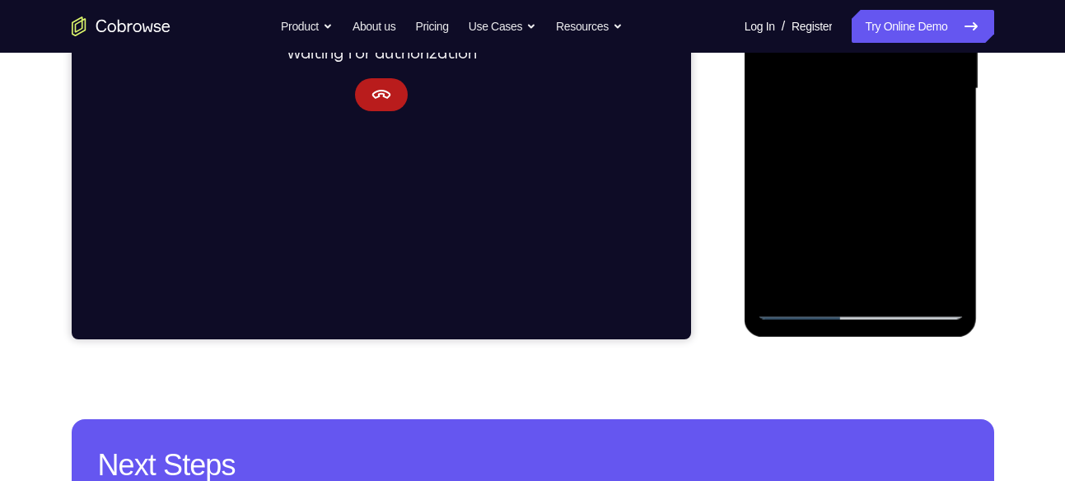
click at [810, 189] on div at bounding box center [861, 88] width 208 height 461
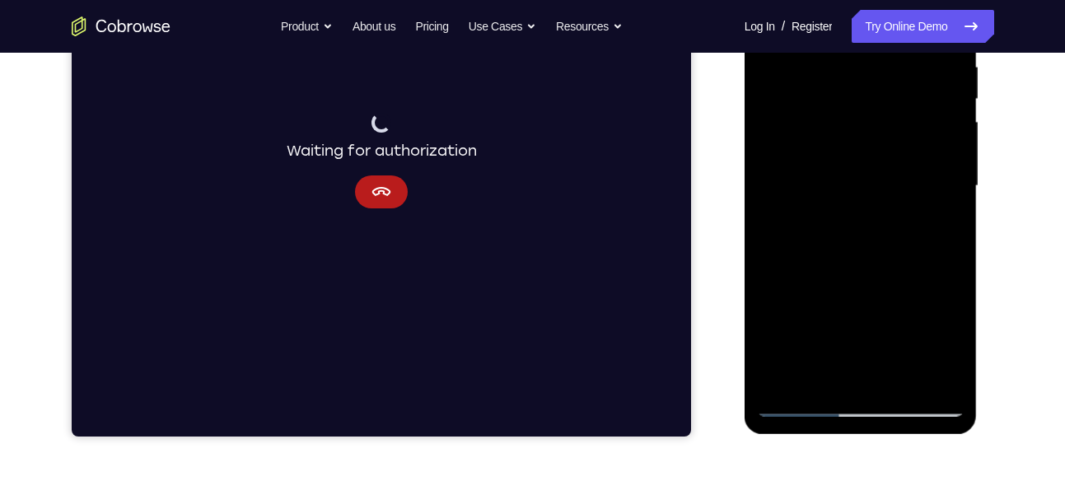
scroll to position [310, 0]
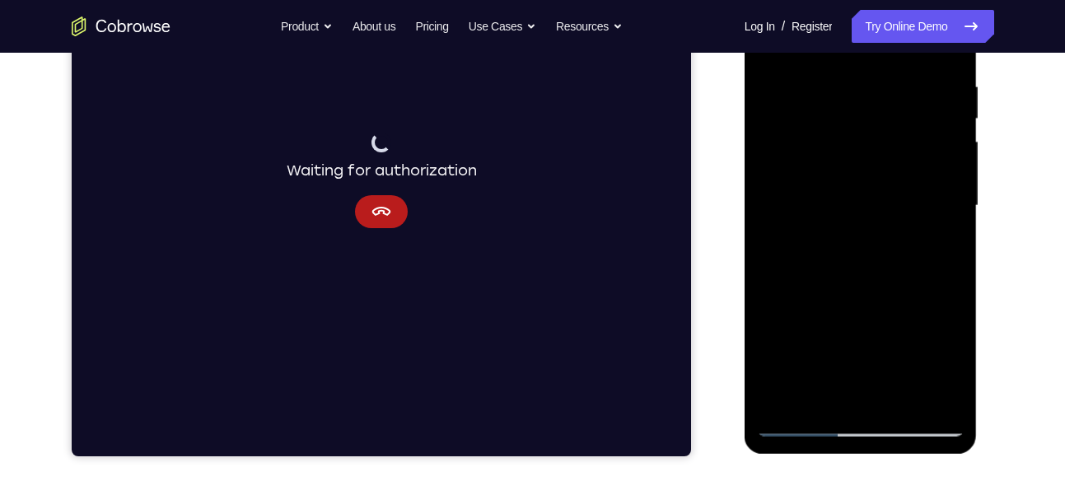
click at [952, 164] on div at bounding box center [861, 205] width 208 height 461
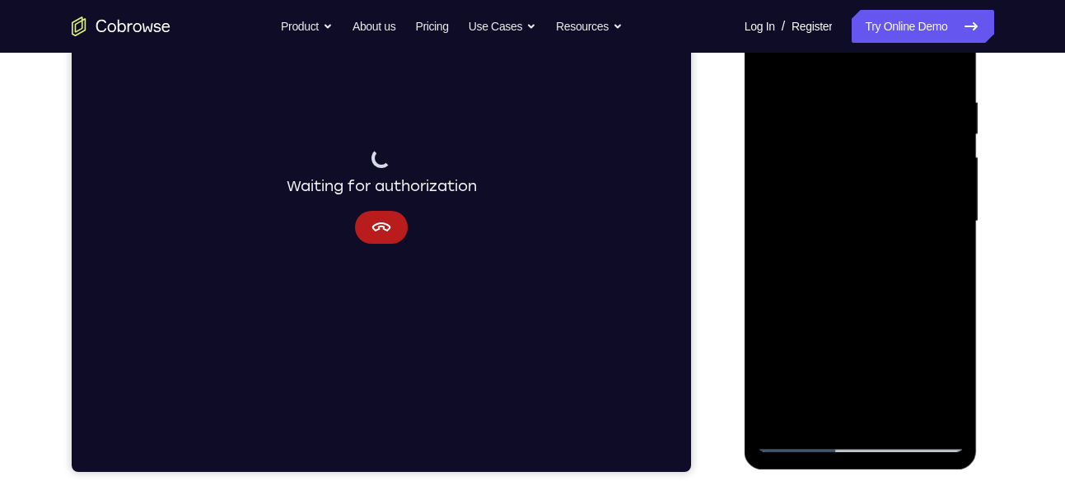
scroll to position [307, 0]
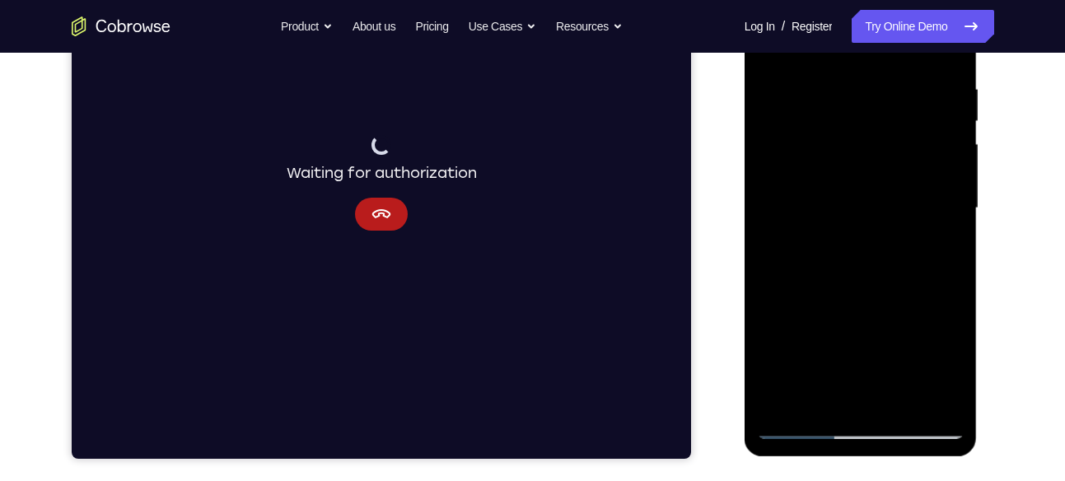
click at [950, 164] on div at bounding box center [861, 208] width 208 height 461
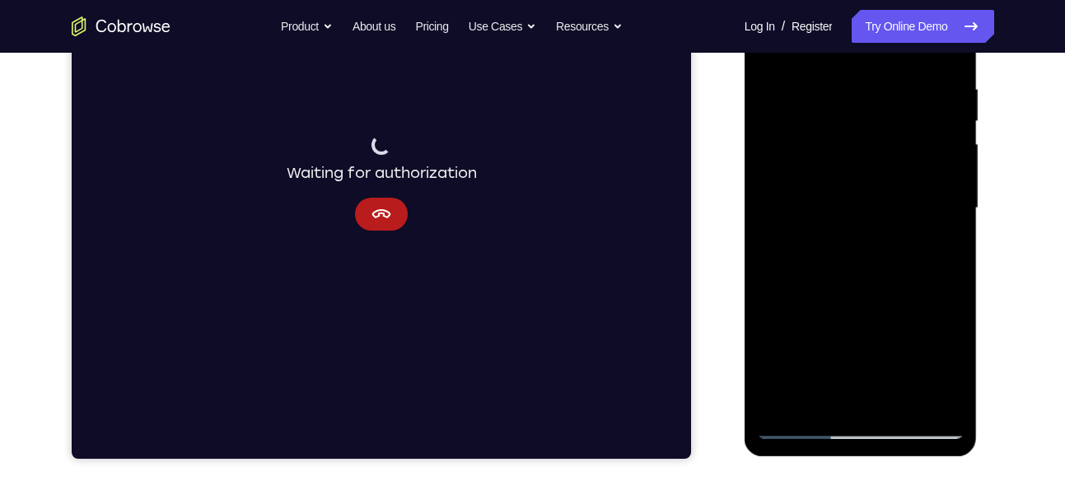
click at [950, 164] on div at bounding box center [861, 208] width 208 height 461
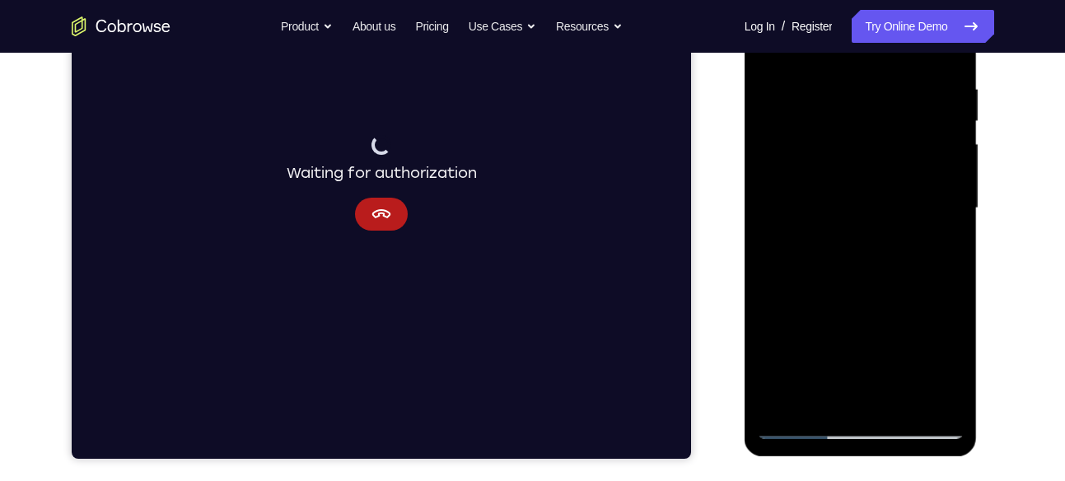
click at [950, 164] on div at bounding box center [861, 208] width 208 height 461
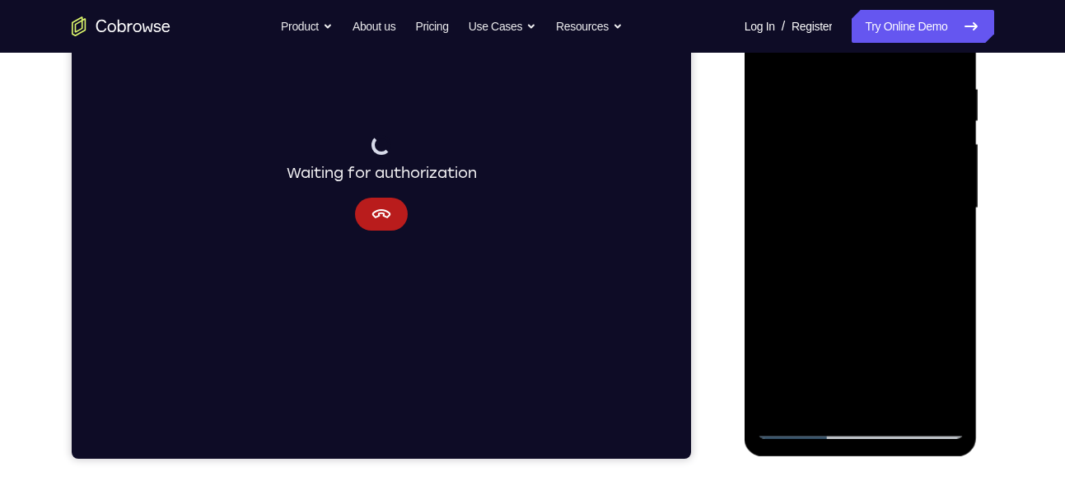
click at [950, 164] on div at bounding box center [861, 208] width 208 height 461
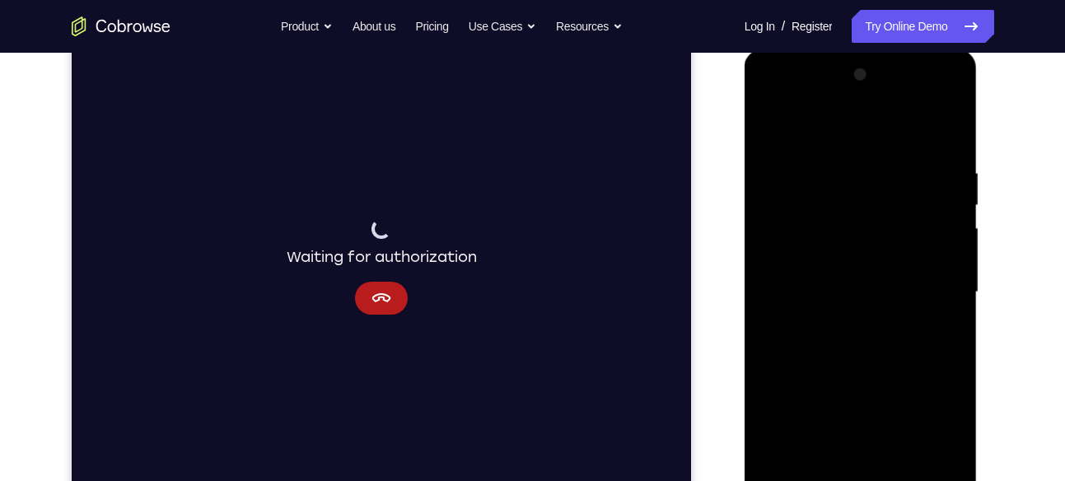
scroll to position [192, 0]
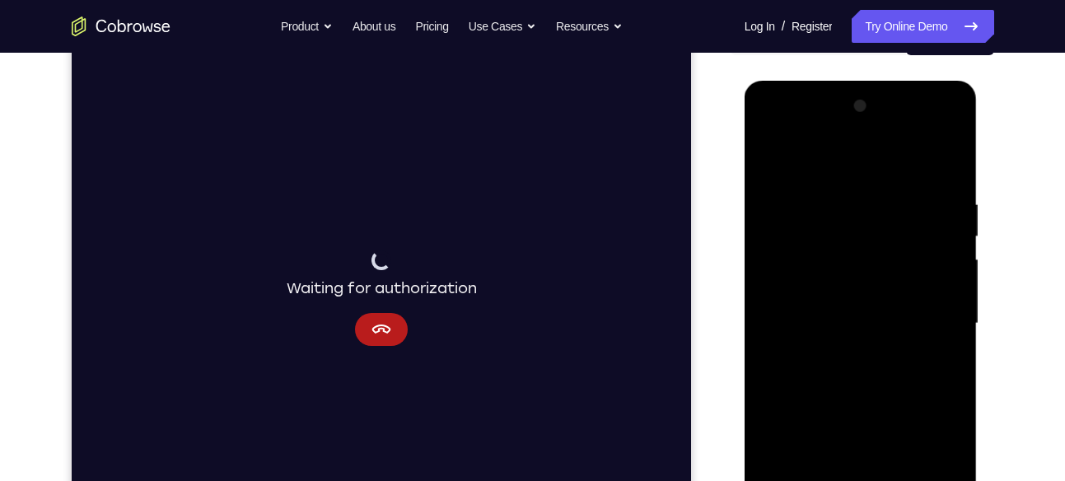
click at [773, 160] on div at bounding box center [861, 323] width 208 height 461
click at [832, 198] on div at bounding box center [861, 323] width 208 height 461
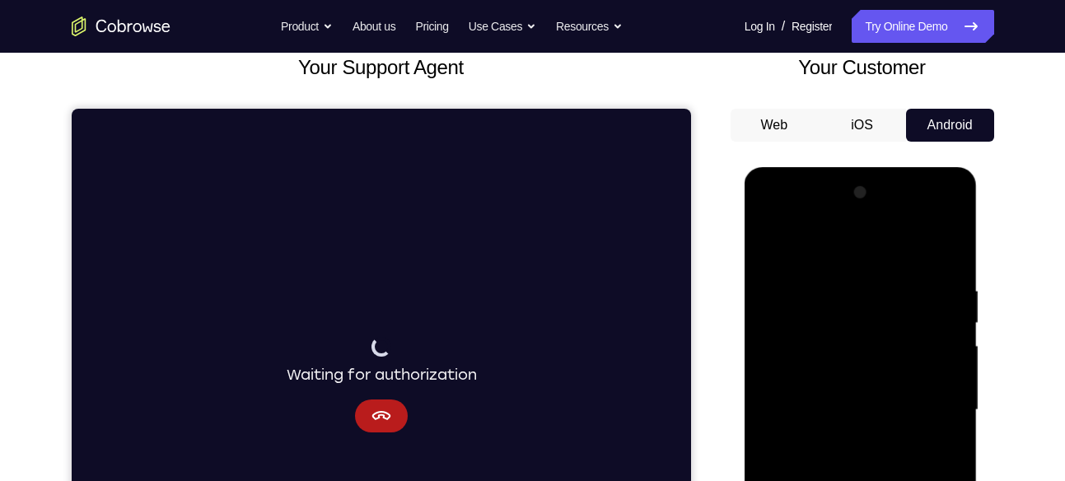
scroll to position [105, 0]
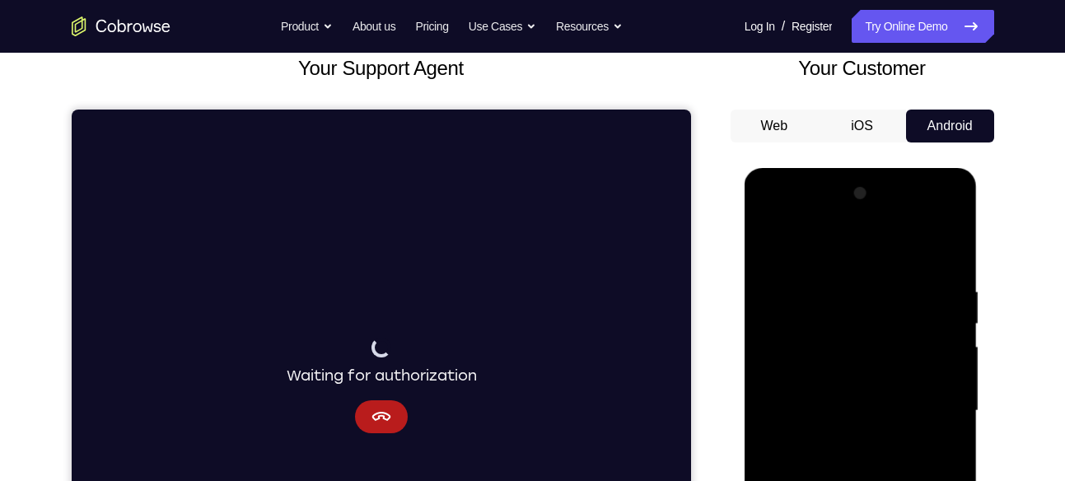
click at [869, 309] on div at bounding box center [861, 410] width 208 height 461
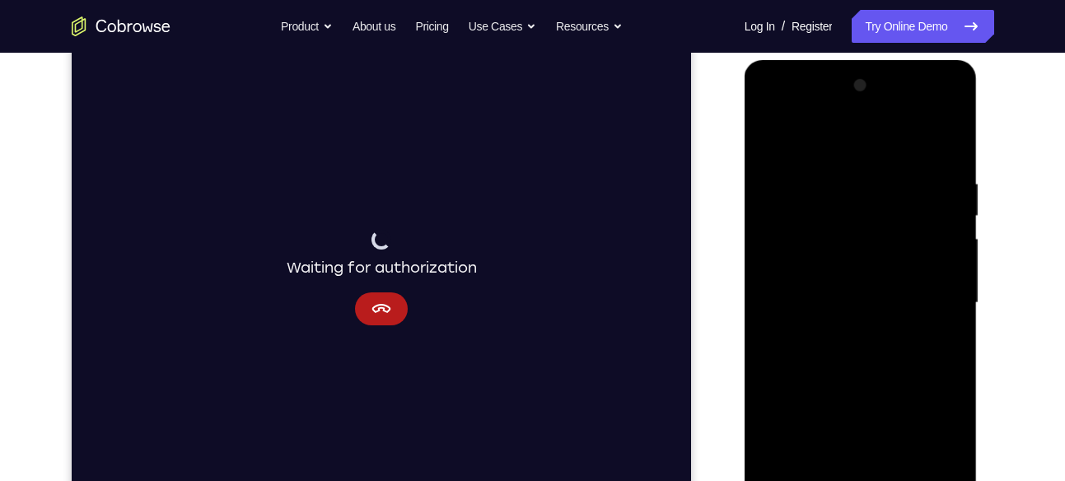
scroll to position [213, 0]
drag, startPoint x: 825, startPoint y: 240, endPoint x: 820, endPoint y: 303, distance: 62.8
click at [820, 303] on div at bounding box center [861, 302] width 208 height 461
click at [773, 133] on div at bounding box center [861, 302] width 208 height 461
click at [841, 203] on div at bounding box center [861, 302] width 208 height 461
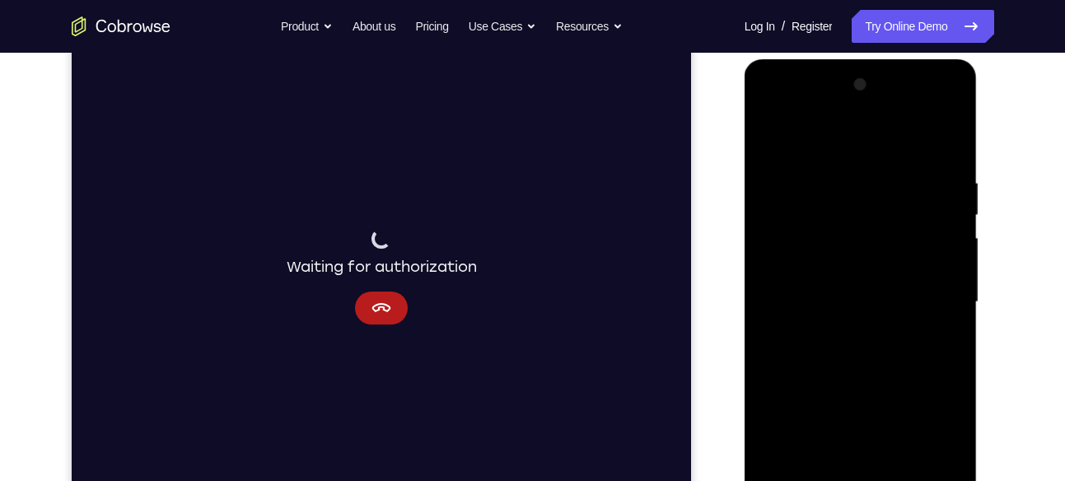
click at [773, 138] on div at bounding box center [861, 302] width 208 height 461
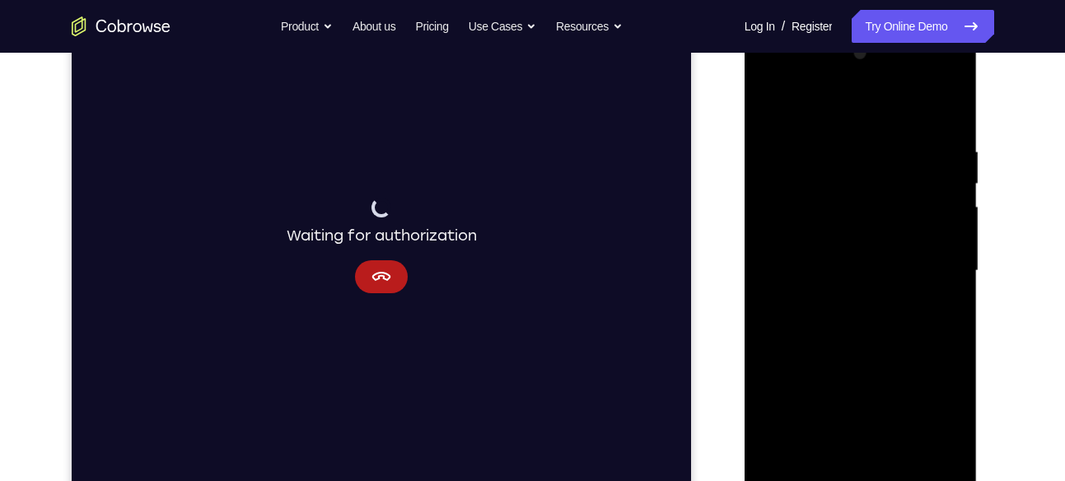
scroll to position [244, 0]
click at [834, 262] on div at bounding box center [861, 271] width 208 height 461
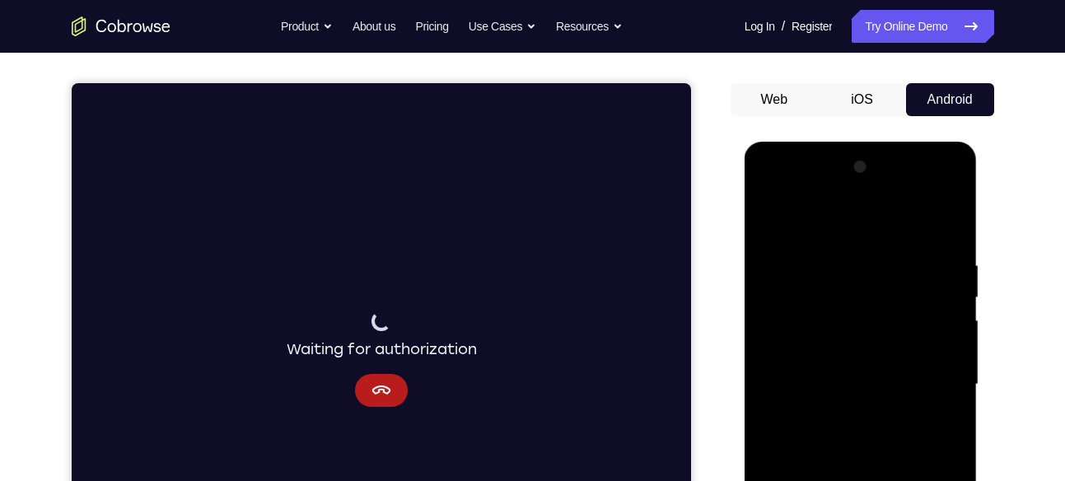
scroll to position [133, 0]
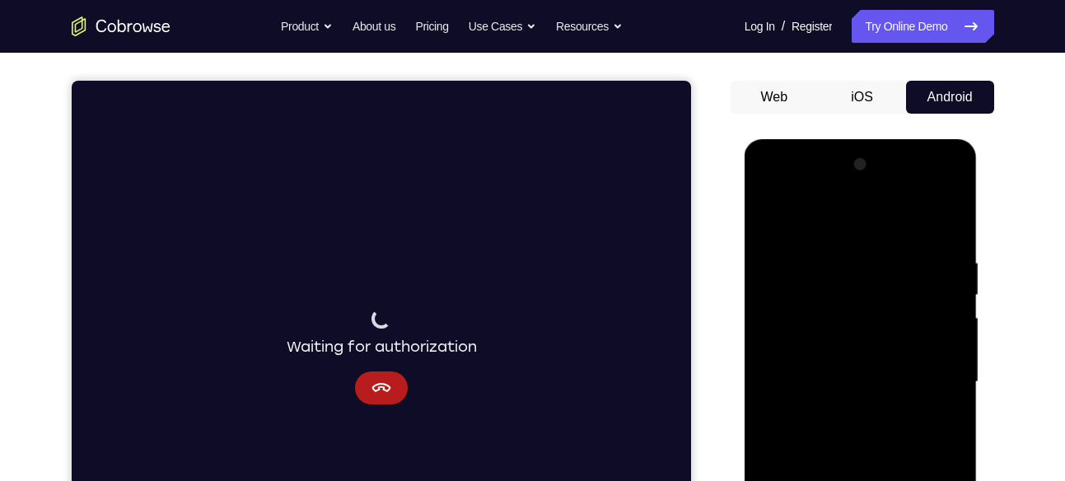
click at [771, 217] on div at bounding box center [861, 382] width 208 height 461
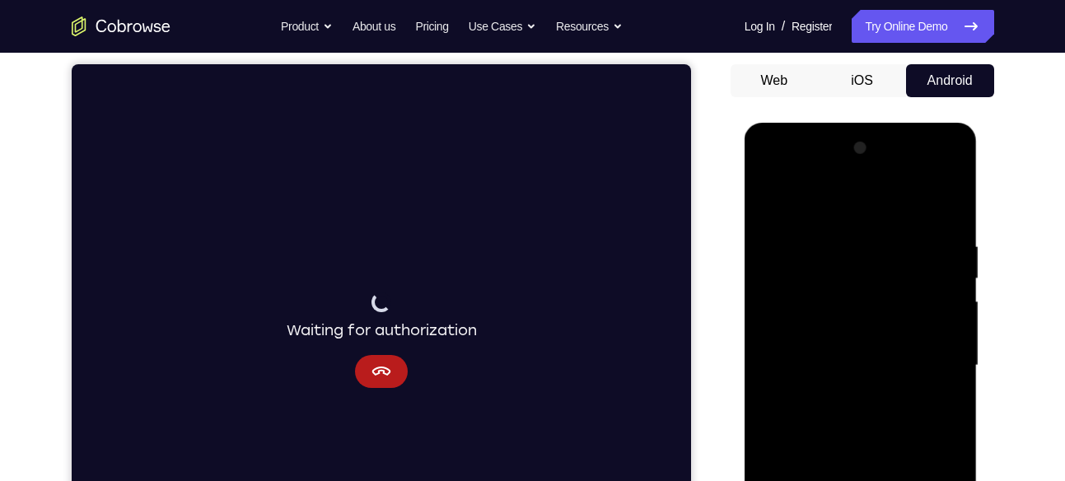
scroll to position [125, 0]
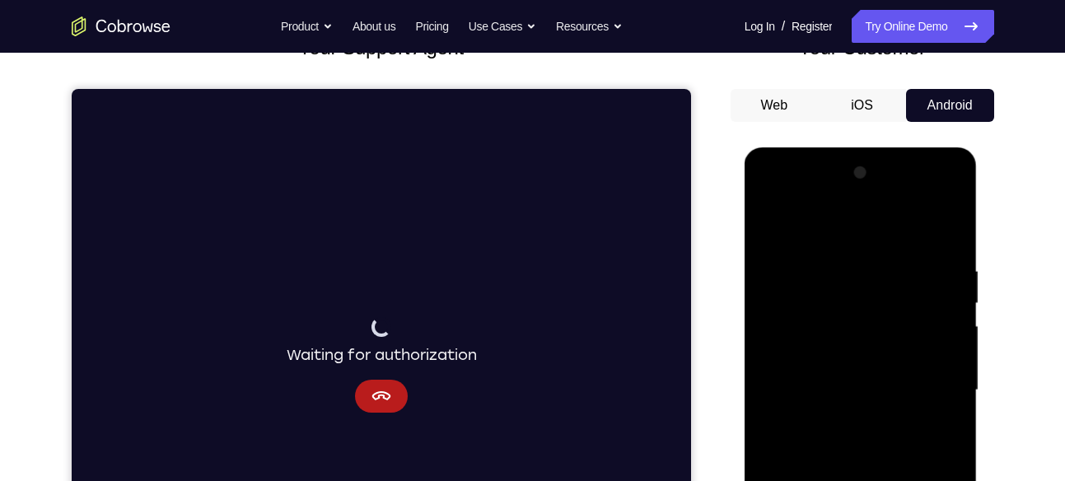
click at [945, 225] on div at bounding box center [861, 390] width 208 height 461
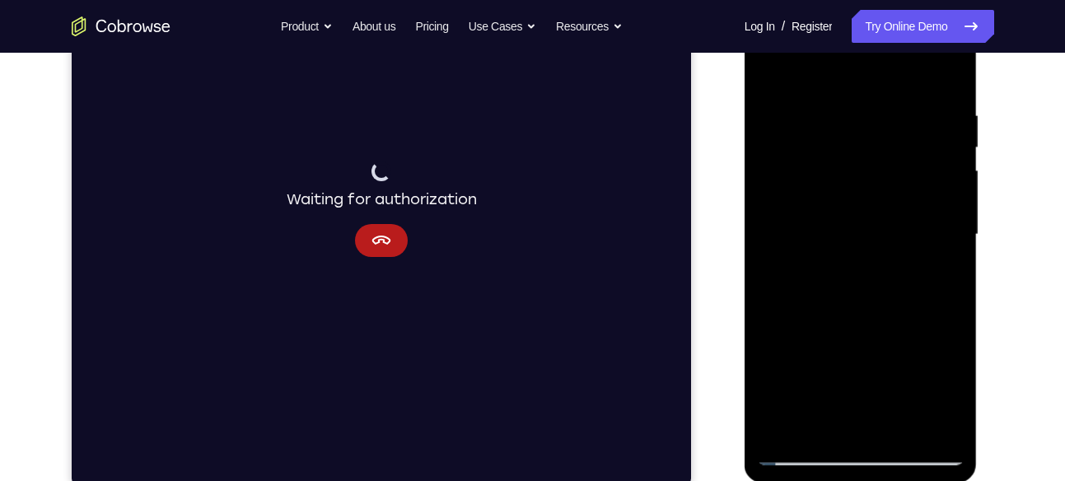
scroll to position [283, 0]
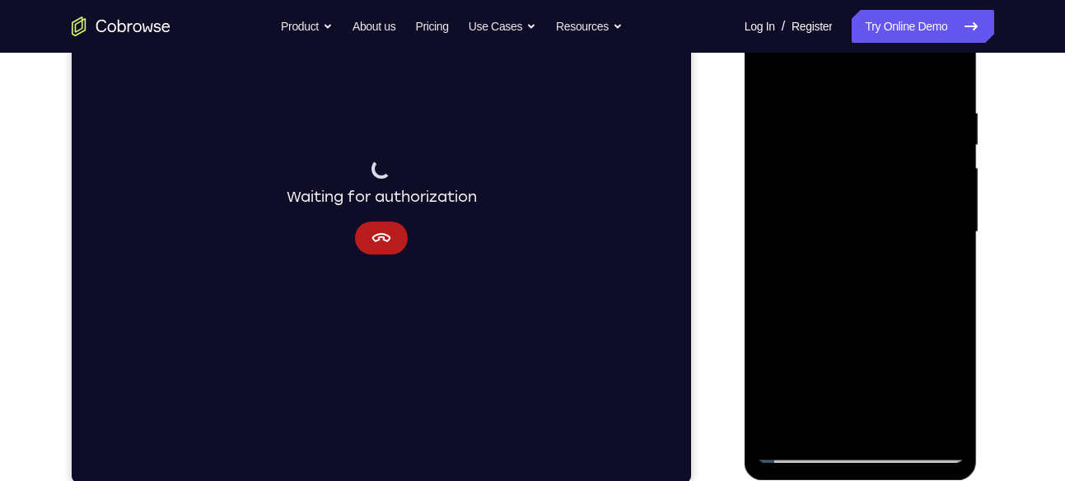
click at [784, 430] on div at bounding box center [861, 232] width 208 height 461
click at [898, 426] on div at bounding box center [861, 232] width 208 height 461
